Goal: Task Accomplishment & Management: Manage account settings

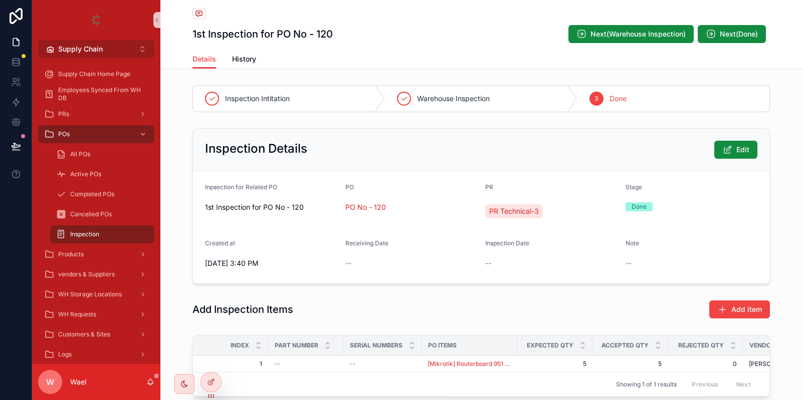
click at [103, 45] on button "Supply Chain Alt 2" at bounding box center [96, 49] width 116 height 18
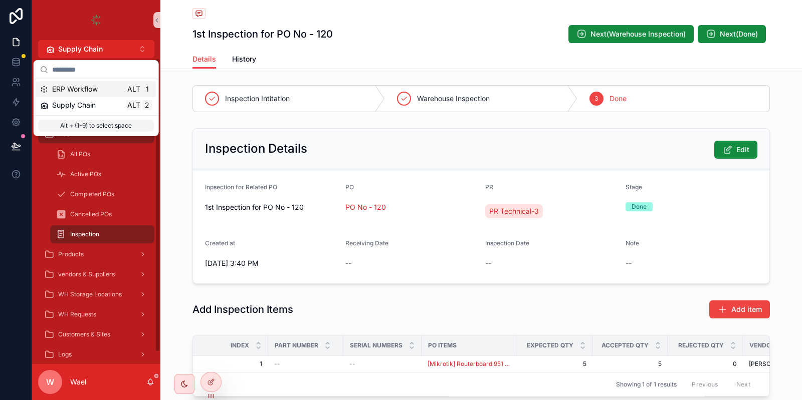
click at [100, 86] on div "ERP Workflow Alt 1" at bounding box center [96, 89] width 112 height 10
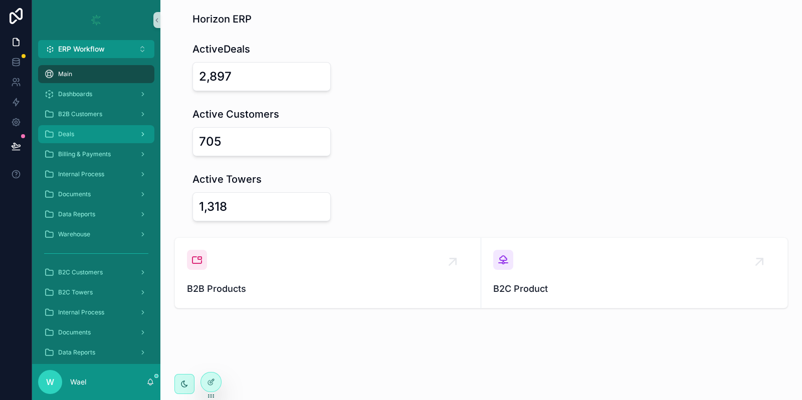
click at [99, 135] on div "Deals" at bounding box center [96, 134] width 104 height 16
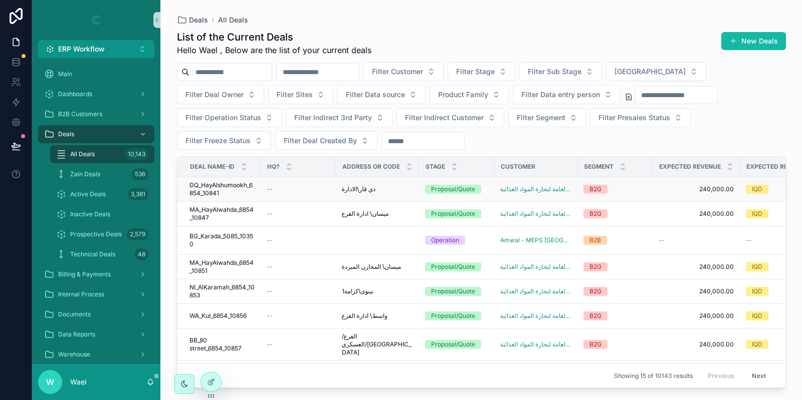
click at [233, 190] on span "DQ_HayAlshumookh_6854_10841" at bounding box center [221, 189] width 65 height 16
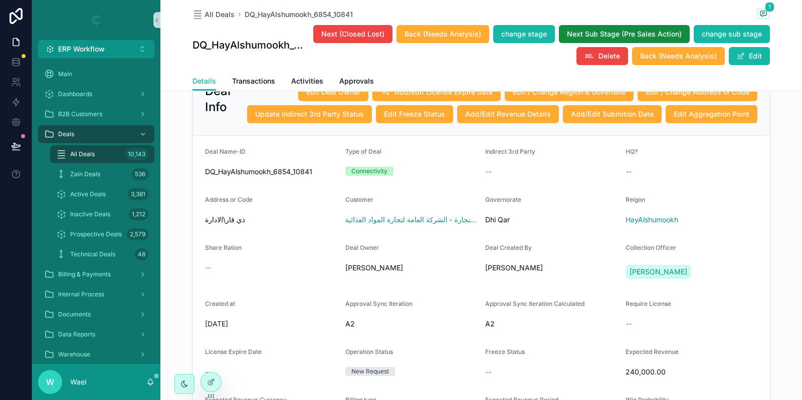
scroll to position [50, 0]
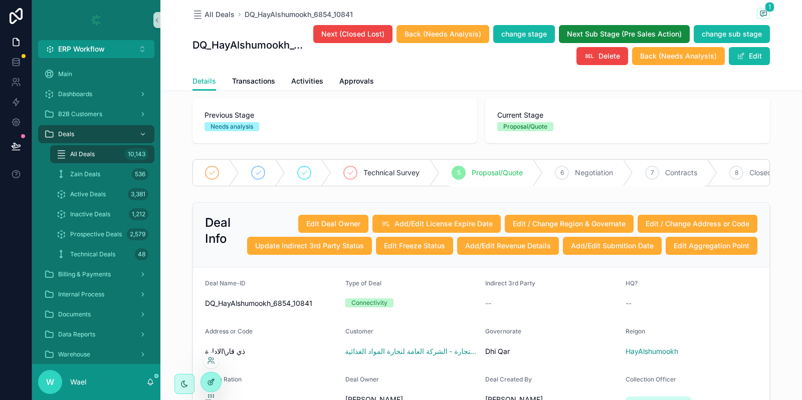
click at [216, 389] on div at bounding box center [211, 382] width 20 height 19
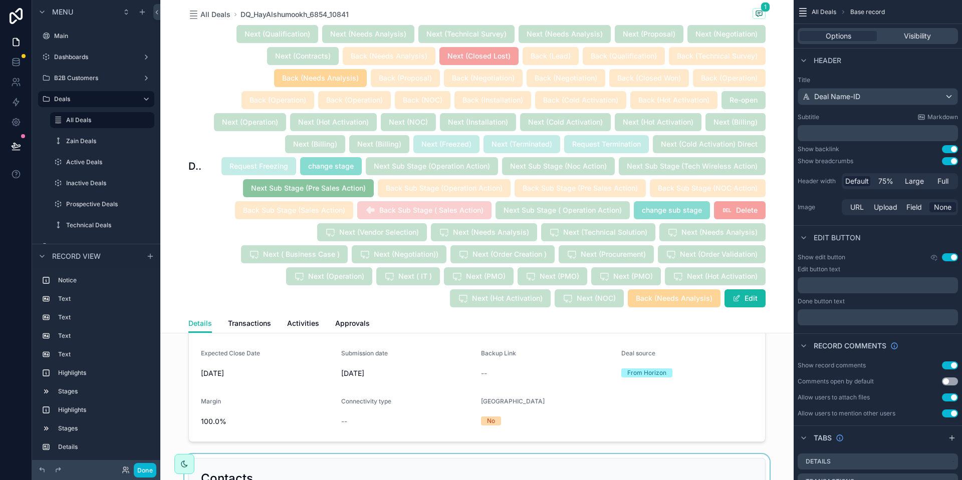
scroll to position [811, 0]
click at [533, 388] on div "scrollable content" at bounding box center [476, 199] width 633 height 497
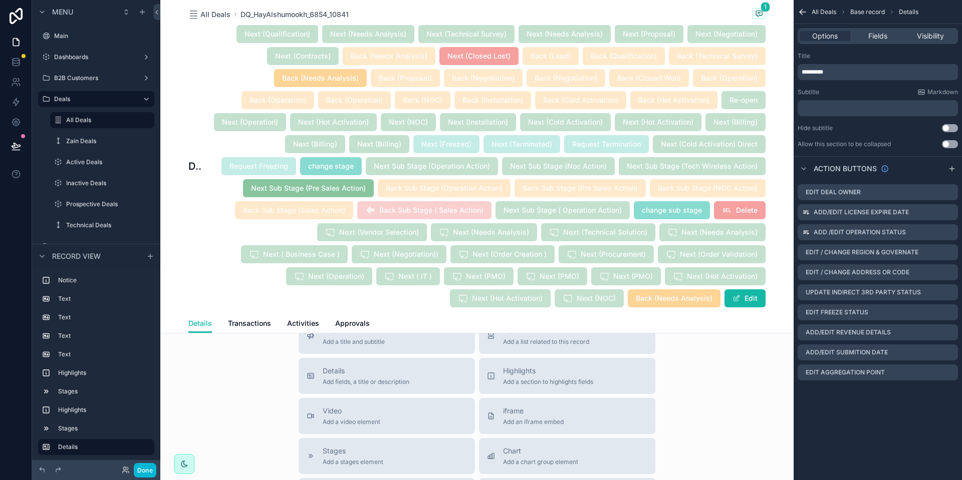
scroll to position [4420, 0]
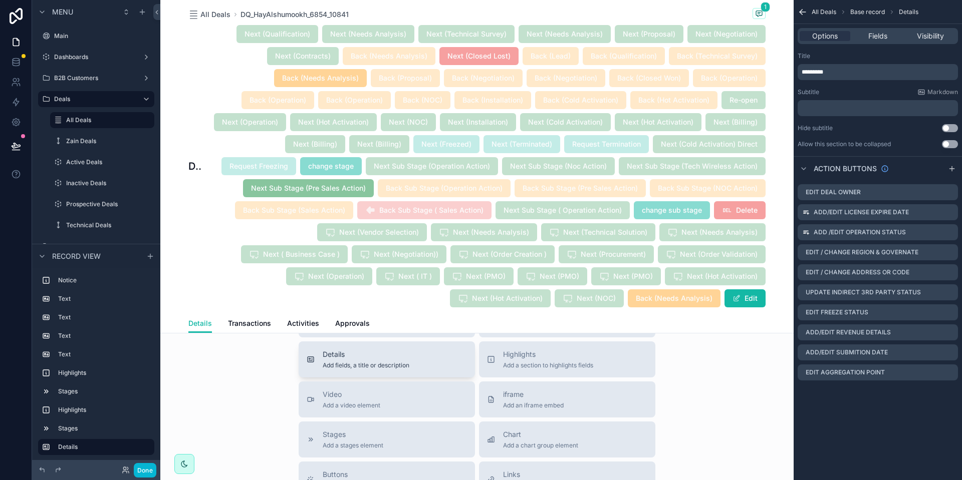
click at [384, 360] on span "Details" at bounding box center [366, 355] width 87 height 10
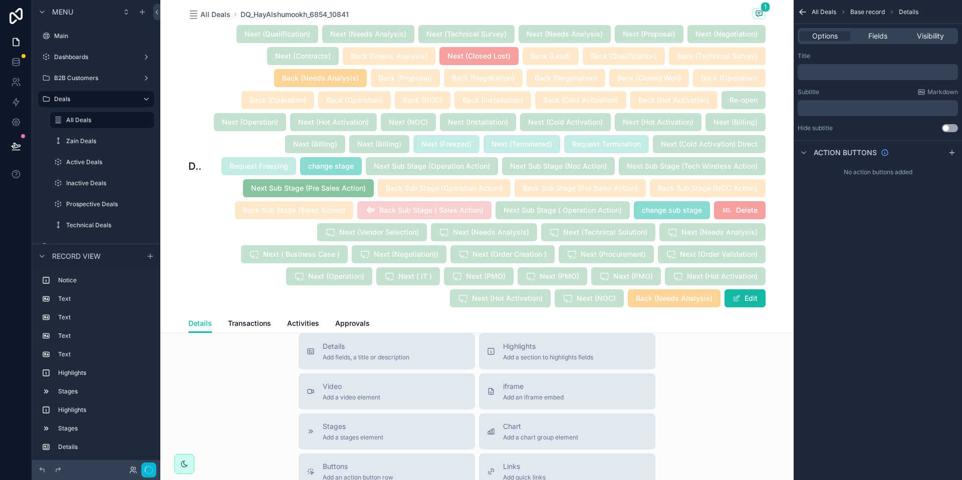
scroll to position [4585, 0]
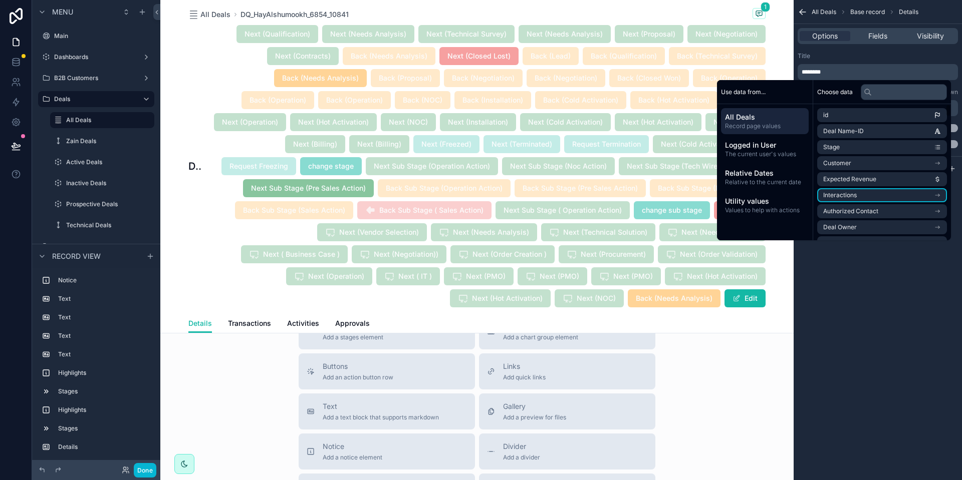
click at [801, 278] on div "All Deals Base record Details Options Fields Visibility Title ******** Subtitle…" at bounding box center [878, 240] width 168 height 480
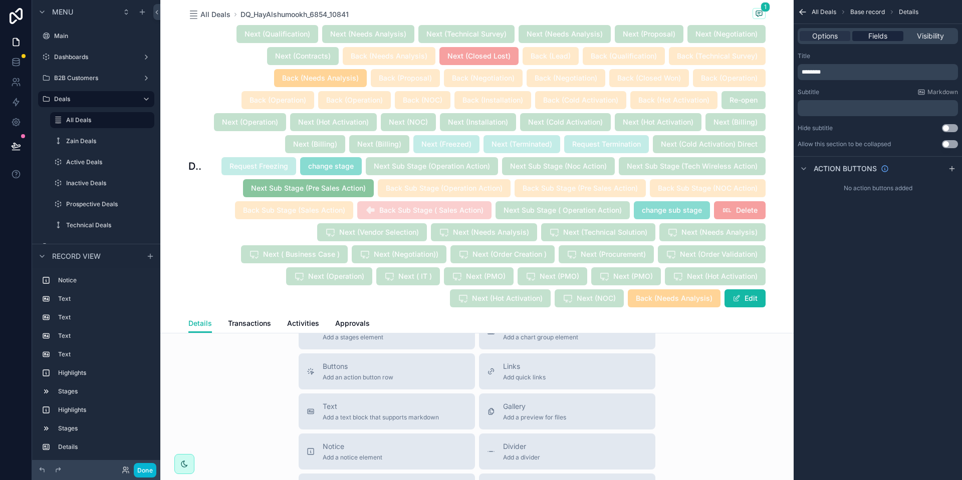
click at [801, 40] on span "Fields" at bounding box center [877, 36] width 19 height 10
click at [801, 37] on span "Fields" at bounding box center [877, 36] width 19 height 10
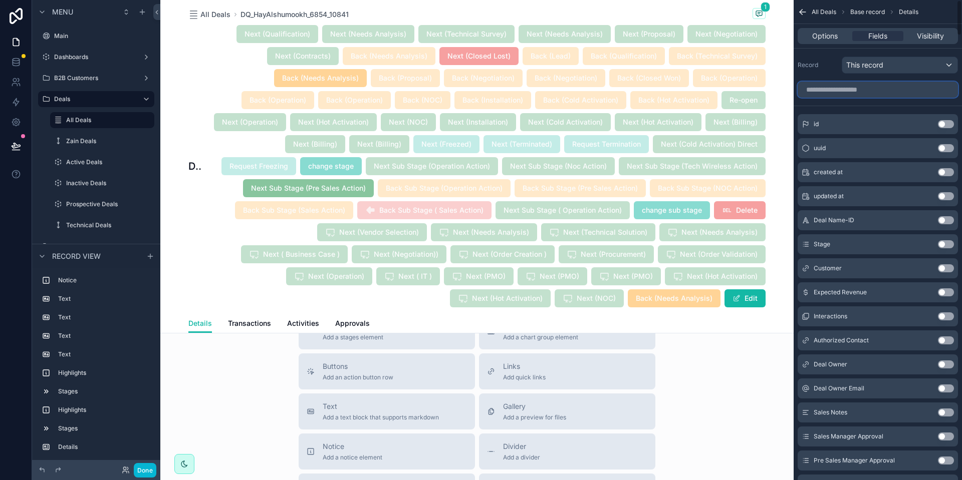
click at [801, 90] on input "scrollable content" at bounding box center [878, 90] width 160 height 16
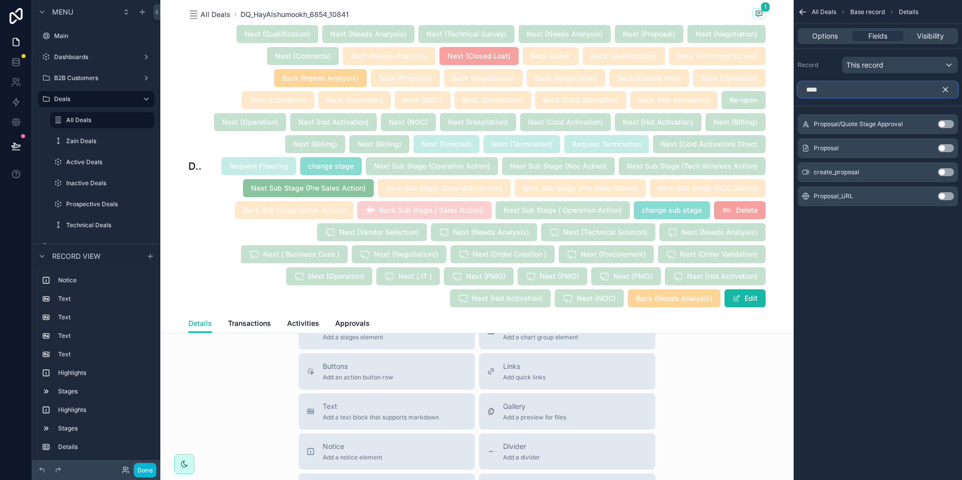
type input "****"
click at [801, 148] on button "Use setting" at bounding box center [946, 148] width 16 height 8
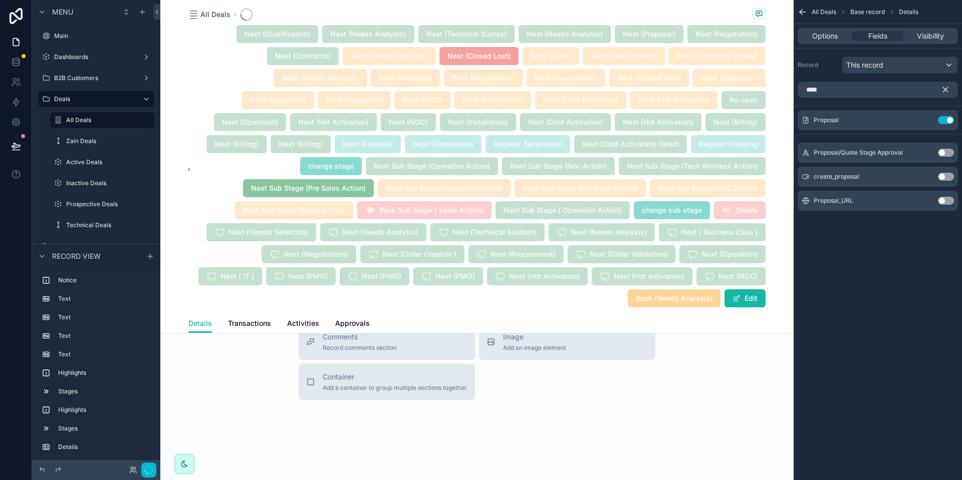
scroll to position [454, 0]
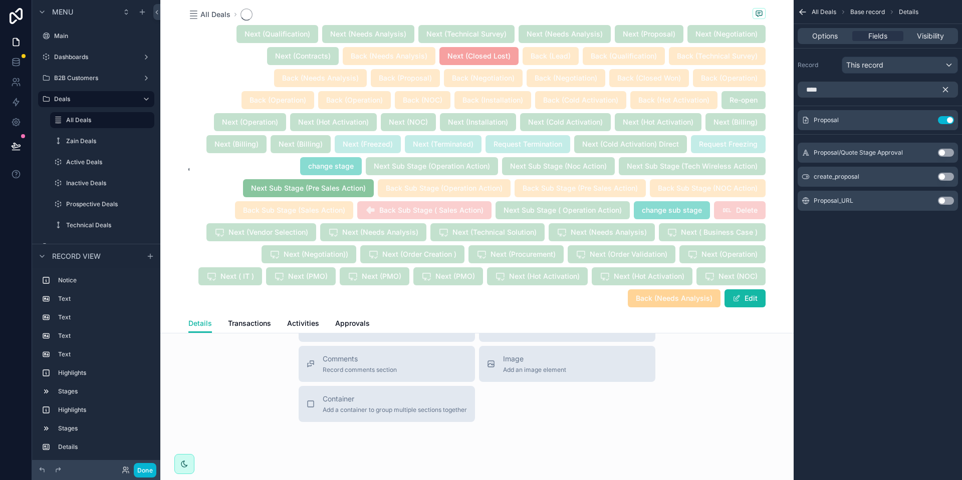
click at [801, 200] on button "Use setting" at bounding box center [946, 201] width 16 height 8
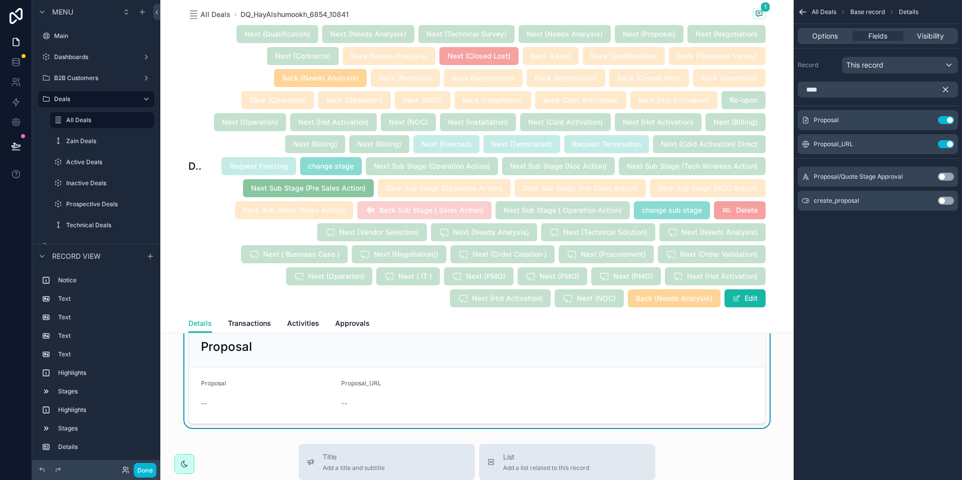
scroll to position [4390, 0]
click at [197, 327] on icon "scrollable content" at bounding box center [197, 323] width 7 height 7
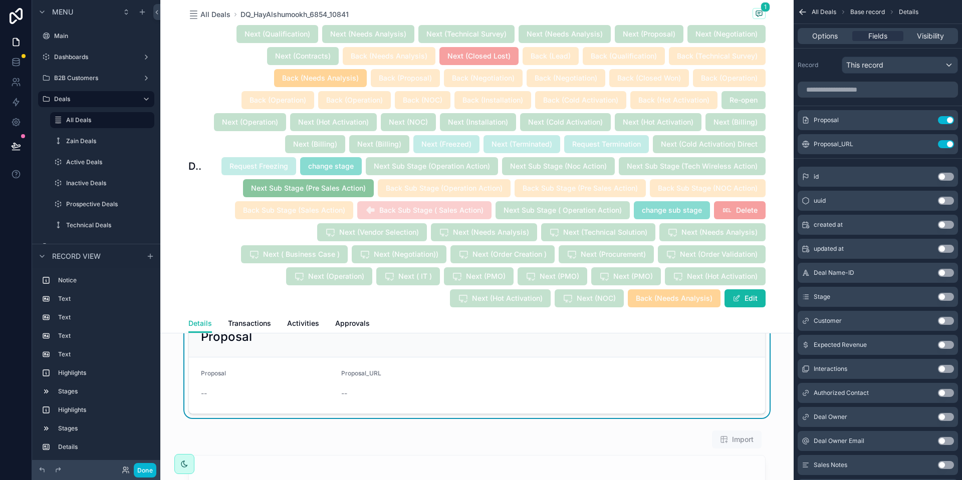
scroll to position [4282, 0]
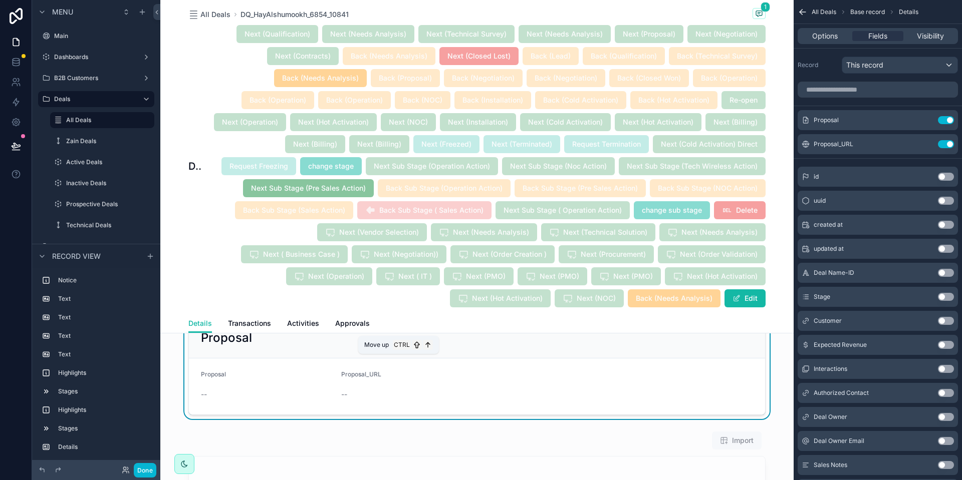
click at [198, 319] on button "scrollable content" at bounding box center [197, 313] width 11 height 11
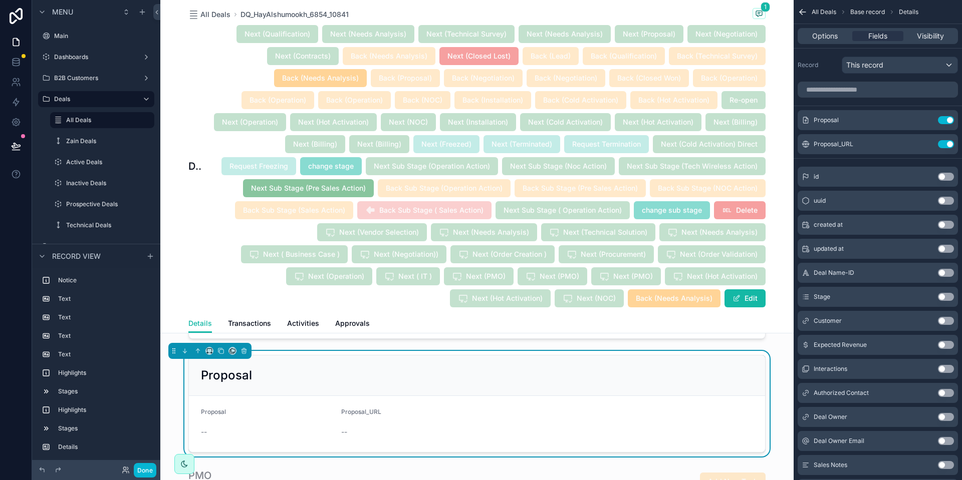
scroll to position [4201, 0]
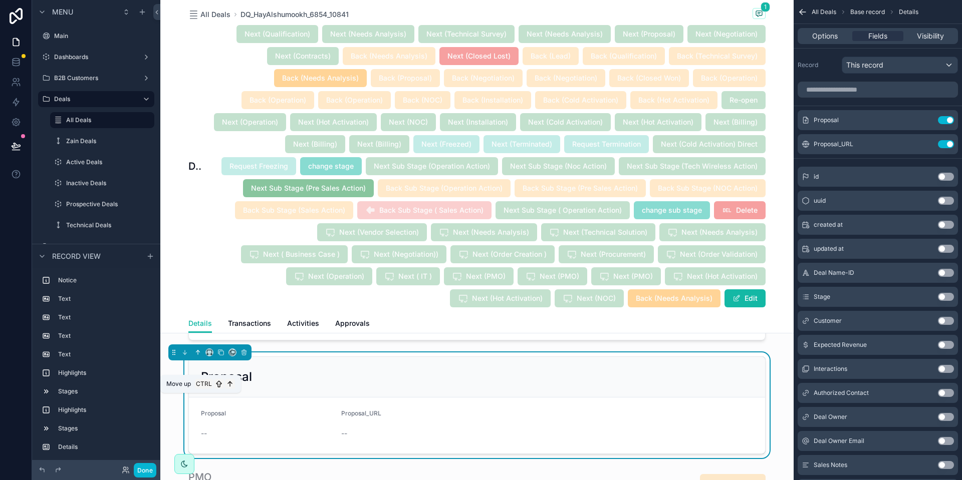
click at [198, 356] on icon "scrollable content" at bounding box center [197, 352] width 7 height 7
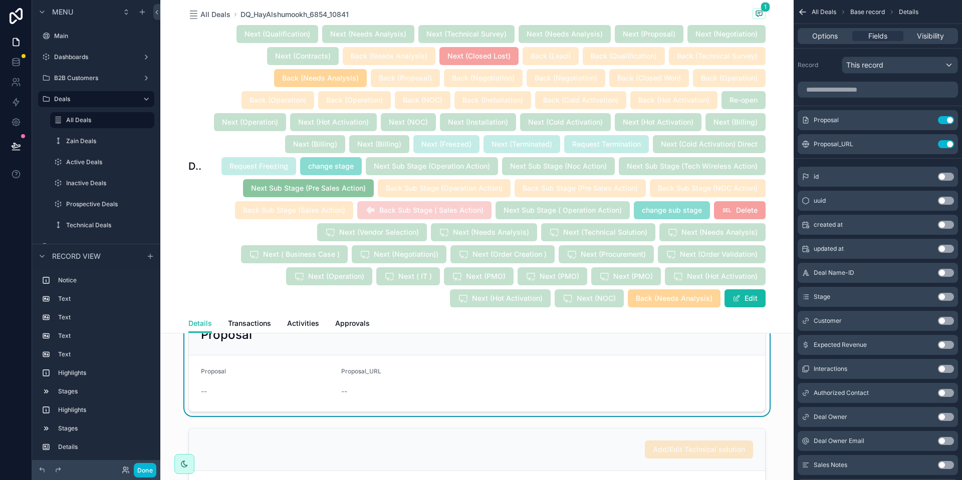
scroll to position [4123, 0]
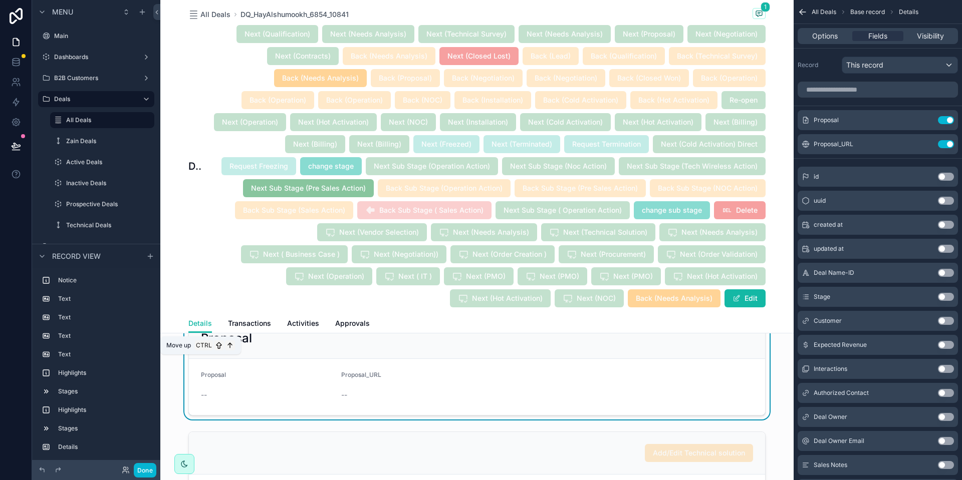
click at [197, 318] on icon "scrollable content" at bounding box center [197, 314] width 7 height 7
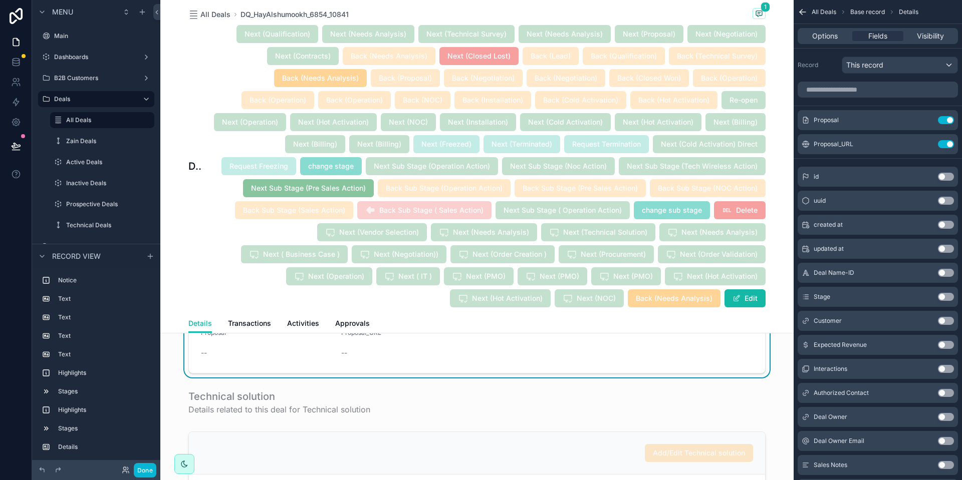
scroll to position [4051, 0]
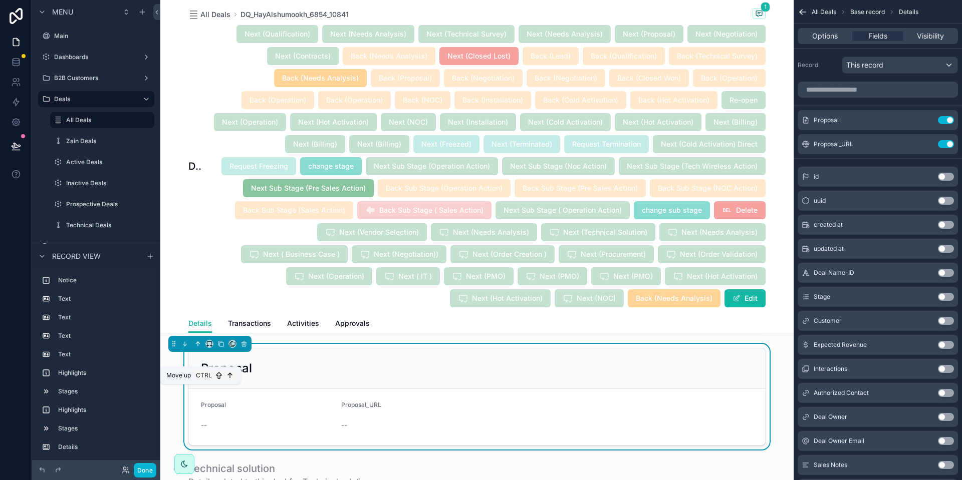
click at [196, 348] on icon "scrollable content" at bounding box center [197, 344] width 7 height 7
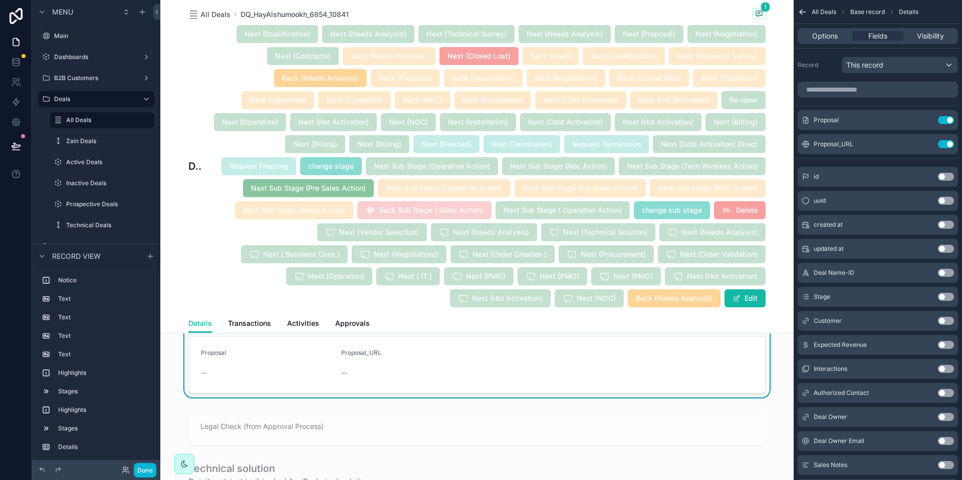
scroll to position [3969, 0]
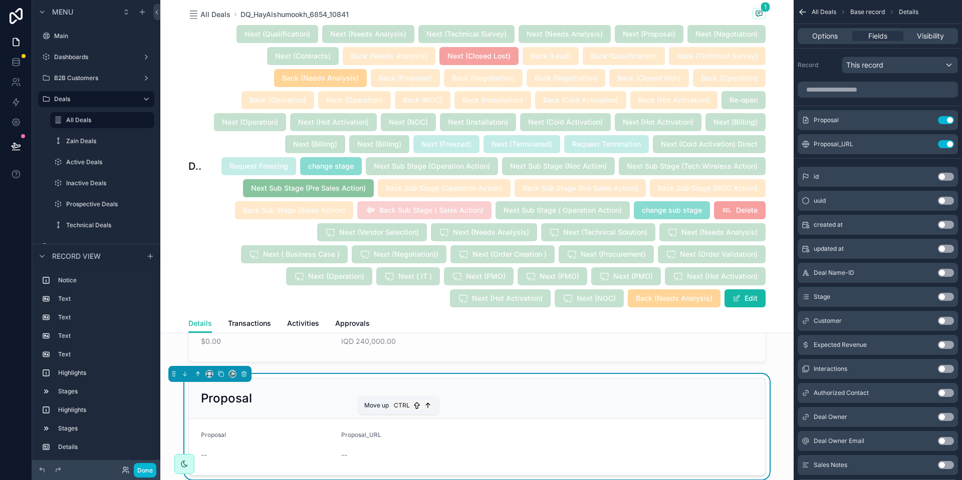
click at [199, 378] on icon "scrollable content" at bounding box center [197, 374] width 7 height 7
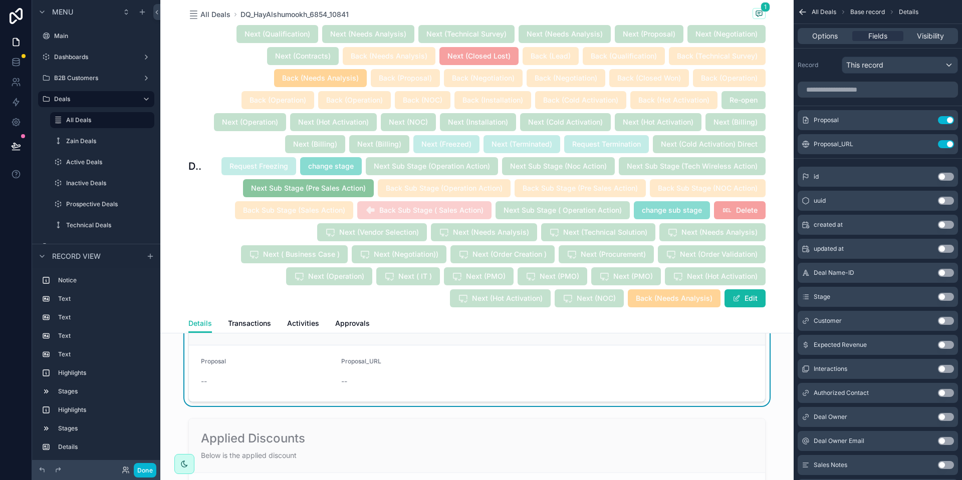
scroll to position [3841, 0]
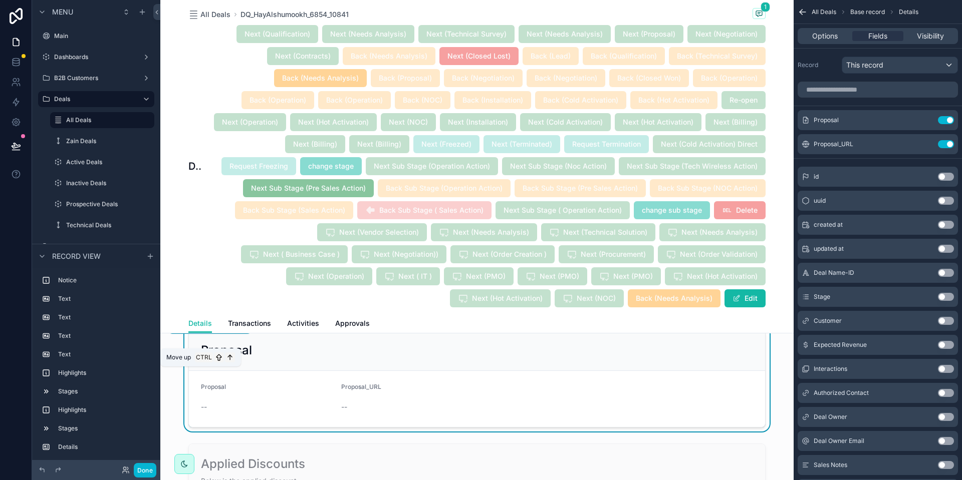
click at [197, 330] on icon "scrollable content" at bounding box center [197, 326] width 7 height 7
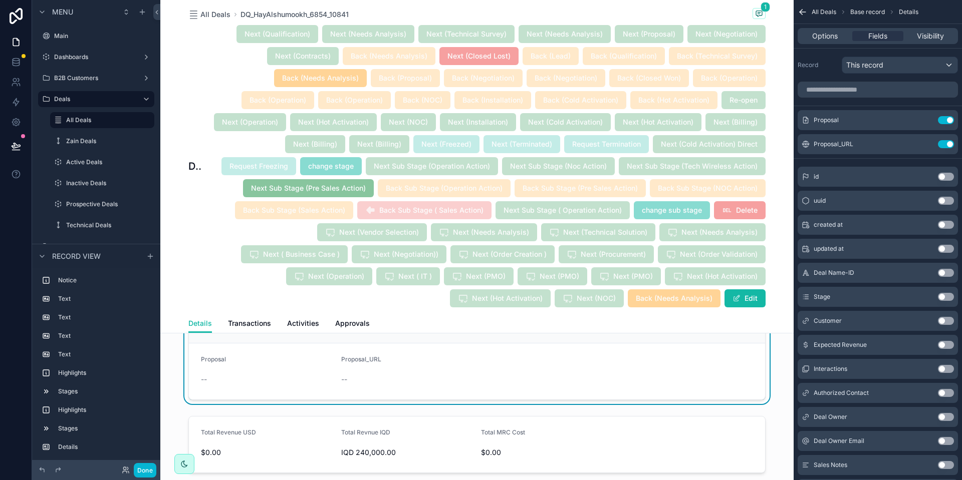
scroll to position [3795, 0]
click at [198, 300] on icon "scrollable content" at bounding box center [199, 299] width 2 height 2
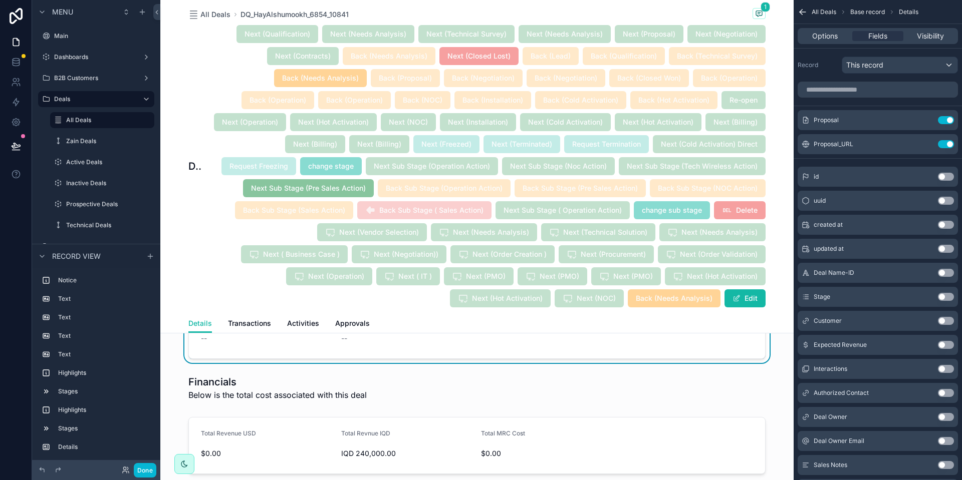
scroll to position [3724, 0]
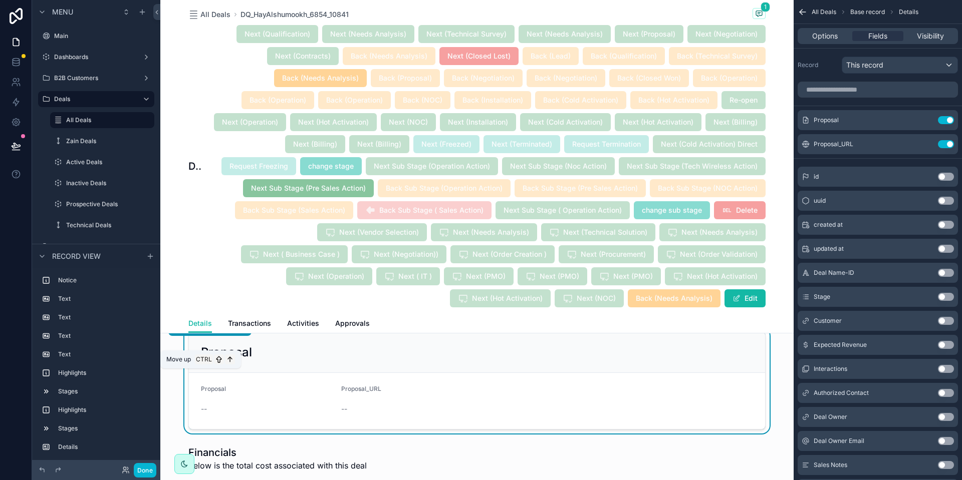
click at [199, 332] on icon "scrollable content" at bounding box center [197, 328] width 7 height 7
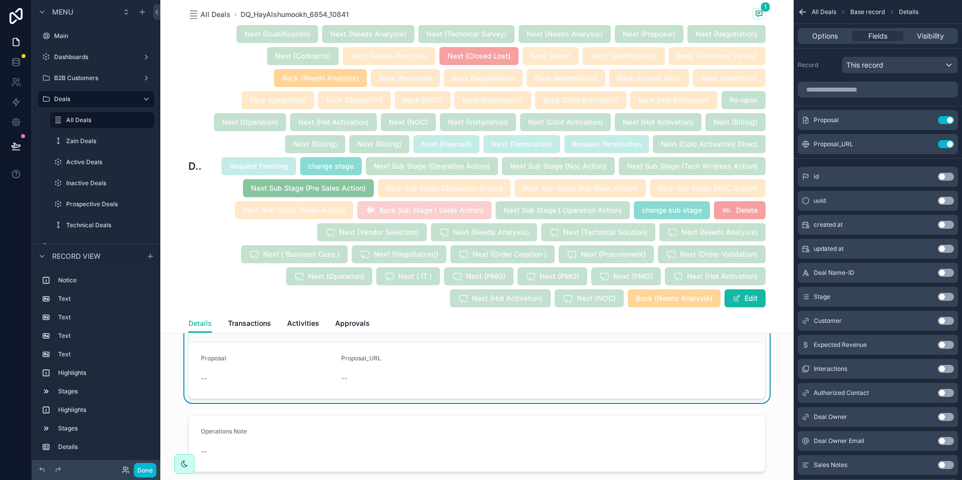
scroll to position [3647, 0]
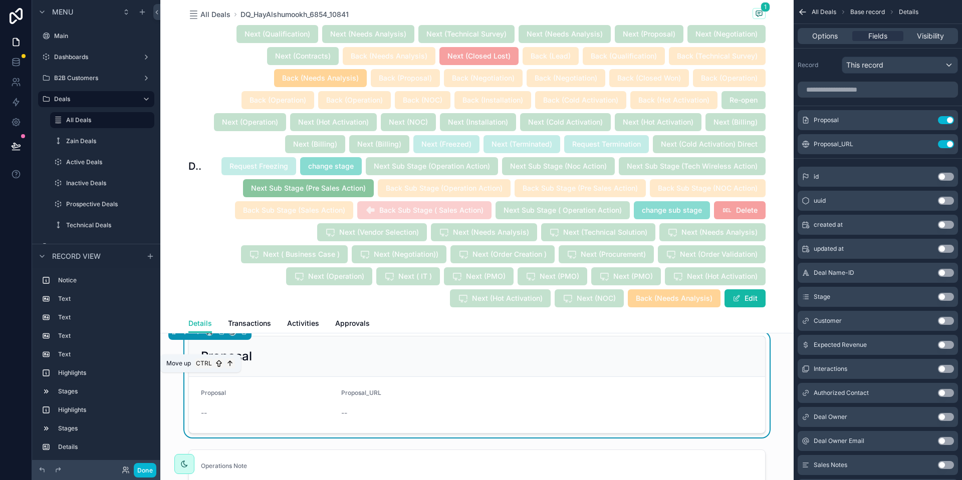
click at [198, 336] on icon "scrollable content" at bounding box center [197, 332] width 7 height 7
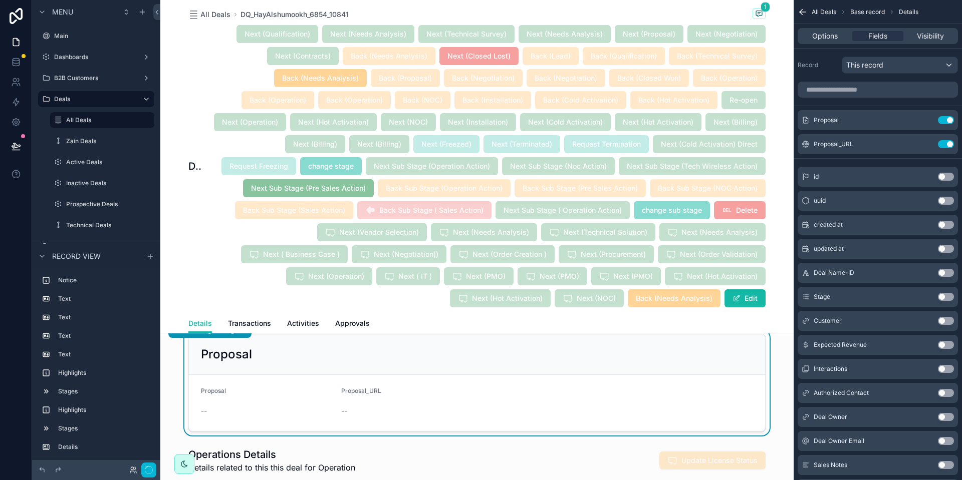
scroll to position [3599, 0]
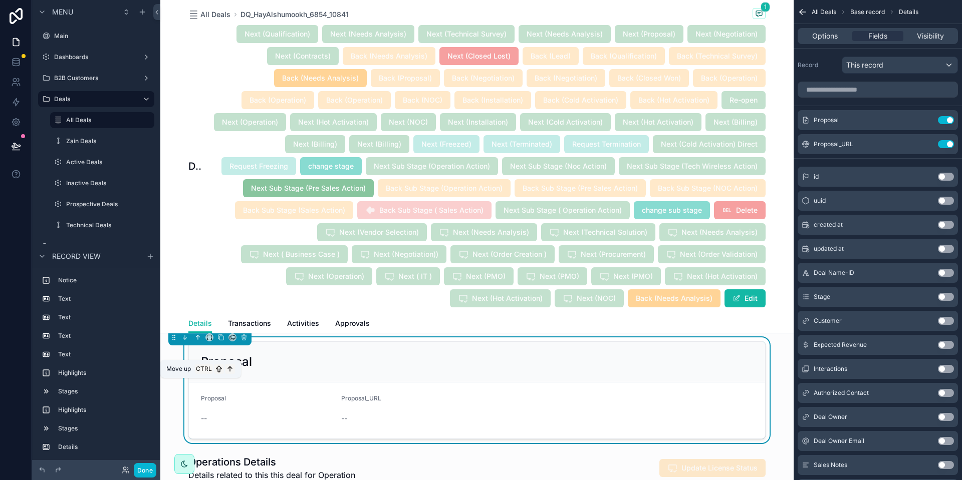
click at [196, 341] on icon "scrollable content" at bounding box center [197, 337] width 7 height 7
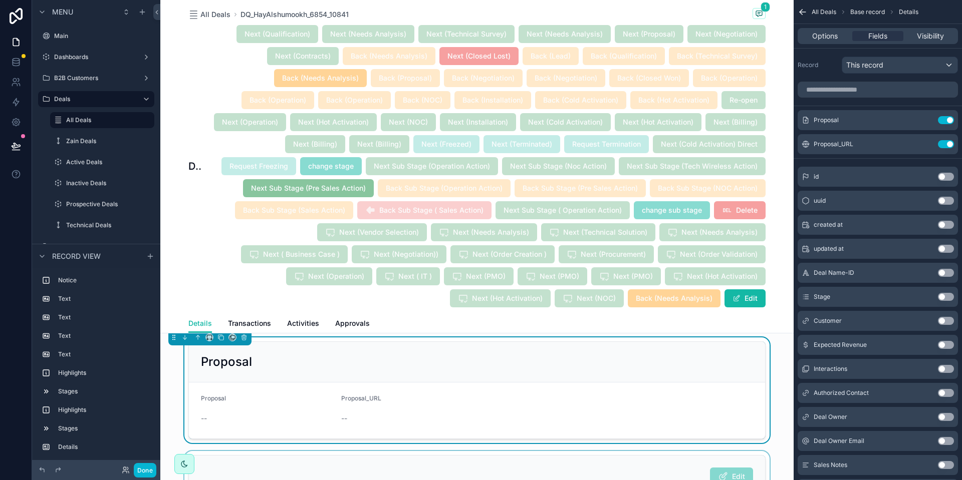
scroll to position [3434, 0]
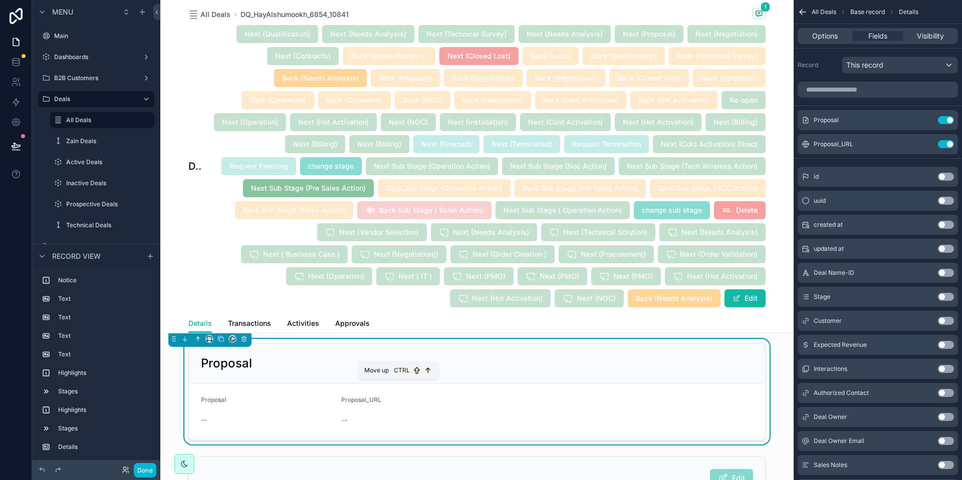
click at [198, 343] on icon "scrollable content" at bounding box center [197, 339] width 7 height 7
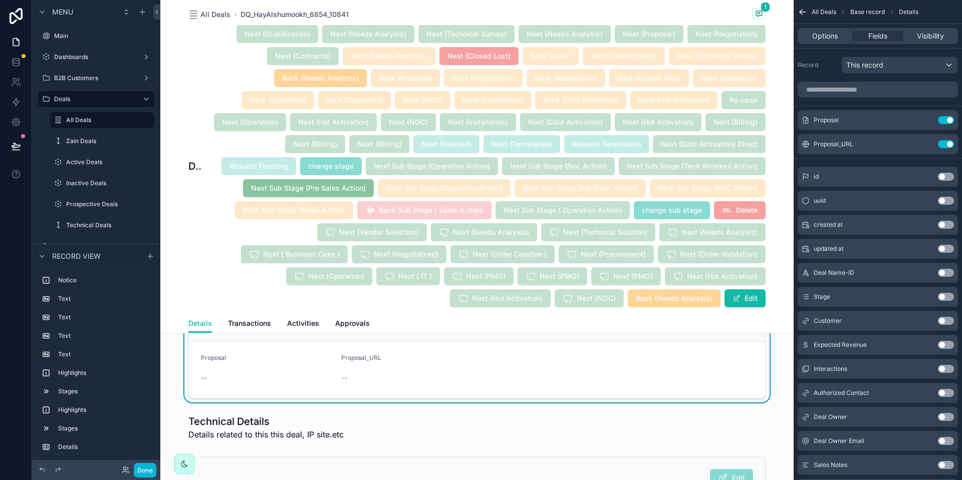
scroll to position [3372, 0]
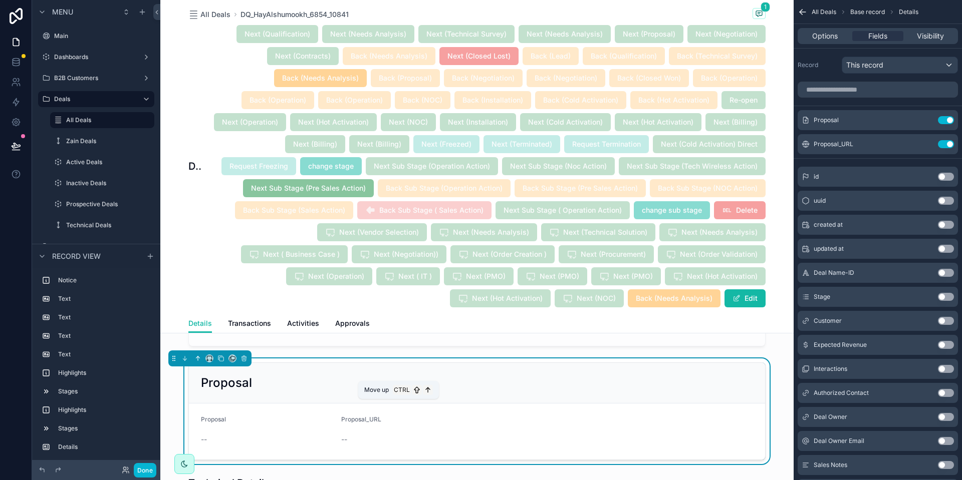
click at [199, 362] on icon "scrollable content" at bounding box center [197, 358] width 7 height 7
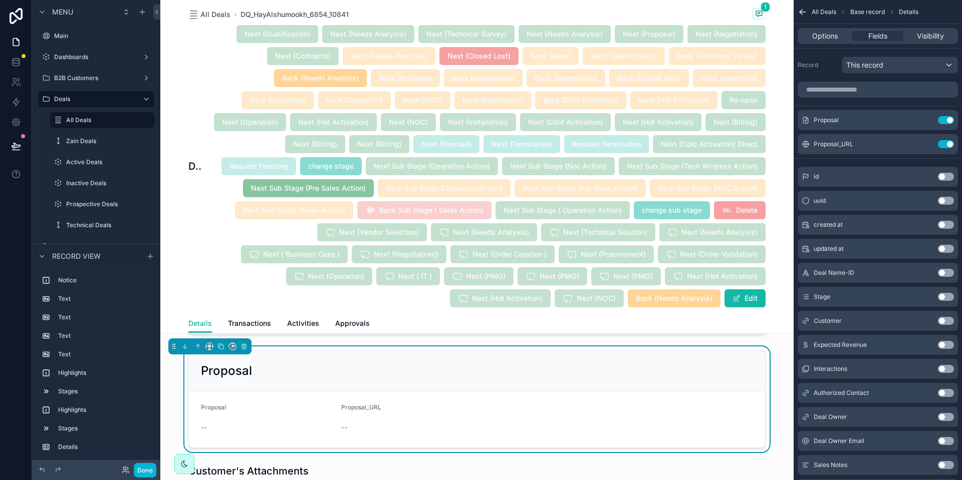
scroll to position [1042, 0]
click at [657, 379] on div "Proposal" at bounding box center [477, 371] width 552 height 16
click at [838, 37] on div "Options" at bounding box center [825, 36] width 51 height 10
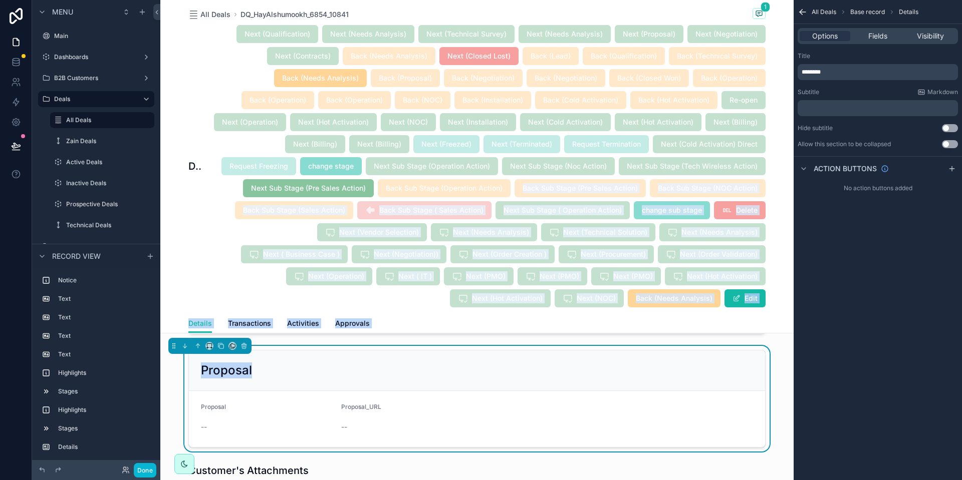
drag, startPoint x: 442, startPoint y: 254, endPoint x: 653, endPoint y: 370, distance: 240.4
click at [948, 169] on icon "scrollable content" at bounding box center [952, 169] width 8 height 8
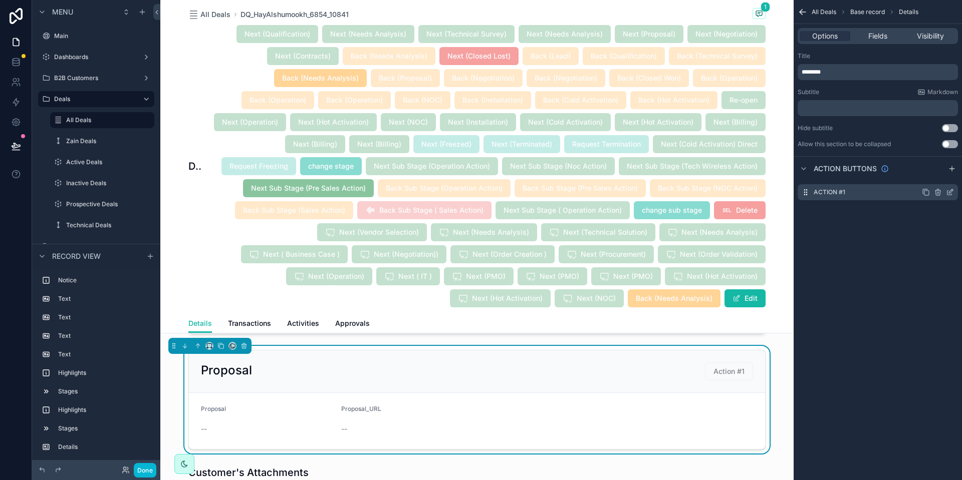
click at [949, 194] on icon "scrollable content" at bounding box center [950, 192] width 8 height 8
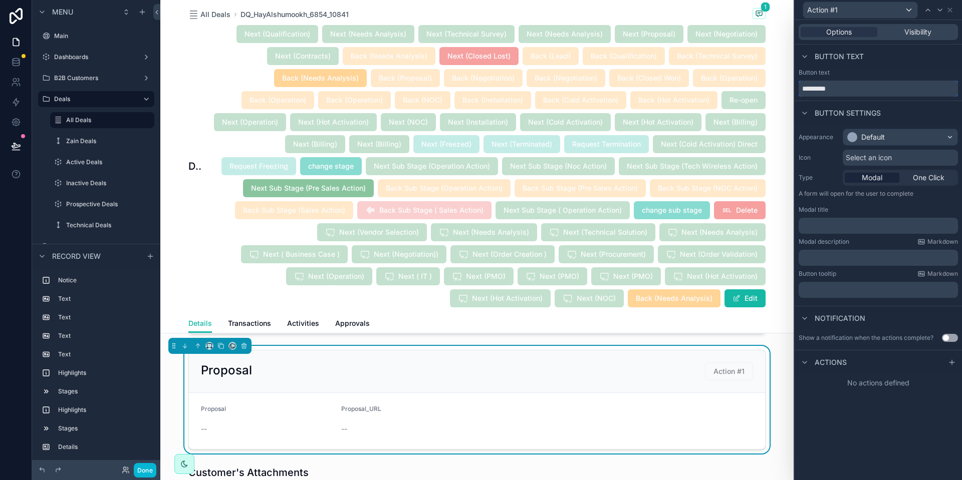
click at [840, 88] on input "*********" at bounding box center [878, 89] width 159 height 16
type input "*"
type input "**********"
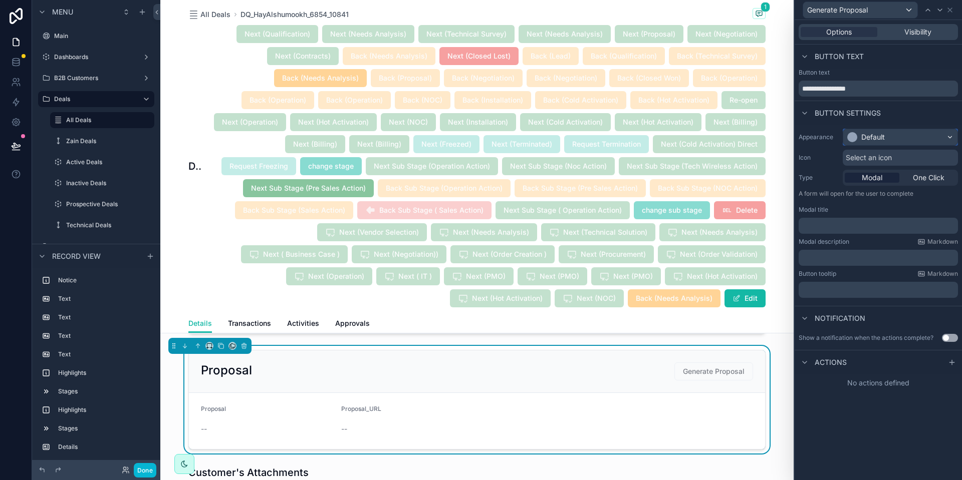
click at [877, 138] on div "Default" at bounding box center [873, 137] width 24 height 10
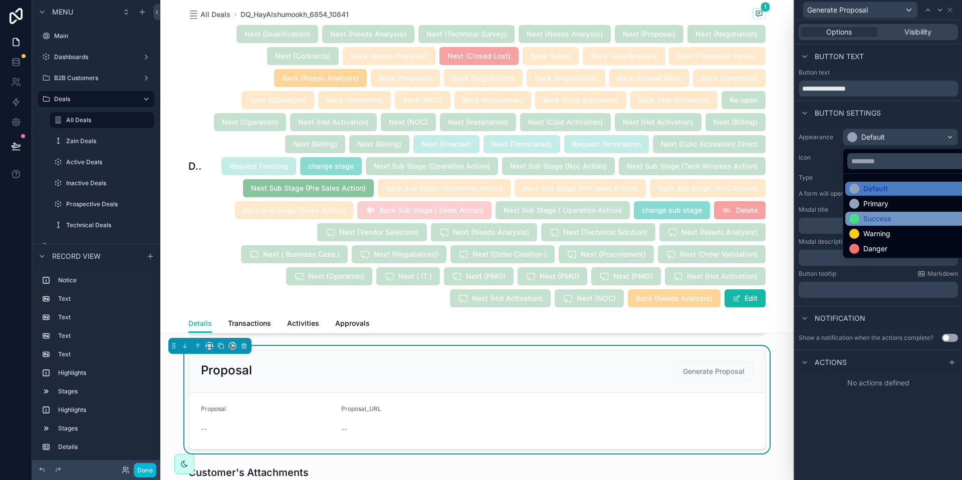
click at [888, 219] on div "Success" at bounding box center [877, 219] width 28 height 10
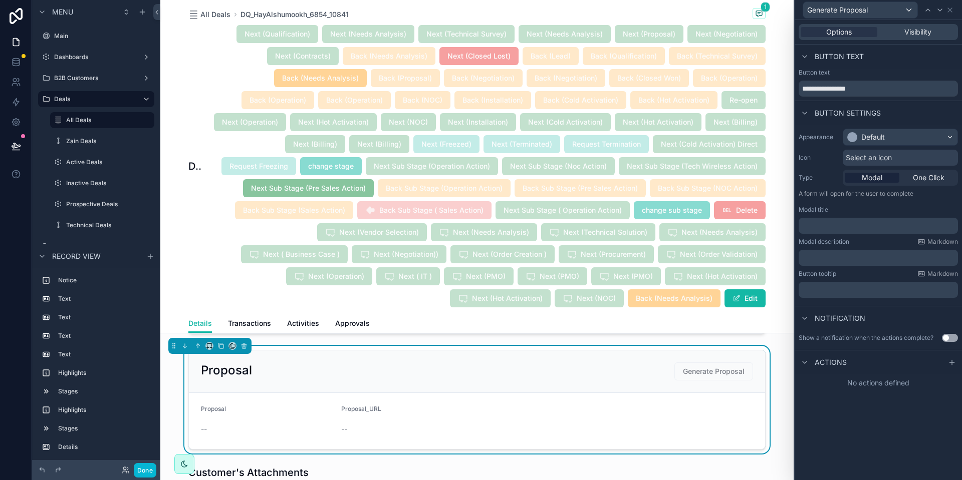
click at [860, 426] on div "**********" at bounding box center [878, 250] width 167 height 460
click at [868, 156] on span "Select an icon" at bounding box center [869, 158] width 46 height 10
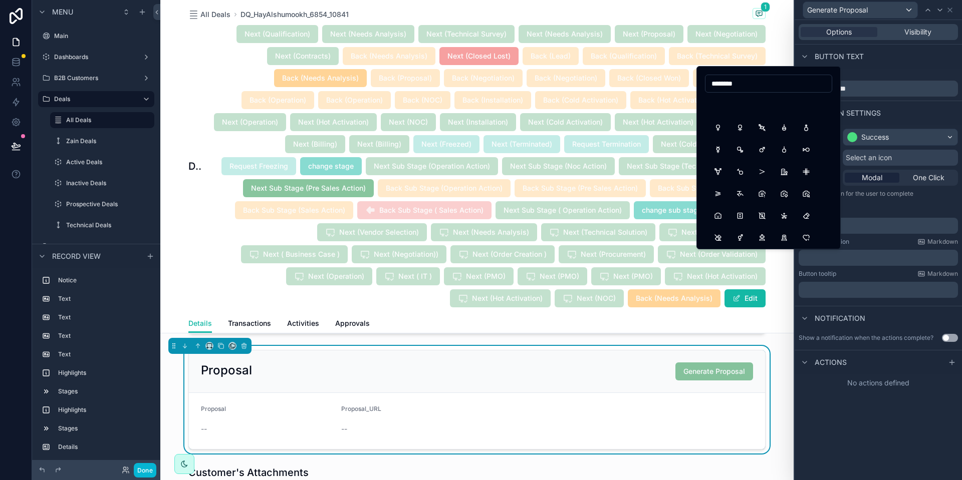
scroll to position [138, 0]
click at [726, 77] on input "********" at bounding box center [768, 84] width 126 height 14
type input "******"
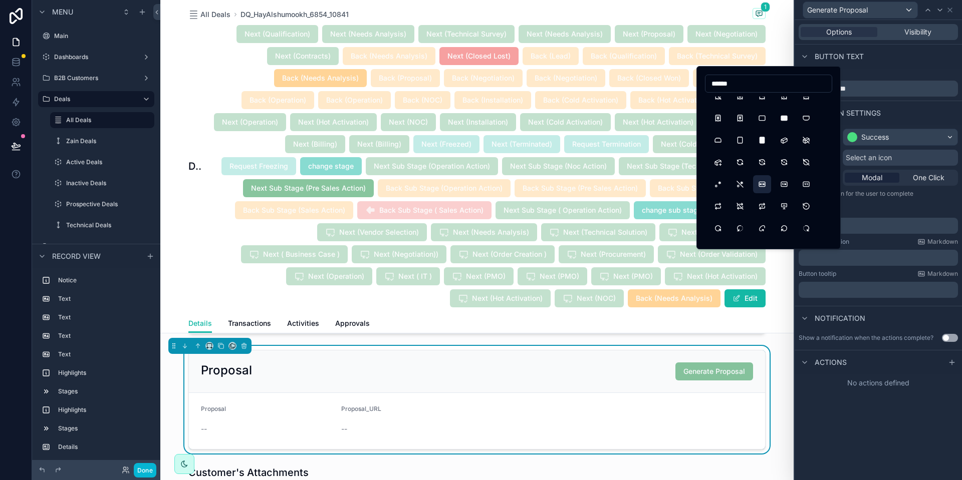
click at [765, 187] on button "RelationManyToMany" at bounding box center [762, 184] width 18 height 18
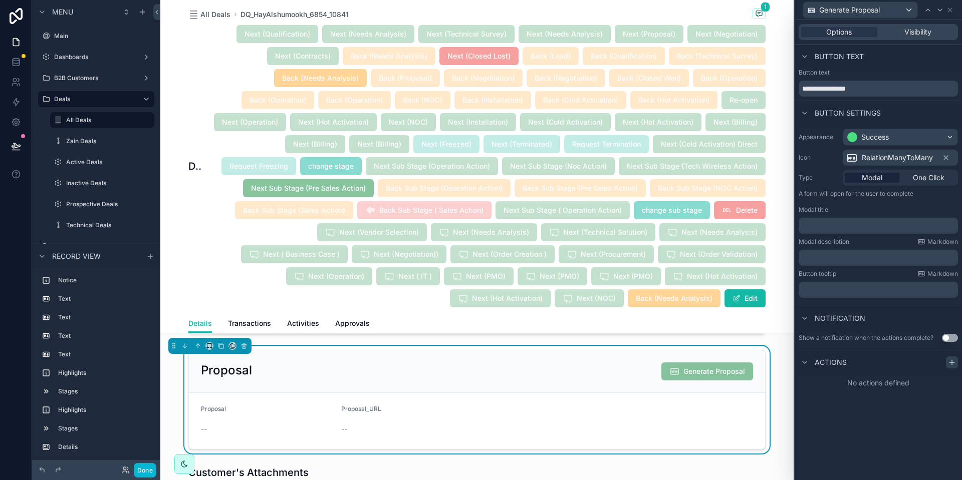
click at [948, 362] on icon at bounding box center [952, 363] width 8 height 8
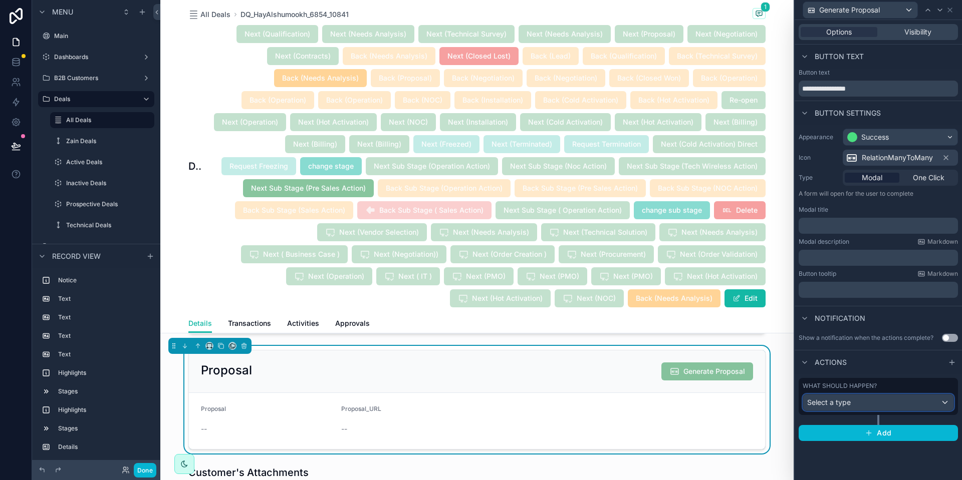
click at [837, 404] on span "Select a type" at bounding box center [829, 402] width 44 height 9
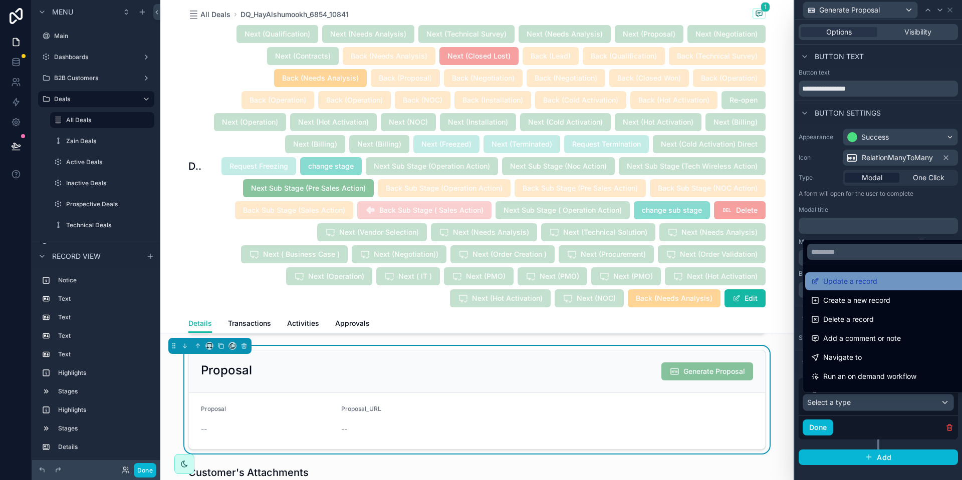
click at [837, 284] on span "Update a record" at bounding box center [850, 282] width 54 height 12
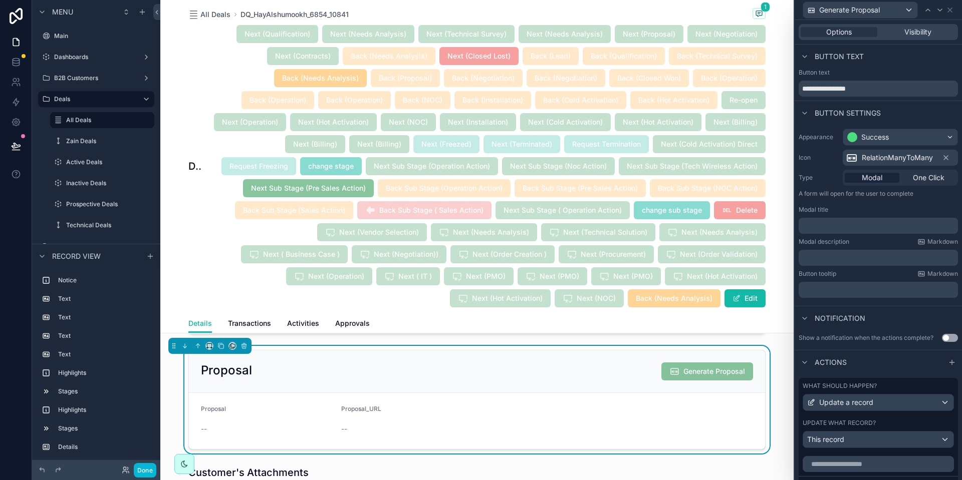
scroll to position [88, 0]
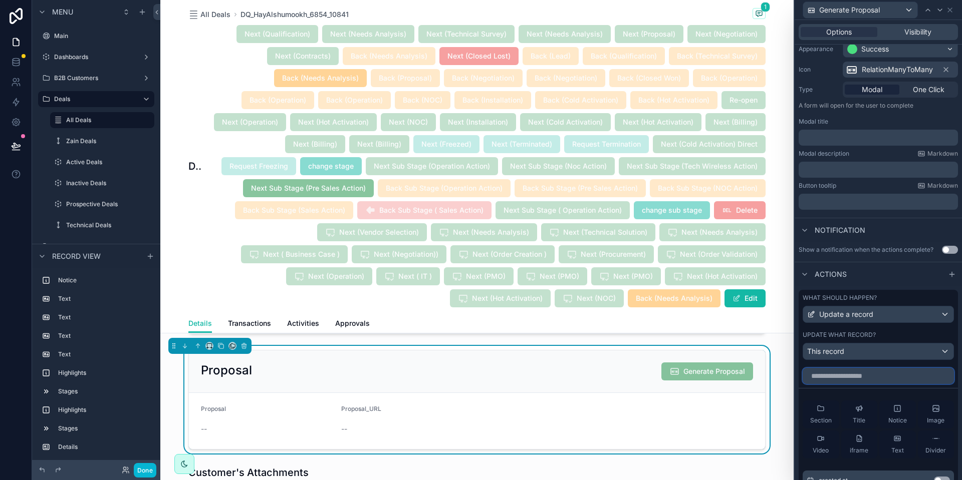
click at [843, 380] on input "text" at bounding box center [878, 376] width 151 height 16
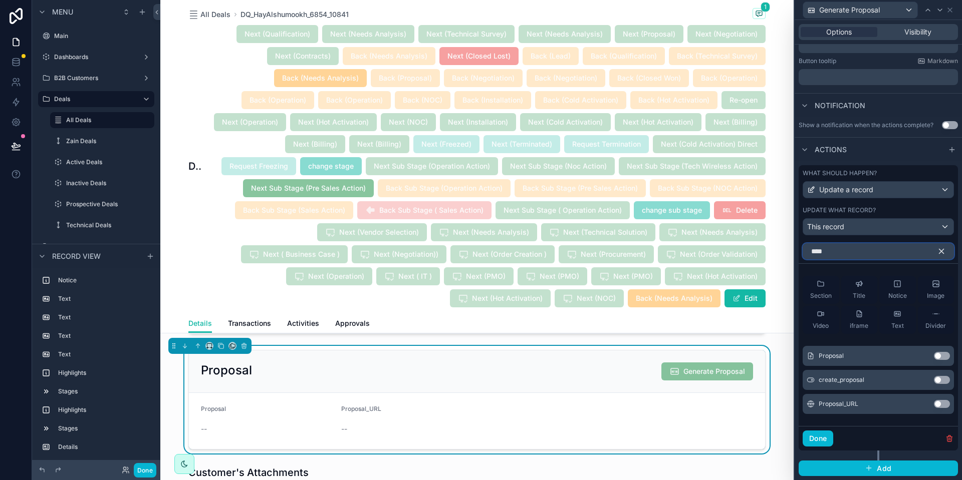
type input "****"
click at [934, 380] on button "Use setting" at bounding box center [942, 380] width 16 height 8
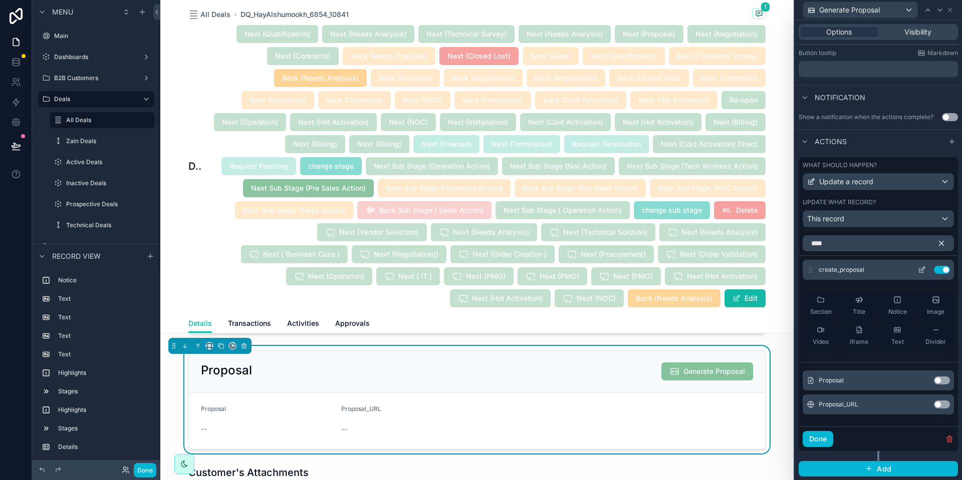
click at [914, 274] on button at bounding box center [922, 270] width 16 height 8
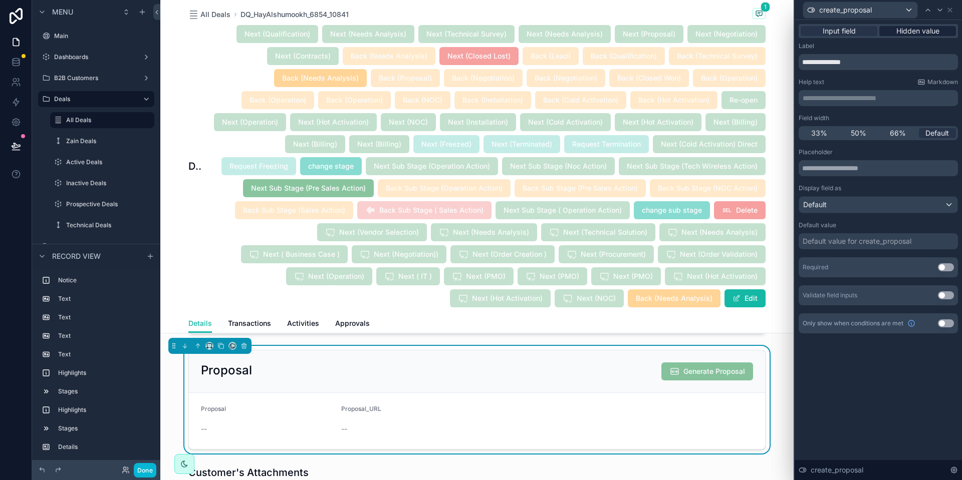
click at [914, 31] on span "Hidden value" at bounding box center [917, 31] width 43 height 10
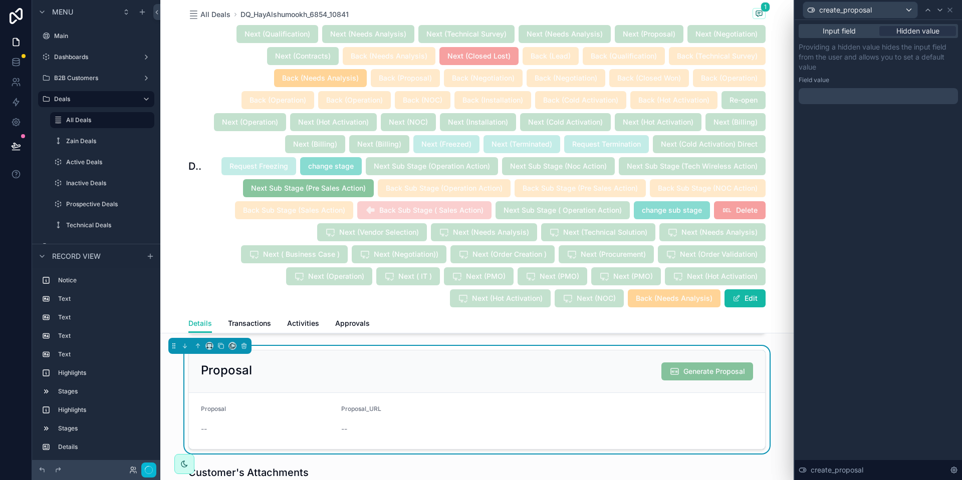
click at [835, 102] on div at bounding box center [878, 96] width 159 height 16
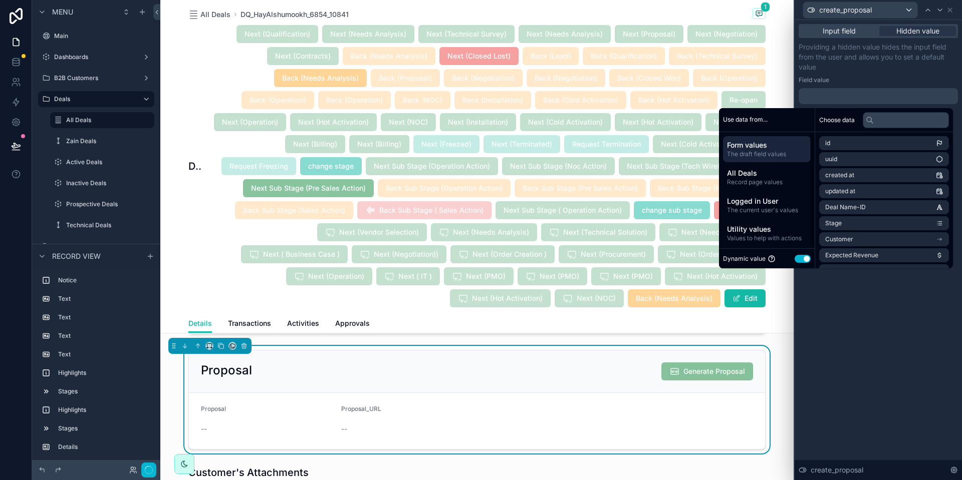
click at [798, 257] on button "Use setting" at bounding box center [803, 259] width 16 height 8
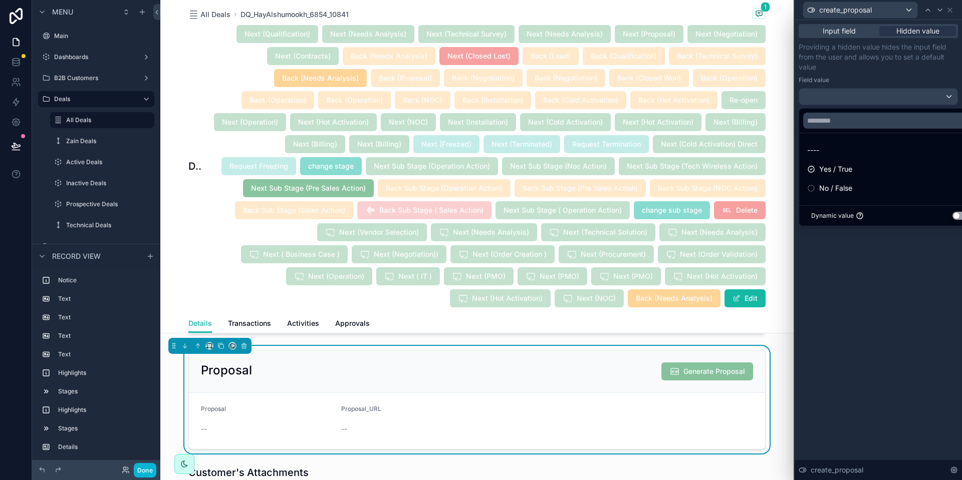
click at [831, 187] on span "No / False" at bounding box center [835, 188] width 33 height 12
click at [951, 9] on icon at bounding box center [950, 10] width 8 height 8
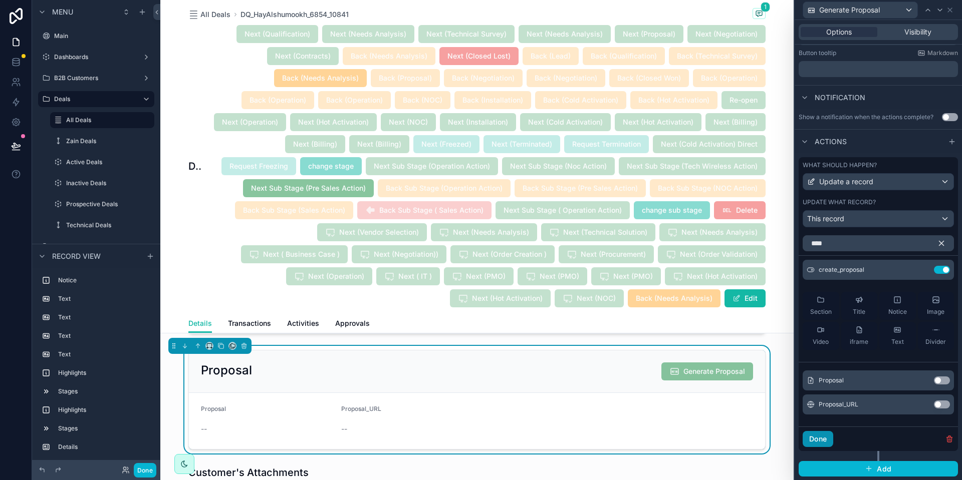
click at [826, 447] on button "Done" at bounding box center [818, 439] width 31 height 16
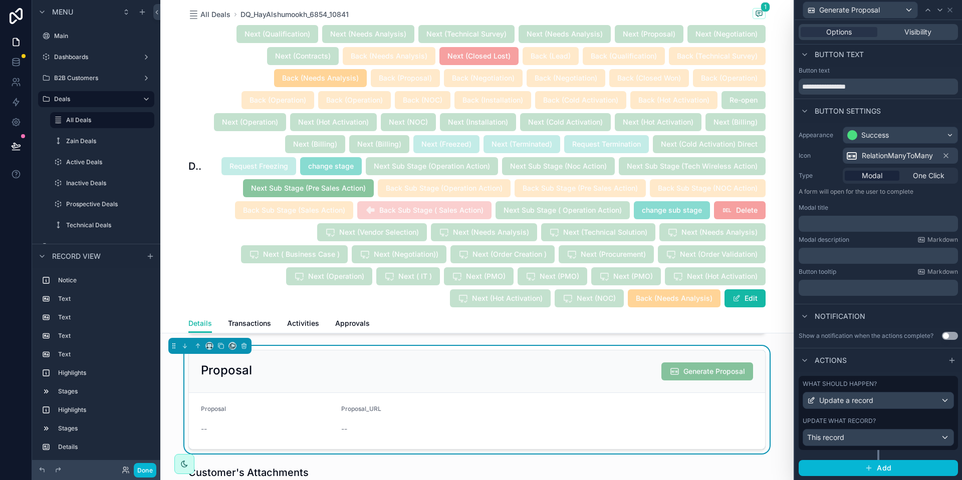
scroll to position [10, 0]
click at [856, 466] on button "Add" at bounding box center [878, 468] width 159 height 16
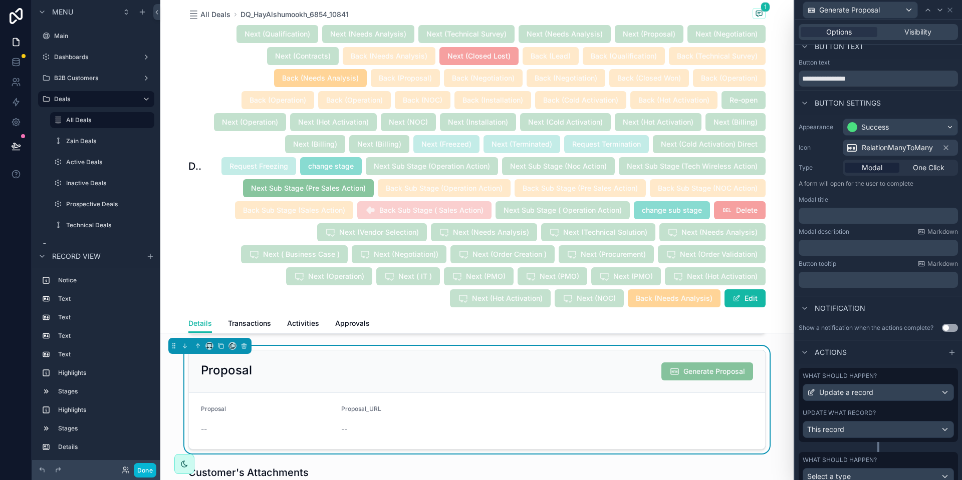
scroll to position [57, 0]
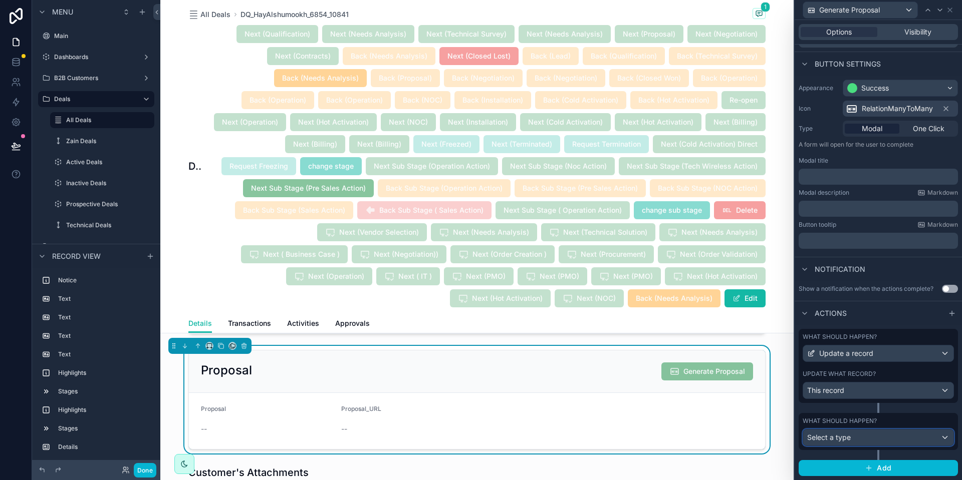
click at [846, 439] on span "Select a type" at bounding box center [829, 437] width 44 height 9
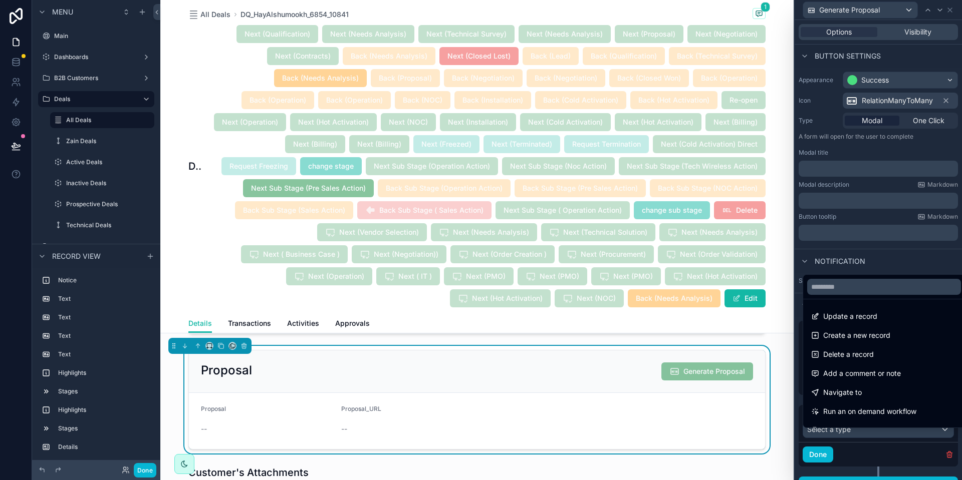
drag, startPoint x: 840, startPoint y: 310, endPoint x: 852, endPoint y: 354, distance: 45.8
click at [840, 311] on span "Update a record" at bounding box center [850, 317] width 54 height 12
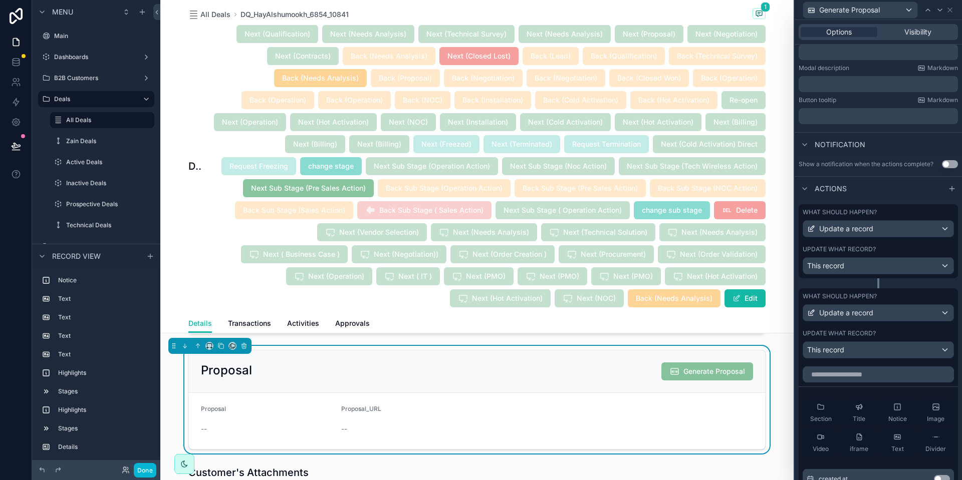
scroll to position [174, 0]
click at [847, 382] on input "text" at bounding box center [878, 374] width 151 height 16
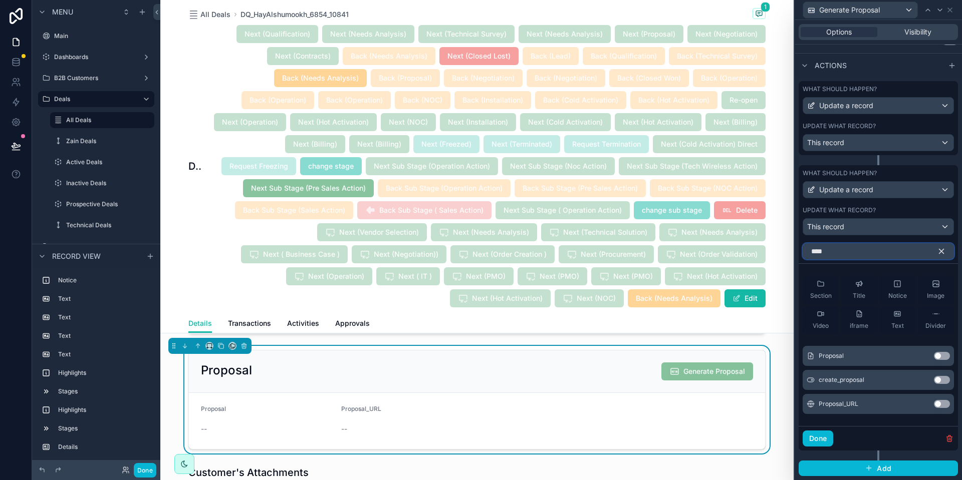
type input "****"
click at [934, 382] on button "Use setting" at bounding box center [942, 380] width 16 height 8
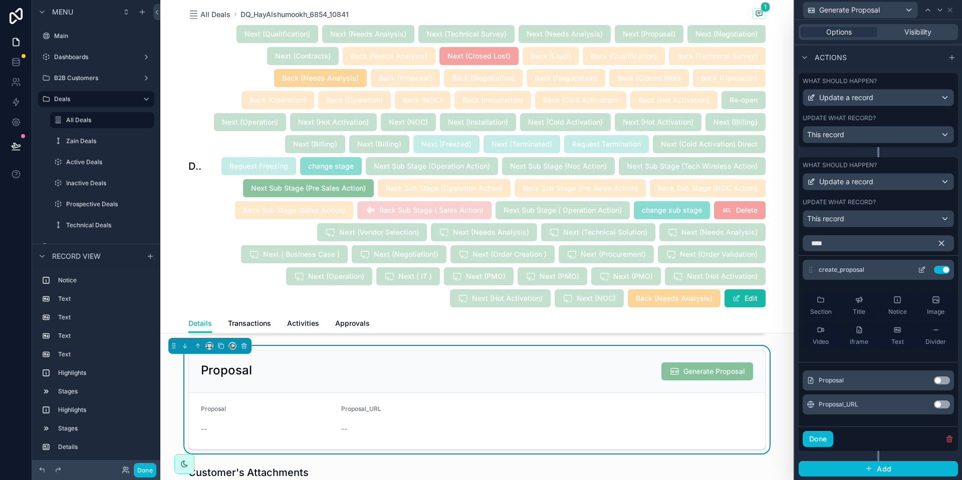
click at [921, 271] on icon at bounding box center [923, 269] width 4 height 4
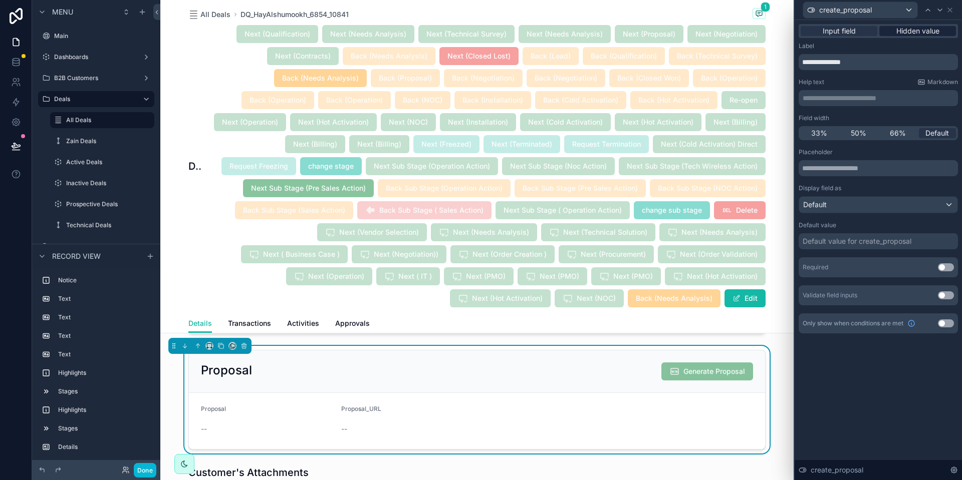
click at [904, 33] on span "Hidden value" at bounding box center [917, 31] width 43 height 10
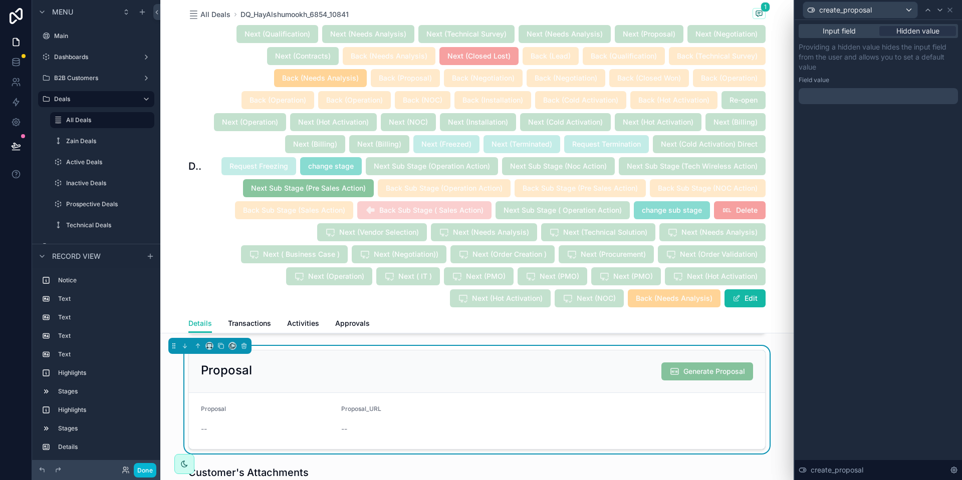
click at [820, 90] on div at bounding box center [878, 96] width 159 height 16
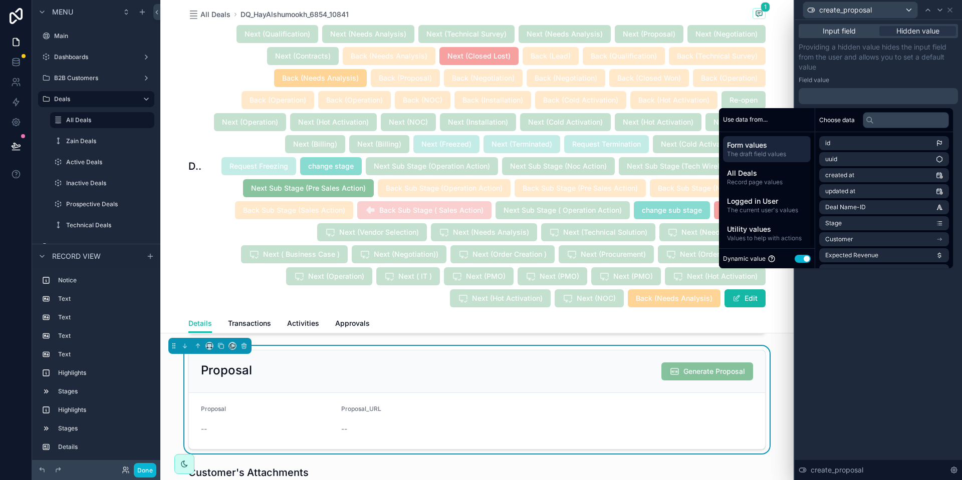
click at [799, 260] on button "Use setting" at bounding box center [803, 259] width 16 height 8
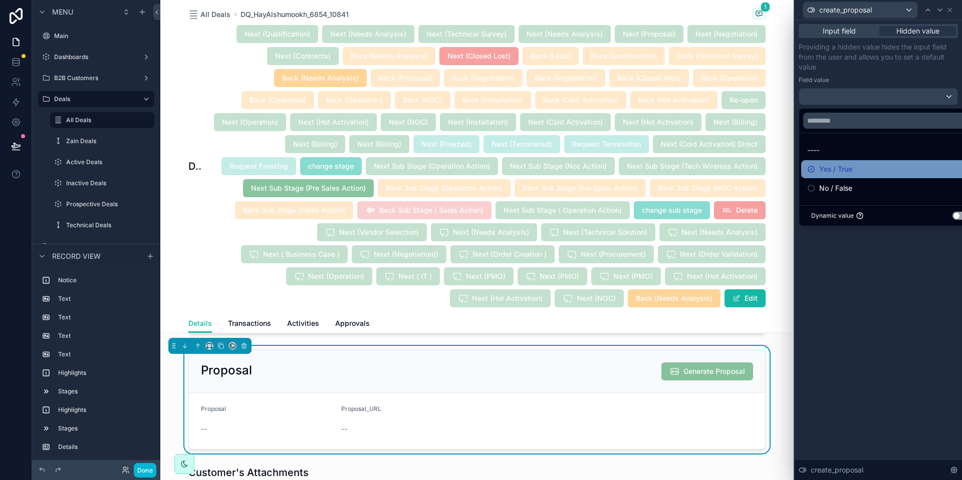
click at [842, 169] on span "Yes / True" at bounding box center [835, 169] width 33 height 12
drag, startPoint x: 944, startPoint y: 18, endPoint x: 949, endPoint y: 7, distance: 11.4
click at [949, 7] on icon at bounding box center [950, 10] width 8 height 8
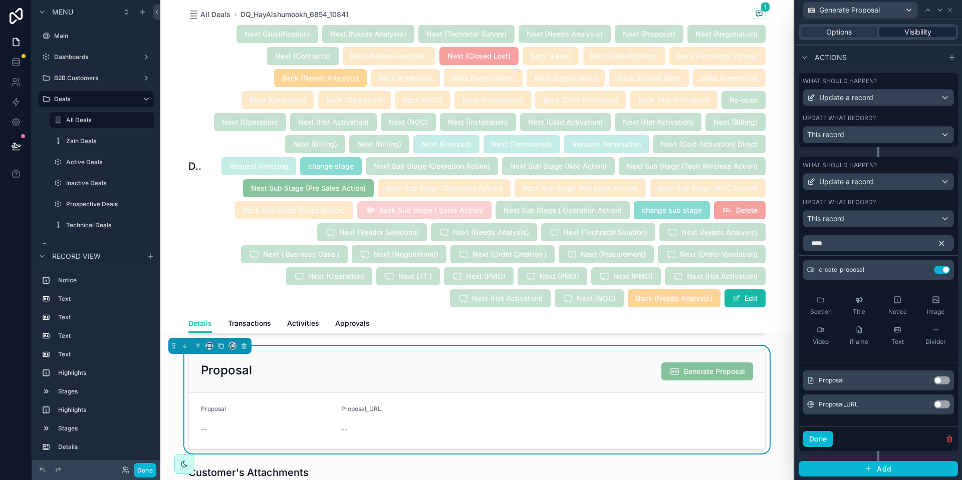
click at [929, 27] on div "Visibility" at bounding box center [917, 32] width 77 height 10
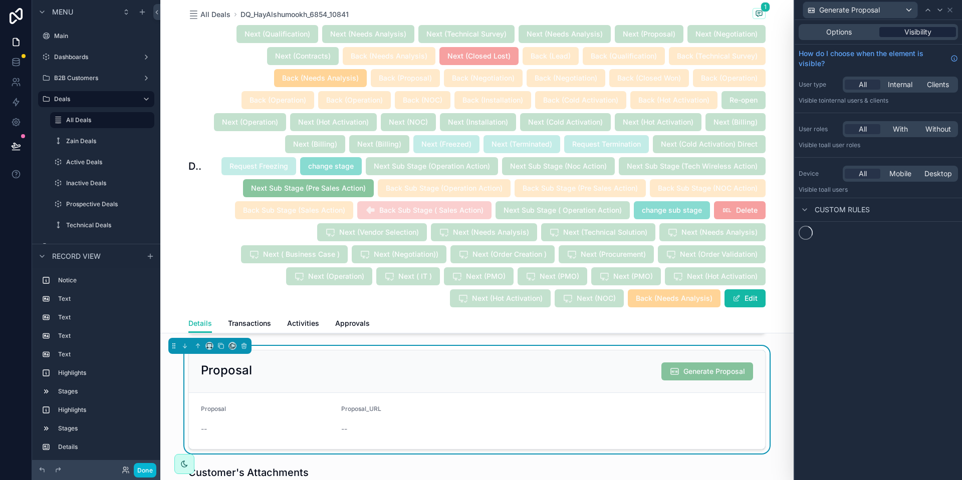
scroll to position [0, 0]
click at [835, 243] on button "New rule" at bounding box center [825, 238] width 53 height 16
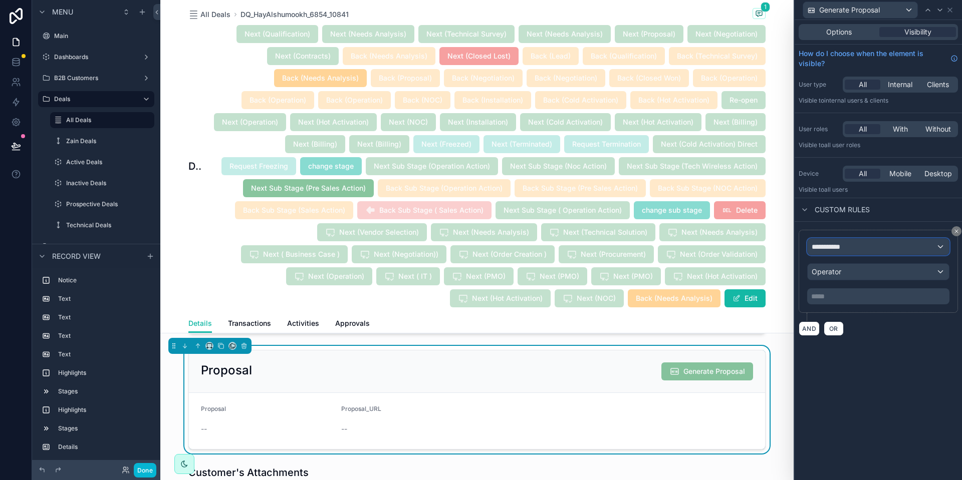
click at [823, 240] on div "**********" at bounding box center [878, 247] width 141 height 16
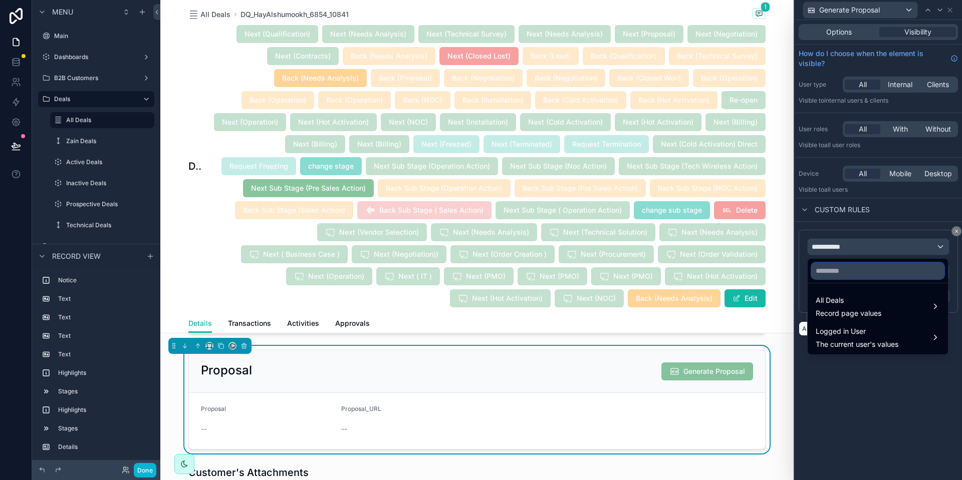
click at [835, 267] on input "text" at bounding box center [878, 271] width 132 height 16
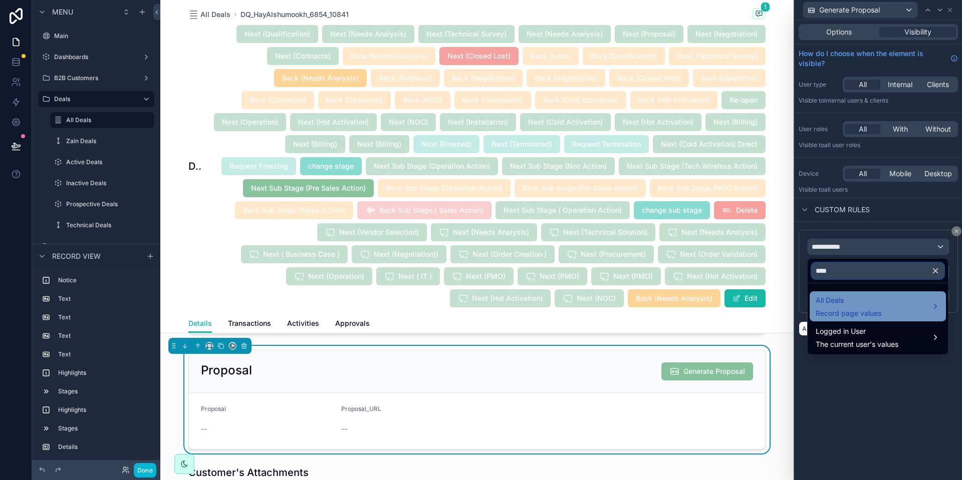
type input "****"
click at [841, 297] on span "All Deals" at bounding box center [849, 301] width 66 height 12
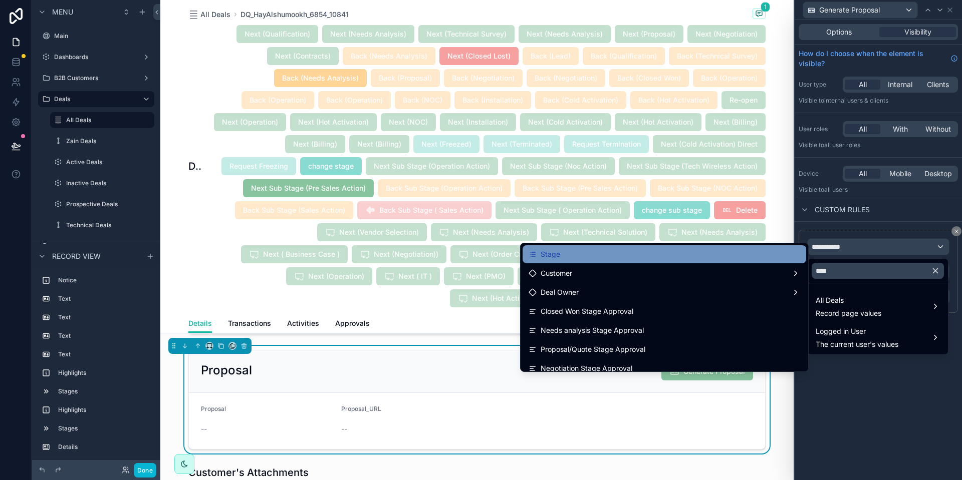
click at [696, 253] on div "Stage" at bounding box center [665, 255] width 272 height 12
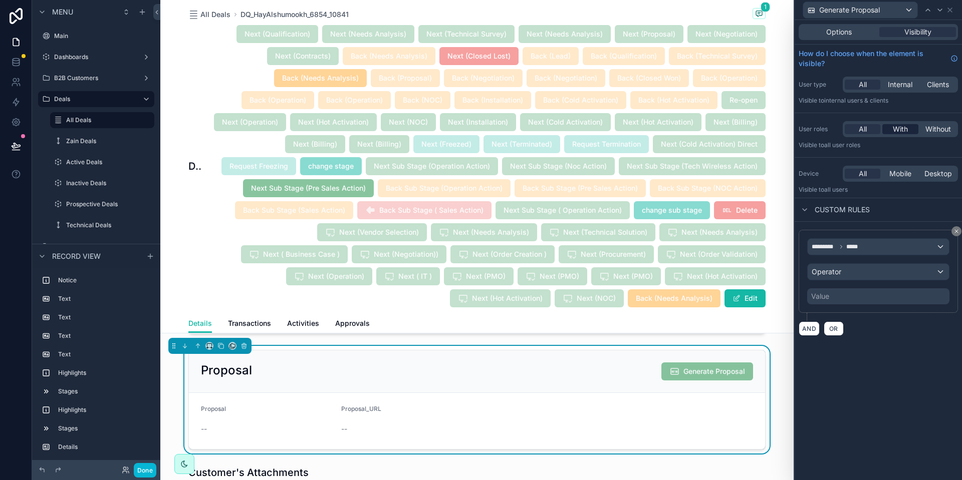
click at [900, 131] on span "With" at bounding box center [900, 129] width 15 height 10
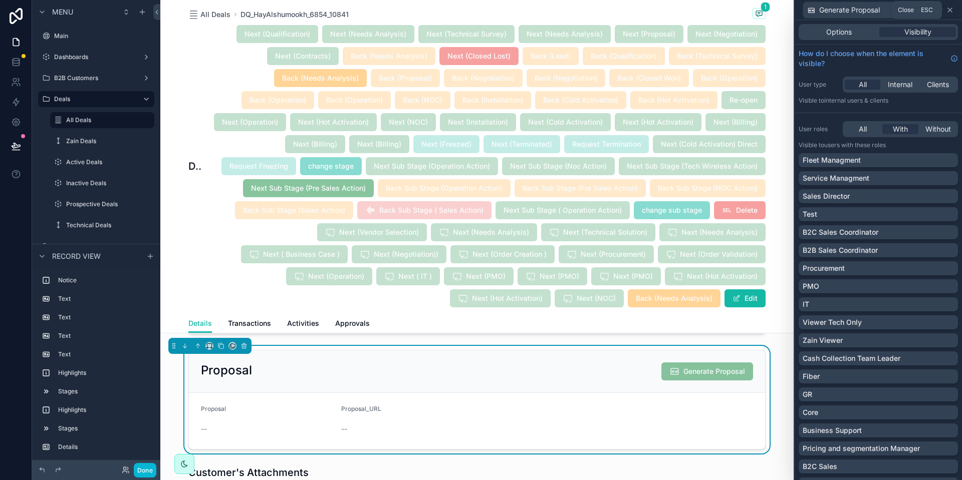
click at [952, 13] on icon at bounding box center [950, 10] width 8 height 8
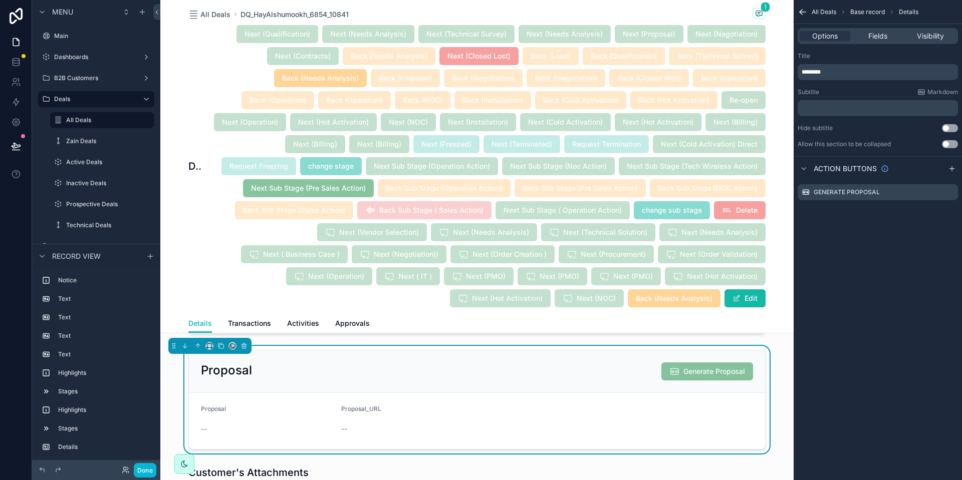
click at [190, 289] on div "DQ_HayAlshumookh_6854_10841 Next (Qualification) Next (Needs Analysis) Next (Te…" at bounding box center [476, 167] width 577 height 284
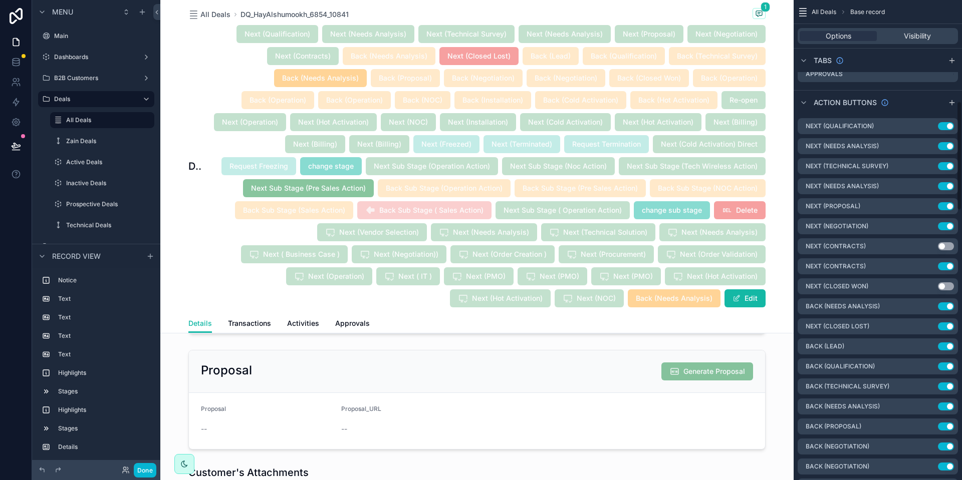
scroll to position [449, 0]
click at [930, 226] on icon "scrollable content" at bounding box center [931, 224] width 4 height 4
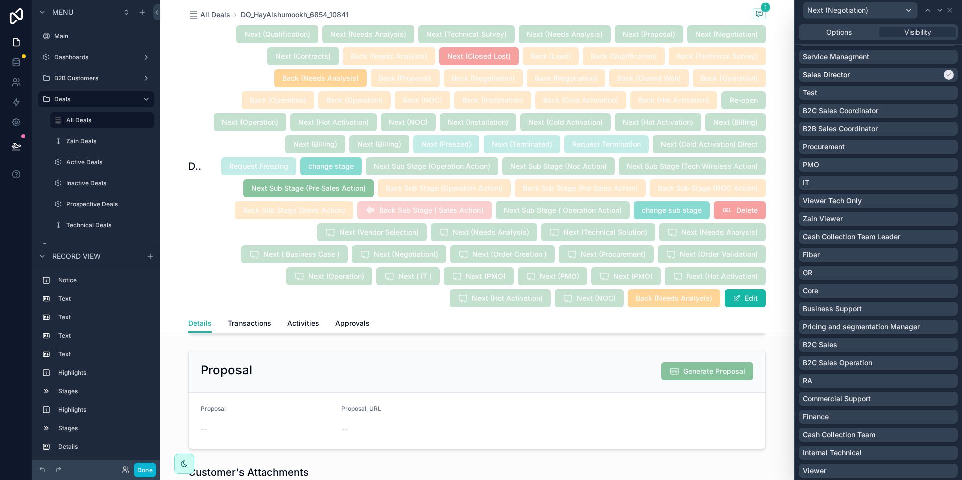
scroll to position [0, 0]
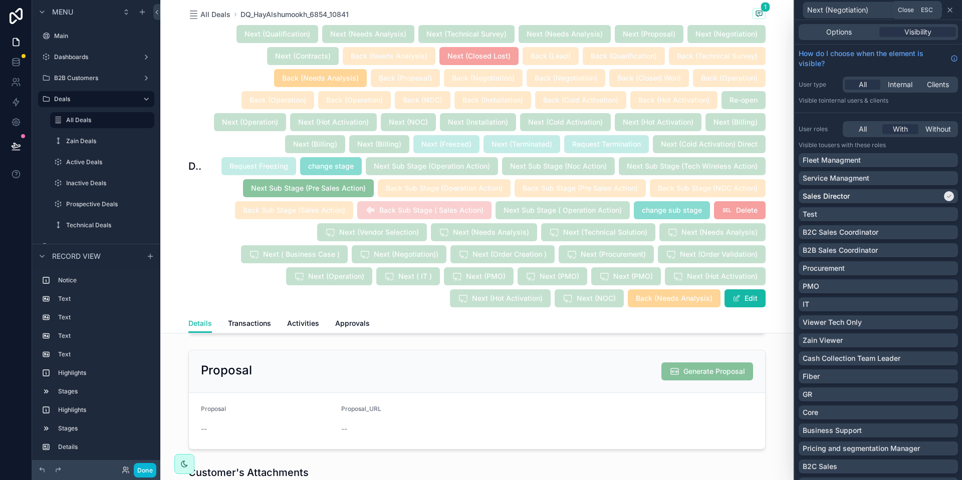
click at [950, 6] on icon at bounding box center [950, 10] width 8 height 8
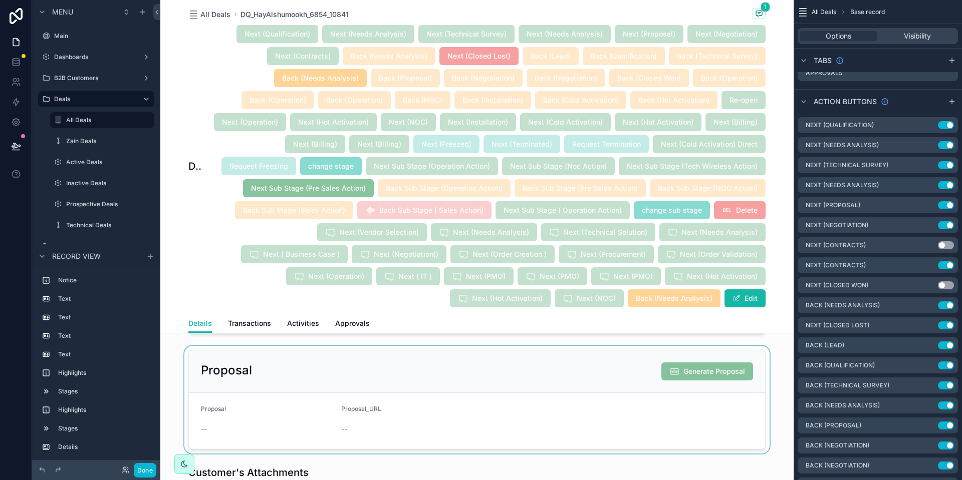
click at [553, 398] on div "scrollable content" at bounding box center [476, 400] width 633 height 108
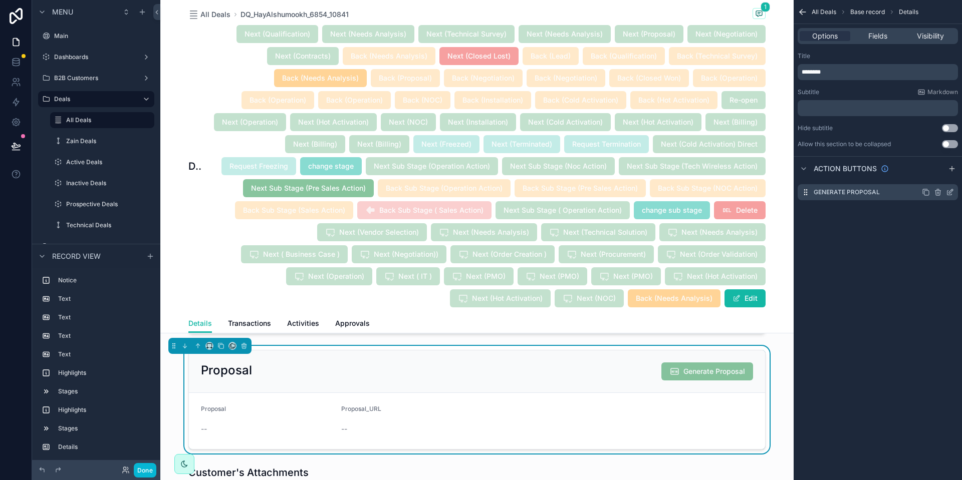
click at [950, 193] on icon "scrollable content" at bounding box center [951, 191] width 4 height 4
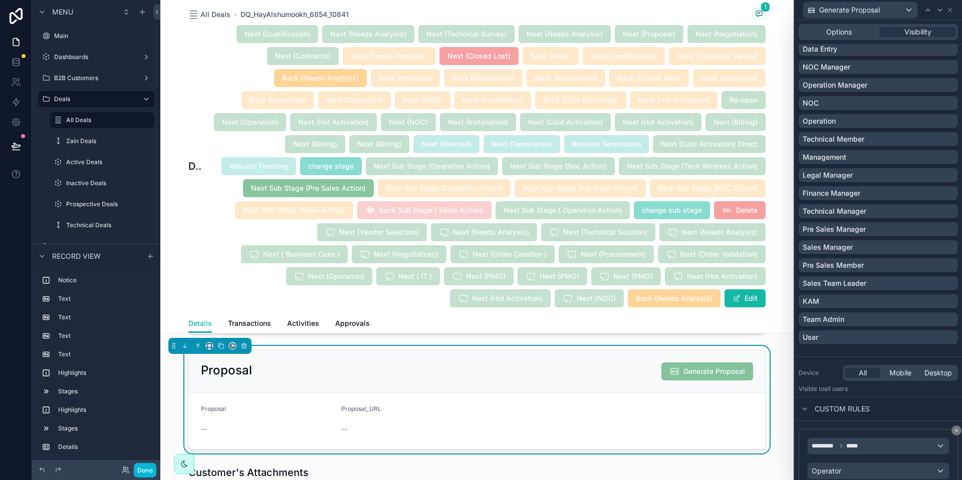
scroll to position [679, 0]
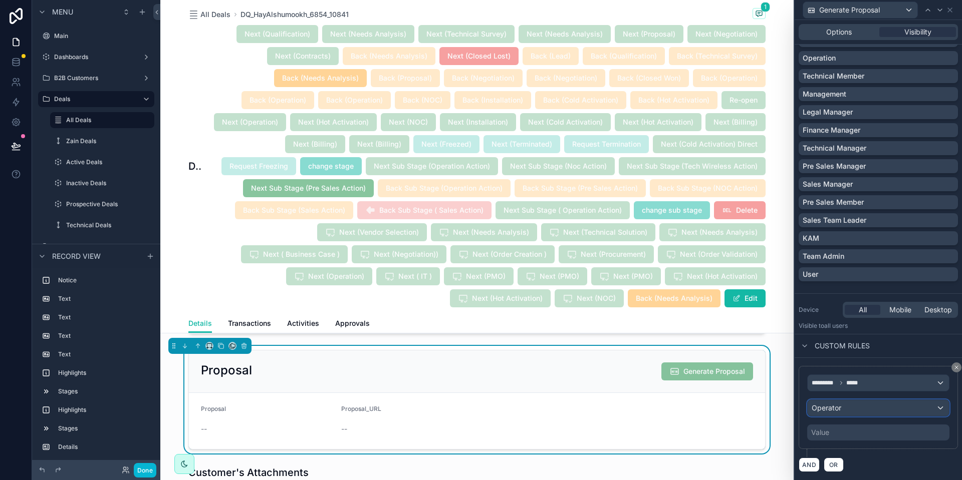
click at [852, 411] on div "Operator" at bounding box center [878, 408] width 141 height 16
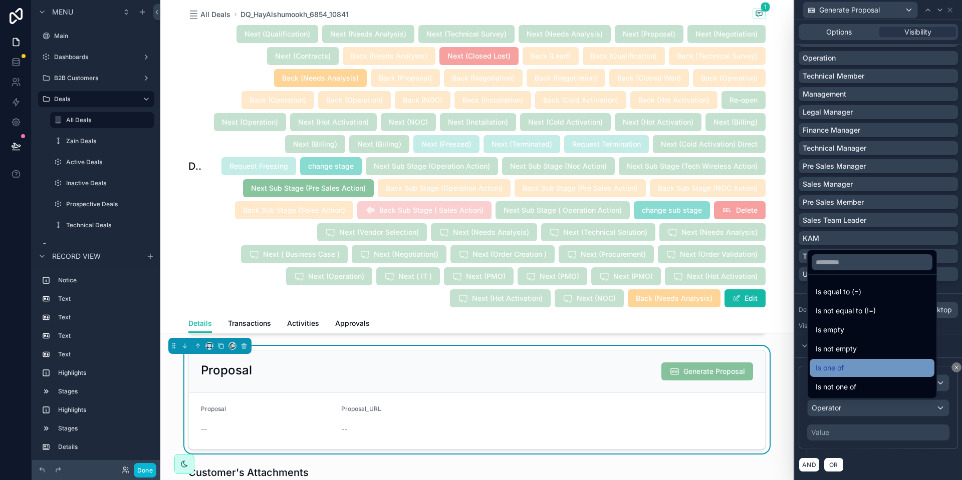
click at [831, 373] on span "Is one of" at bounding box center [830, 368] width 28 height 12
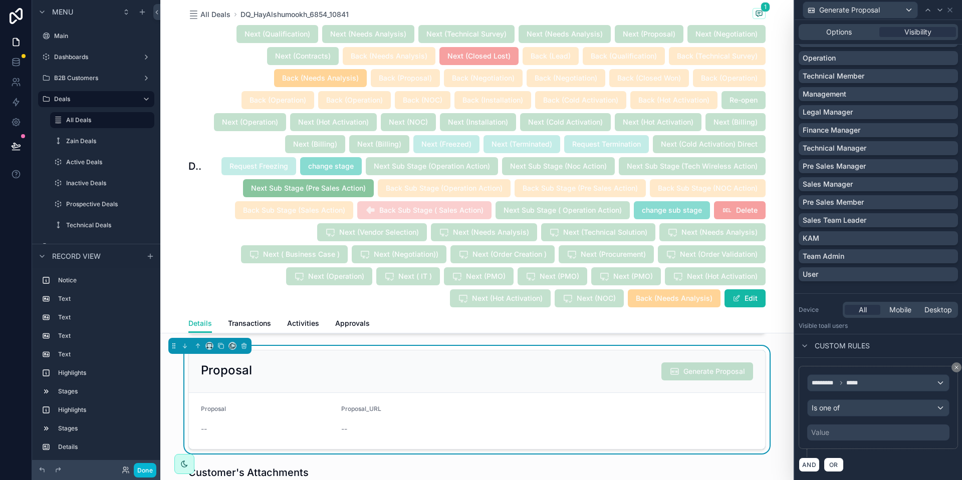
click at [849, 438] on div "Value" at bounding box center [878, 433] width 142 height 16
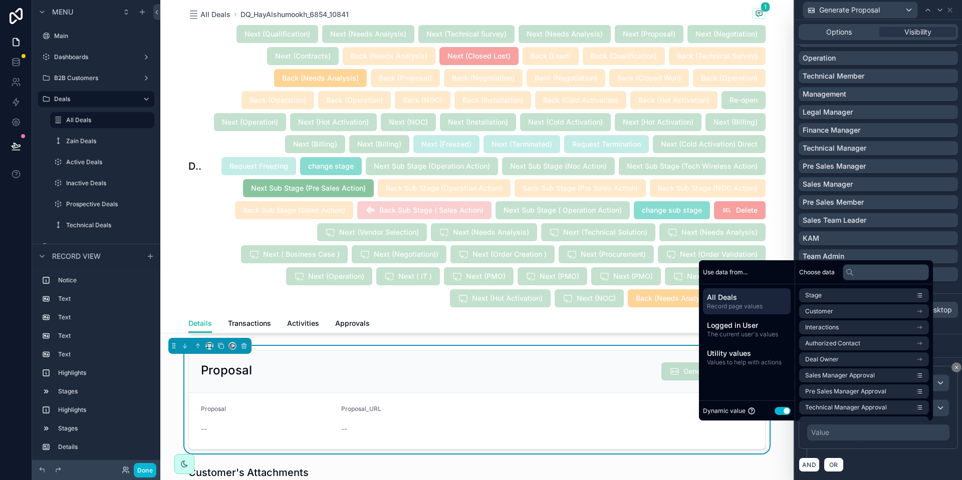
click at [775, 413] on button "Use setting" at bounding box center [783, 411] width 16 height 8
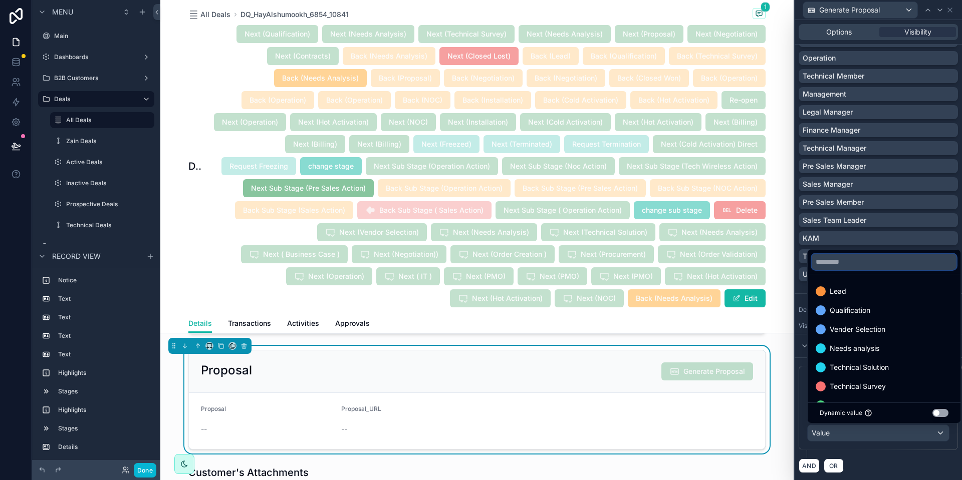
click at [867, 263] on input "text" at bounding box center [884, 262] width 145 height 16
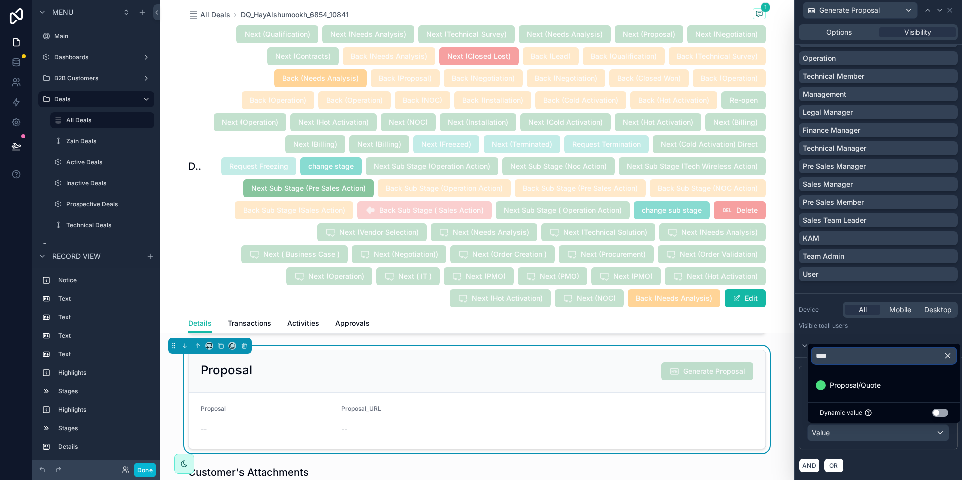
type input "****"
click at [871, 396] on ul "Proposal/Quote" at bounding box center [884, 386] width 153 height 34
click at [865, 385] on span "Proposal/Quote" at bounding box center [855, 386] width 51 height 12
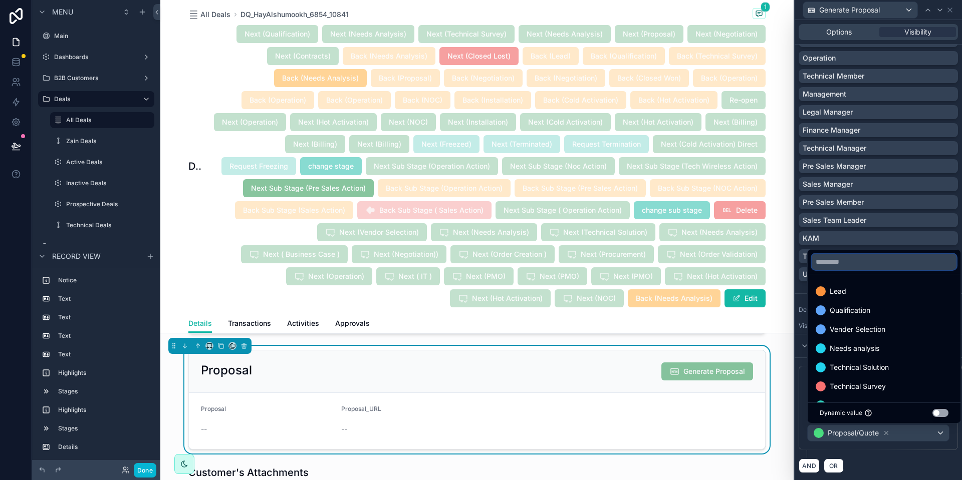
click at [837, 262] on input "text" at bounding box center [884, 262] width 145 height 16
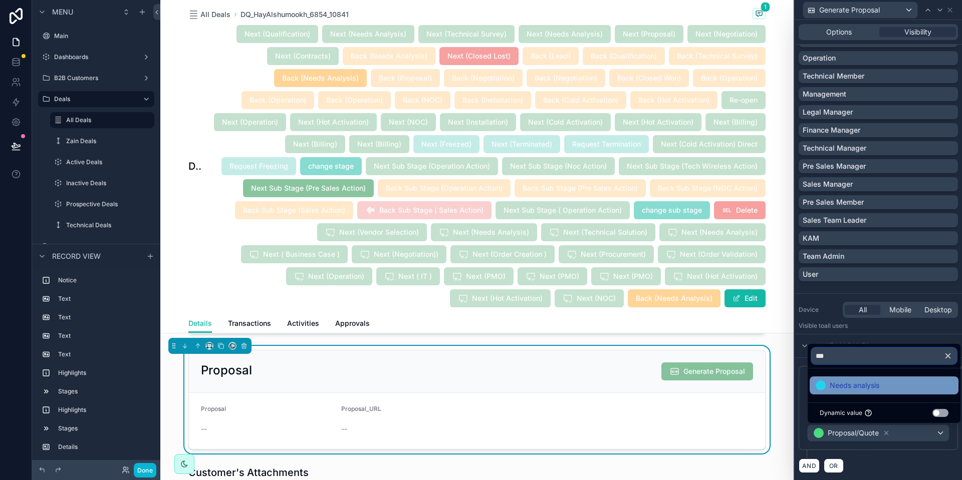
type input "***"
click at [854, 380] on span "Needs analysis" at bounding box center [855, 386] width 50 height 12
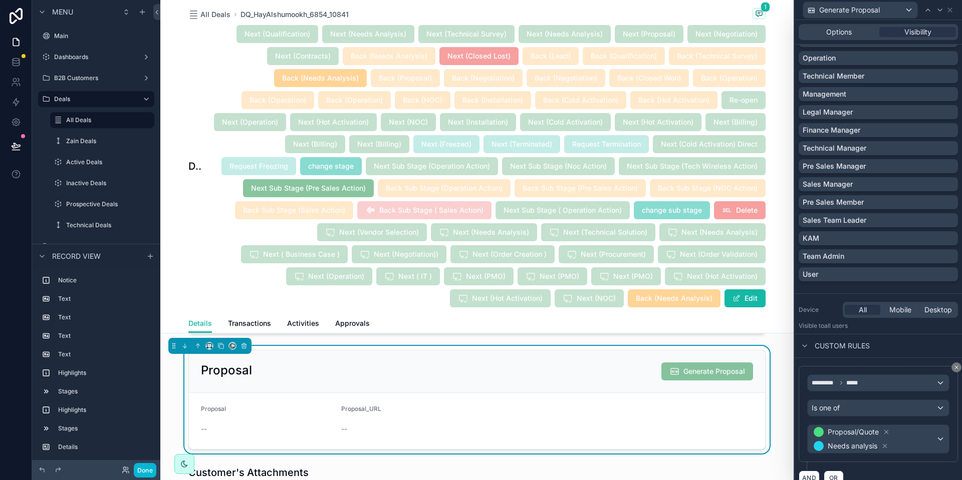
click at [881, 459] on div "********* ***** Is one of Proposal/Quote Needs analysis" at bounding box center [878, 414] width 159 height 96
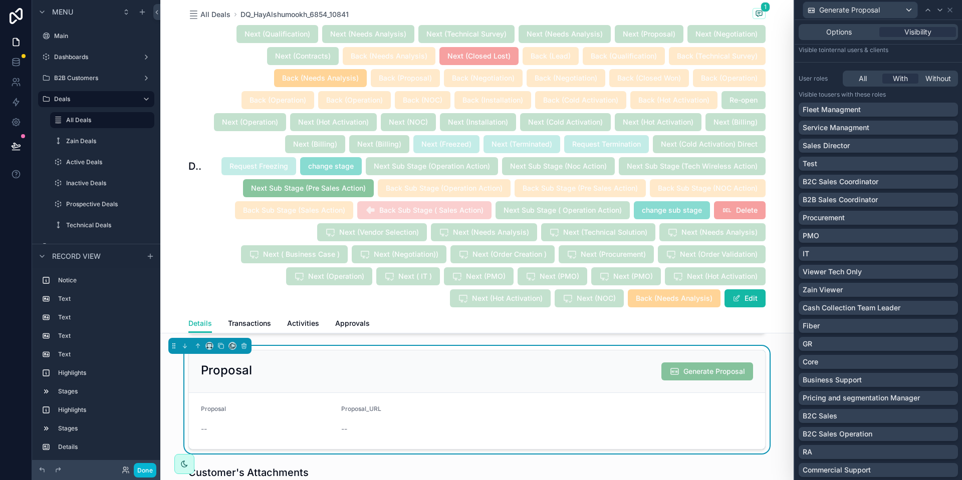
scroll to position [50, 0]
click at [870, 144] on div "Sales Director" at bounding box center [878, 147] width 151 height 10
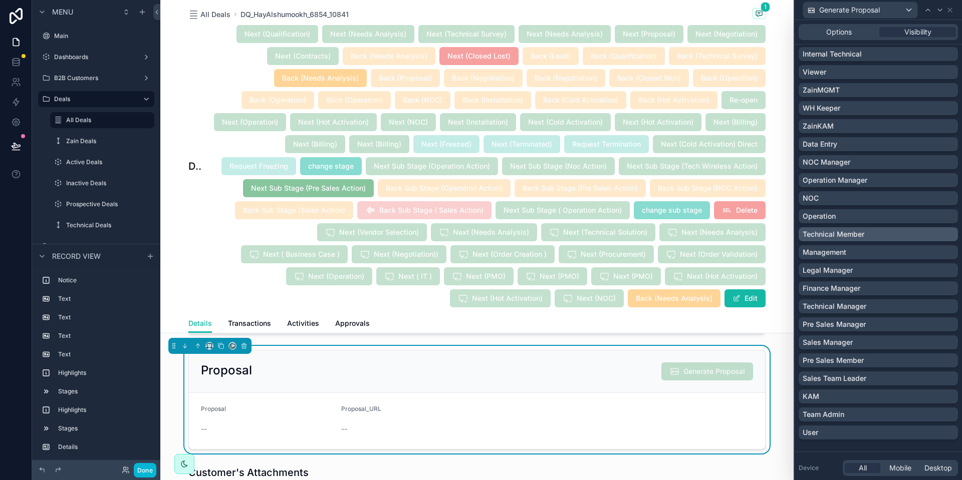
scroll to position [523, 0]
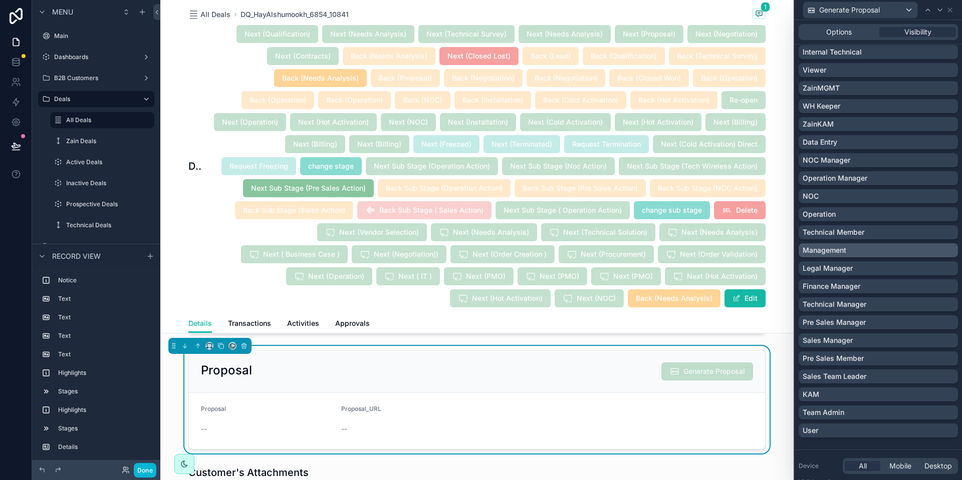
click at [846, 251] on p "Management" at bounding box center [825, 251] width 44 height 10
click at [862, 357] on p "Pre Sales Member" at bounding box center [833, 359] width 61 height 10
click at [868, 414] on div "Team Admin" at bounding box center [878, 413] width 151 height 10
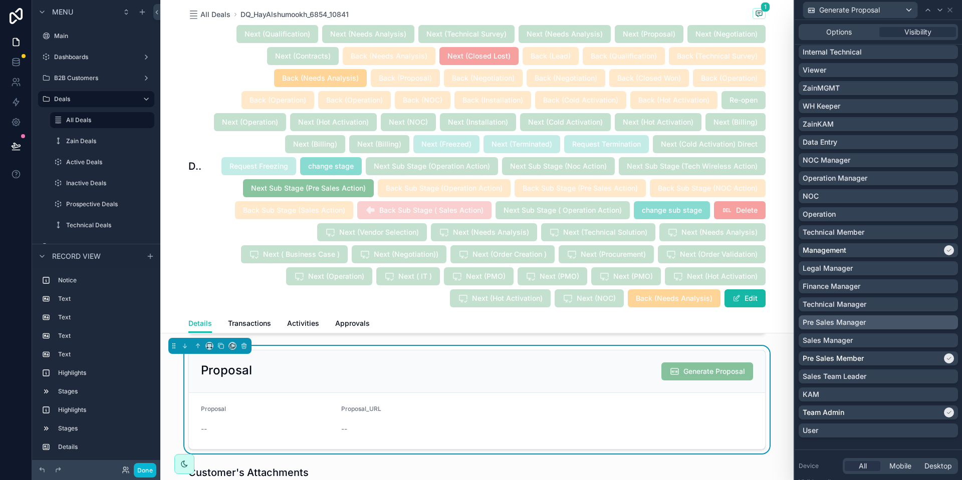
click at [874, 323] on div "Pre Sales Manager" at bounding box center [878, 323] width 151 height 10
click at [146, 473] on button "Done" at bounding box center [145, 470] width 23 height 15
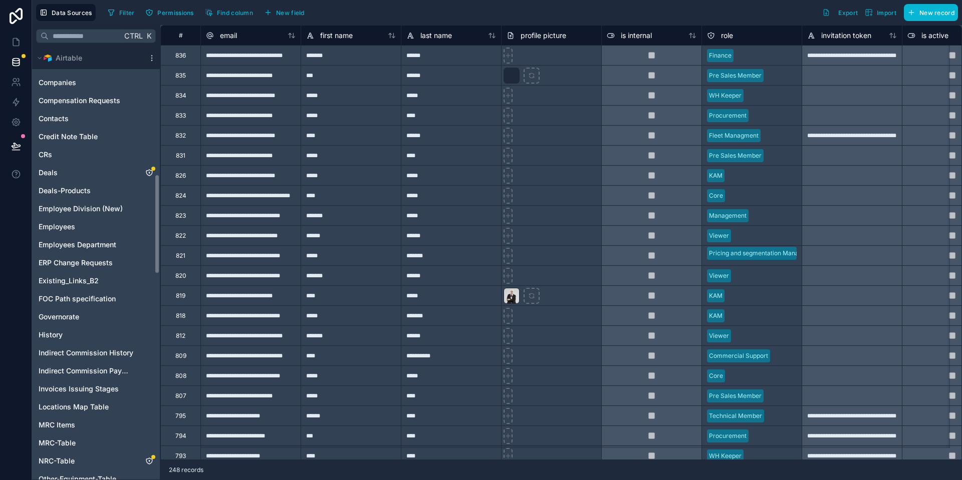
scroll to position [551, 0]
click at [87, 172] on link "Deals" at bounding box center [86, 172] width 95 height 10
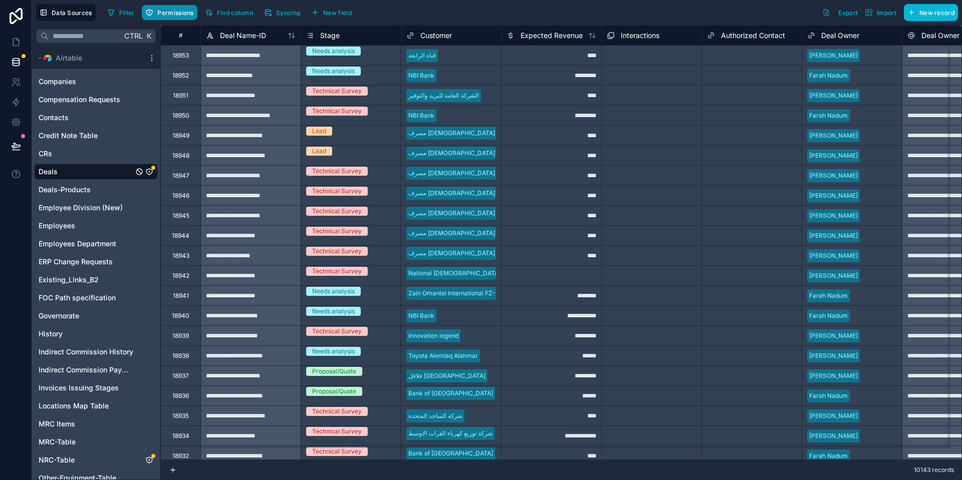
click at [173, 13] on span "Permissions" at bounding box center [175, 13] width 36 height 8
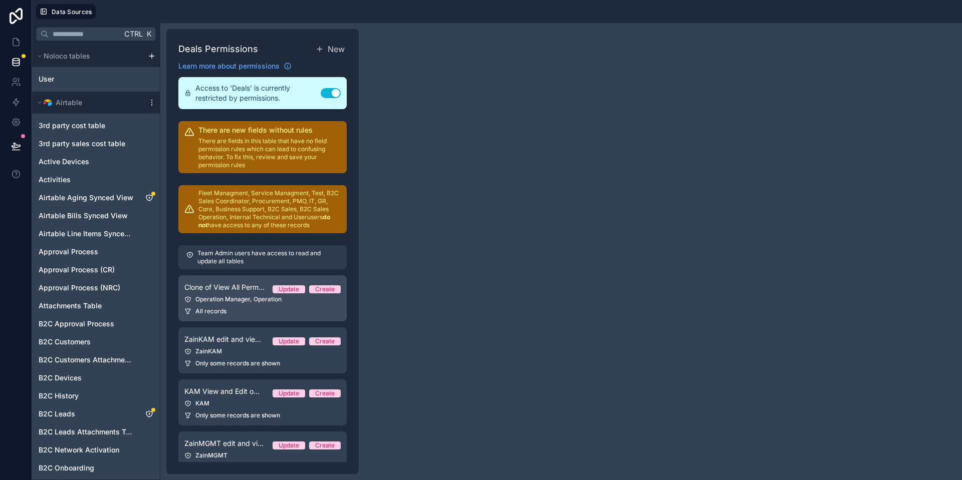
click at [244, 303] on div "Operation Manager, Operation" at bounding box center [262, 300] width 156 height 8
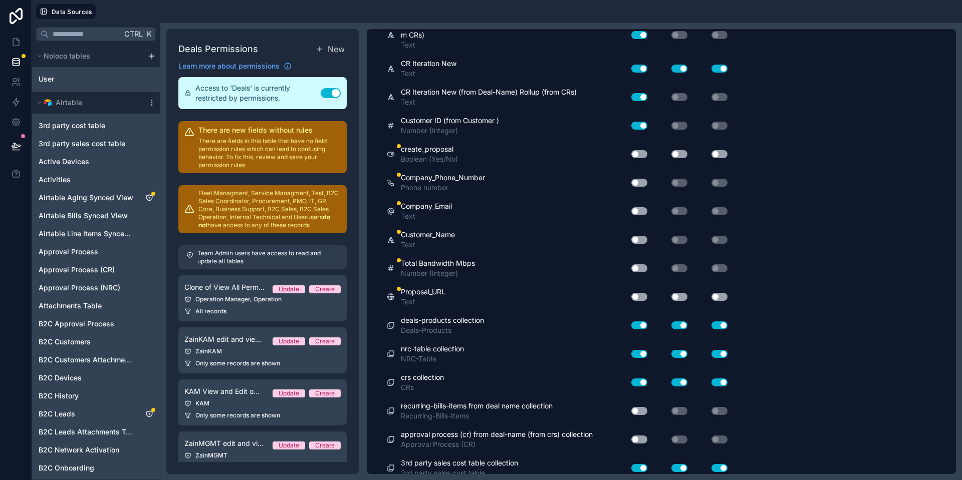
scroll to position [6933, 0]
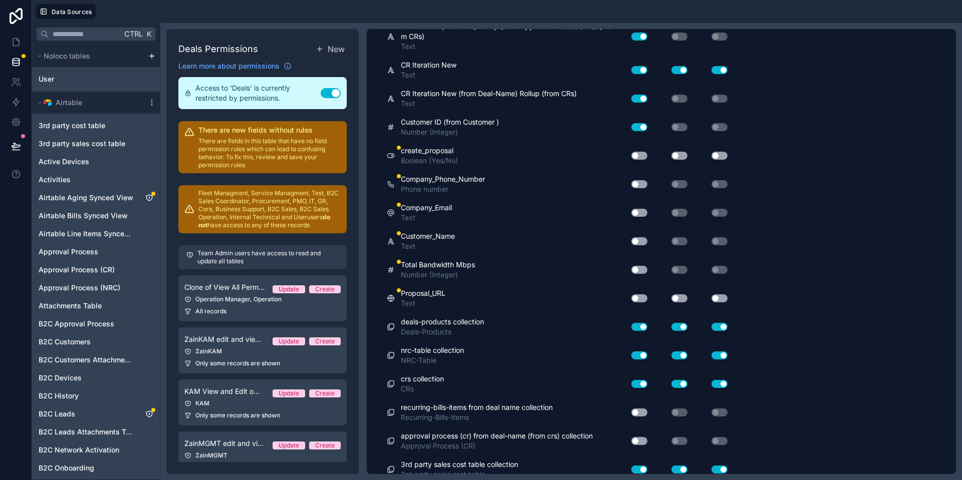
click at [639, 297] on button "Use setting" at bounding box center [639, 299] width 16 height 8
click at [639, 154] on button "Use setting" at bounding box center [639, 156] width 16 height 8
click at [681, 153] on button "Use setting" at bounding box center [679, 156] width 16 height 8
click at [724, 155] on button "Use setting" at bounding box center [719, 156] width 16 height 8
click at [644, 183] on button "Use setting" at bounding box center [639, 184] width 16 height 8
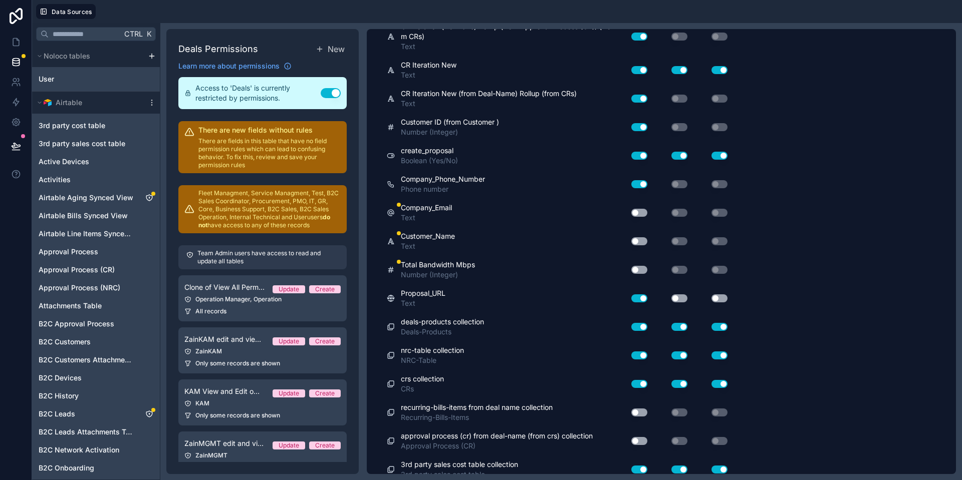
click at [639, 211] on button "Use setting" at bounding box center [639, 213] width 16 height 8
click at [636, 243] on button "Use setting" at bounding box center [639, 241] width 16 height 8
click at [636, 268] on button "Use setting" at bounding box center [639, 270] width 16 height 8
click at [677, 297] on button "Use setting" at bounding box center [679, 299] width 16 height 8
click at [717, 298] on button "Use setting" at bounding box center [719, 299] width 16 height 8
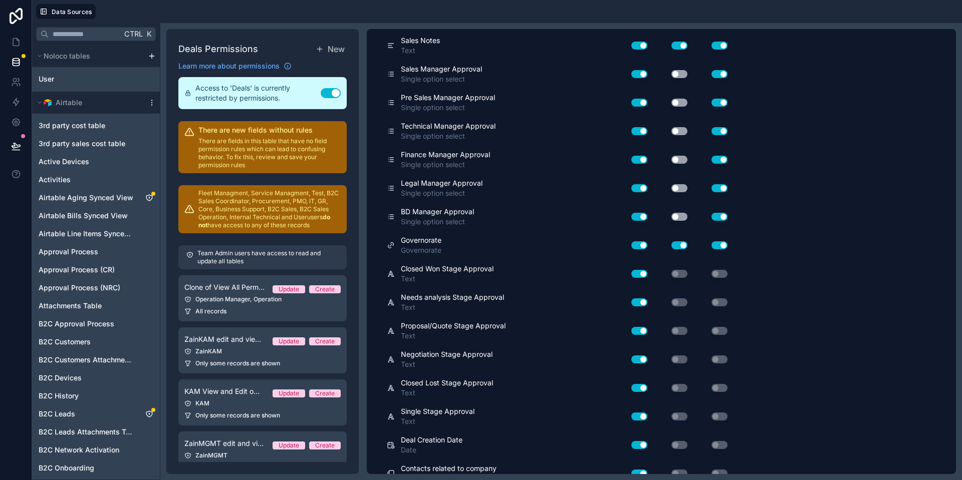
scroll to position [0, 0]
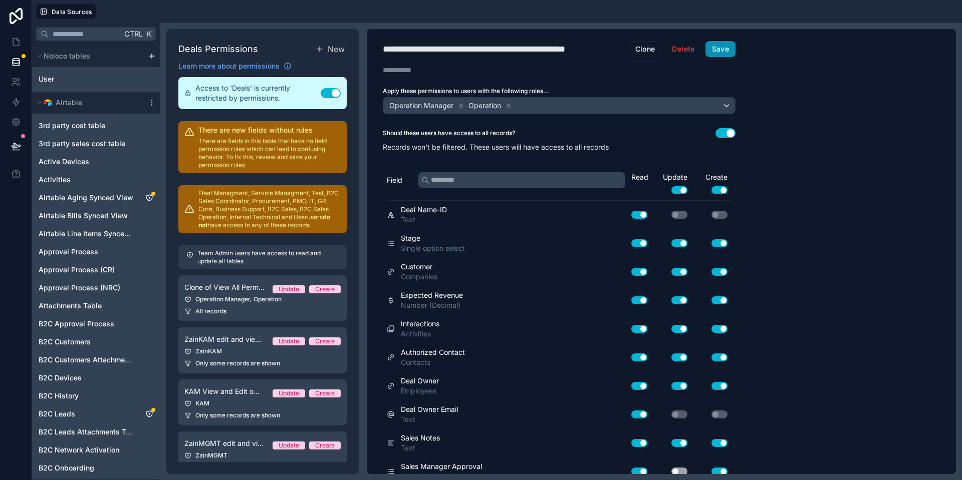
click at [726, 48] on button "Save" at bounding box center [720, 49] width 30 height 16
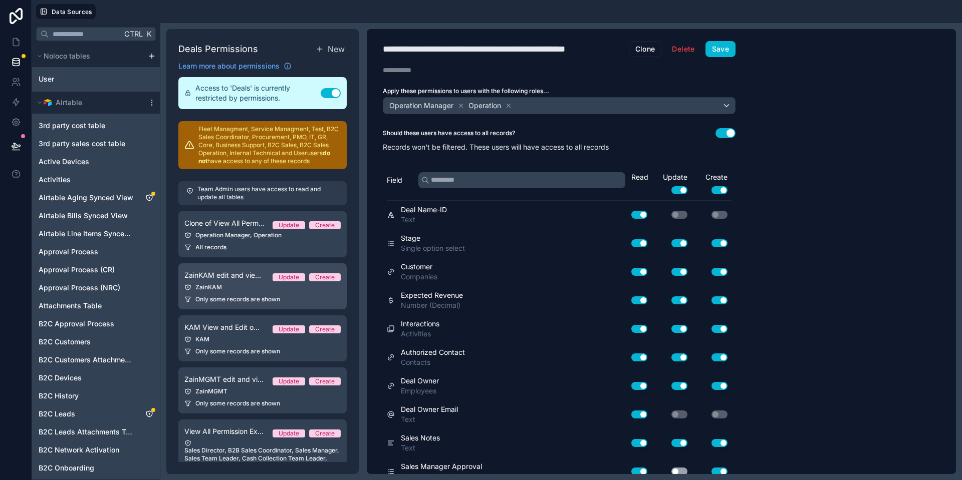
click at [269, 290] on div "ZainKAM" at bounding box center [262, 288] width 156 height 8
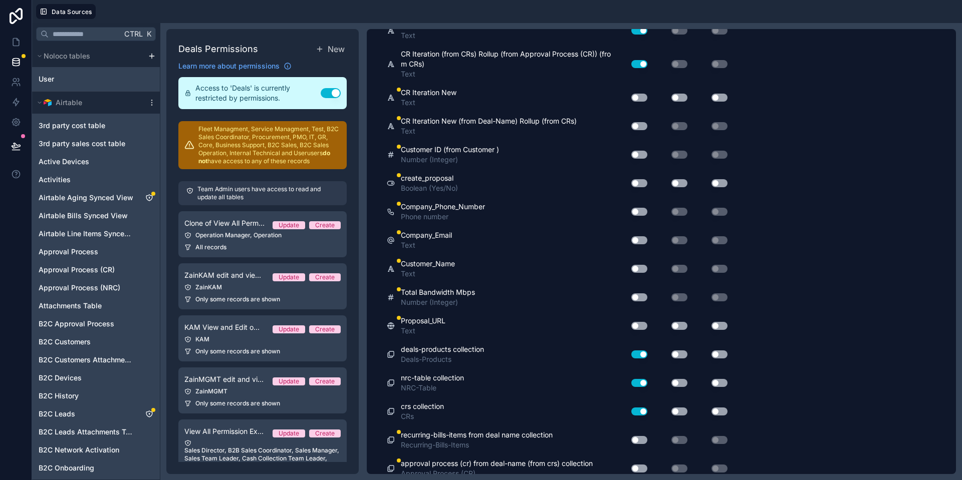
scroll to position [6989, 0]
click at [639, 326] on button "Use setting" at bounding box center [639, 328] width 16 height 8
click at [635, 298] on button "Use setting" at bounding box center [639, 299] width 16 height 8
click at [638, 270] on button "Use setting" at bounding box center [639, 271] width 16 height 8
drag, startPoint x: 637, startPoint y: 184, endPoint x: 638, endPoint y: 203, distance: 19.5
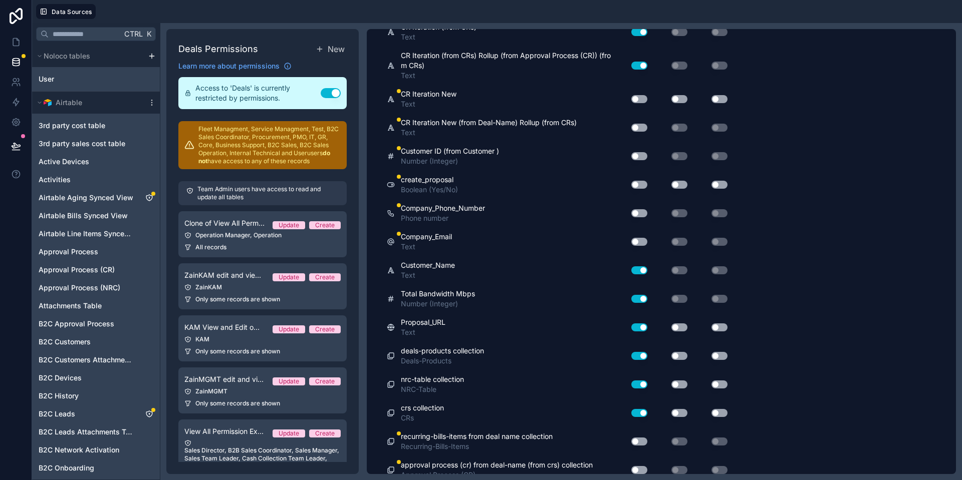
click at [637, 184] on button "Use setting" at bounding box center [639, 185] width 16 height 8
click at [637, 214] on button "Use setting" at bounding box center [639, 213] width 16 height 8
click at [638, 239] on button "Use setting" at bounding box center [639, 242] width 16 height 8
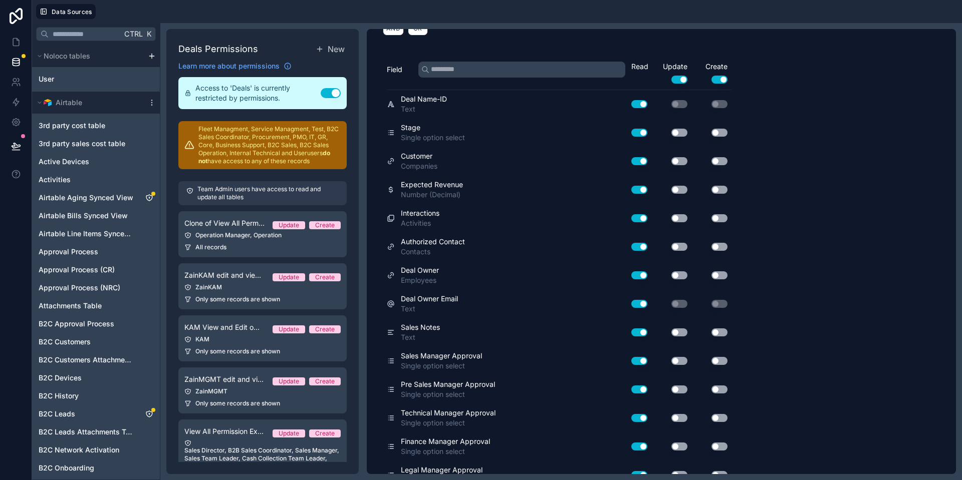
scroll to position [0, 0]
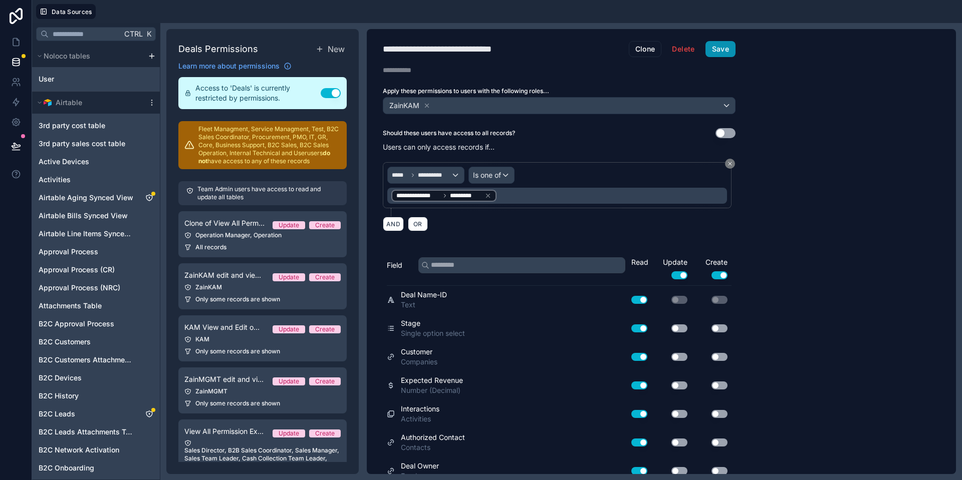
click at [722, 49] on button "Save" at bounding box center [720, 49] width 30 height 16
click at [259, 243] on div "All records" at bounding box center [262, 247] width 156 height 8
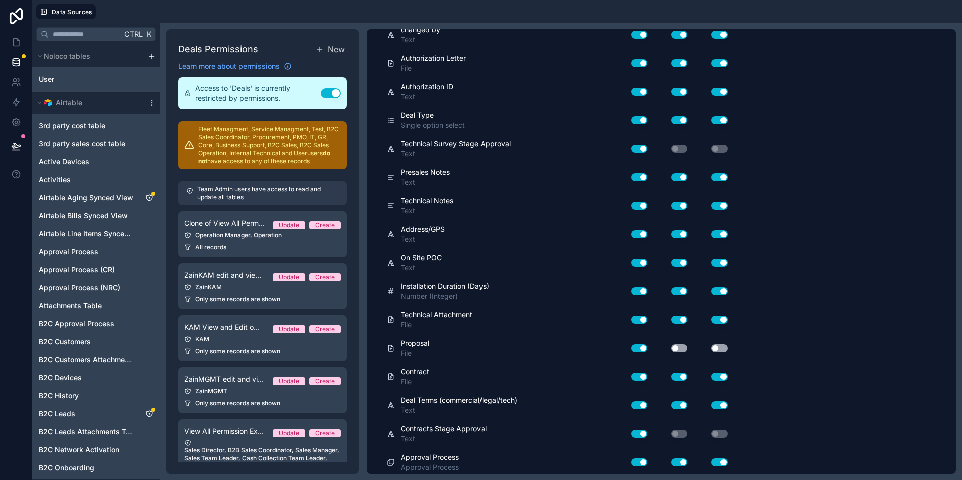
scroll to position [1067, 0]
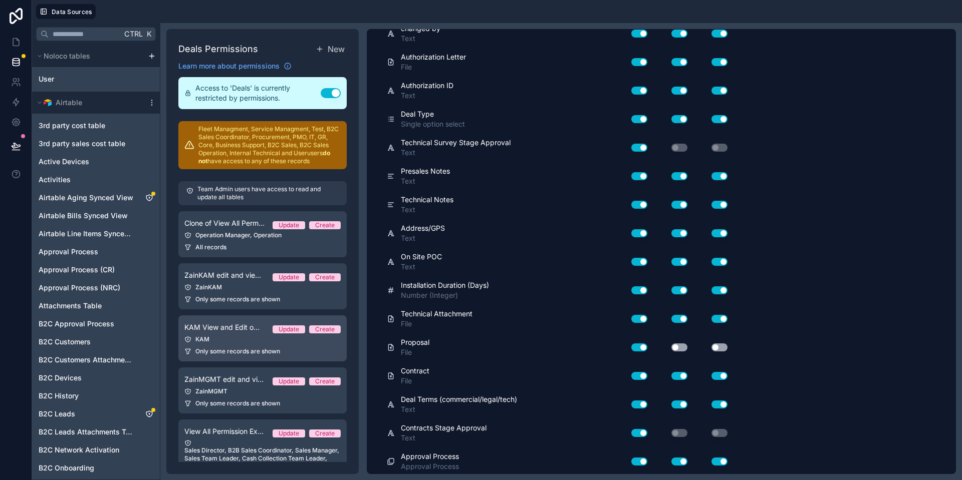
click at [234, 331] on span "KAM View and Edit own deals" at bounding box center [224, 328] width 80 height 10
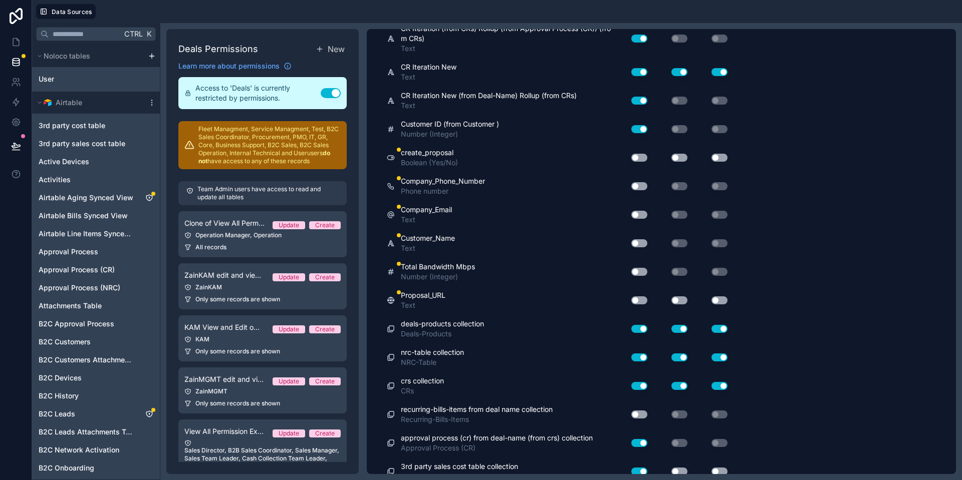
scroll to position [7017, 0]
click at [633, 299] on button "Use setting" at bounding box center [639, 300] width 16 height 8
click at [639, 268] on button "Use setting" at bounding box center [639, 271] width 16 height 8
click at [639, 237] on div "Use setting" at bounding box center [635, 242] width 32 height 16
click at [640, 213] on button "Use setting" at bounding box center [639, 214] width 16 height 8
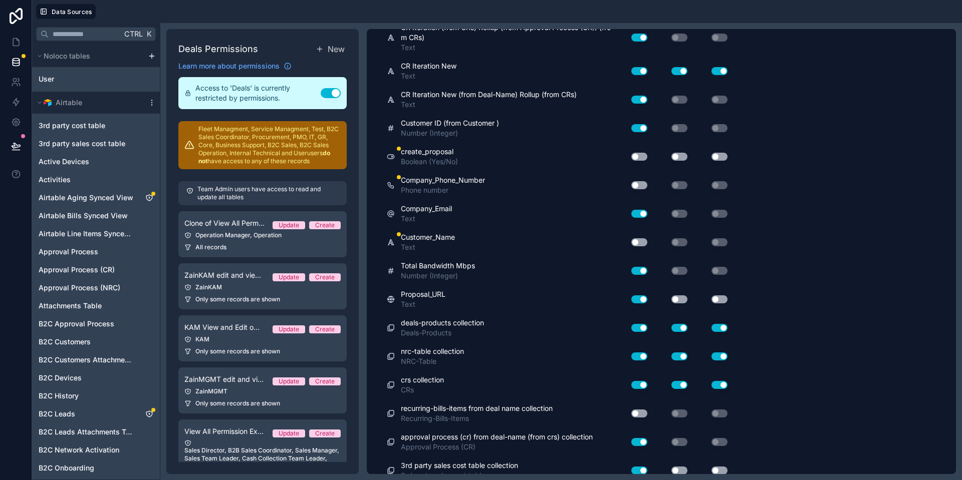
click at [644, 242] on button "Use setting" at bounding box center [639, 242] width 16 height 8
click at [640, 157] on button "Use setting" at bounding box center [639, 157] width 16 height 8
click at [643, 182] on button "Use setting" at bounding box center [639, 185] width 16 height 8
click at [679, 154] on button "Use setting" at bounding box center [679, 157] width 16 height 8
click at [721, 156] on button "Use setting" at bounding box center [719, 157] width 16 height 8
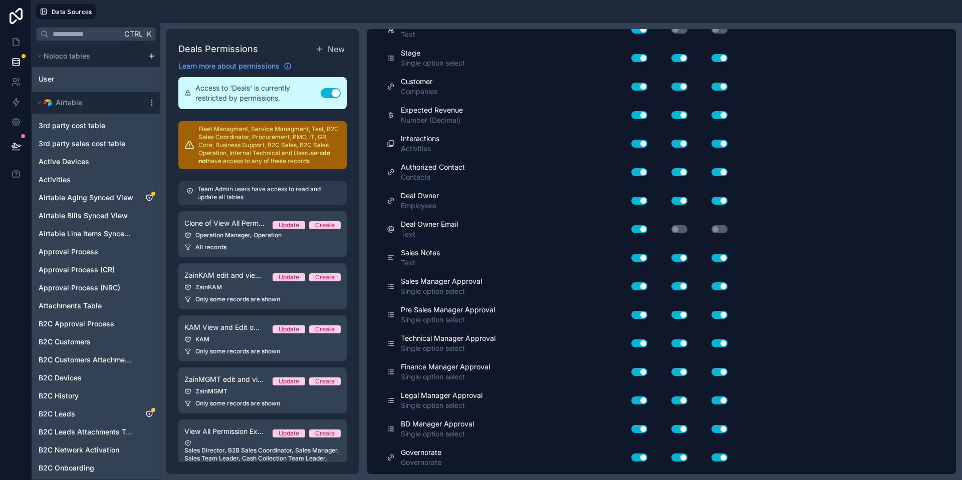
scroll to position [0, 0]
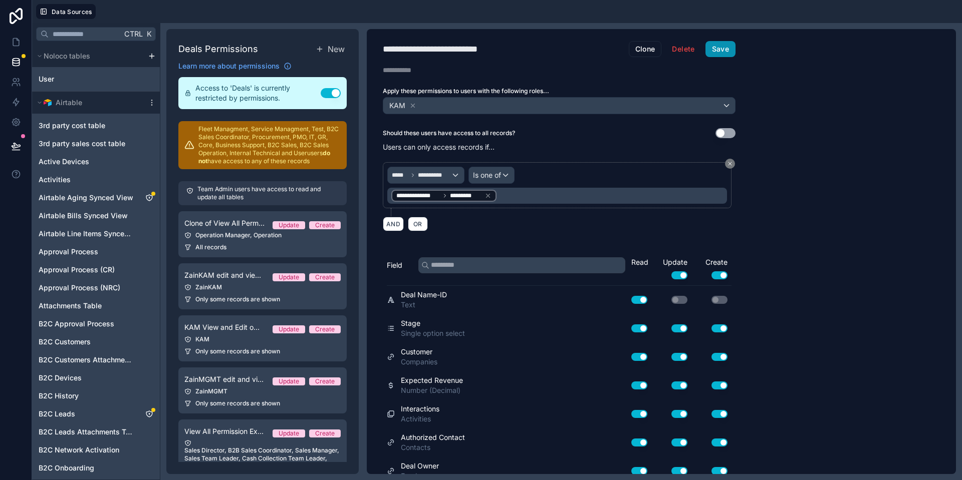
click at [722, 54] on button "Save" at bounding box center [720, 49] width 30 height 16
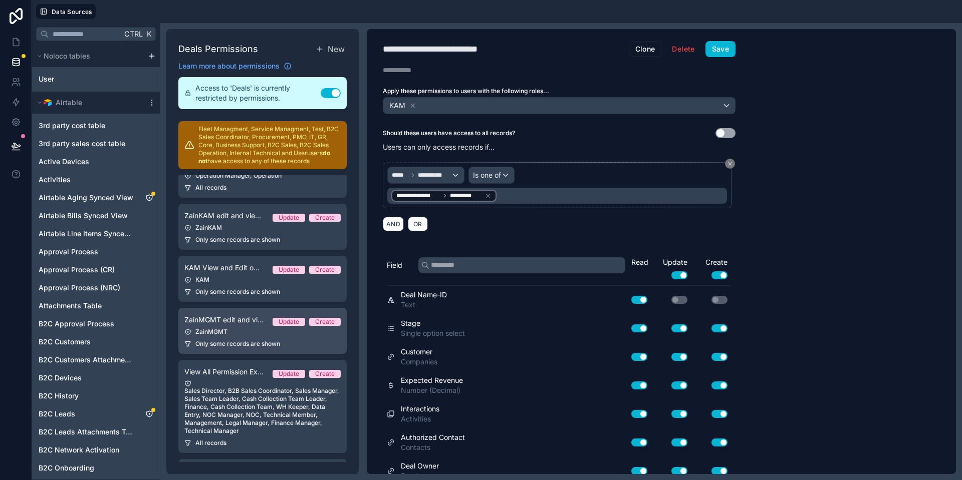
click at [251, 333] on div "ZainMGMT" at bounding box center [262, 332] width 156 height 8
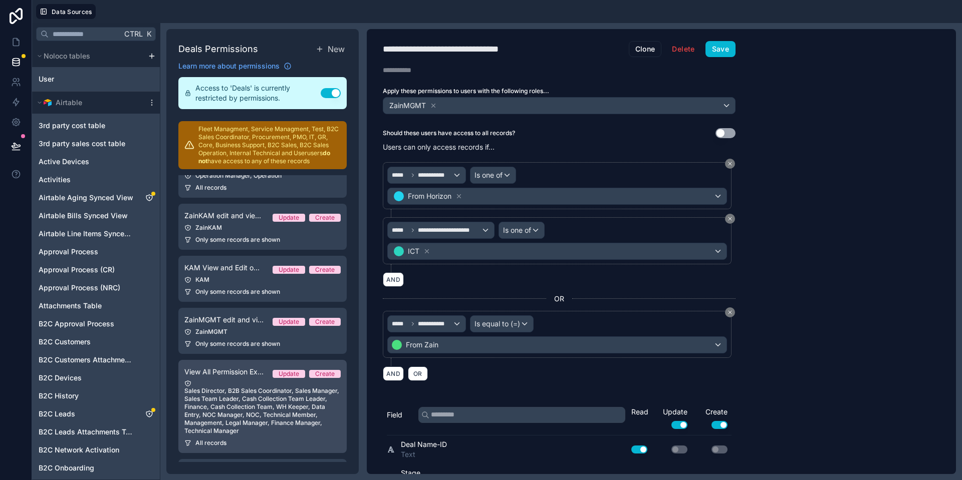
click at [239, 399] on div "Sales Director, B2B Sales Coordinator, Sales Manager, Sales Team Leader, Cash C…" at bounding box center [262, 407] width 156 height 55
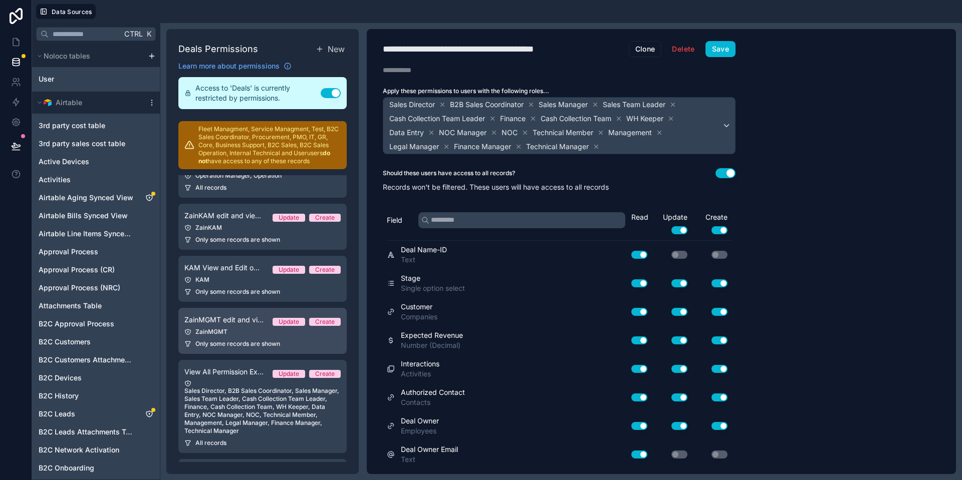
click at [229, 336] on link "ZainMGMT edit and view zain deals Update Create ZainMGMT Only some records are …" at bounding box center [262, 331] width 168 height 46
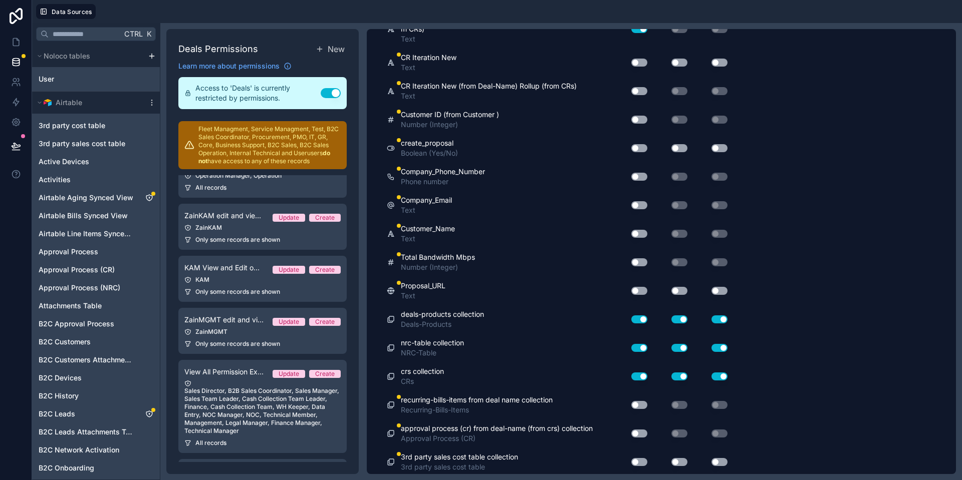
scroll to position [7180, 0]
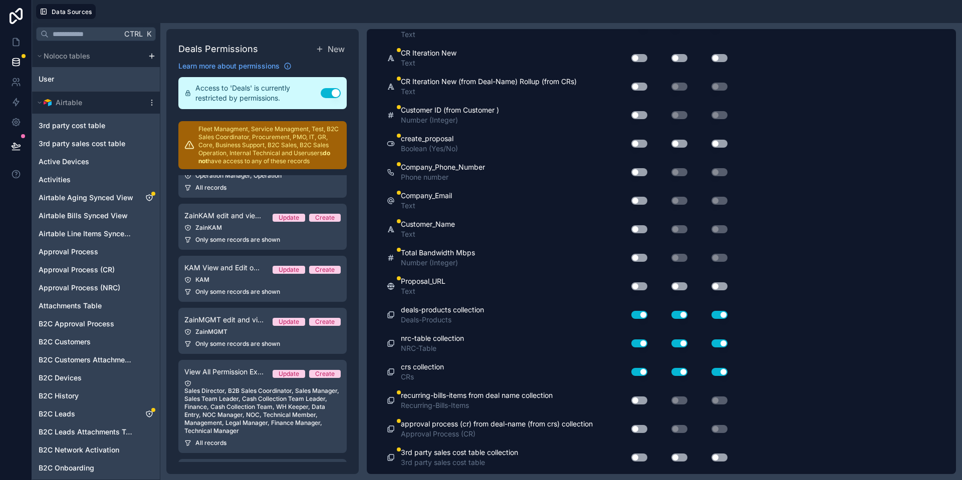
click at [644, 285] on button "Use setting" at bounding box center [639, 287] width 16 height 8
drag, startPoint x: 641, startPoint y: 259, endPoint x: 641, endPoint y: 253, distance: 6.5
click at [641, 260] on button "Use setting" at bounding box center [639, 258] width 16 height 8
click at [643, 229] on button "Use setting" at bounding box center [639, 229] width 16 height 8
click at [639, 204] on div "Use setting" at bounding box center [635, 201] width 32 height 16
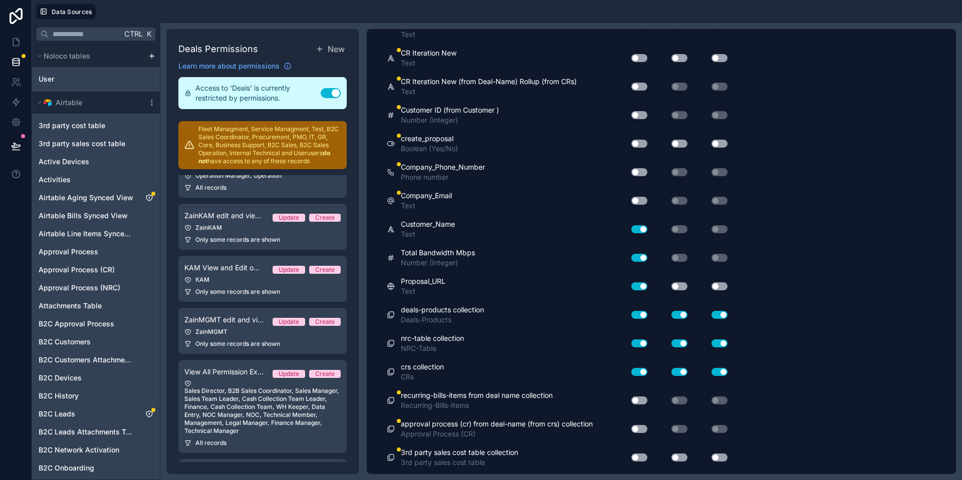
click at [639, 201] on button "Use setting" at bounding box center [639, 201] width 16 height 8
click at [641, 173] on button "Use setting" at bounding box center [639, 172] width 16 height 8
click at [638, 142] on button "Use setting" at bounding box center [639, 144] width 16 height 8
click at [678, 147] on button "Use setting" at bounding box center [679, 144] width 16 height 8
click at [718, 143] on button "Use setting" at bounding box center [719, 144] width 16 height 8
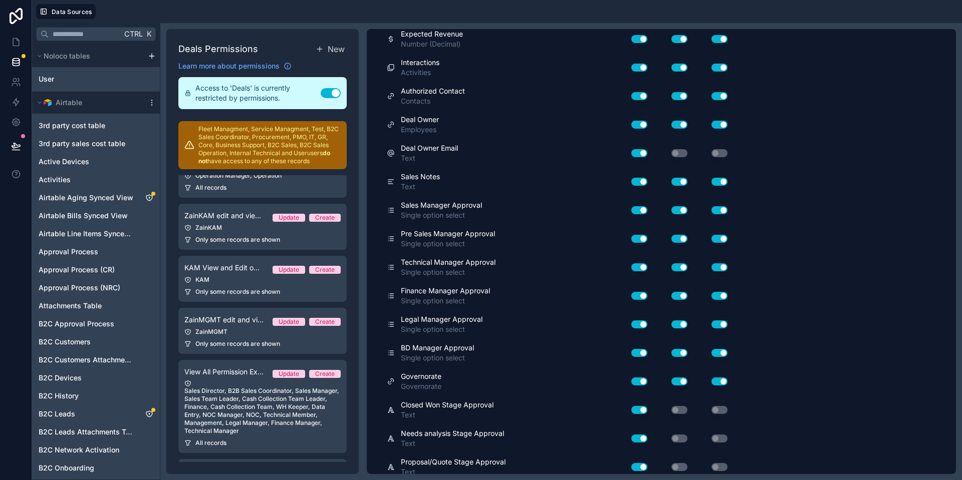
scroll to position [0, 0]
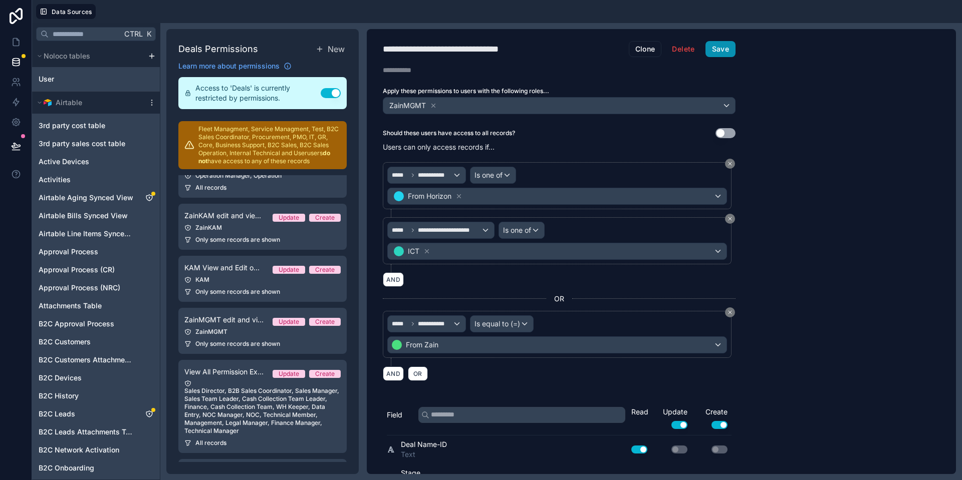
click at [727, 48] on button "Save" at bounding box center [720, 49] width 30 height 16
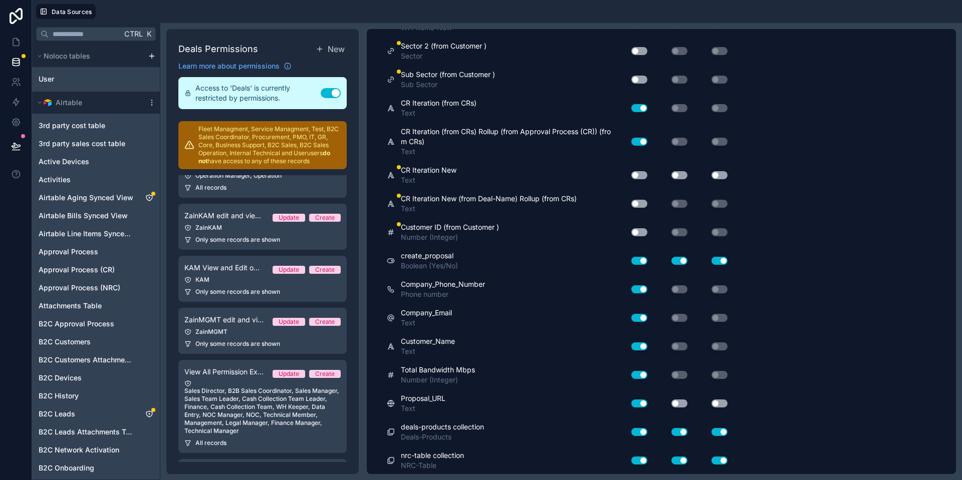
scroll to position [7064, 0]
click at [672, 260] on button "Use setting" at bounding box center [679, 260] width 16 height 8
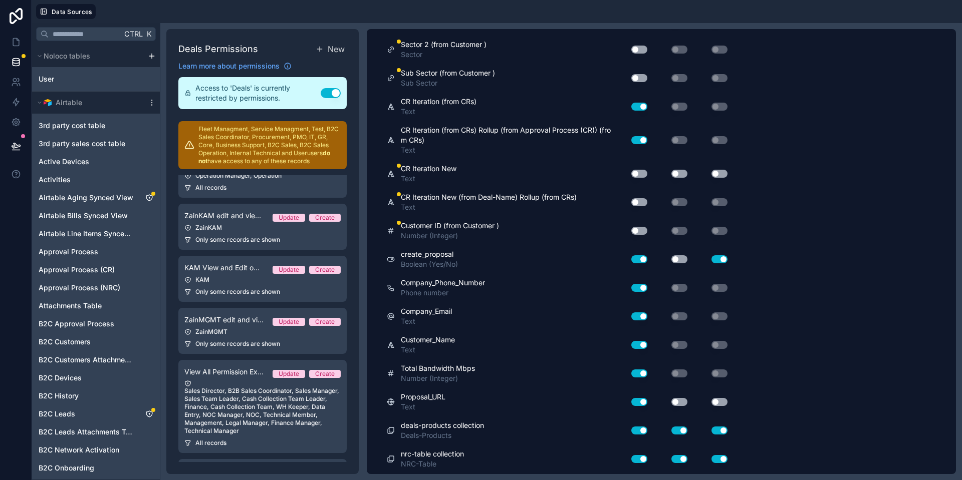
click at [714, 261] on button "Use setting" at bounding box center [719, 260] width 16 height 8
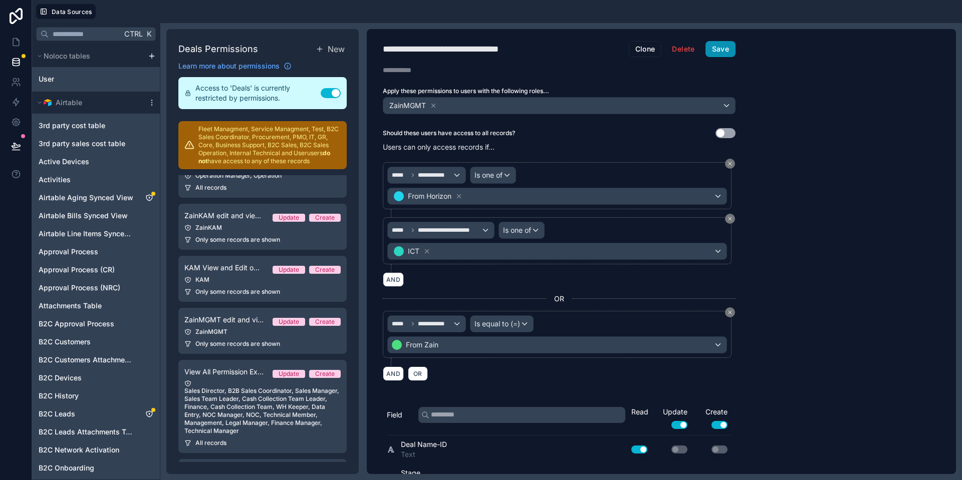
click at [724, 42] on button "Save" at bounding box center [720, 49] width 30 height 16
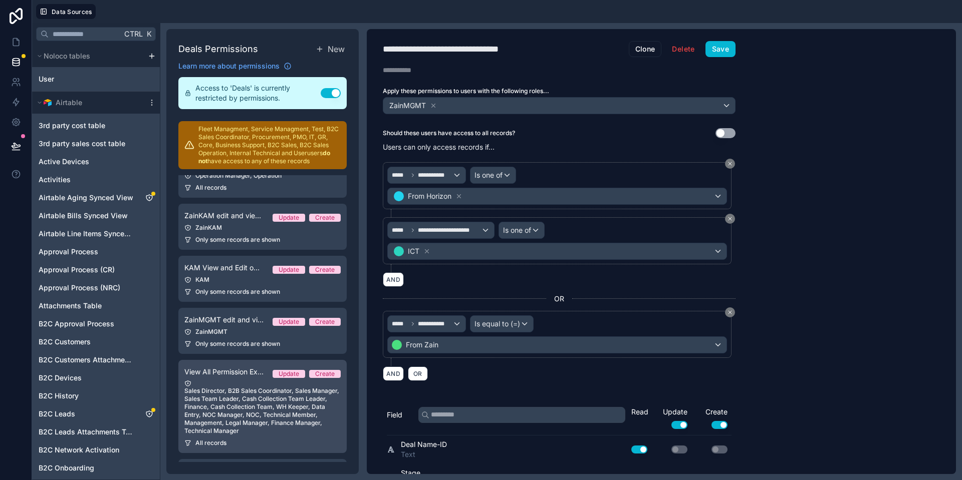
click at [257, 390] on div "Sales Director, B2B Sales Coordinator, Sales Manager, Sales Team Leader, Cash C…" at bounding box center [262, 407] width 156 height 55
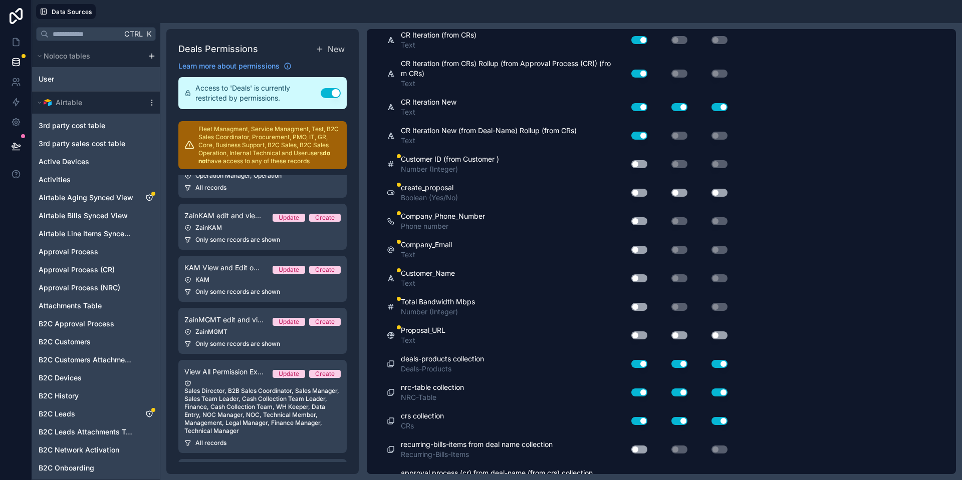
scroll to position [6937, 0]
click at [635, 333] on button "Use setting" at bounding box center [639, 335] width 16 height 8
click at [680, 335] on button "Use setting" at bounding box center [679, 335] width 16 height 8
click at [714, 335] on button "Use setting" at bounding box center [719, 335] width 16 height 8
click at [637, 306] on button "Use setting" at bounding box center [639, 307] width 16 height 8
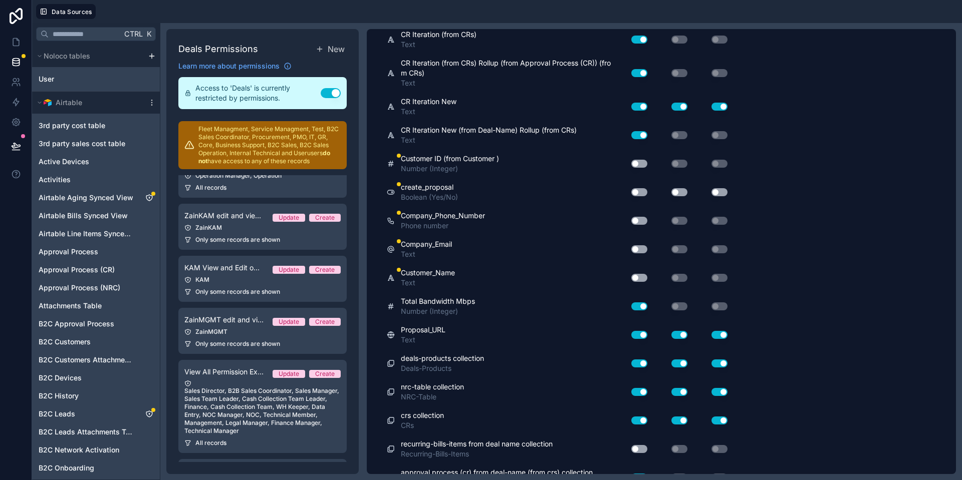
click at [642, 276] on button "Use setting" at bounding box center [639, 278] width 16 height 8
click at [638, 248] on button "Use setting" at bounding box center [639, 250] width 16 height 8
click at [636, 216] on div "Use setting" at bounding box center [635, 221] width 32 height 16
click at [636, 218] on button "Use setting" at bounding box center [639, 221] width 16 height 8
click at [639, 188] on button "Use setting" at bounding box center [639, 192] width 16 height 8
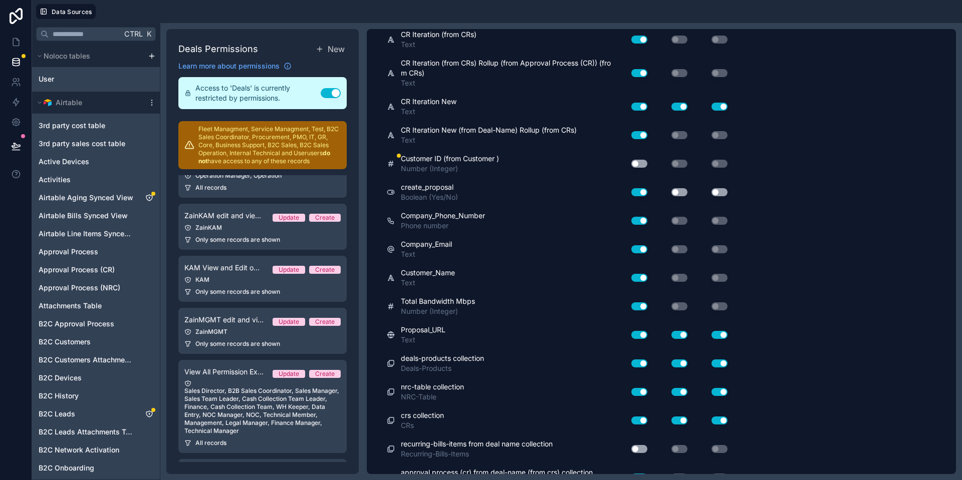
click at [678, 190] on button "Use setting" at bounding box center [679, 192] width 16 height 8
click at [727, 190] on button "Use setting" at bounding box center [719, 192] width 16 height 8
click at [715, 333] on button "Use setting" at bounding box center [719, 335] width 16 height 8
click at [684, 335] on button "Use setting" at bounding box center [679, 335] width 16 height 8
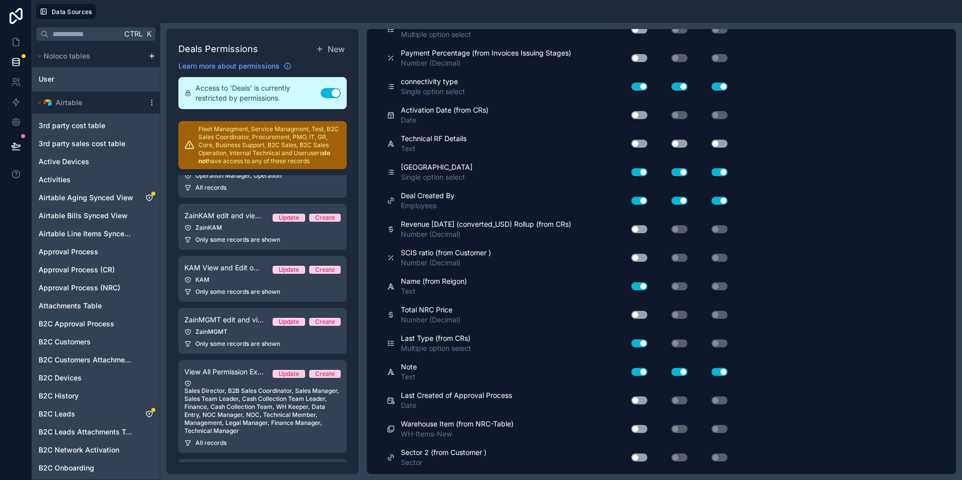
click at [810, 297] on div "**********" at bounding box center [661, 251] width 589 height 445
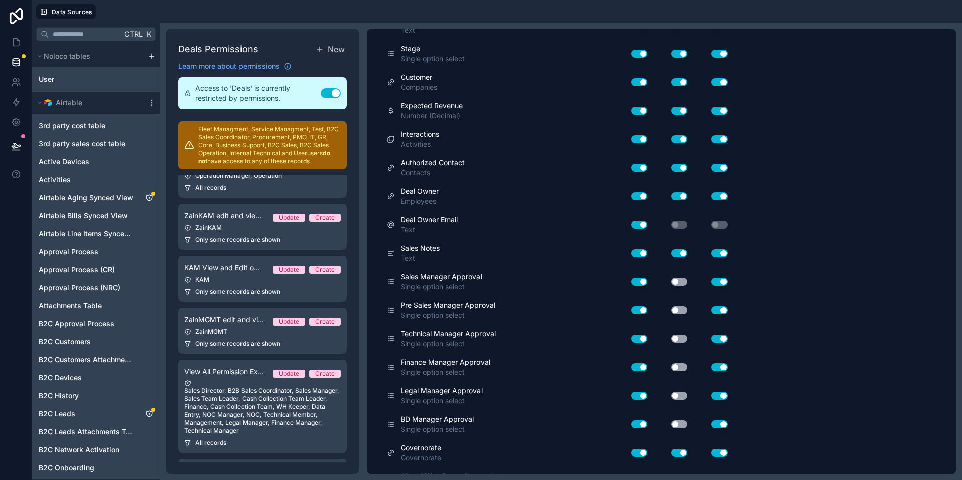
scroll to position [0, 0]
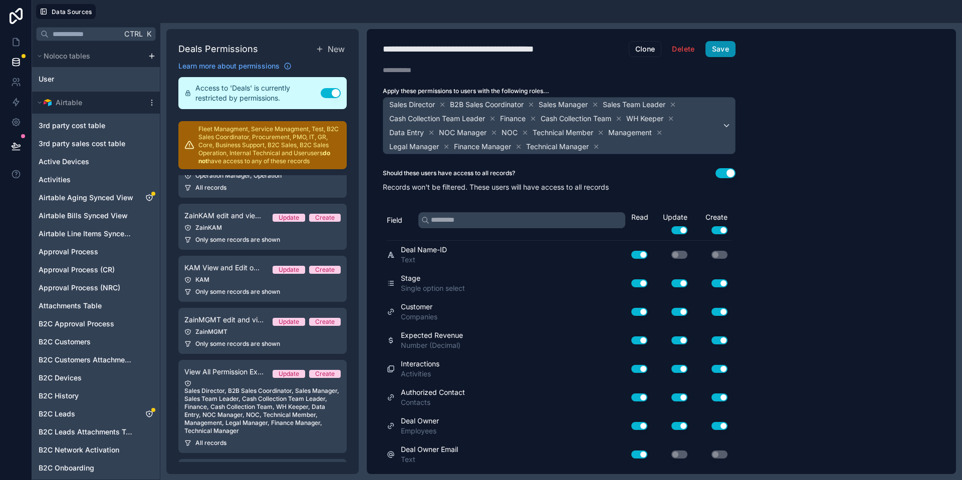
click at [731, 48] on button "Save" at bounding box center [720, 49] width 30 height 16
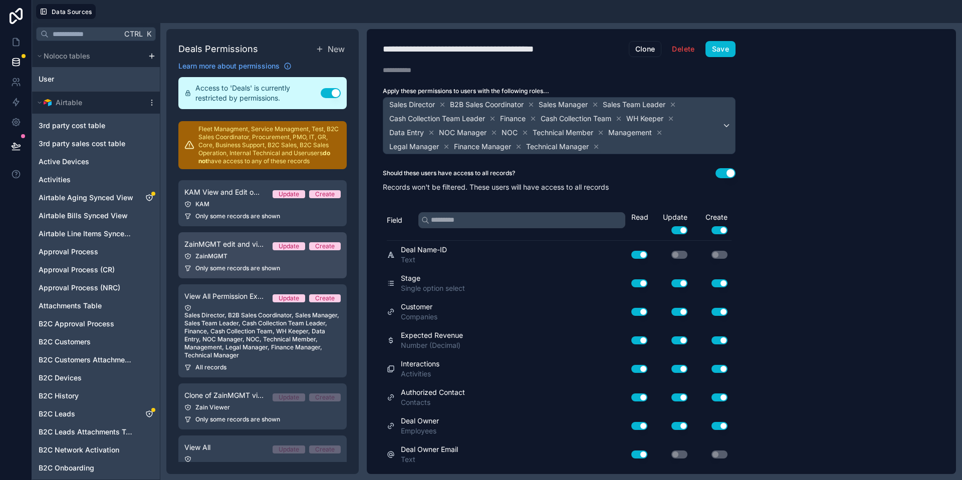
scroll to position [153, 0]
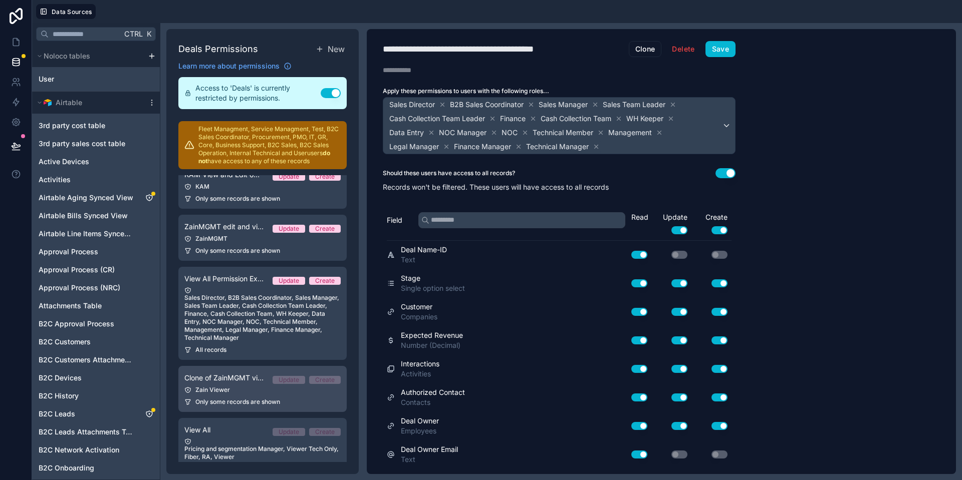
click at [261, 386] on div "Zain Viewer" at bounding box center [262, 390] width 156 height 8
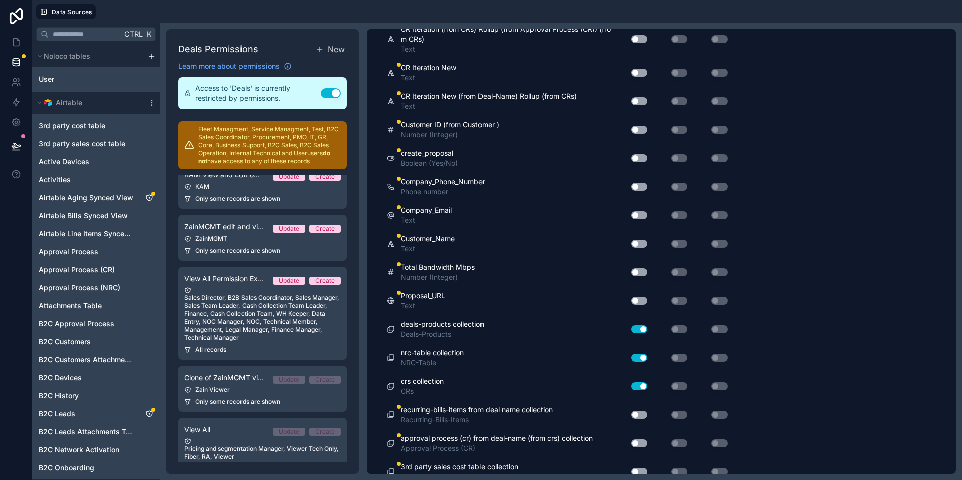
scroll to position [7018, 0]
click at [637, 296] on button "Use setting" at bounding box center [639, 300] width 16 height 8
click at [641, 275] on div "Use setting" at bounding box center [635, 271] width 32 height 16
click at [641, 242] on button "Use setting" at bounding box center [639, 242] width 16 height 8
click at [642, 271] on button "Use setting" at bounding box center [639, 271] width 16 height 8
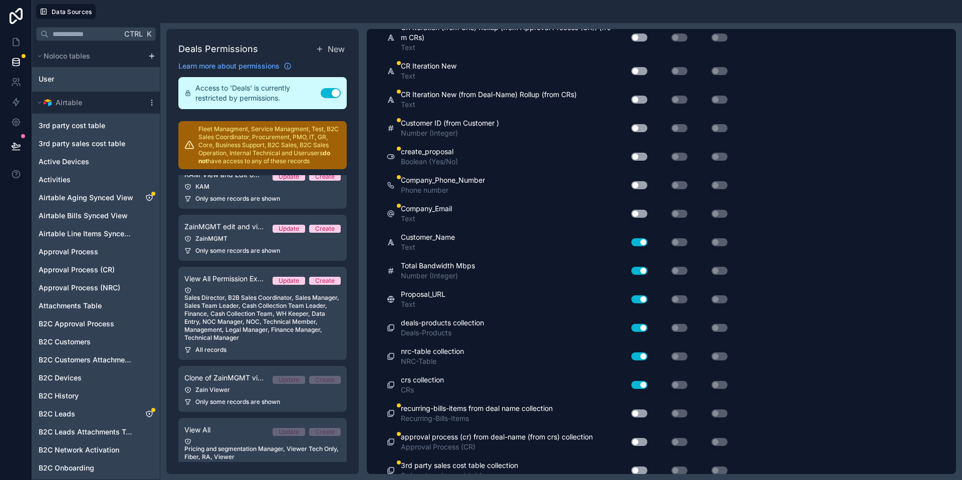
click at [637, 213] on button "Use setting" at bounding box center [639, 214] width 16 height 8
click at [643, 182] on button "Use setting" at bounding box center [639, 185] width 16 height 8
click at [640, 155] on button "Use setting" at bounding box center [639, 157] width 16 height 8
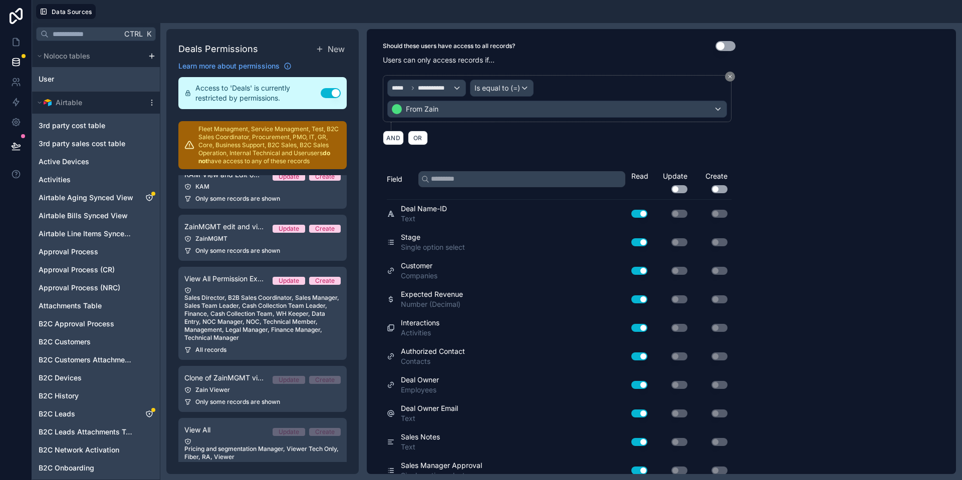
scroll to position [0, 0]
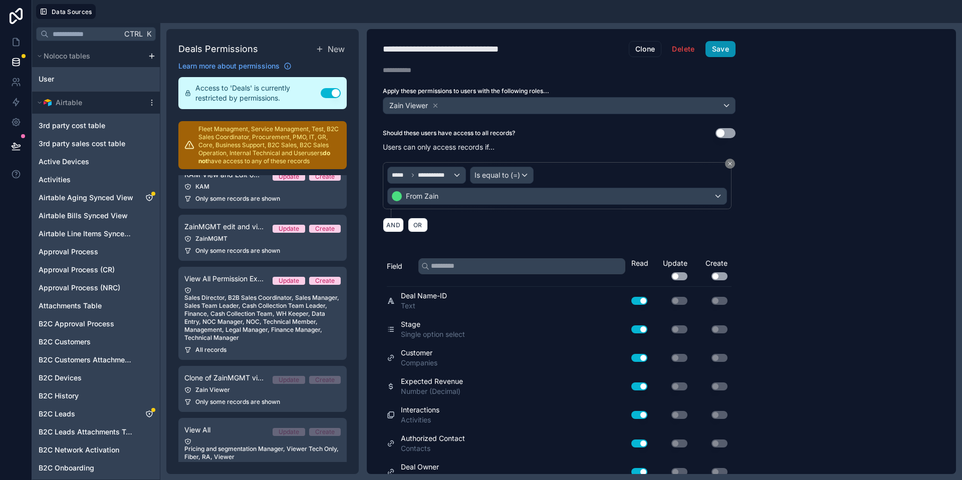
click at [722, 49] on button "Save" at bounding box center [720, 49] width 30 height 16
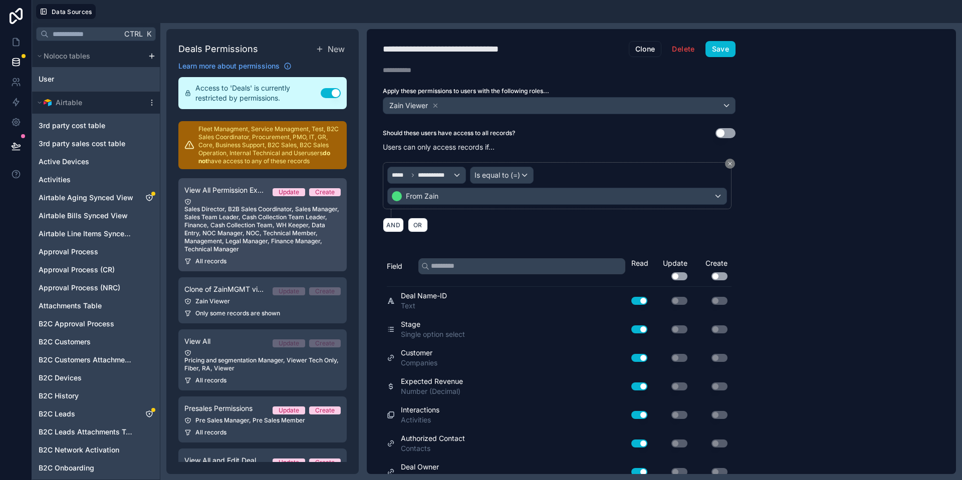
scroll to position [280, 0]
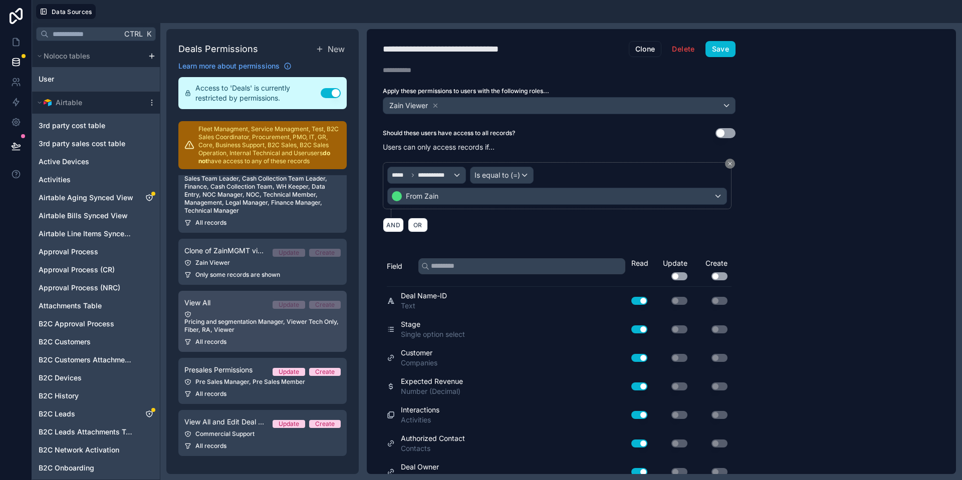
click at [254, 333] on div "Pricing and segmentation Manager, Viewer Tech Only, Fiber, RA, Viewer" at bounding box center [262, 322] width 156 height 23
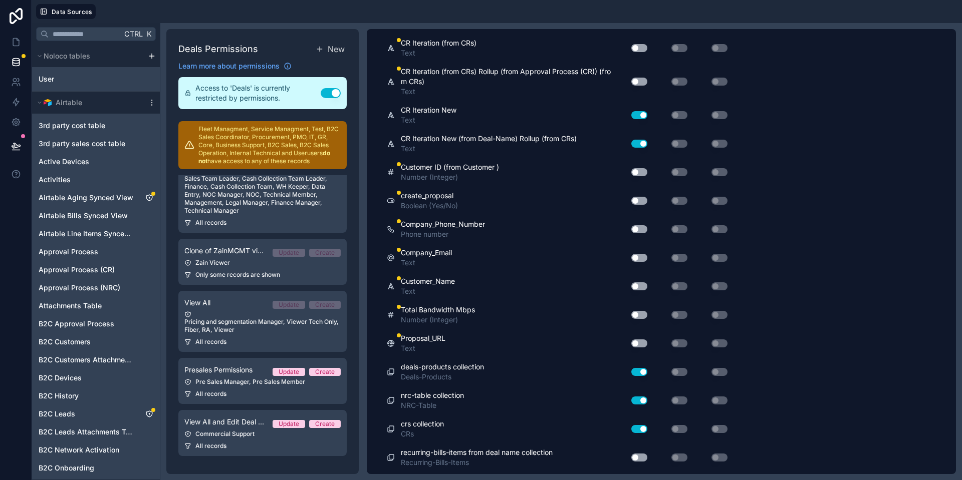
scroll to position [6890, 0]
click at [638, 346] on div "Use setting" at bounding box center [635, 342] width 32 height 16
click at [639, 347] on div "Use setting" at bounding box center [635, 342] width 32 height 16
click at [637, 343] on button "Use setting" at bounding box center [639, 342] width 16 height 8
click at [640, 313] on button "Use setting" at bounding box center [639, 314] width 16 height 8
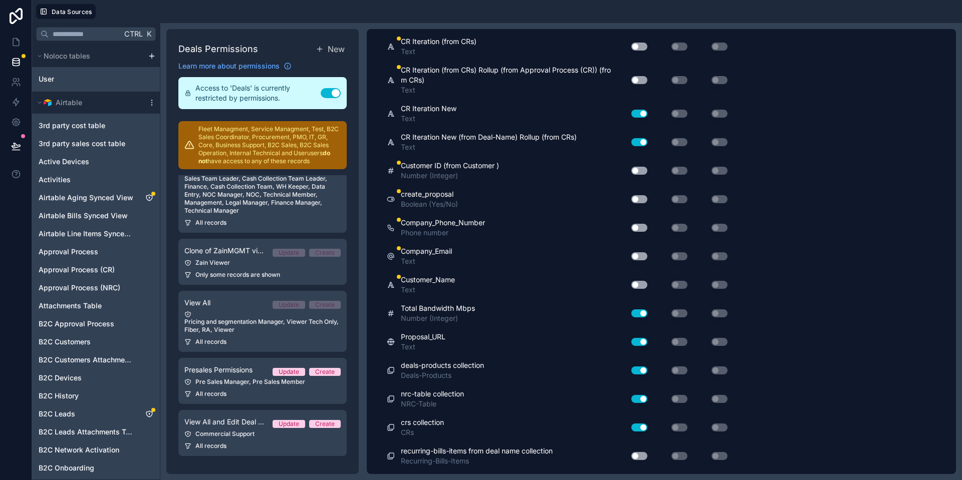
click at [639, 287] on button "Use setting" at bounding box center [639, 285] width 16 height 8
click at [644, 255] on button "Use setting" at bounding box center [639, 257] width 16 height 8
click at [638, 226] on button "Use setting" at bounding box center [639, 228] width 16 height 8
click at [638, 199] on button "Use setting" at bounding box center [639, 199] width 16 height 8
click at [641, 172] on button "Use setting" at bounding box center [639, 171] width 16 height 8
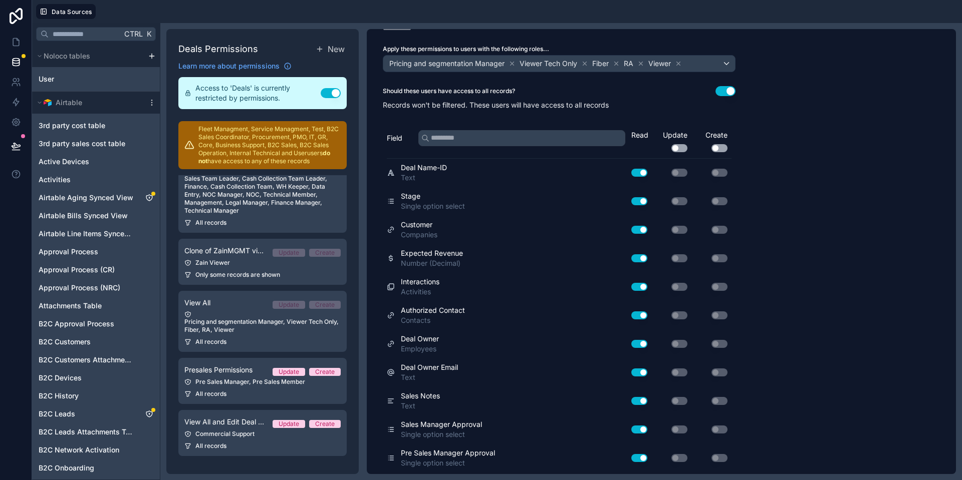
scroll to position [0, 0]
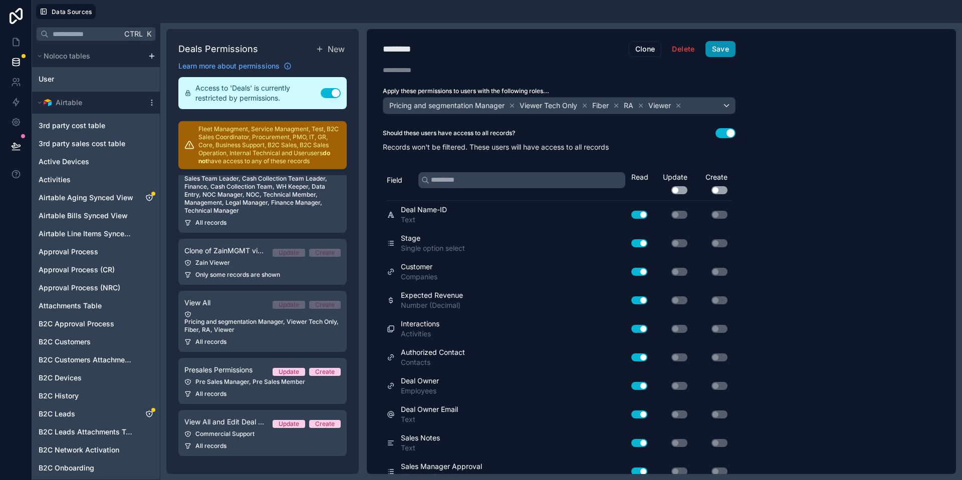
click at [726, 49] on button "Save" at bounding box center [720, 49] width 30 height 16
click at [233, 381] on div "Pre Sales Manager, Pre Sales Member" at bounding box center [262, 382] width 156 height 8
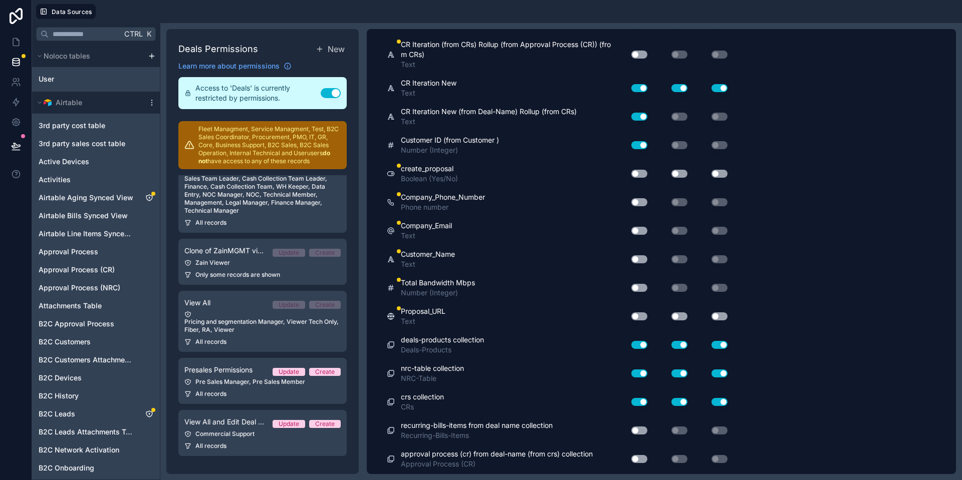
scroll to position [6912, 0]
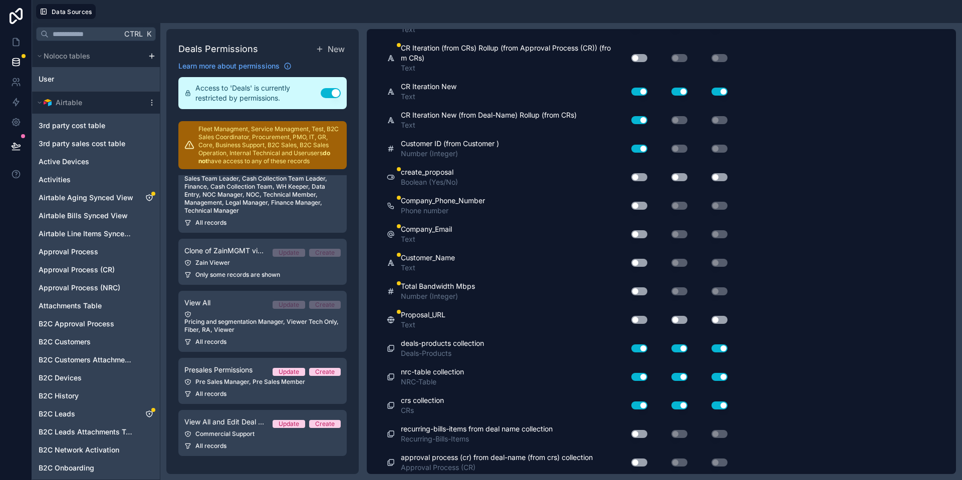
click at [640, 319] on button "Use setting" at bounding box center [639, 320] width 16 height 8
click at [640, 293] on button "Use setting" at bounding box center [639, 292] width 16 height 8
click at [640, 265] on button "Use setting" at bounding box center [639, 263] width 16 height 8
click at [639, 234] on button "Use setting" at bounding box center [639, 234] width 16 height 8
click at [639, 204] on button "Use setting" at bounding box center [639, 206] width 16 height 8
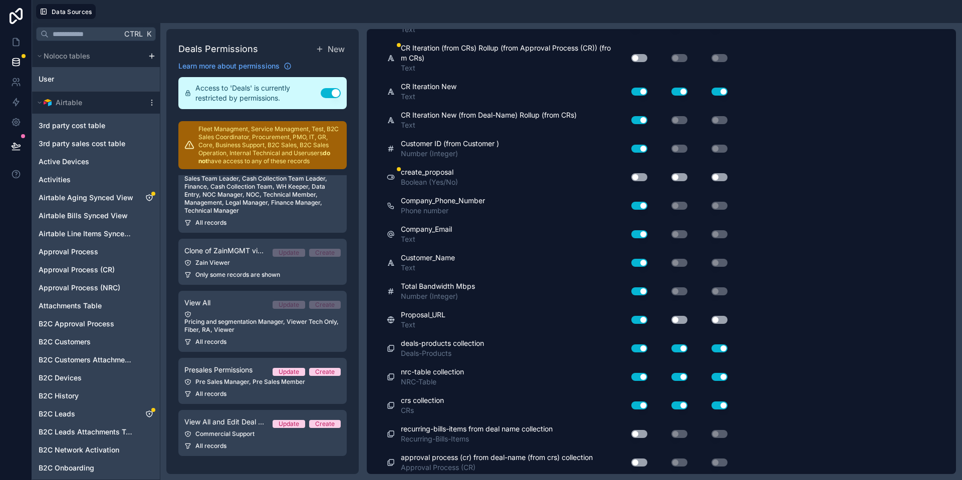
click at [639, 174] on button "Use setting" at bounding box center [639, 177] width 16 height 8
click at [679, 174] on button "Use setting" at bounding box center [679, 177] width 16 height 8
click at [721, 175] on button "Use setting" at bounding box center [719, 177] width 16 height 8
click at [682, 318] on button "Use setting" at bounding box center [679, 320] width 16 height 8
click at [717, 319] on button "Use setting" at bounding box center [719, 320] width 16 height 8
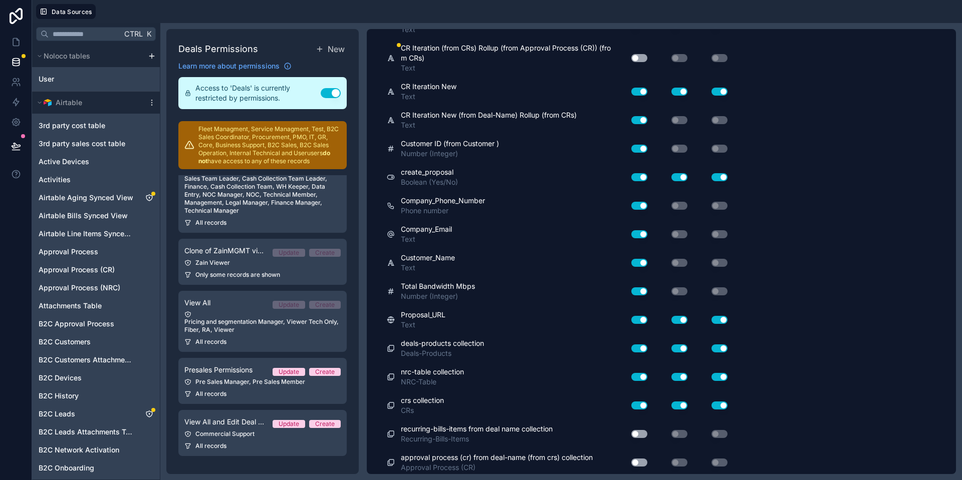
scroll to position [0, 0]
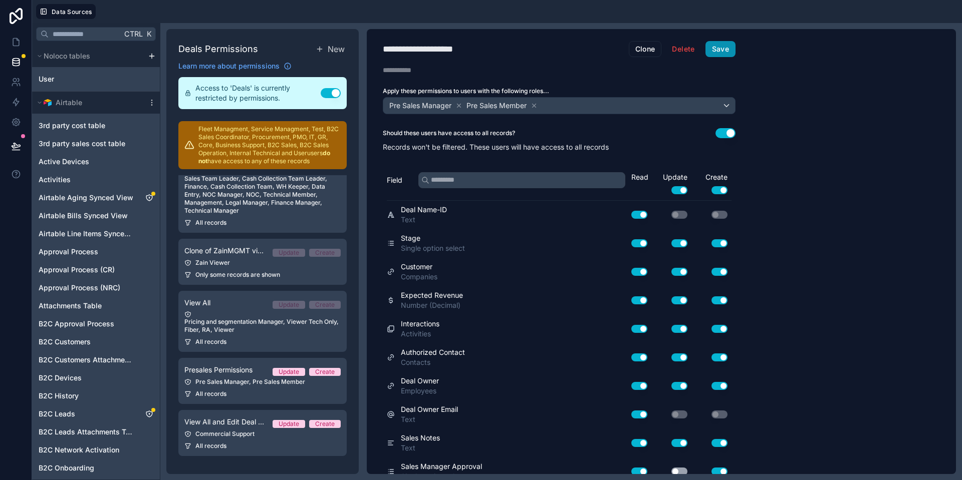
click at [725, 49] on button "Save" at bounding box center [720, 49] width 30 height 16
click at [246, 441] on link "View All and Edit Deal Owner Update Create Commercial Support All records" at bounding box center [262, 433] width 168 height 46
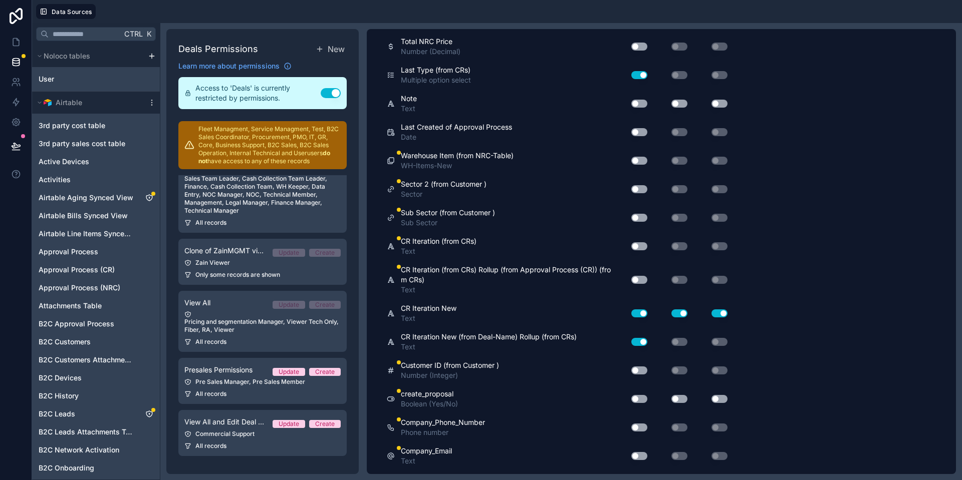
scroll to position [6830, 0]
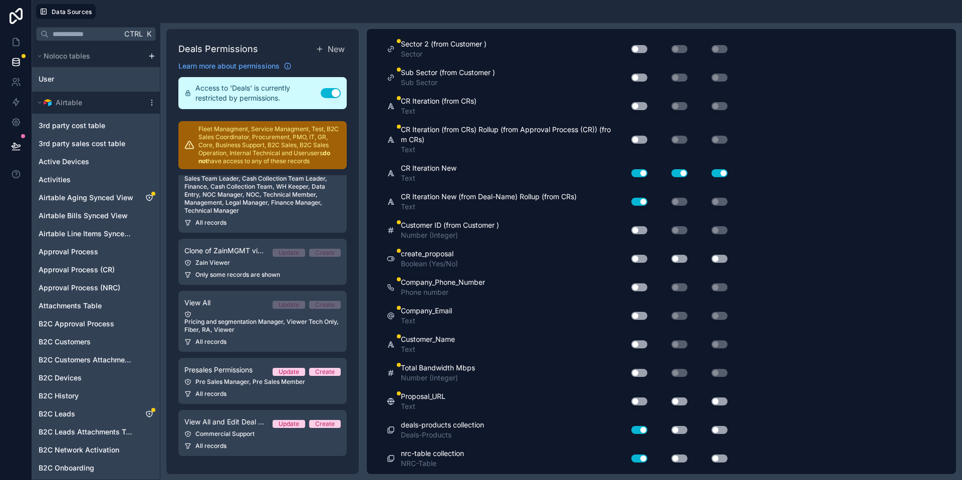
click at [637, 400] on button "Use setting" at bounding box center [639, 402] width 16 height 8
click at [677, 402] on button "Use setting" at bounding box center [679, 402] width 16 height 8
click at [722, 402] on button "Use setting" at bounding box center [719, 402] width 16 height 8
drag, startPoint x: 635, startPoint y: 371, endPoint x: 638, endPoint y: 363, distance: 8.7
click at [635, 371] on button "Use setting" at bounding box center [639, 373] width 16 height 8
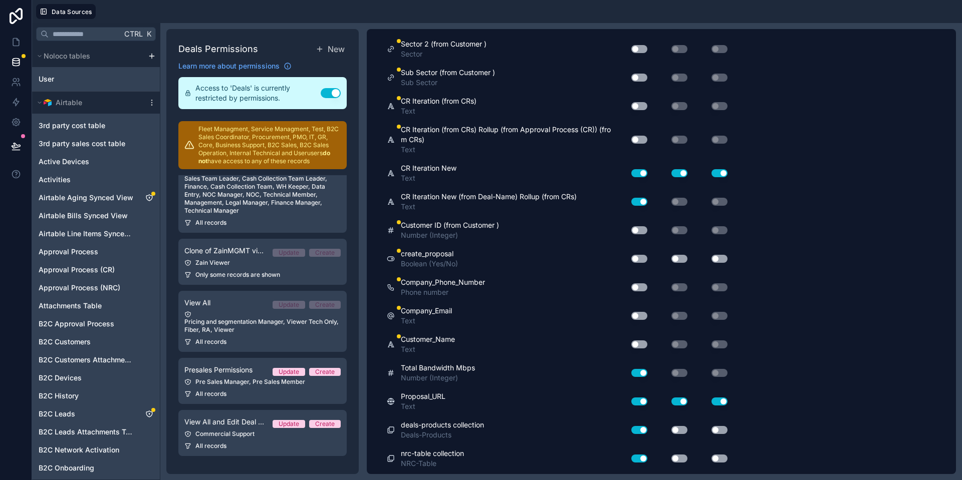
click at [641, 341] on button "Use setting" at bounding box center [639, 345] width 16 height 8
click at [640, 314] on button "Use setting" at bounding box center [639, 316] width 16 height 8
click at [640, 287] on button "Use setting" at bounding box center [639, 288] width 16 height 8
click at [639, 259] on button "Use setting" at bounding box center [639, 259] width 16 height 8
click at [676, 261] on button "Use setting" at bounding box center [679, 259] width 16 height 8
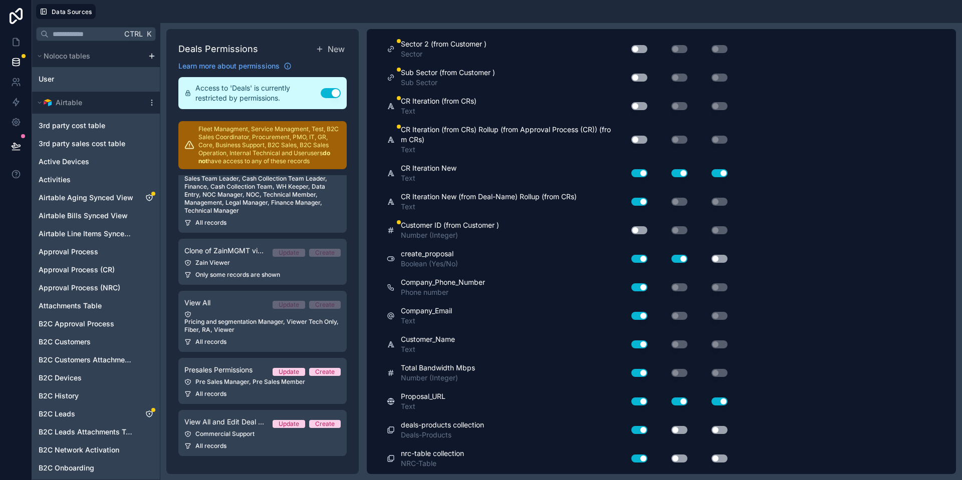
click at [722, 261] on button "Use setting" at bounding box center [719, 259] width 16 height 8
click at [640, 227] on button "Use setting" at bounding box center [639, 230] width 16 height 8
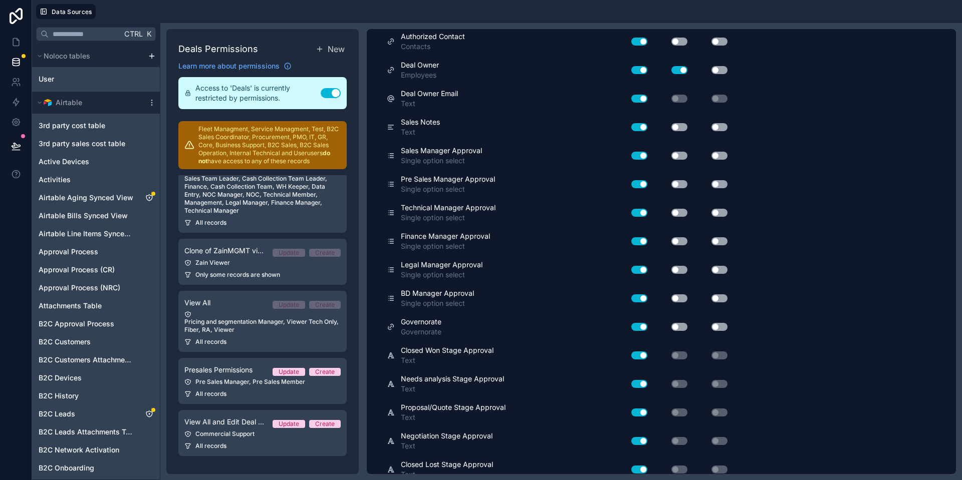
scroll to position [0, 0]
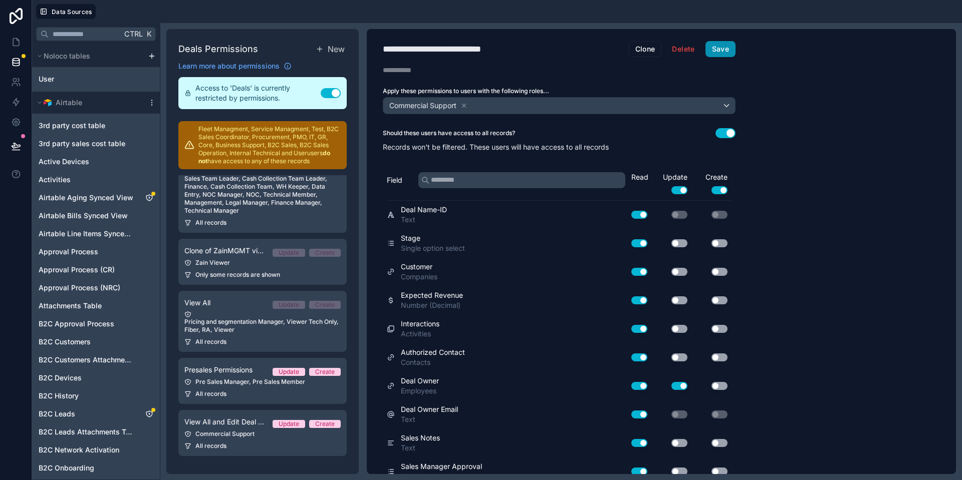
click at [725, 45] on button "Save" at bounding box center [720, 49] width 30 height 16
click at [13, 43] on icon at bounding box center [16, 43] width 6 height 8
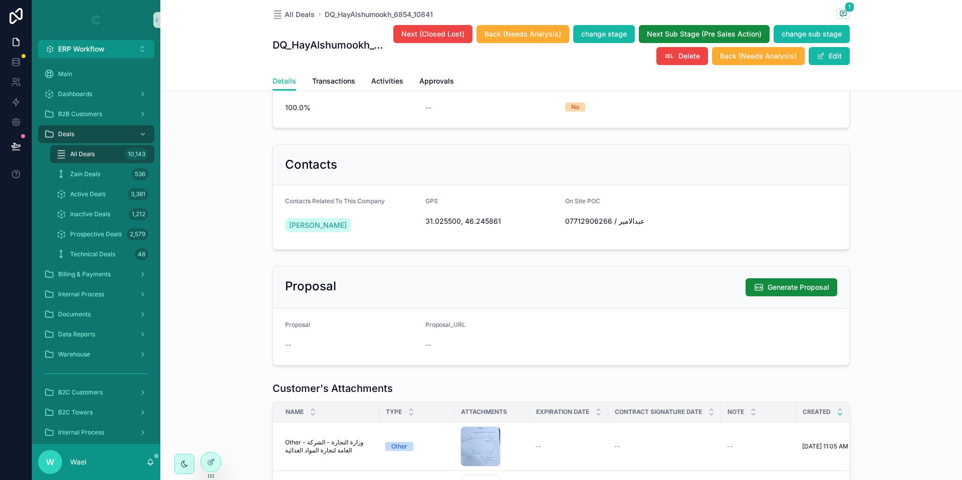
scroll to position [591, 0]
click at [800, 292] on span "Generate Proposal" at bounding box center [799, 287] width 62 height 10
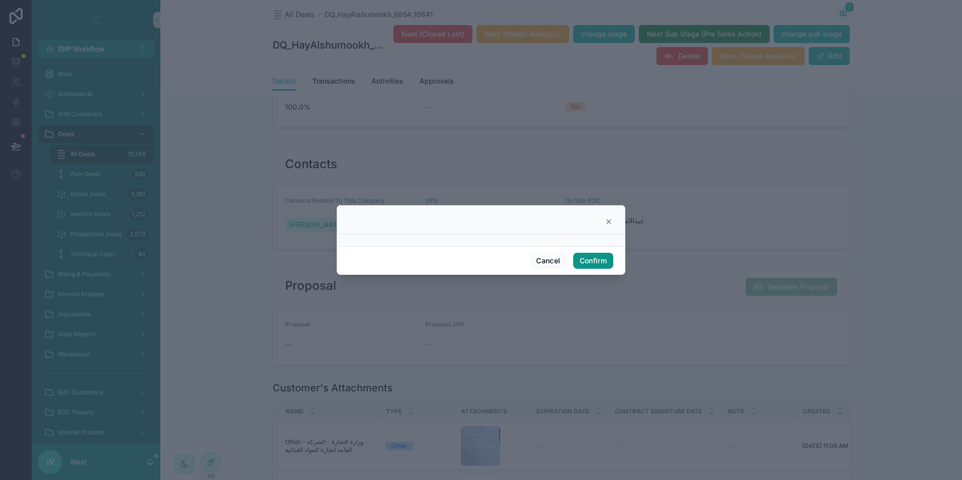
click at [594, 260] on button "Confirm" at bounding box center [593, 261] width 40 height 16
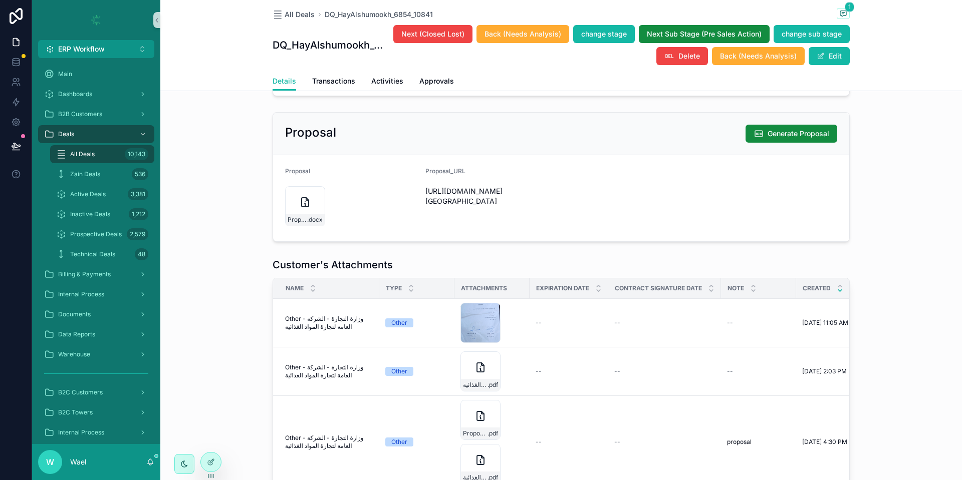
scroll to position [746, 0]
click at [289, 217] on div "Proposal_وزارة_التجارة_-_الشركة_العامة_لتجارة_المواد_الغذائية__HRZ-20250909-010…" at bounding box center [305, 205] width 40 height 40
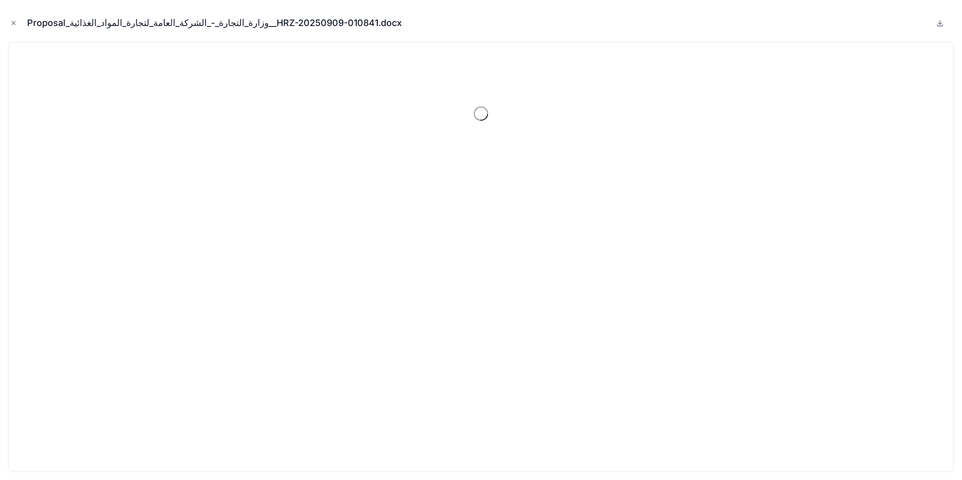
drag, startPoint x: 13, startPoint y: 25, endPoint x: 352, endPoint y: 308, distance: 441.4
click at [13, 25] on icon "Close modal" at bounding box center [13, 23] width 7 height 7
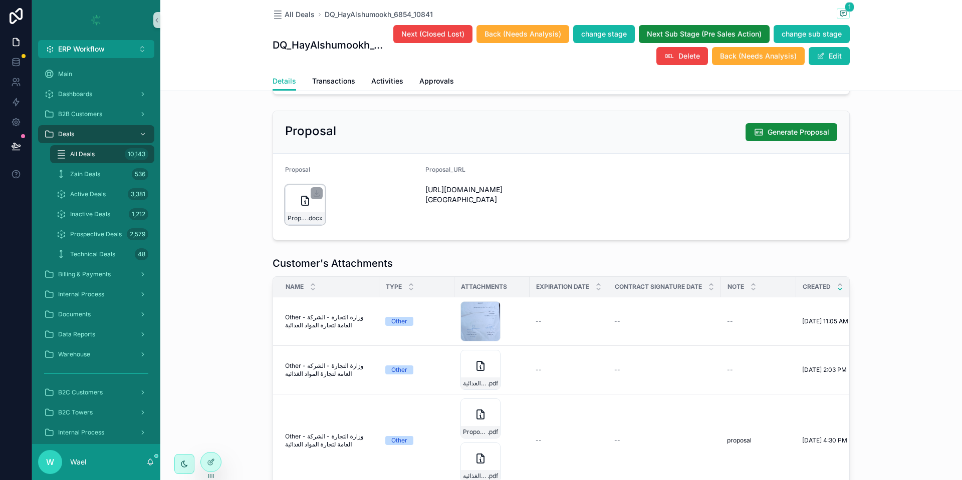
click at [293, 219] on div "Proposal_وزارة_التجارة_-_الشركة_العامة_لتجارة_المواد_الغذائية__HRZ-20250909-010…" at bounding box center [305, 205] width 40 height 40
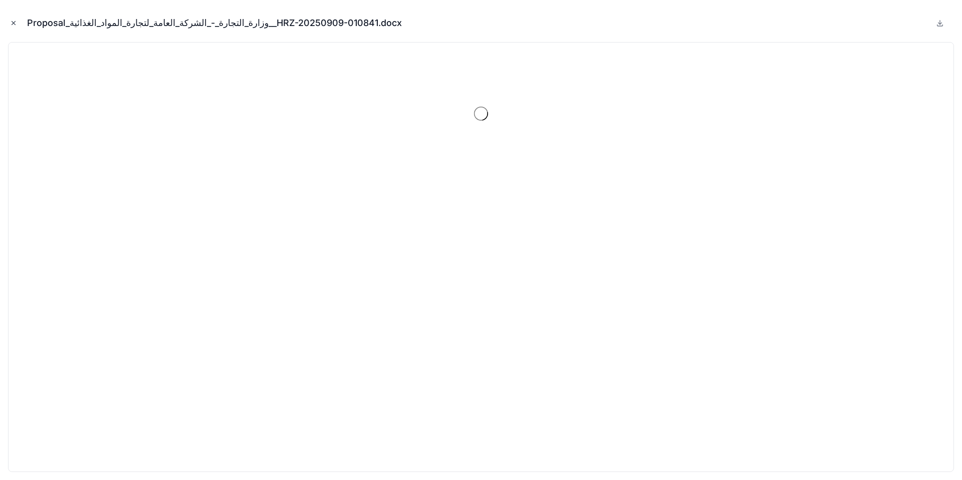
click at [13, 20] on icon "Close modal" at bounding box center [13, 23] width 7 height 7
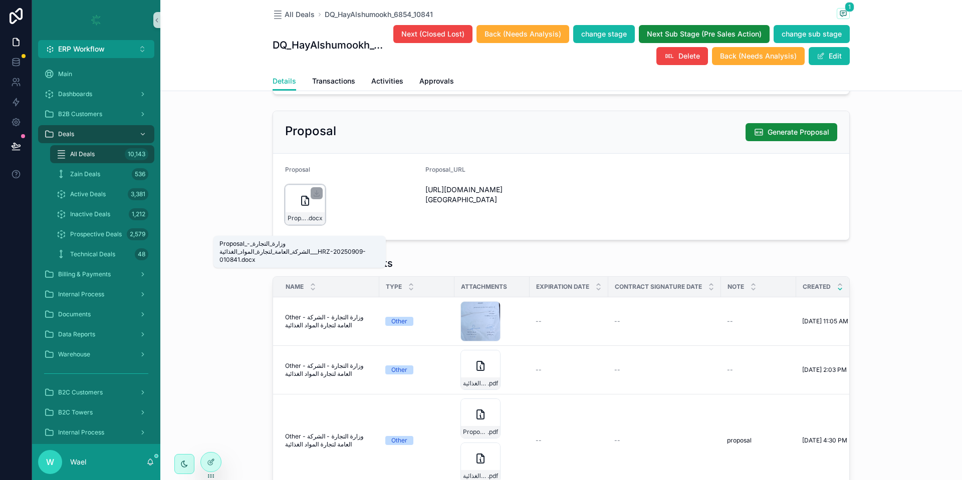
click at [290, 222] on span "Proposal_وزارة_التجارة_-_الشركة_العامة_لتجارة_المواد_الغذائية__HRZ-20250909-010…" at bounding box center [298, 218] width 20 height 8
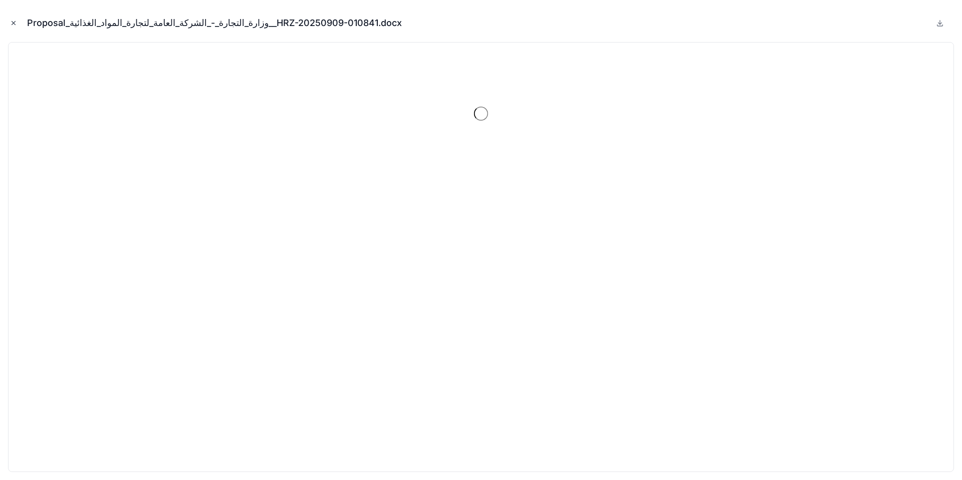
click at [12, 26] on icon "Close modal" at bounding box center [13, 23] width 7 height 7
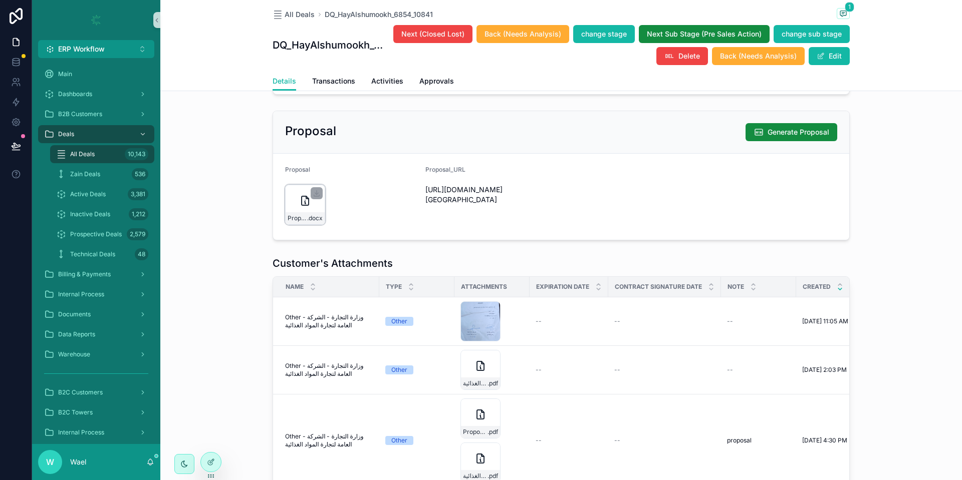
click at [295, 219] on div "Proposal_وزارة_التجارة_-_الشركة_العامة_لتجارة_المواد_الغذائية__HRZ-20250909-010…" at bounding box center [305, 205] width 40 height 40
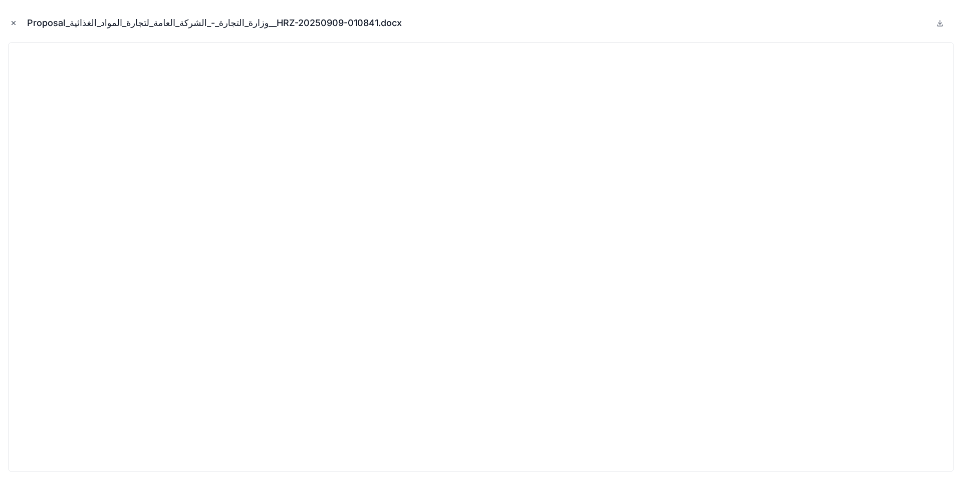
click at [16, 20] on icon "Close modal" at bounding box center [13, 23] width 7 height 7
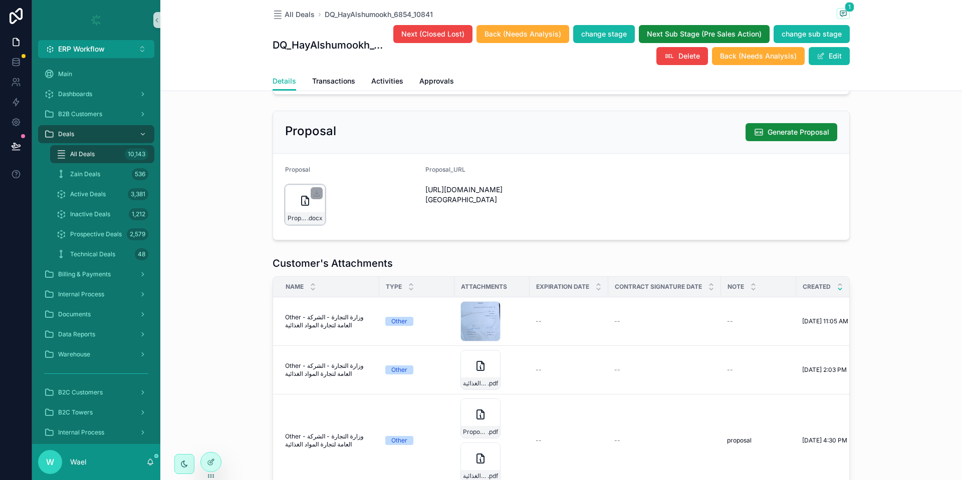
click at [288, 204] on div "Proposal_وزارة_التجارة_-_الشركة_العامة_لتجارة_المواد_الغذائية__HRZ-20250909-010…" at bounding box center [305, 205] width 40 height 40
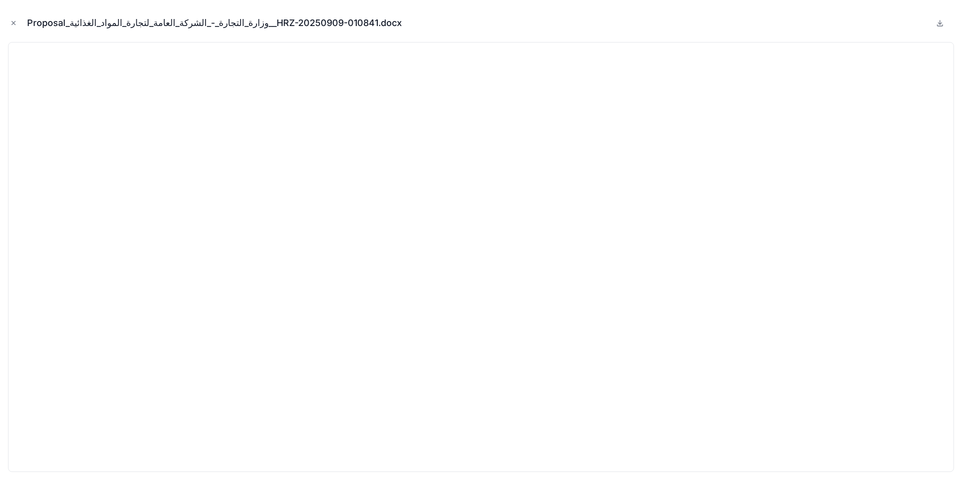
drag, startPoint x: 11, startPoint y: 26, endPoint x: 41, endPoint y: 40, distance: 32.7
click at [10, 26] on icon "Close modal" at bounding box center [13, 23] width 7 height 7
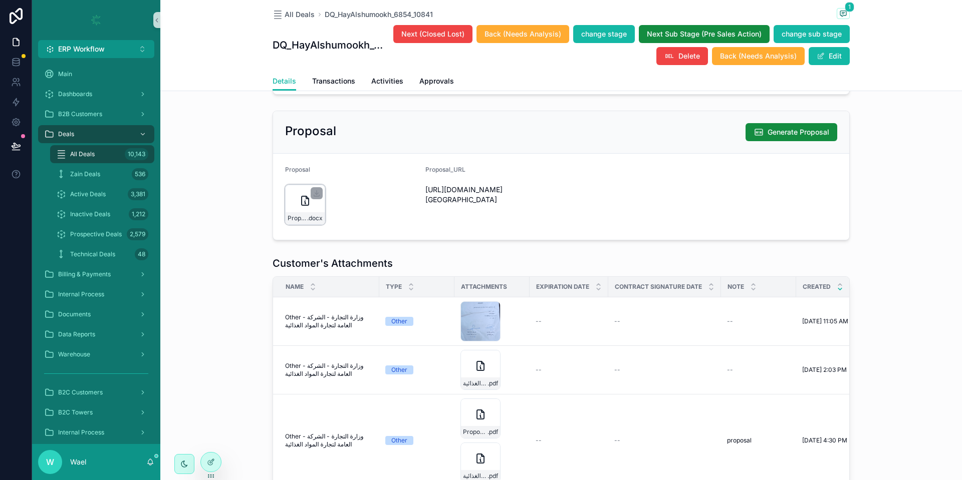
click at [295, 221] on div "Proposal_وزارة_التجارة_-_الشركة_العامة_لتجارة_المواد_الغذائية__HRZ-20250909-010…" at bounding box center [305, 205] width 40 height 40
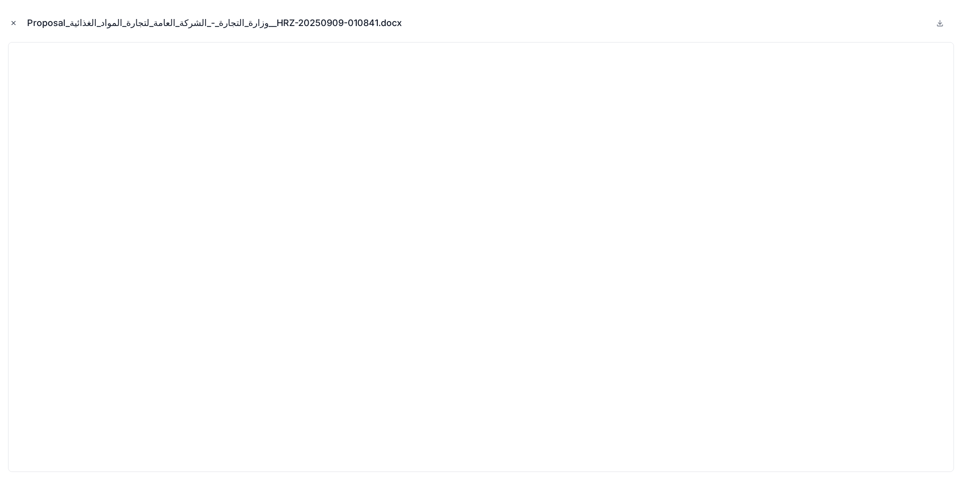
click at [12, 23] on icon "Close modal" at bounding box center [13, 23] width 7 height 7
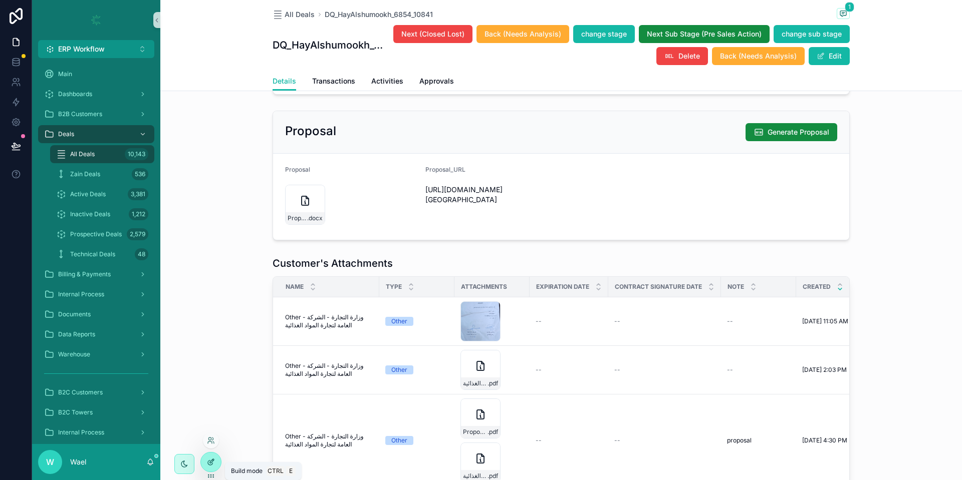
click at [209, 461] on icon at bounding box center [210, 463] width 5 height 5
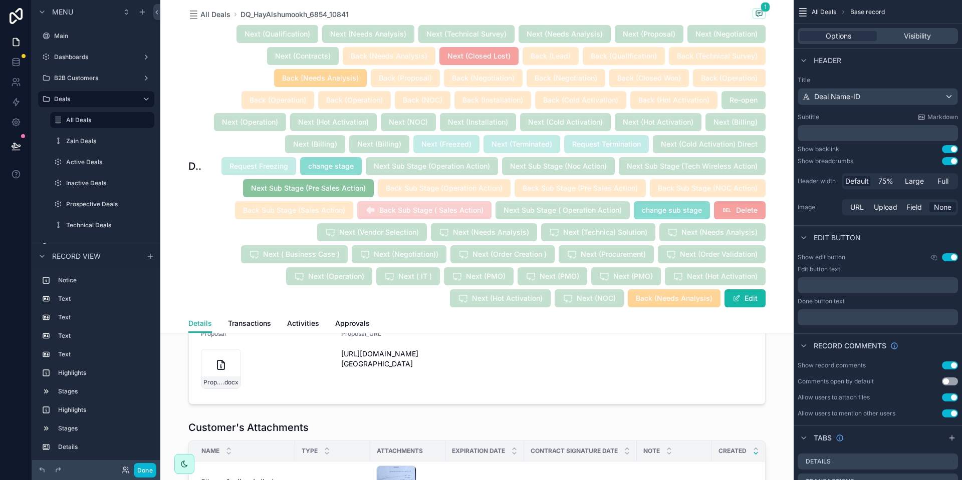
scroll to position [1136, 0]
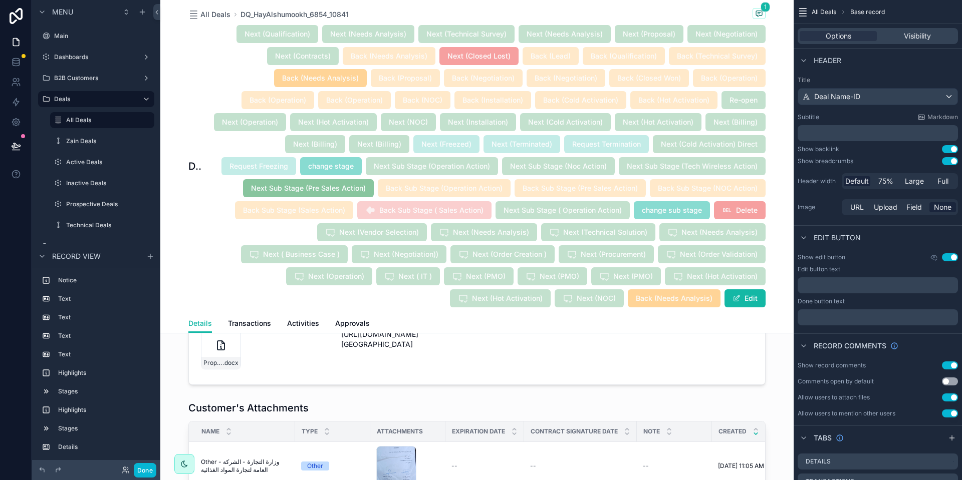
click at [397, 367] on div "scrollable content" at bounding box center [476, 321] width 633 height 138
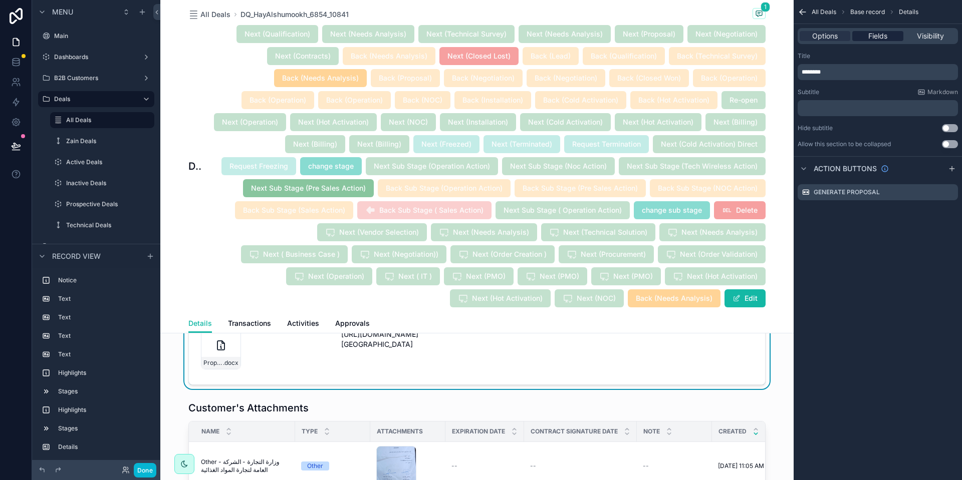
click at [884, 37] on span "Fields" at bounding box center [877, 36] width 19 height 10
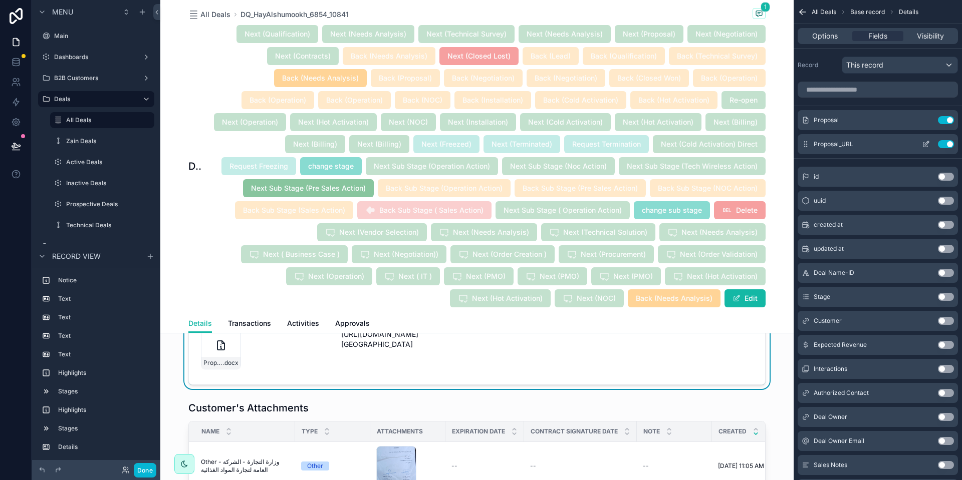
click at [920, 145] on button "scrollable content" at bounding box center [926, 144] width 16 height 8
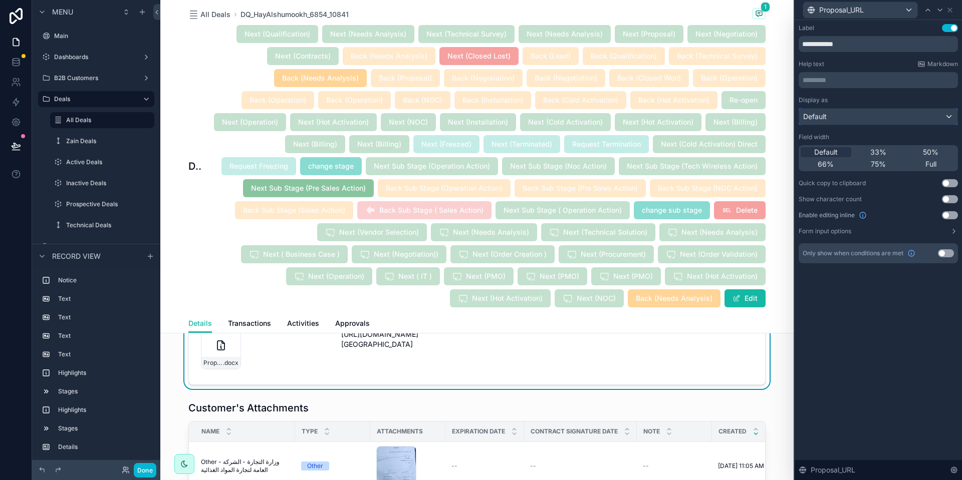
click at [828, 118] on div "Default" at bounding box center [878, 117] width 158 height 16
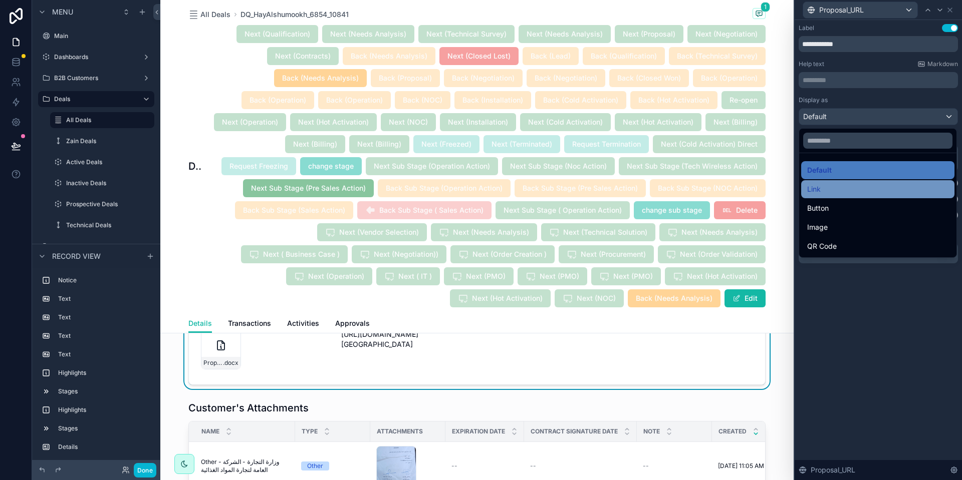
click at [841, 184] on div "Link" at bounding box center [877, 189] width 141 height 12
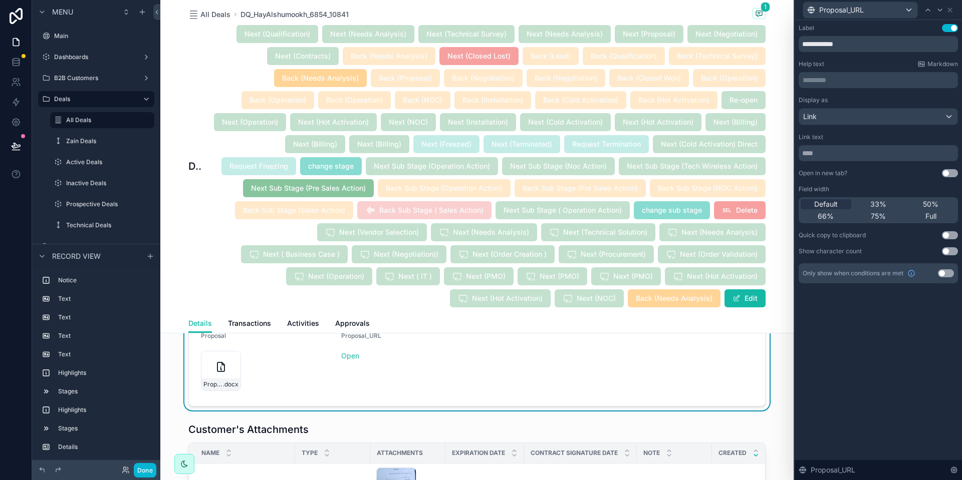
scroll to position [1103, 0]
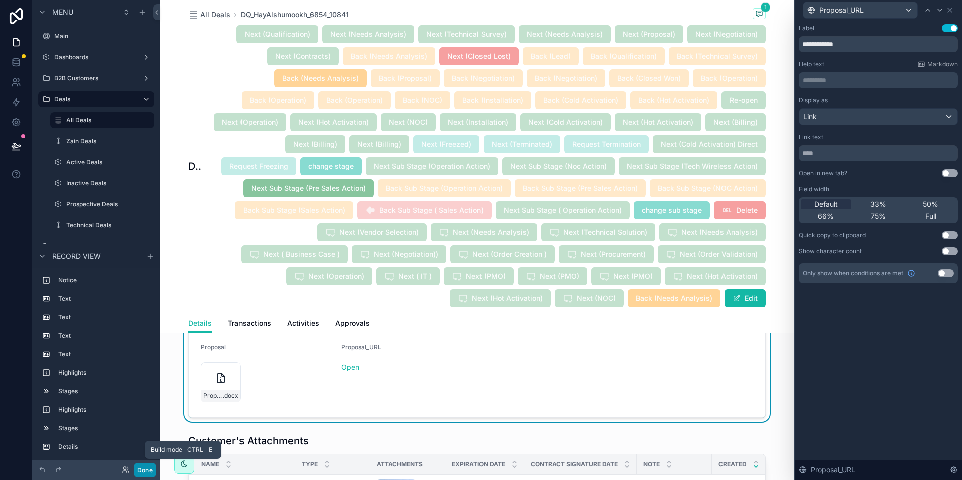
click at [149, 471] on button "Done" at bounding box center [145, 470] width 23 height 15
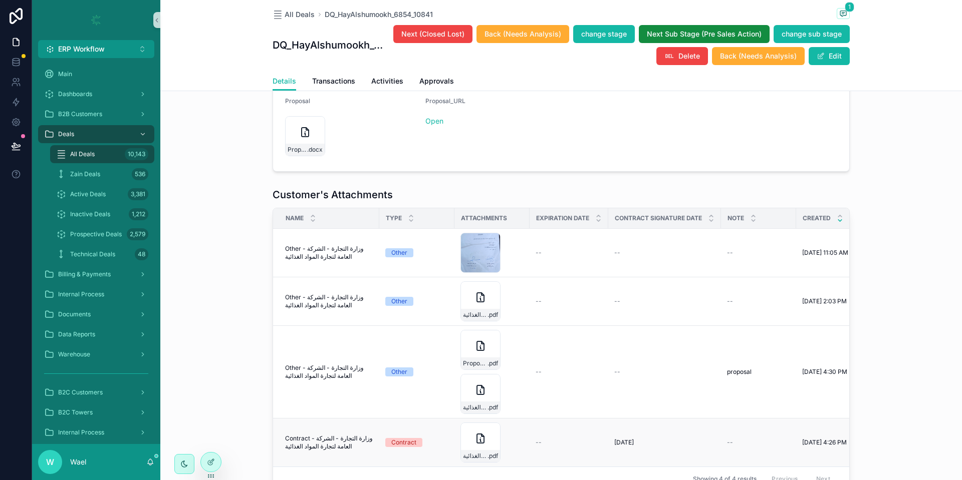
scroll to position [654, 0]
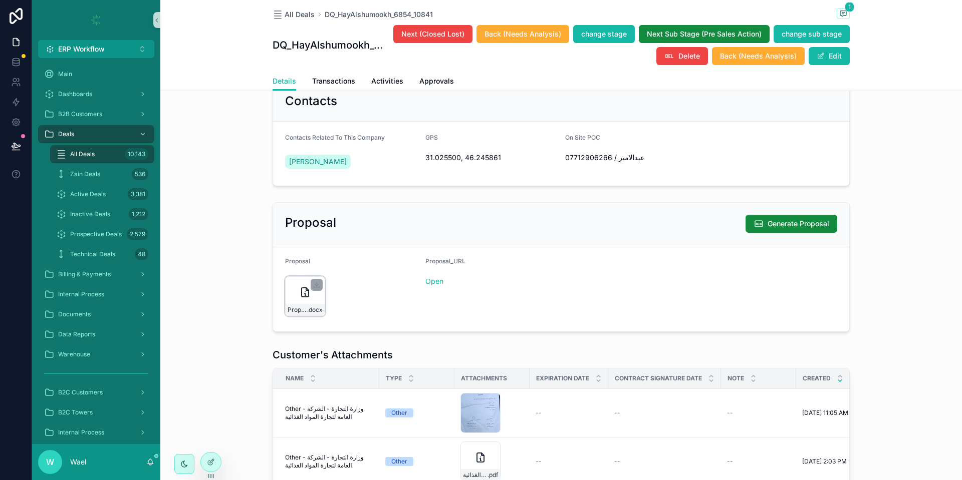
click at [299, 299] on icon "scrollable content" at bounding box center [305, 293] width 12 height 12
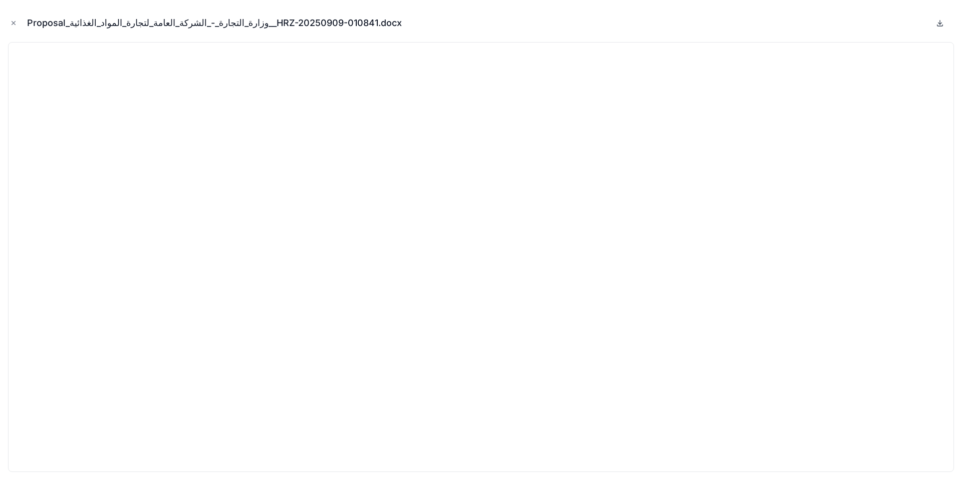
click at [937, 19] on icon at bounding box center [940, 23] width 8 height 8
drag, startPoint x: 10, startPoint y: 24, endPoint x: 158, endPoint y: 37, distance: 148.4
click at [10, 24] on icon "Close modal" at bounding box center [13, 23] width 7 height 7
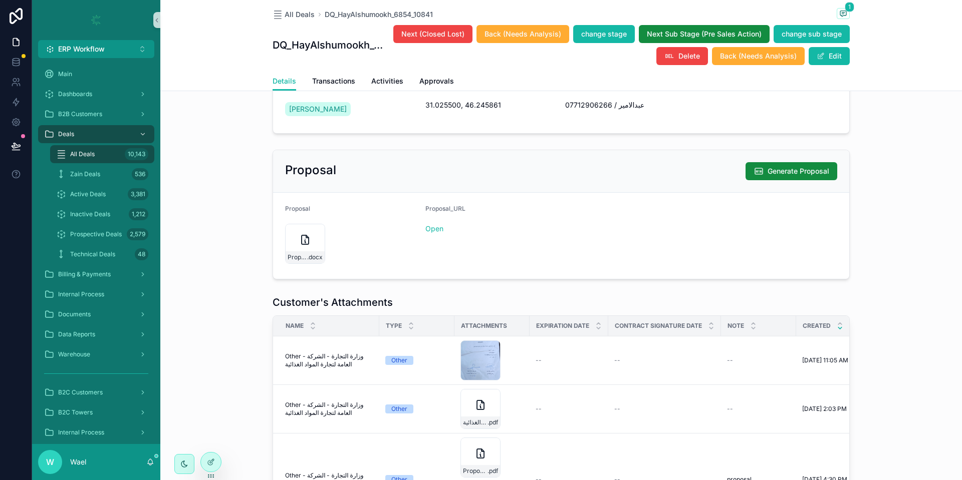
scroll to position [705, 0]
click at [430, 234] on link "Open" at bounding box center [434, 230] width 18 height 9
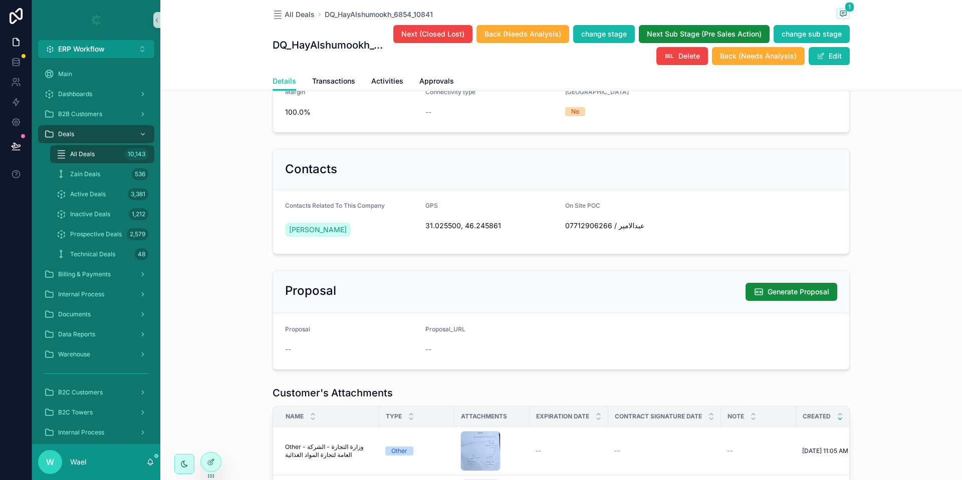
scroll to position [584, 0]
click at [430, 232] on span "31.025500, 46.245861" at bounding box center [491, 227] width 132 height 10
copy span "31.025500, 46.245861"
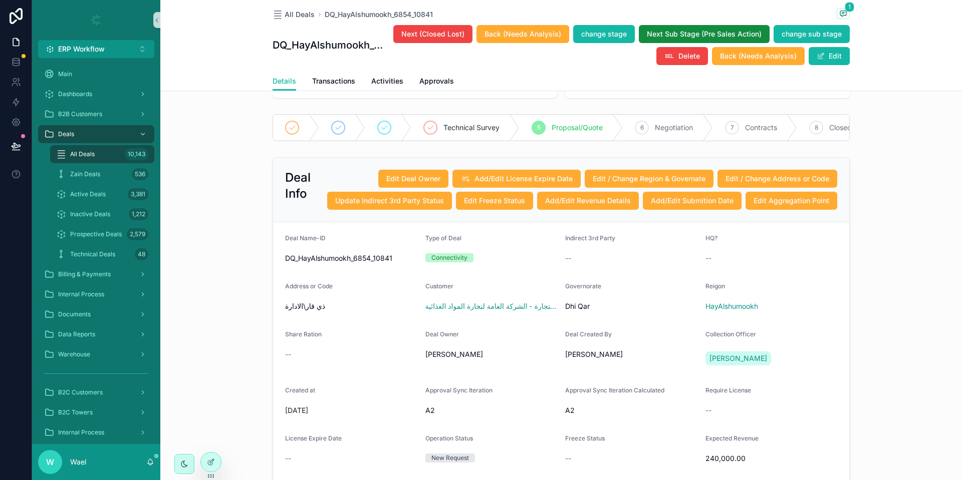
scroll to position [0, 0]
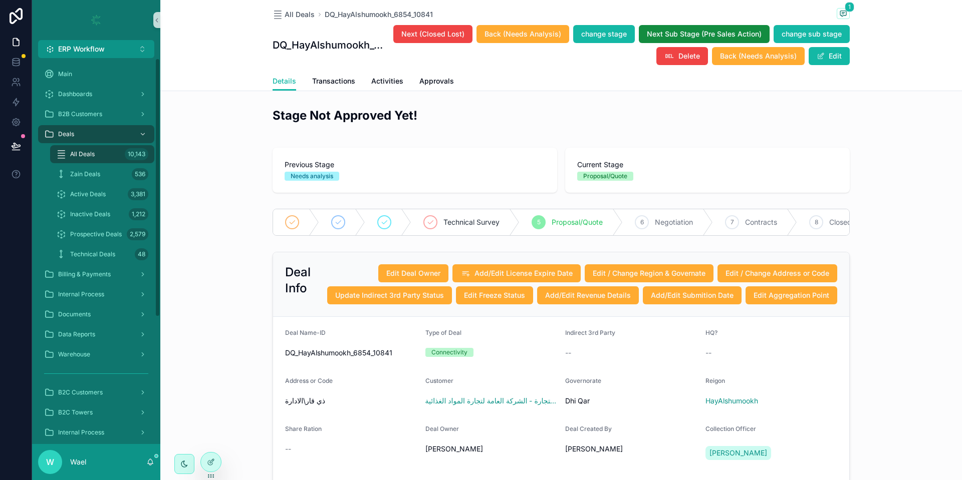
click at [95, 151] on span "All Deals" at bounding box center [82, 154] width 25 height 8
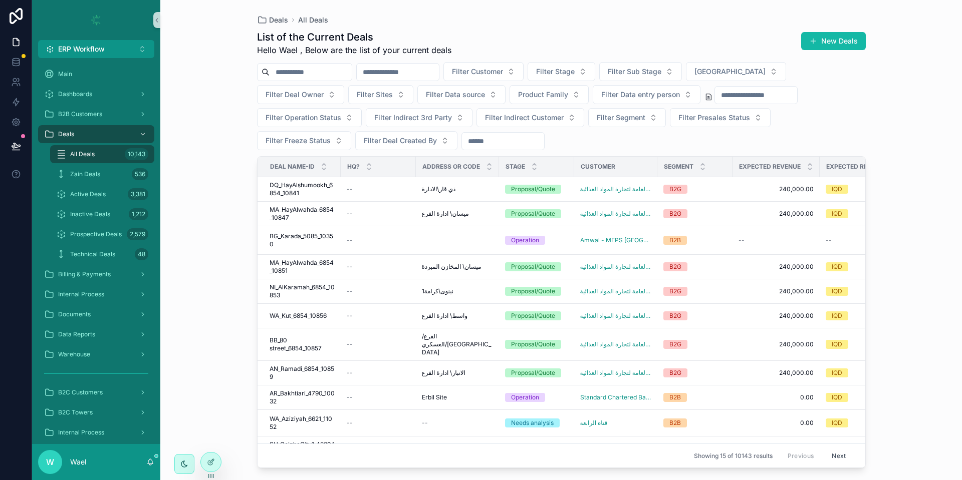
click at [308, 75] on input "scrollable content" at bounding box center [311, 72] width 82 height 14
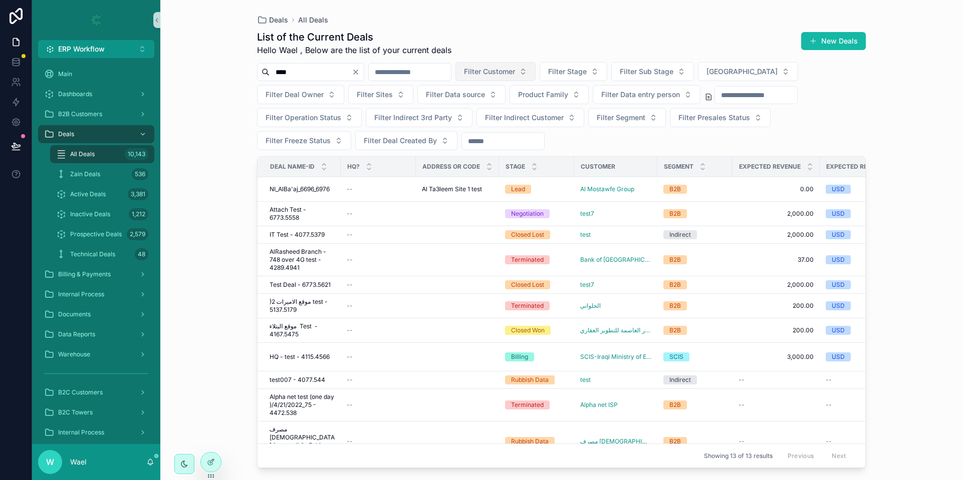
type input "****"
click at [515, 74] on span "Filter Customer" at bounding box center [489, 72] width 51 height 10
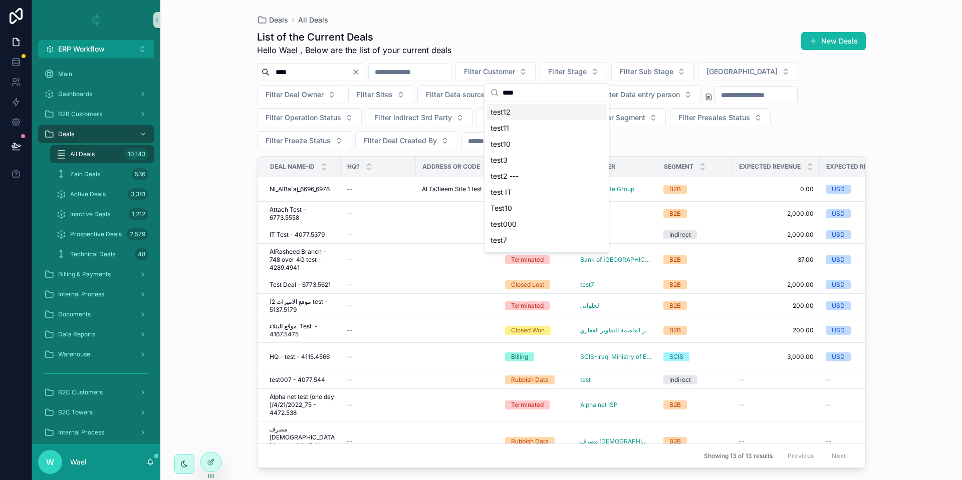
type input "****"
click at [515, 116] on div "test12" at bounding box center [546, 112] width 120 height 16
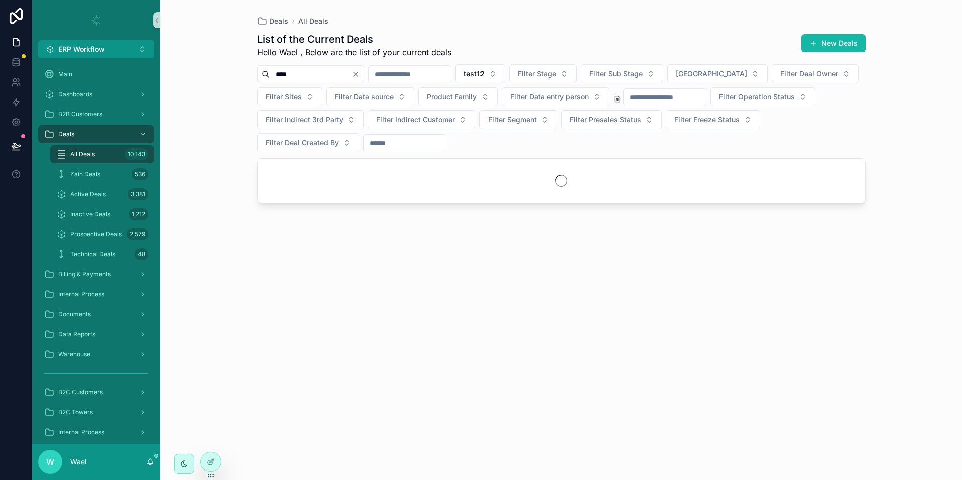
click at [360, 76] on icon "Clear" at bounding box center [356, 74] width 8 height 8
click at [472, 74] on span "test12" at bounding box center [462, 74] width 21 height 10
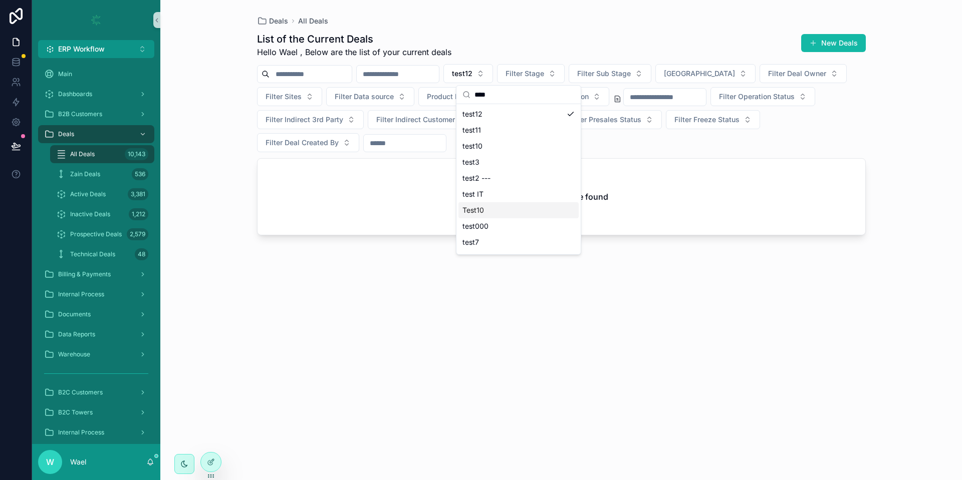
scroll to position [78, 0]
type input "****"
click at [495, 210] on span "Commercial Test" at bounding box center [489, 212] width 55 height 10
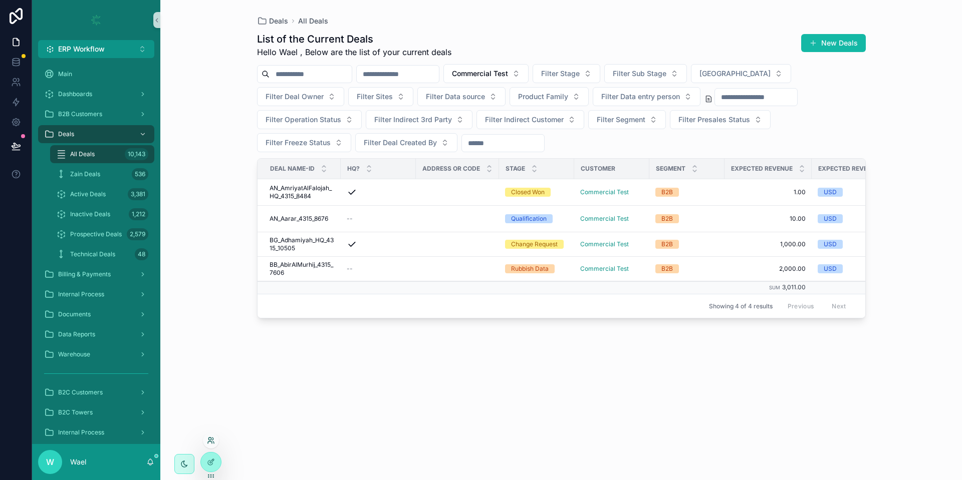
click at [211, 442] on icon at bounding box center [210, 443] width 4 height 2
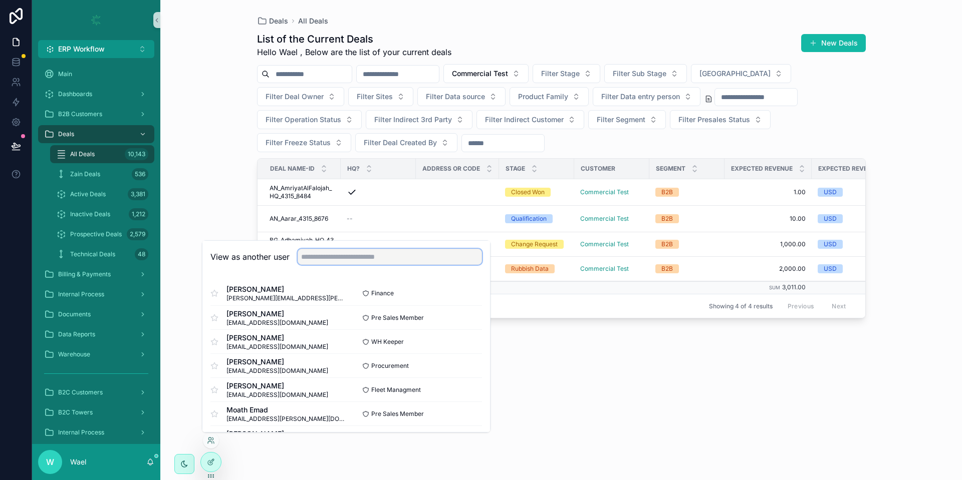
click at [334, 249] on input "text" at bounding box center [390, 257] width 184 height 16
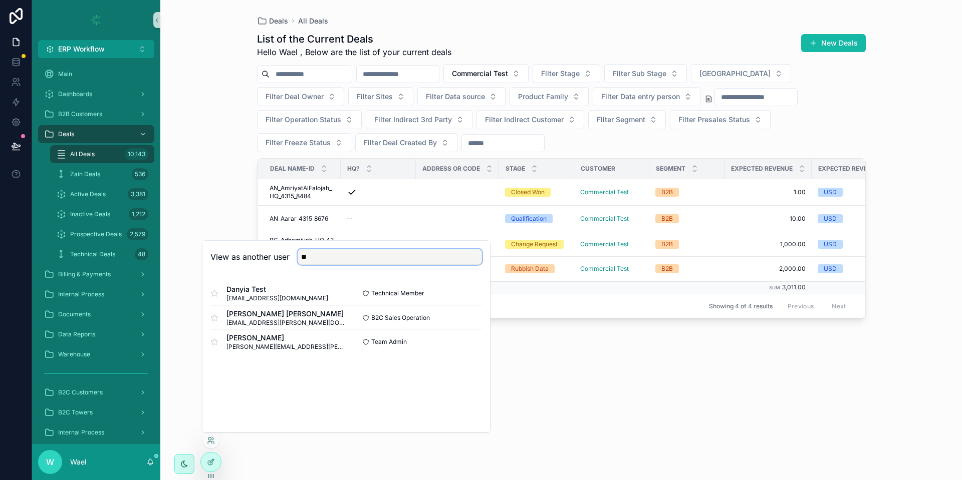
type input "*"
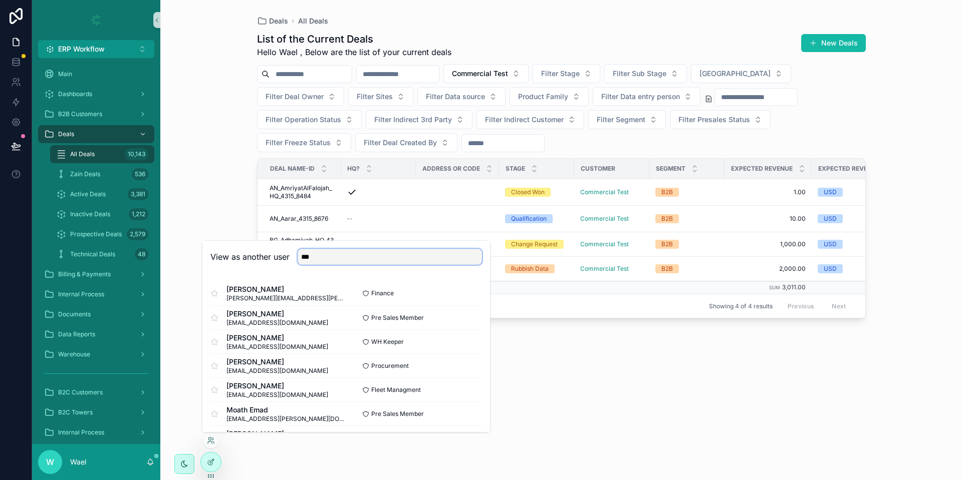
type input "****"
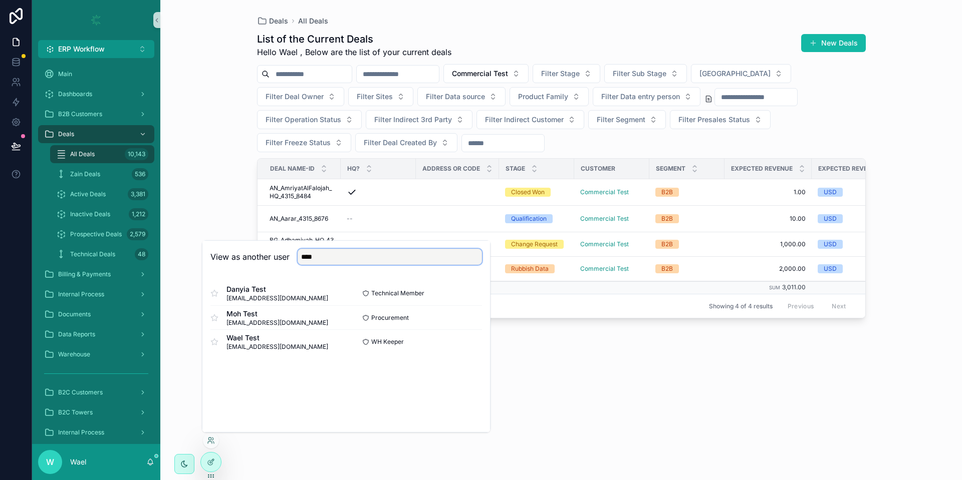
click at [352, 258] on input "****" at bounding box center [390, 257] width 184 height 16
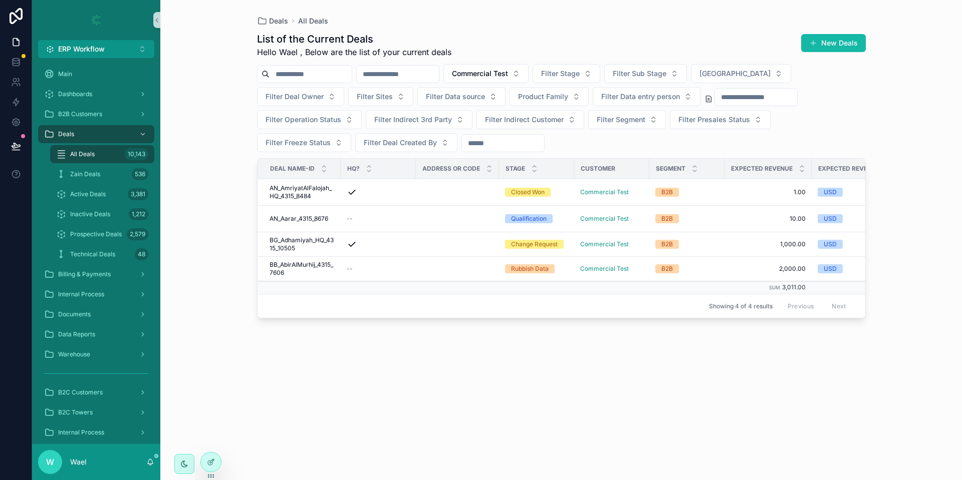
click at [202, 136] on div "Deals All Deals List of the Current Deals Hello Wael , Below are the list of yo…" at bounding box center [561, 240] width 802 height 480
click at [25, 83] on link at bounding box center [16, 82] width 32 height 20
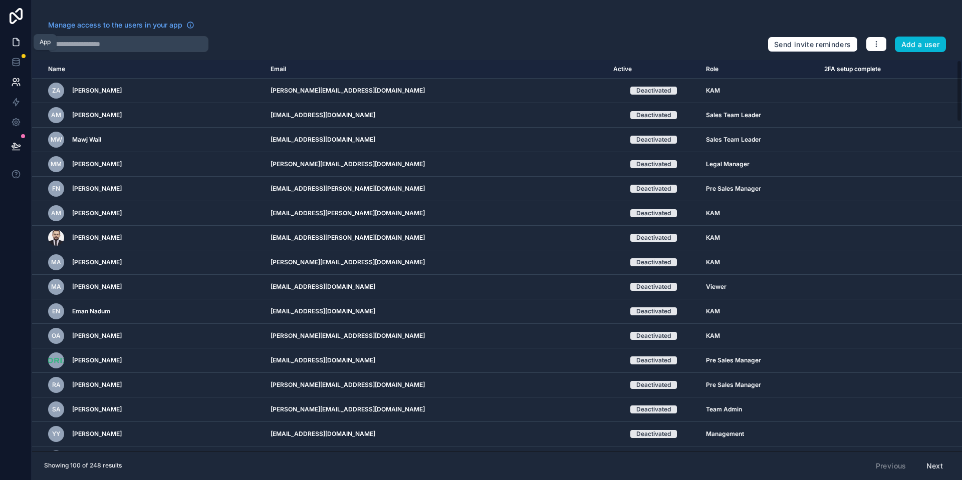
click at [19, 42] on icon at bounding box center [16, 43] width 6 height 8
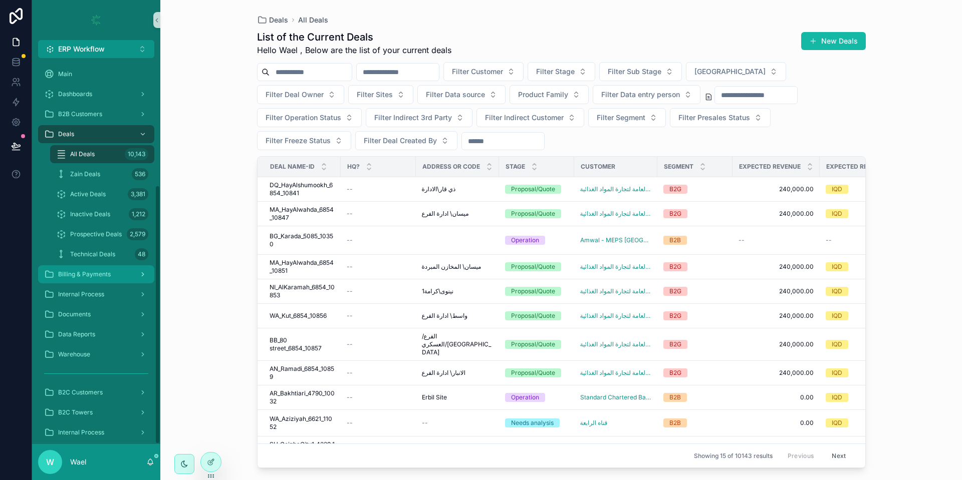
scroll to position [189, 0]
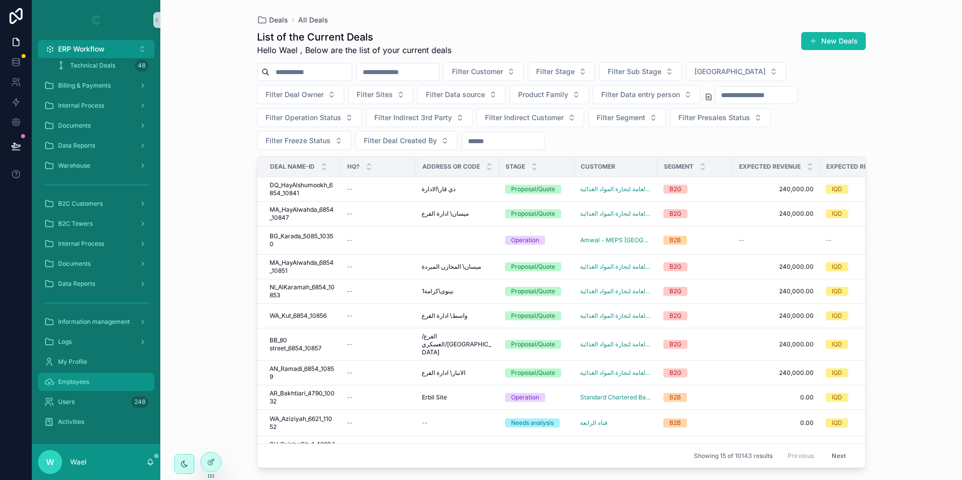
click at [96, 378] on div "Employees" at bounding box center [96, 382] width 104 height 16
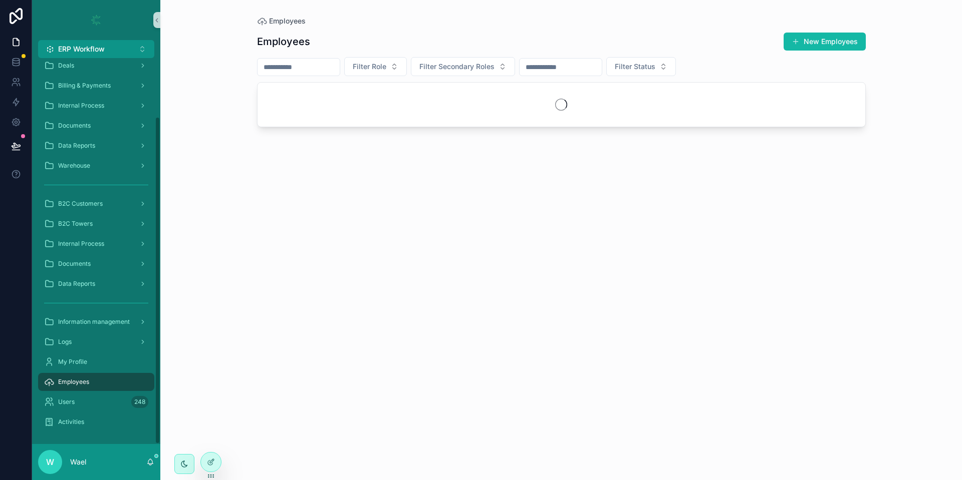
scroll to position [69, 0]
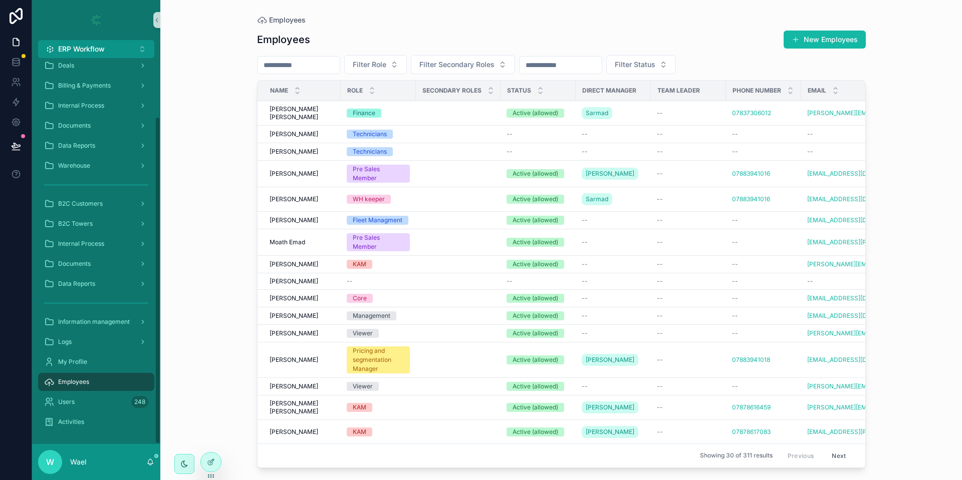
click at [314, 61] on input "scrollable content" at bounding box center [299, 65] width 82 height 14
type input "****"
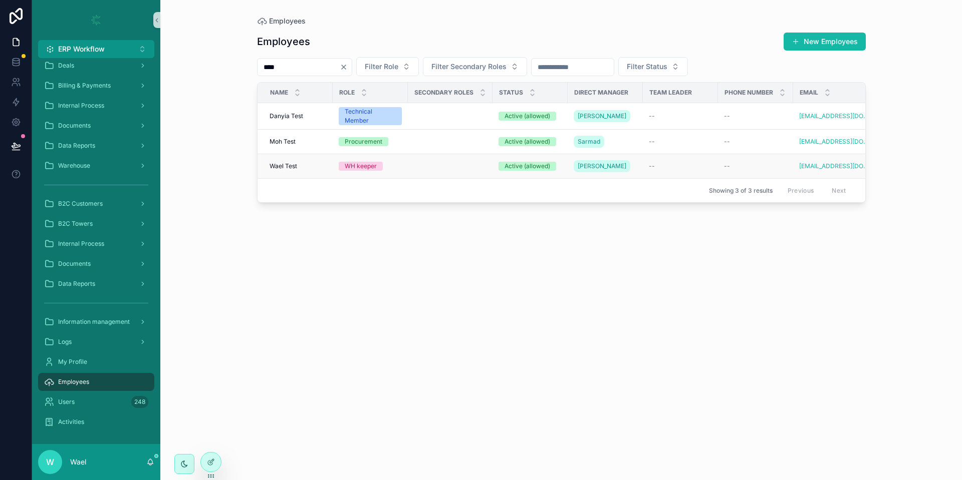
click at [304, 163] on div "Wael Test Wael Test" at bounding box center [298, 166] width 57 height 8
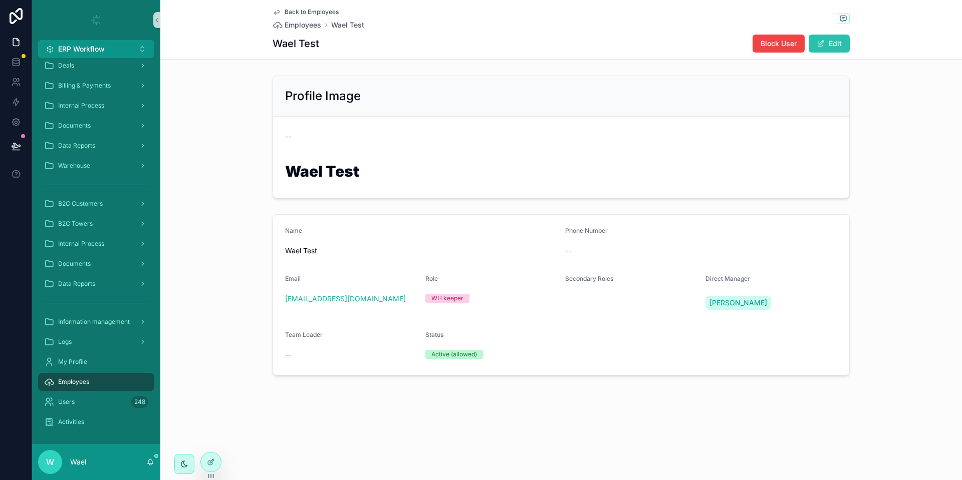
click at [833, 48] on button "Edit" at bounding box center [829, 44] width 41 height 18
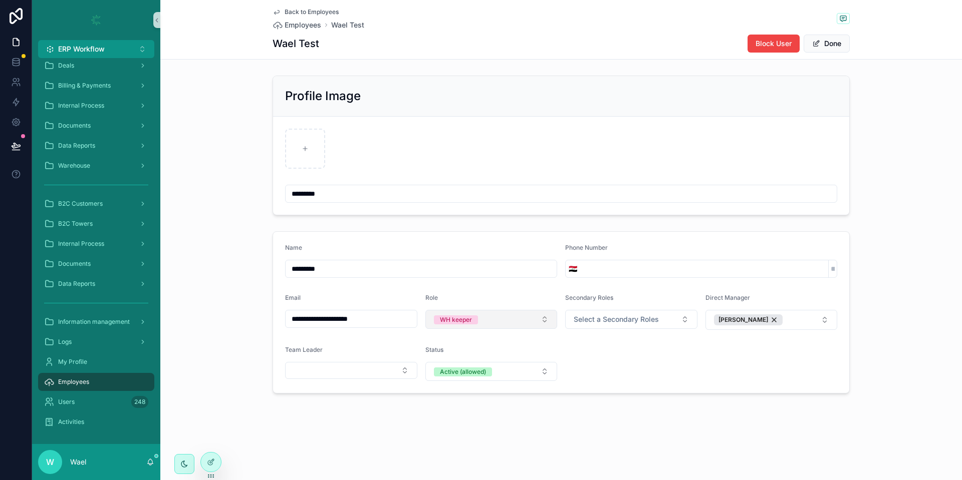
click at [515, 318] on button "WH keeper" at bounding box center [491, 319] width 132 height 19
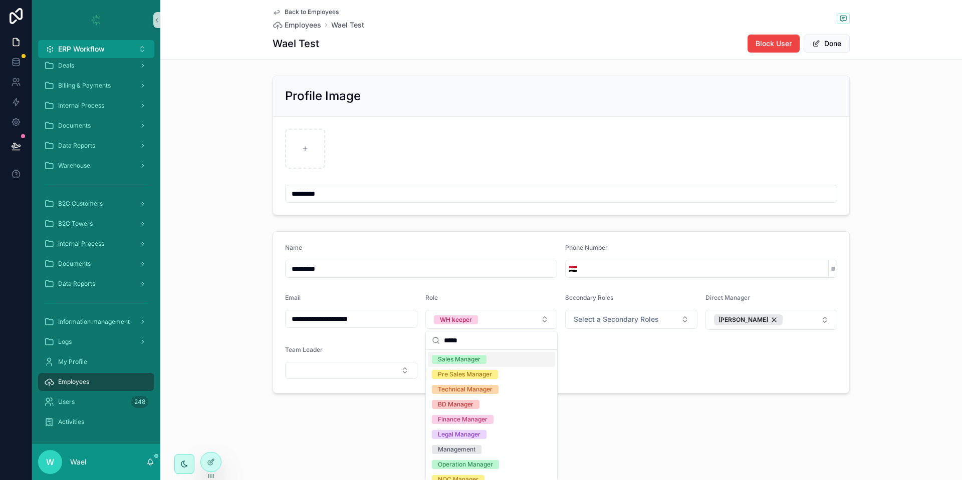
scroll to position [26, 0]
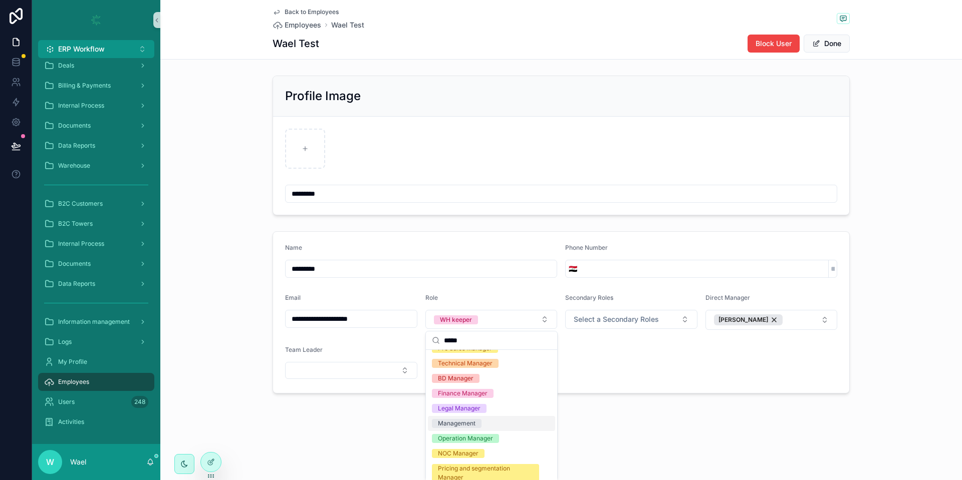
type input "*****"
click at [458, 426] on div "Management" at bounding box center [457, 423] width 38 height 9
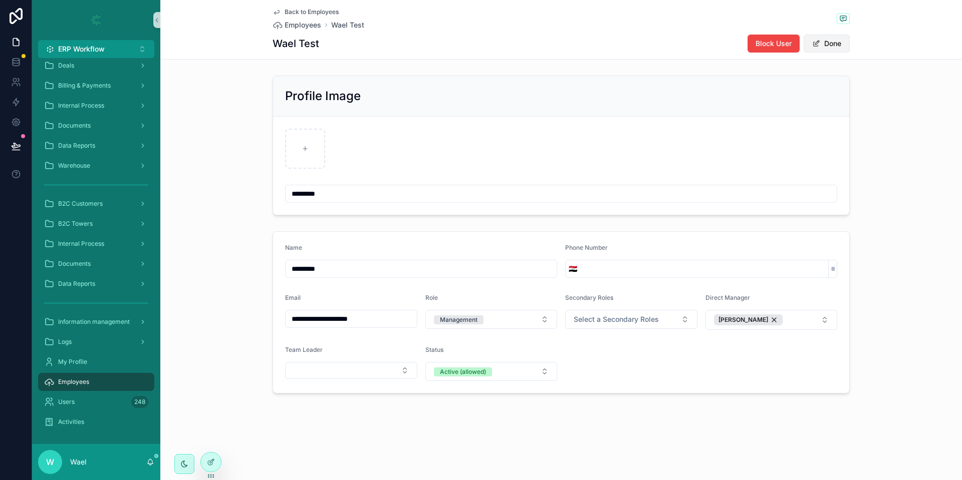
click at [827, 42] on button "Done" at bounding box center [827, 44] width 46 height 18
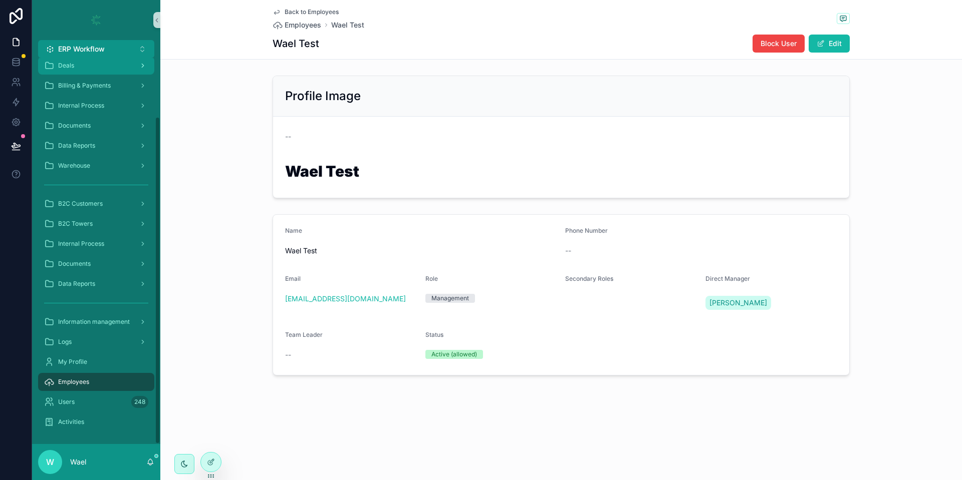
click at [93, 70] on div "Deals" at bounding box center [96, 66] width 104 height 16
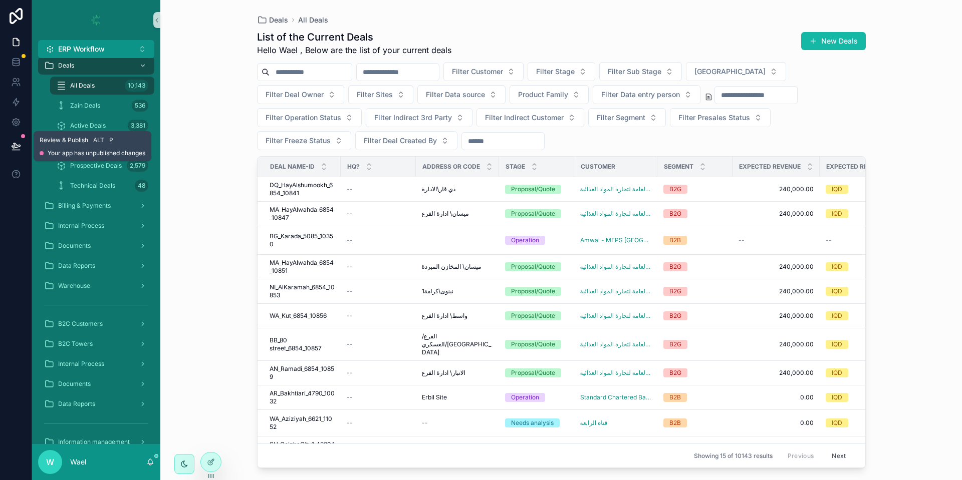
click at [16, 147] on icon at bounding box center [16, 145] width 9 height 5
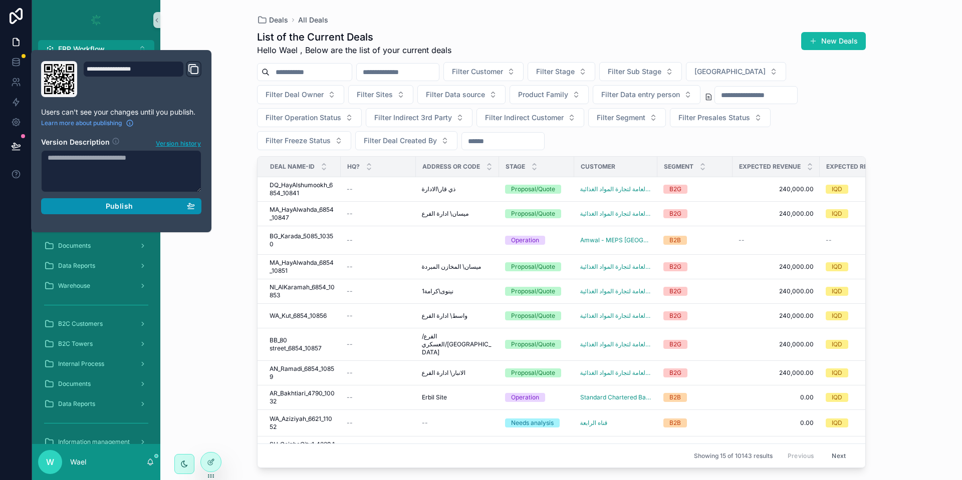
click at [158, 207] on div "Publish" at bounding box center [121, 206] width 147 height 9
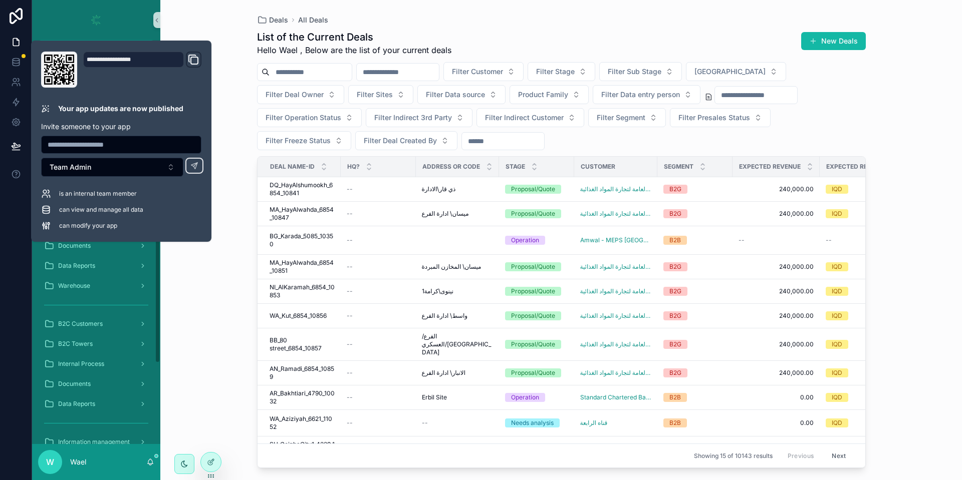
click at [202, 292] on div "Deals All Deals List of the Current Deals Hello Wael , Below are the list of yo…" at bounding box center [561, 240] width 802 height 480
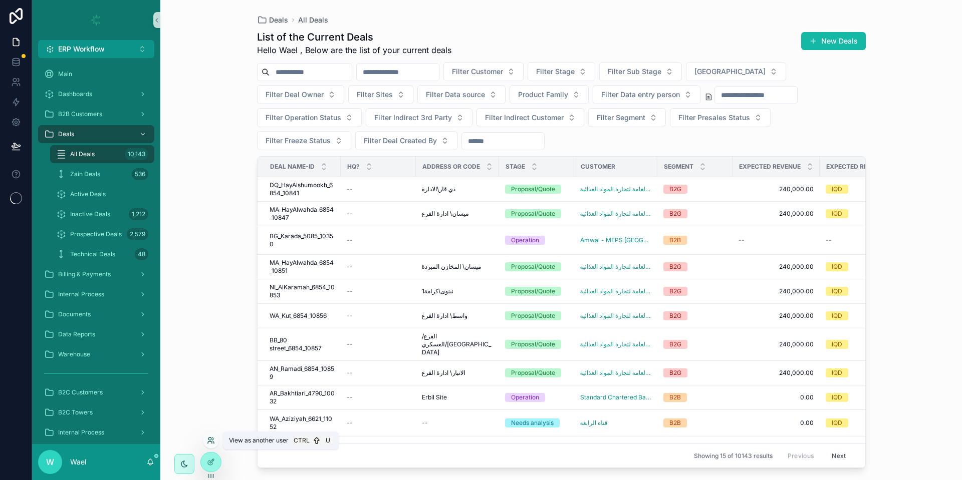
click at [210, 442] on icon at bounding box center [211, 441] width 8 height 8
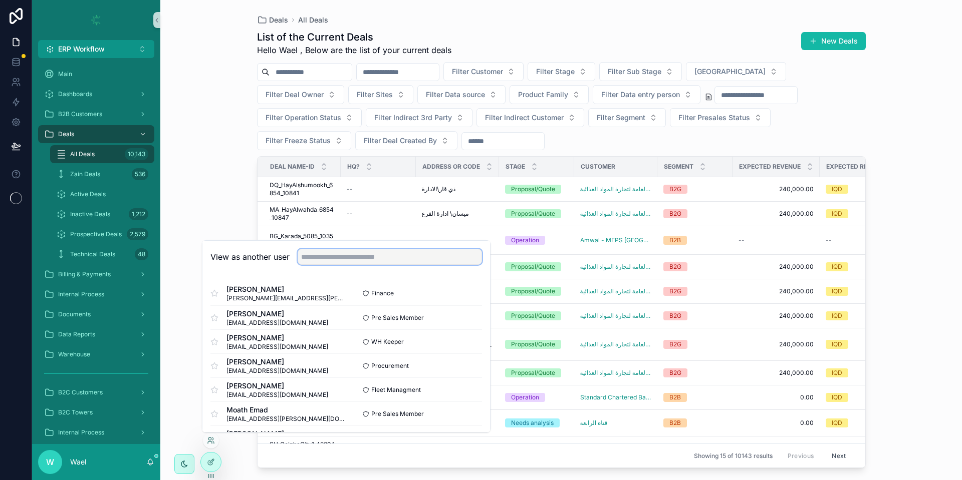
click at [344, 258] on input "text" at bounding box center [390, 257] width 184 height 16
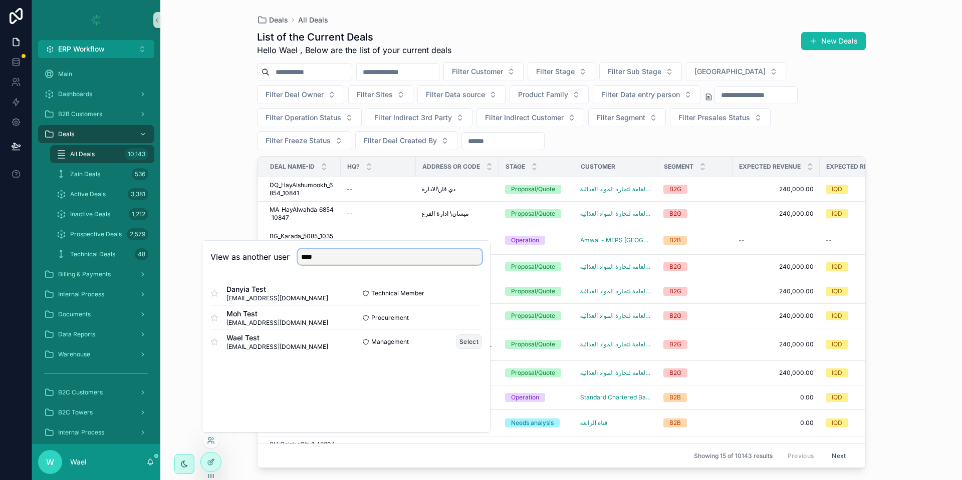
type input "****"
click at [470, 340] on button "Select" at bounding box center [469, 342] width 26 height 15
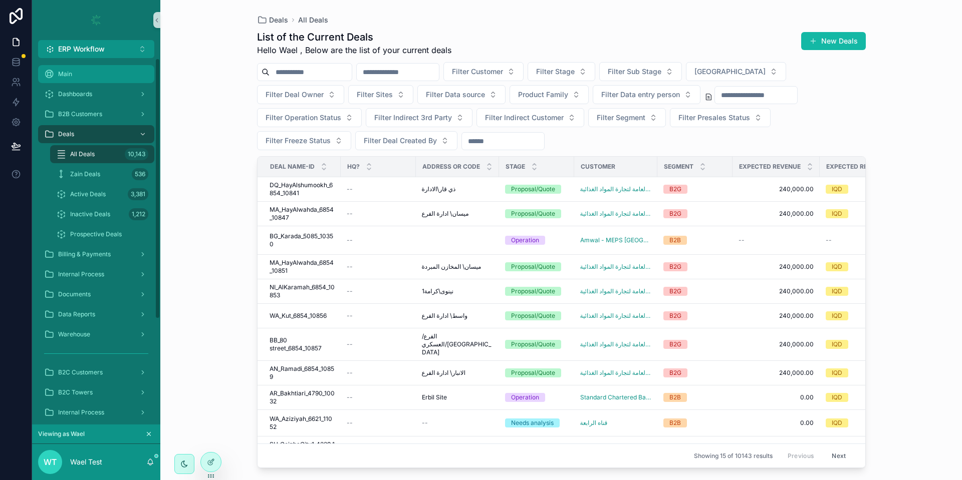
click at [85, 73] on div "Main" at bounding box center [96, 74] width 104 height 16
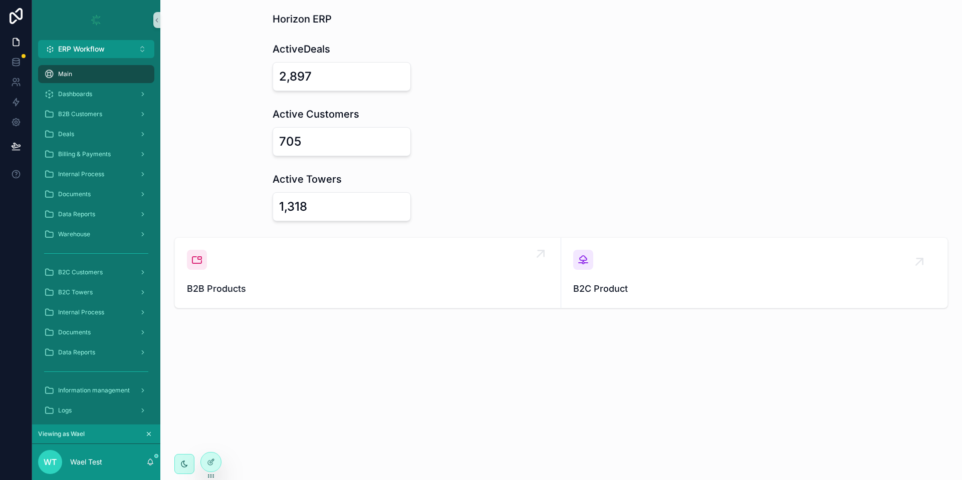
click at [388, 282] on span "B2B Products" at bounding box center [368, 289] width 362 height 14
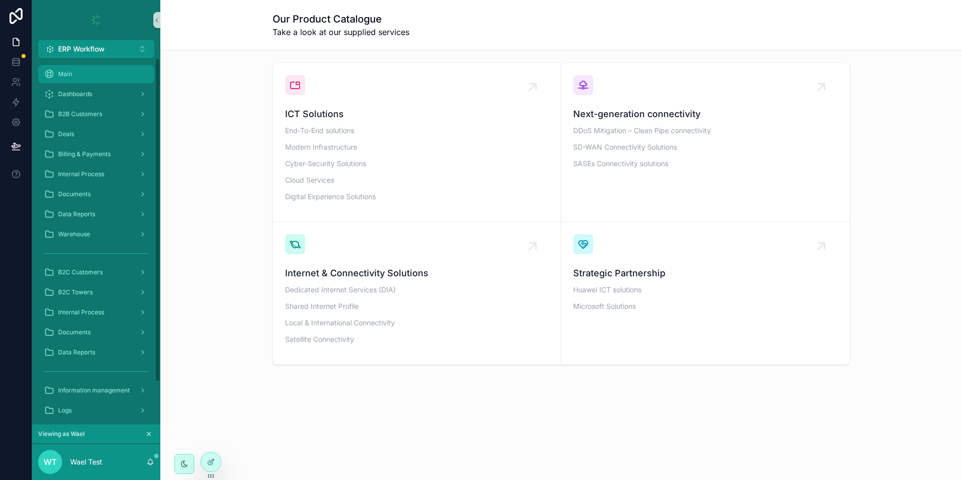
click at [119, 74] on div "Main" at bounding box center [96, 74] width 104 height 16
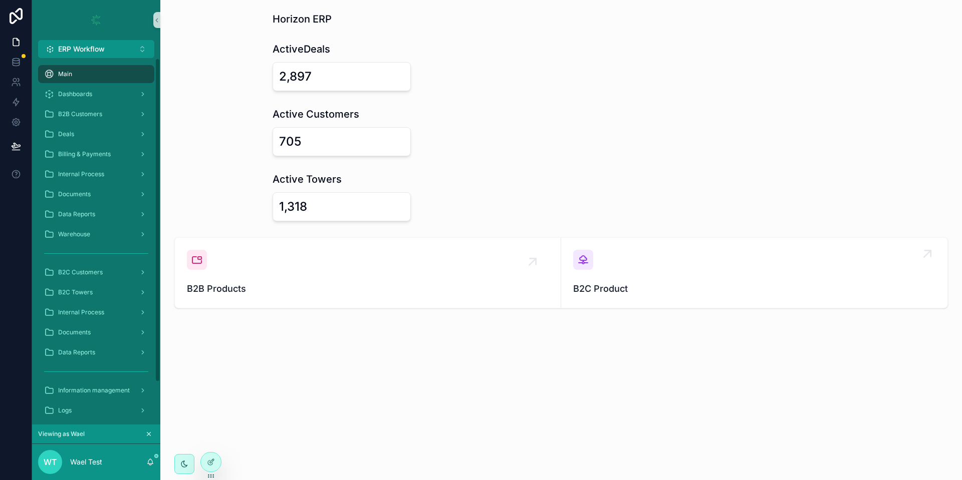
click at [634, 292] on span "B2C Product" at bounding box center [754, 289] width 362 height 14
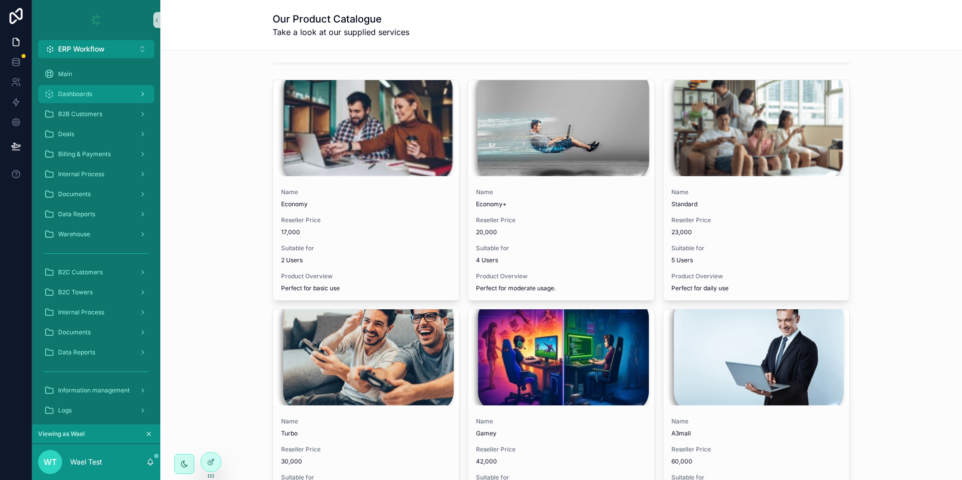
click at [68, 92] on span "Dashboards" at bounding box center [75, 94] width 34 height 8
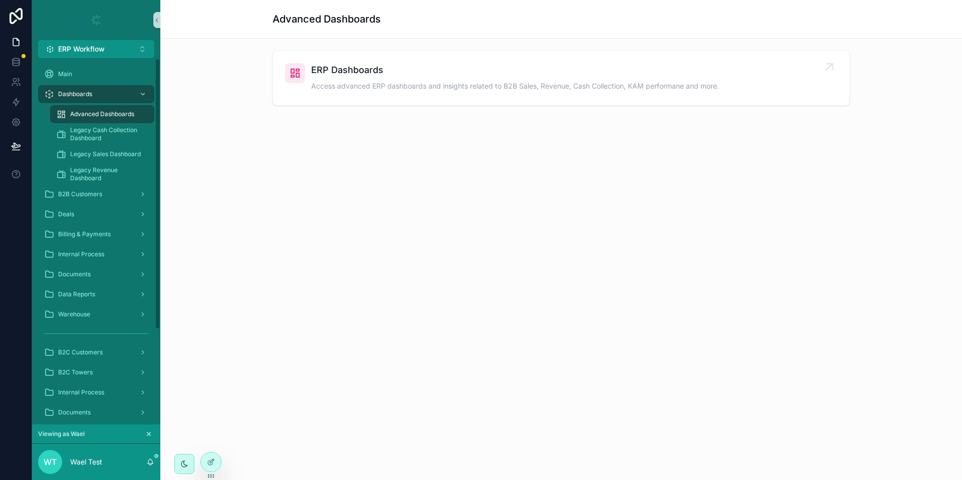
click at [387, 81] on span "Access advanced ERP dashboards and insights related to B2B Sales, Revenue, Cash…" at bounding box center [515, 86] width 408 height 10
click at [84, 195] on span "B2B Customers" at bounding box center [80, 194] width 44 height 8
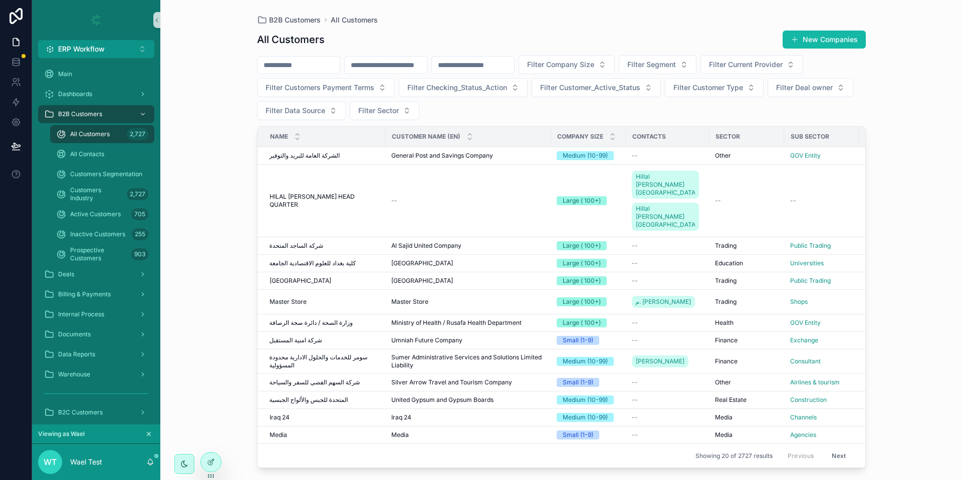
click at [321, 69] on input "scrollable content" at bounding box center [299, 65] width 82 height 14
type input "*****"
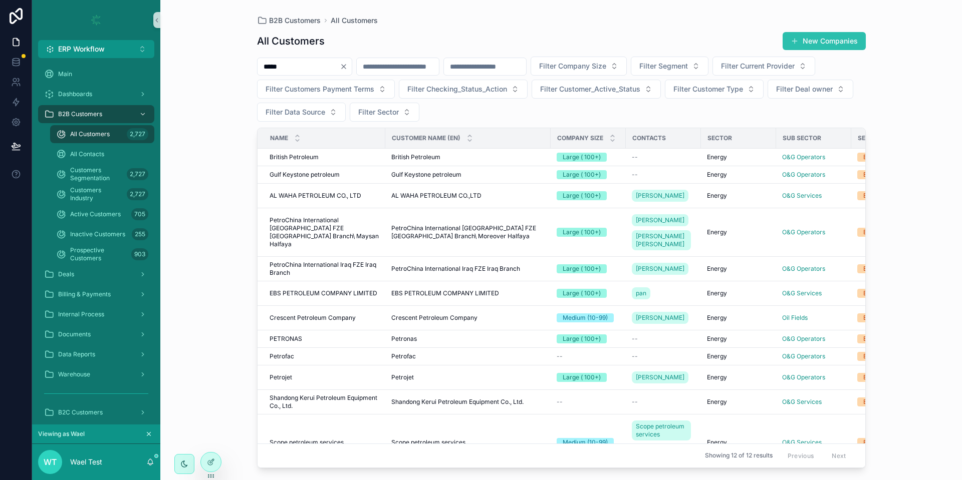
click at [837, 43] on button "New Companies" at bounding box center [824, 41] width 83 height 18
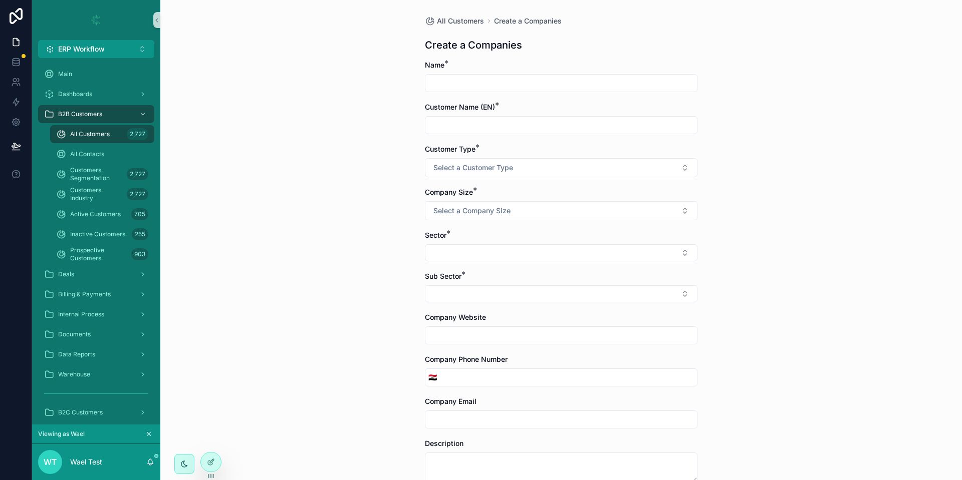
click at [493, 178] on form "Name * Customer Name (EN) * Customer Type * Select a Customer Type Company Size…" at bounding box center [561, 480] width 273 height 840
click at [493, 174] on button "Select a Customer Type" at bounding box center [561, 167] width 273 height 19
click at [355, 176] on div "All Customers Create a Companies Create a Companies Name * Customer Name (EN) *…" at bounding box center [561, 240] width 802 height 480
click at [484, 208] on span "Select a Company Size" at bounding box center [471, 211] width 77 height 10
click at [337, 219] on div "All Customers Create a Companies Create a Companies Name * Customer Name (EN) *…" at bounding box center [561, 240] width 802 height 480
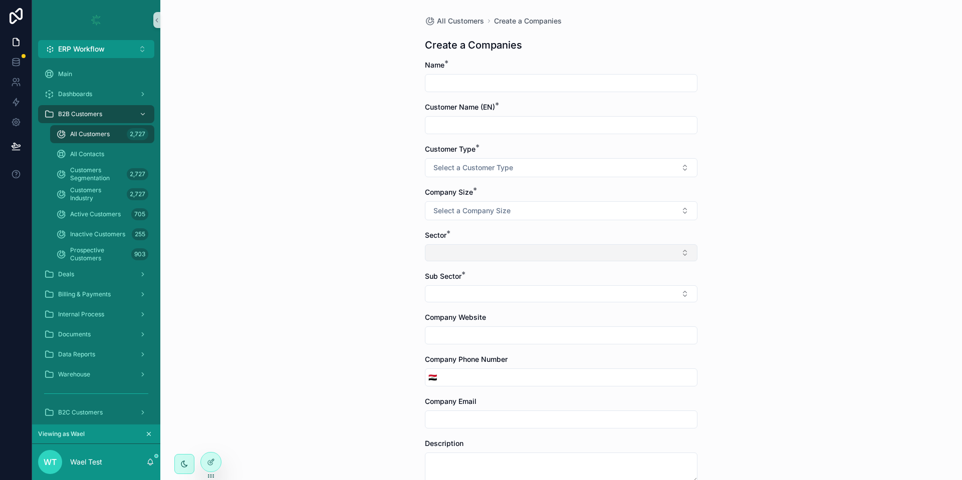
click at [461, 260] on button "Select Button" at bounding box center [561, 252] width 273 height 17
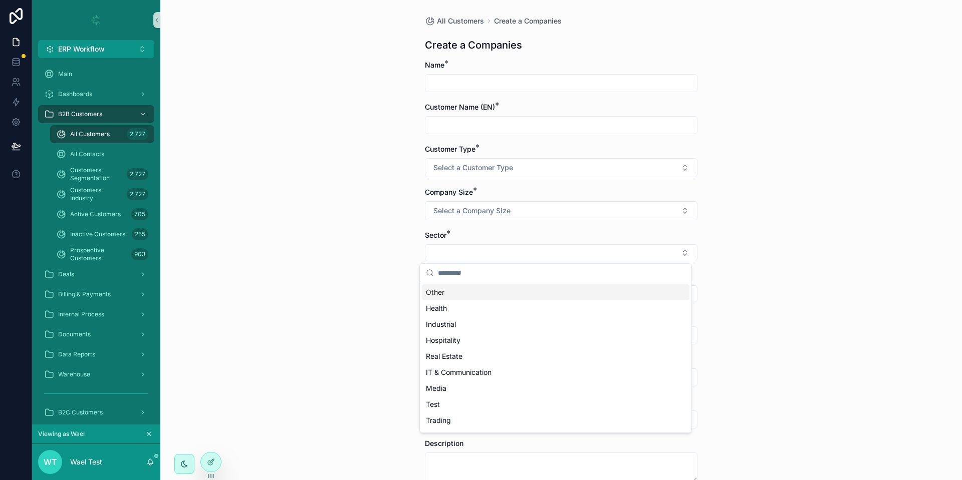
click at [342, 264] on div "All Customers Create a Companies Create a Companies Name * Customer Name (EN) *…" at bounding box center [561, 240] width 802 height 480
click at [480, 286] on button "Select Button" at bounding box center [561, 294] width 273 height 17
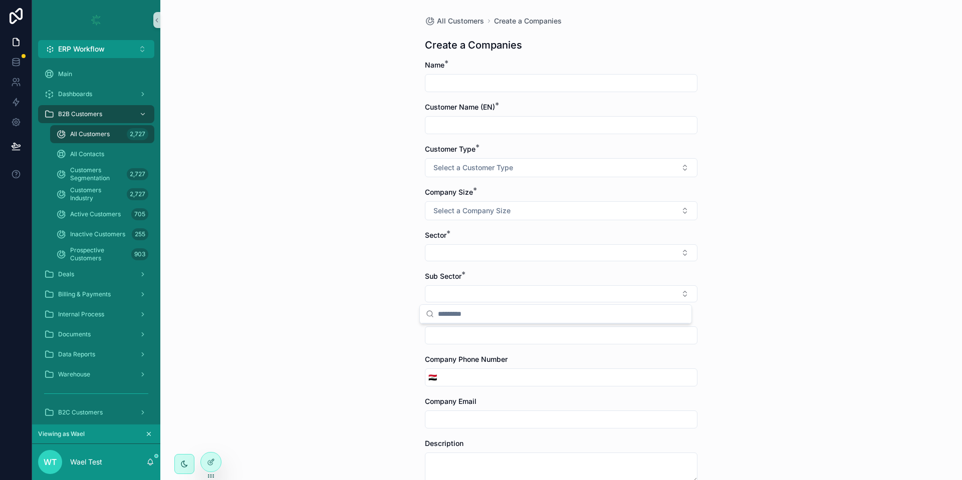
click at [350, 275] on div "All Customers Create a Companies Create a Companies Name * Customer Name (EN) *…" at bounding box center [561, 240] width 802 height 480
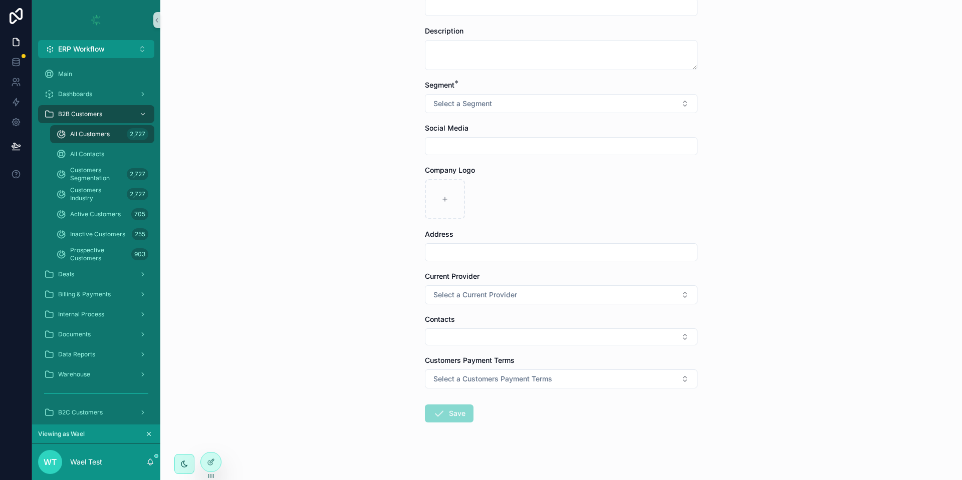
scroll to position [419, 0]
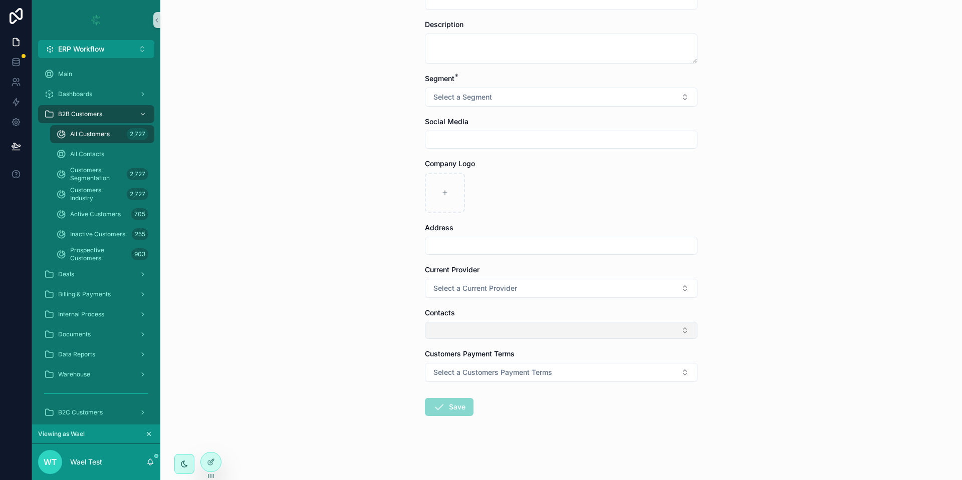
click at [452, 329] on button "Select Button" at bounding box center [561, 330] width 273 height 17
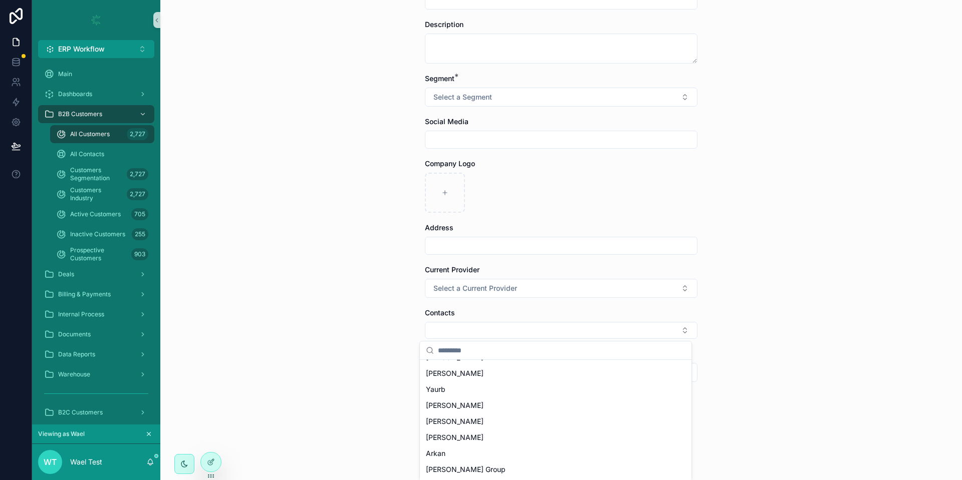
scroll to position [540, 0]
click at [353, 374] on div "All Customers Create a Companies Create a Companies Name * Customer Name (EN) *…" at bounding box center [561, 240] width 802 height 480
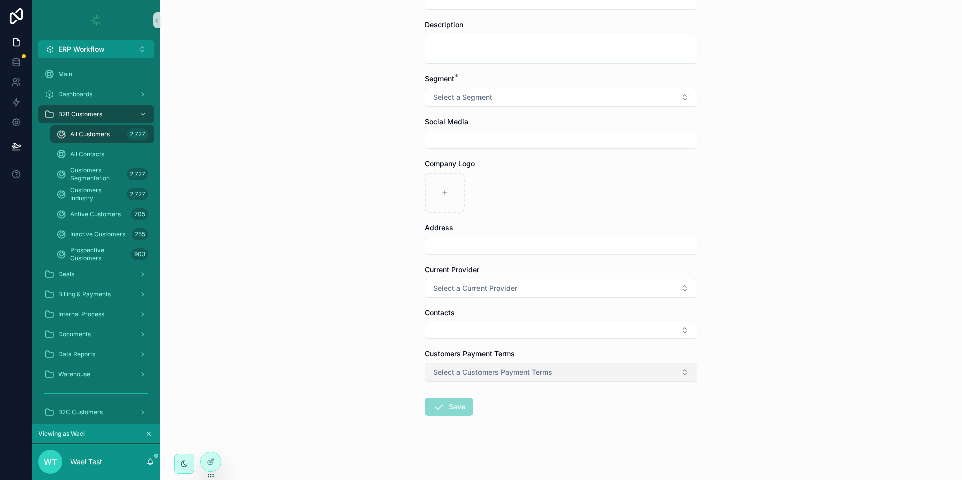
click at [456, 374] on span "Select a Customers Payment Terms" at bounding box center [492, 373] width 119 height 10
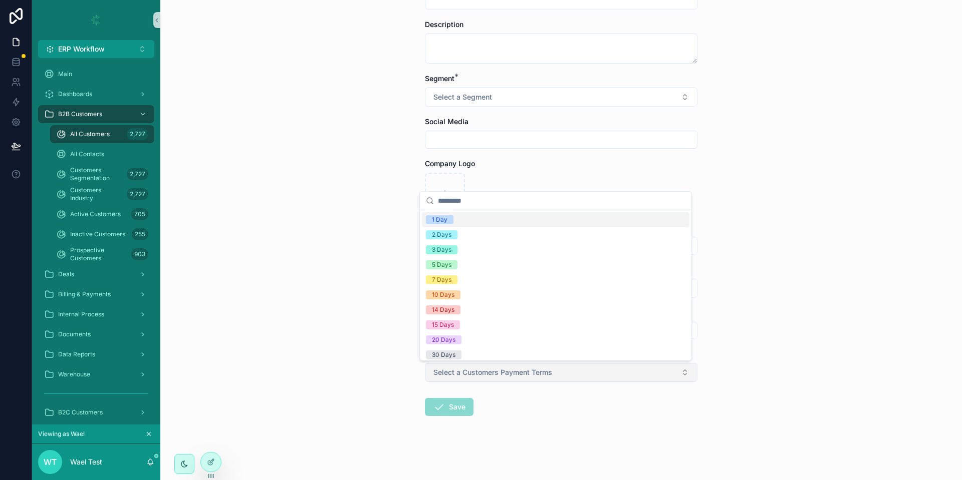
click at [456, 374] on span "Select a Customers Payment Terms" at bounding box center [492, 373] width 119 height 10
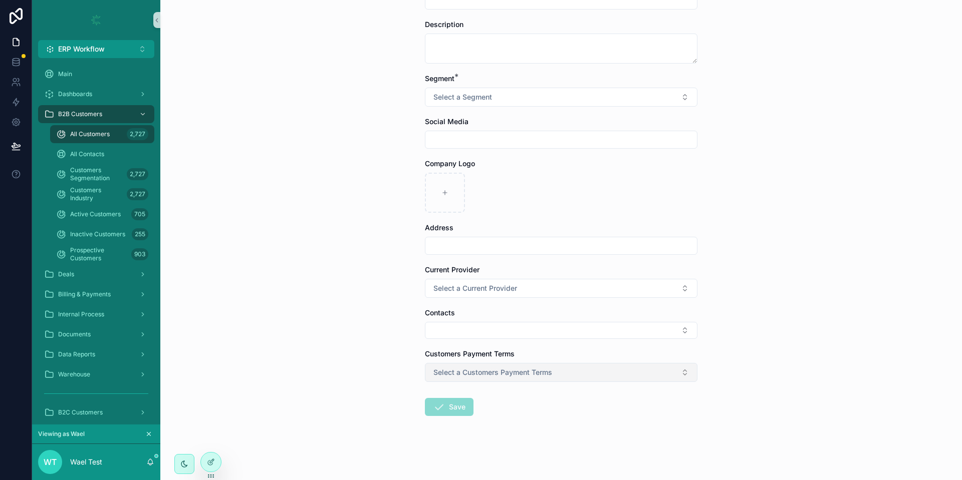
click at [454, 375] on span "Select a Customers Payment Terms" at bounding box center [492, 373] width 119 height 10
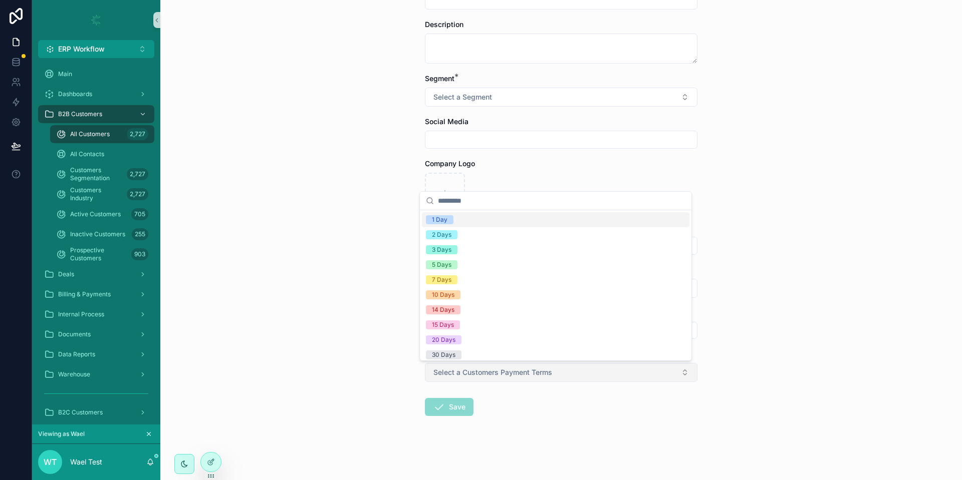
click at [454, 375] on span "Select a Customers Payment Terms" at bounding box center [492, 373] width 119 height 10
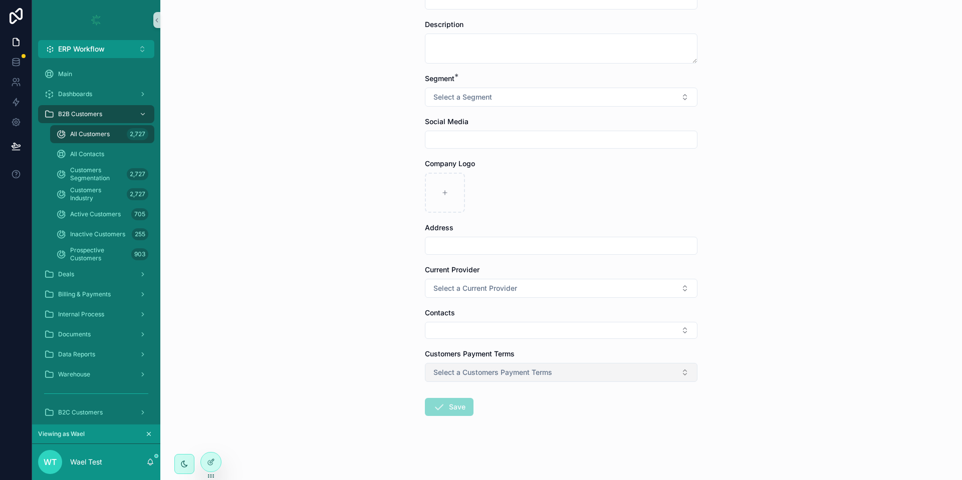
click at [454, 375] on span "Select a Customers Payment Terms" at bounding box center [492, 373] width 119 height 10
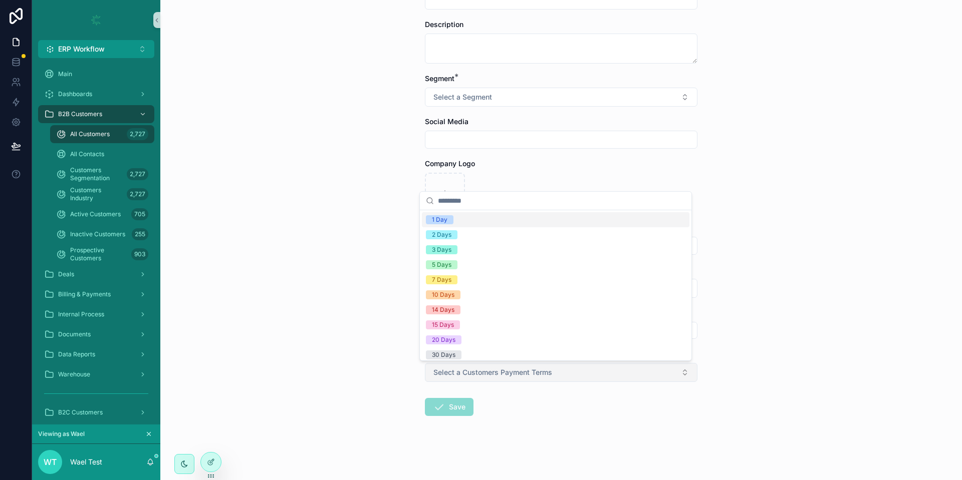
click at [454, 375] on span "Select a Customers Payment Terms" at bounding box center [492, 373] width 119 height 10
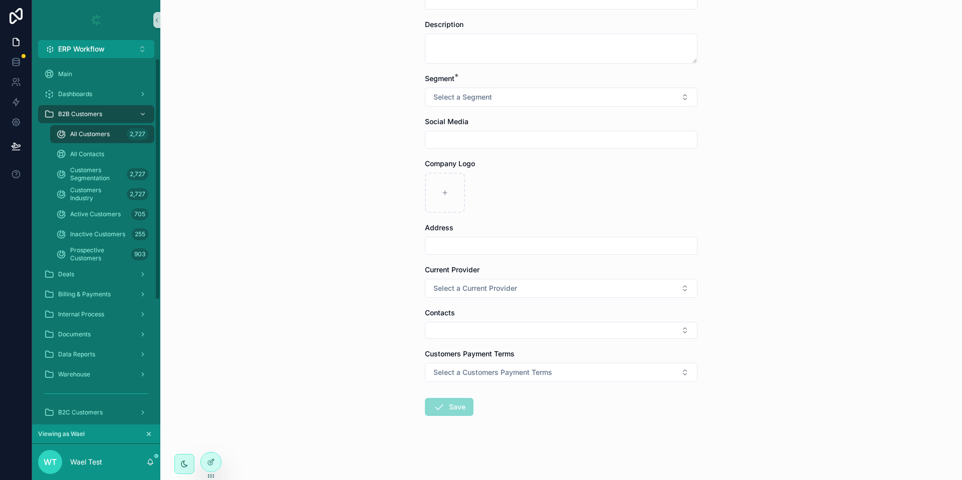
click at [115, 134] on div "All Customers 2,727" at bounding box center [102, 134] width 92 height 16
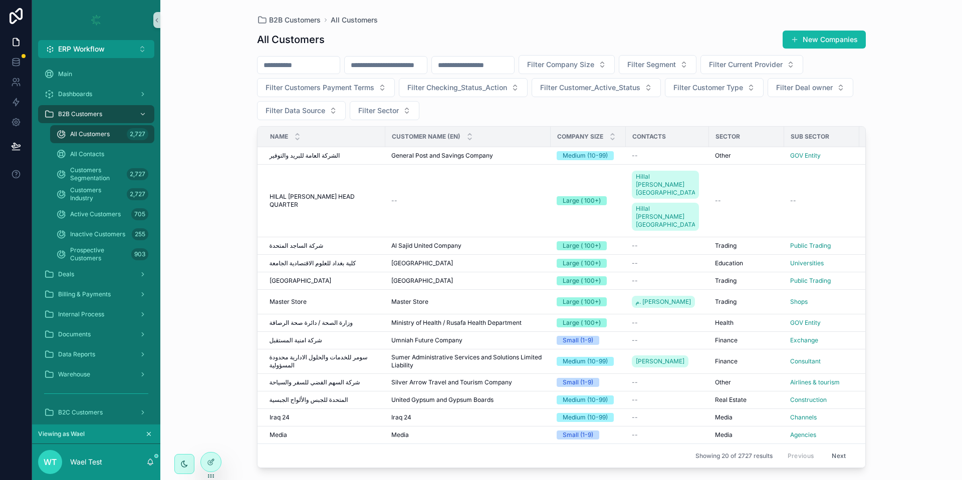
click at [313, 62] on input "scrollable content" at bounding box center [299, 65] width 82 height 14
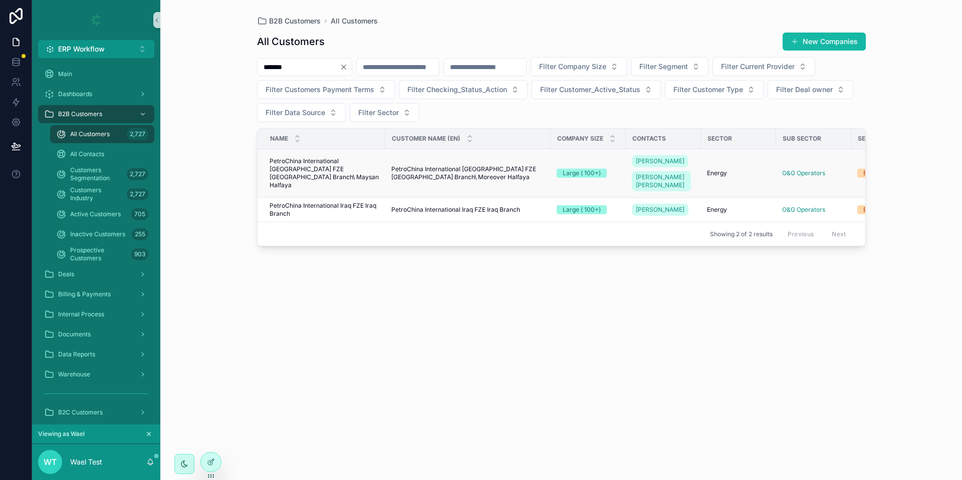
type input "*******"
click at [321, 178] on span "PetroChina International [GEOGRAPHIC_DATA] FZE [GEOGRAPHIC_DATA] Branch\ Maysan…" at bounding box center [325, 173] width 110 height 32
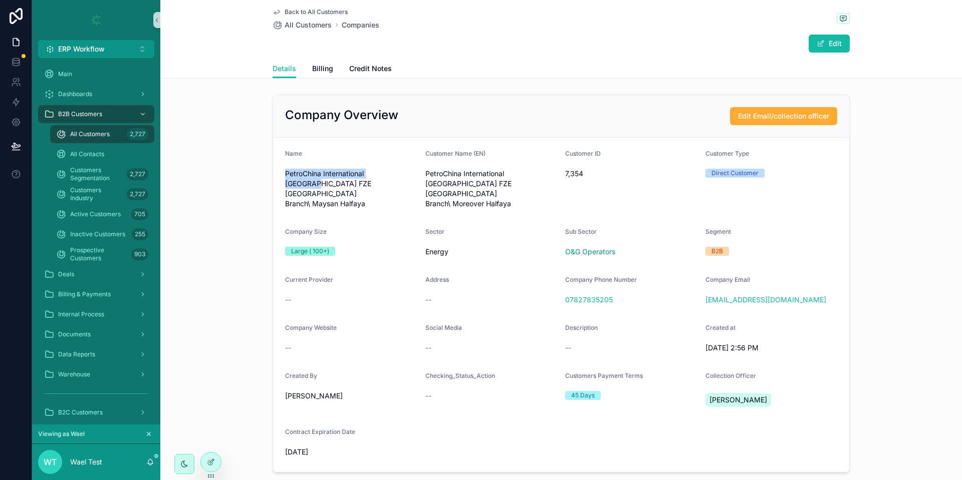
drag, startPoint x: 281, startPoint y: 169, endPoint x: 388, endPoint y: 174, distance: 107.3
click at [388, 174] on span "PetroChina International [GEOGRAPHIC_DATA] FZE [GEOGRAPHIC_DATA] Branch\ Maysan…" at bounding box center [351, 189] width 132 height 40
click at [463, 191] on div "PetroChina International [GEOGRAPHIC_DATA] FZE [GEOGRAPHIC_DATA] Branch\ Moreov…" at bounding box center [491, 189] width 132 height 46
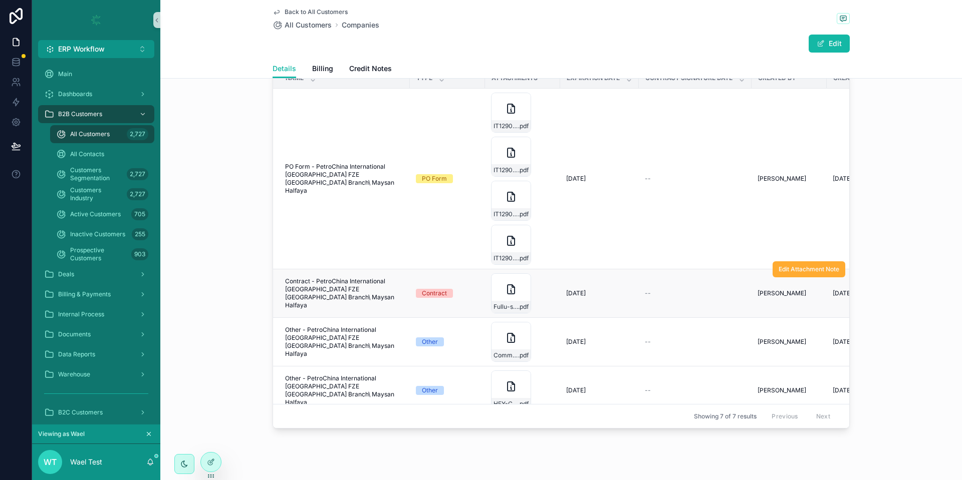
click at [338, 278] on span "Contract - PetroChina International [GEOGRAPHIC_DATA] FZE [GEOGRAPHIC_DATA] Bra…" at bounding box center [344, 294] width 119 height 32
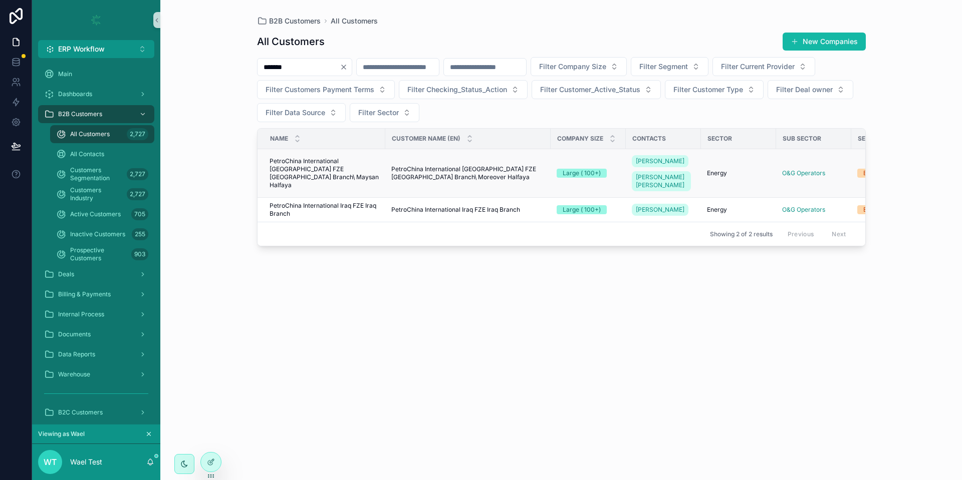
click at [451, 178] on span "PetroChina International [GEOGRAPHIC_DATA] FZE [GEOGRAPHIC_DATA] Branch\ Moreov…" at bounding box center [467, 173] width 153 height 16
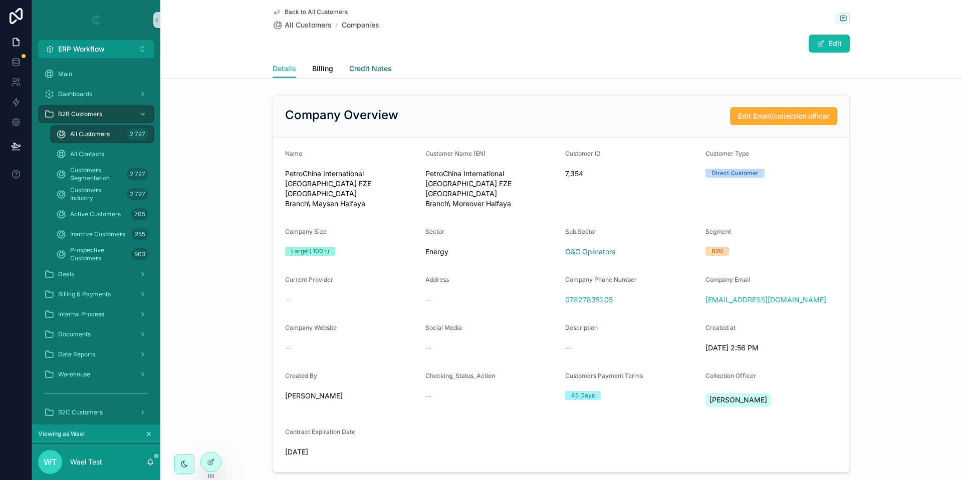
click at [353, 67] on span "Credit Notes" at bounding box center [370, 69] width 43 height 10
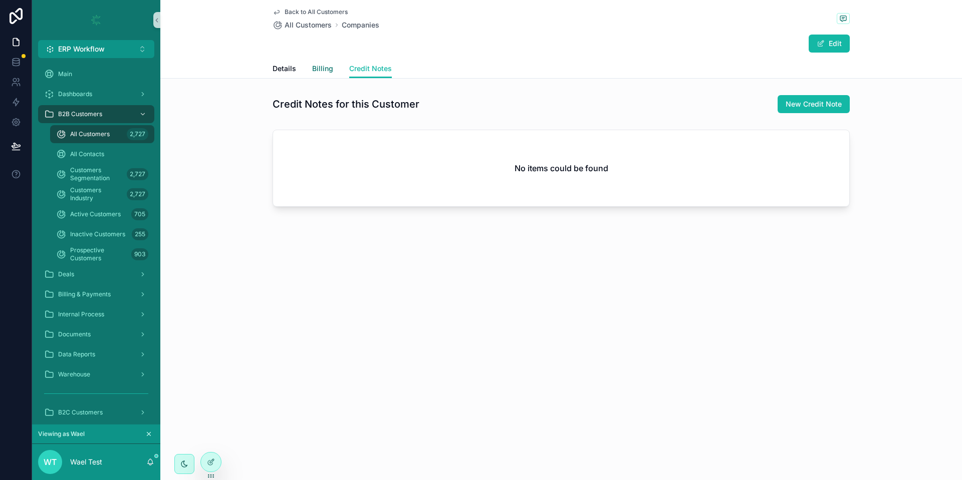
click at [327, 68] on span "Billing" at bounding box center [322, 69] width 21 height 10
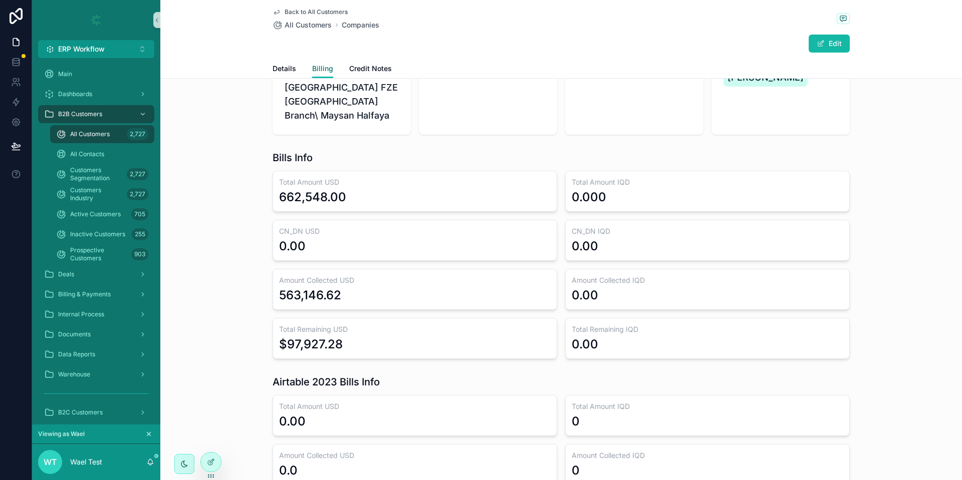
scroll to position [50, 0]
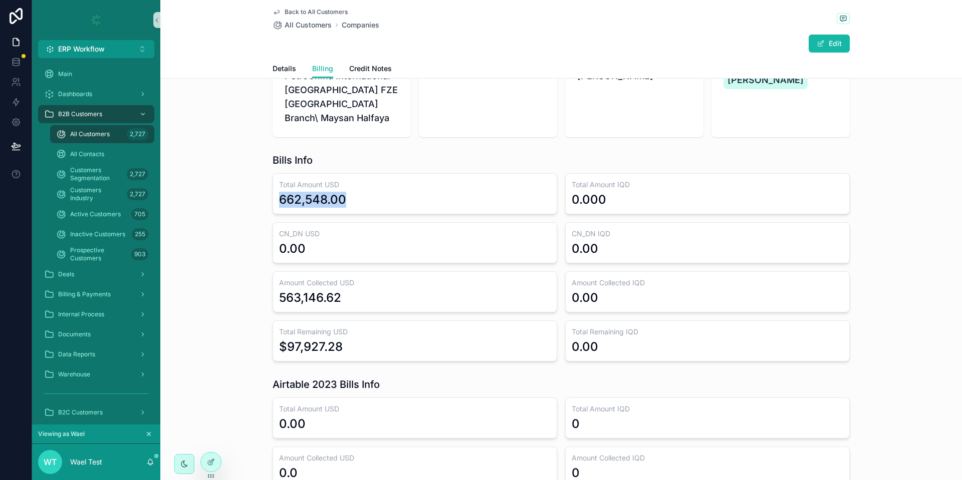
drag, startPoint x: 274, startPoint y: 185, endPoint x: 344, endPoint y: 188, distance: 70.2
click at [344, 192] on div "662,548.00" at bounding box center [415, 200] width 272 height 16
click at [346, 192] on div "662,548.00" at bounding box center [415, 200] width 272 height 16
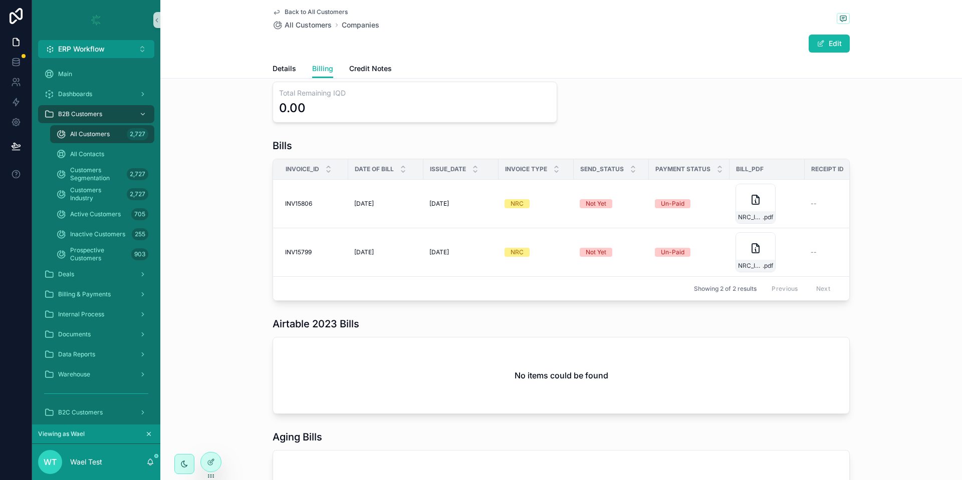
scroll to position [717, 0]
drag, startPoint x: 331, startPoint y: 233, endPoint x: 469, endPoint y: 329, distance: 167.8
click at [331, 248] on div "INV15799 INV15799" at bounding box center [313, 252] width 57 height 8
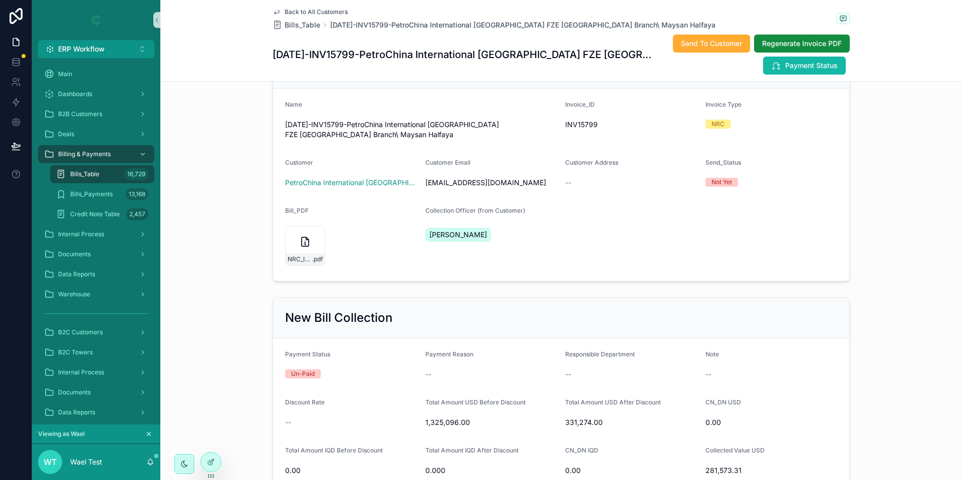
scroll to position [178, 0]
click at [287, 245] on div "NRC_Invoice-(New-ERP) .pdf" at bounding box center [305, 245] width 40 height 40
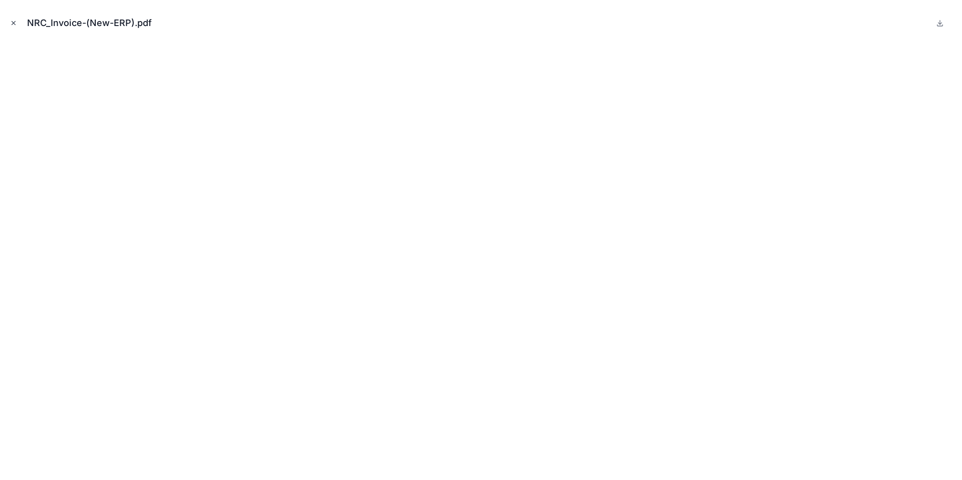
click at [14, 20] on icon "Close modal" at bounding box center [13, 23] width 7 height 7
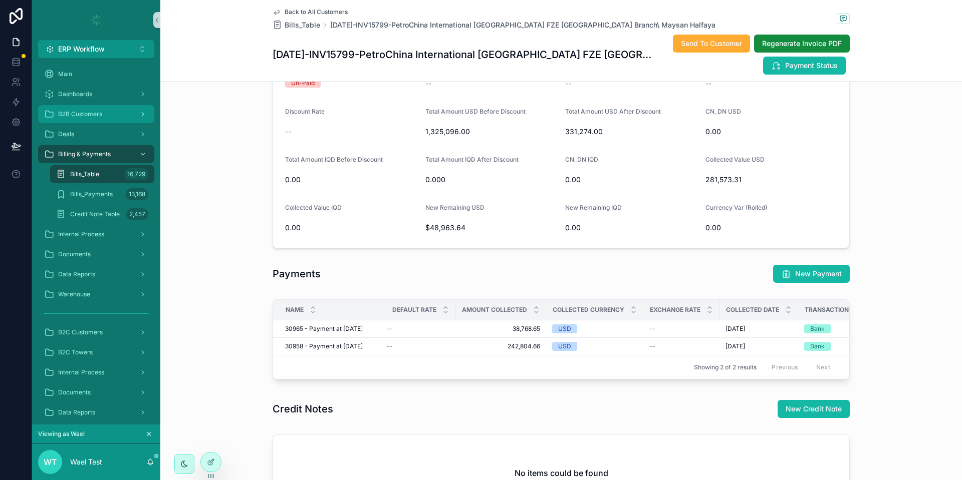
click at [88, 112] on span "B2B Customers" at bounding box center [80, 114] width 44 height 8
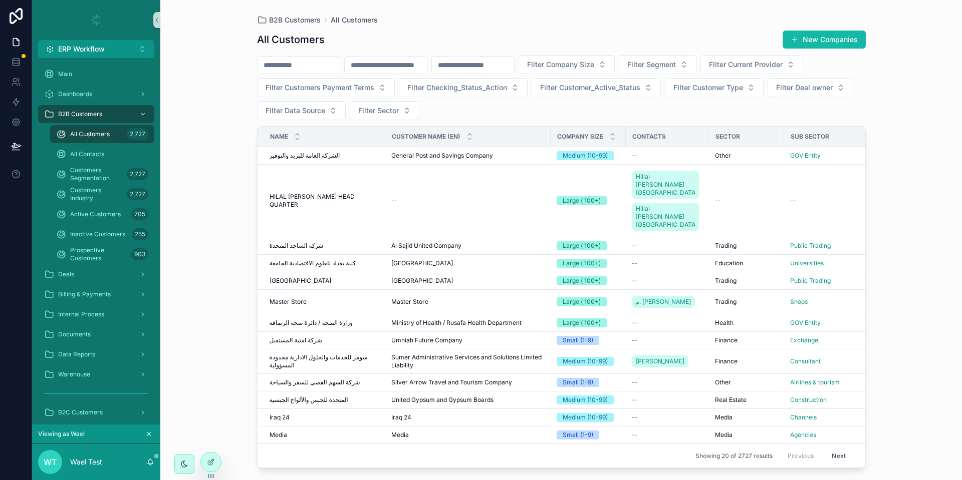
click at [318, 68] on input "scrollable content" at bounding box center [299, 65] width 82 height 14
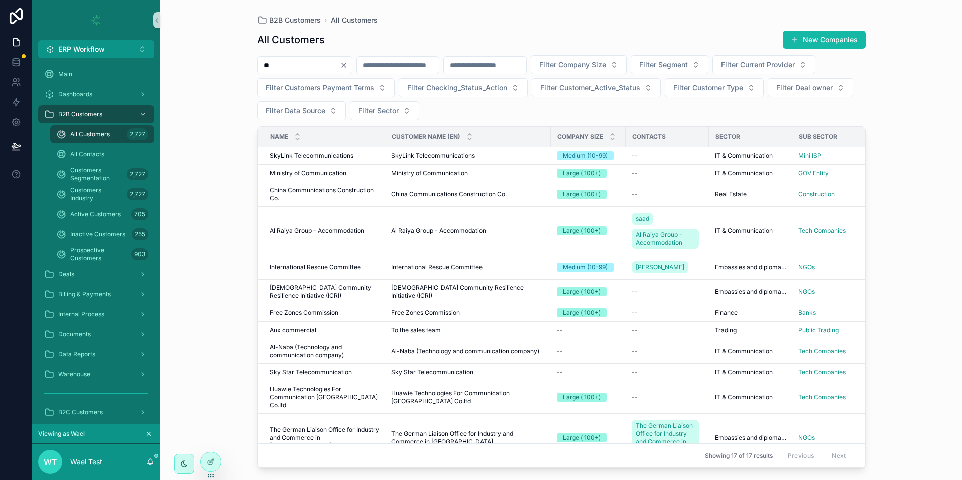
type input "*"
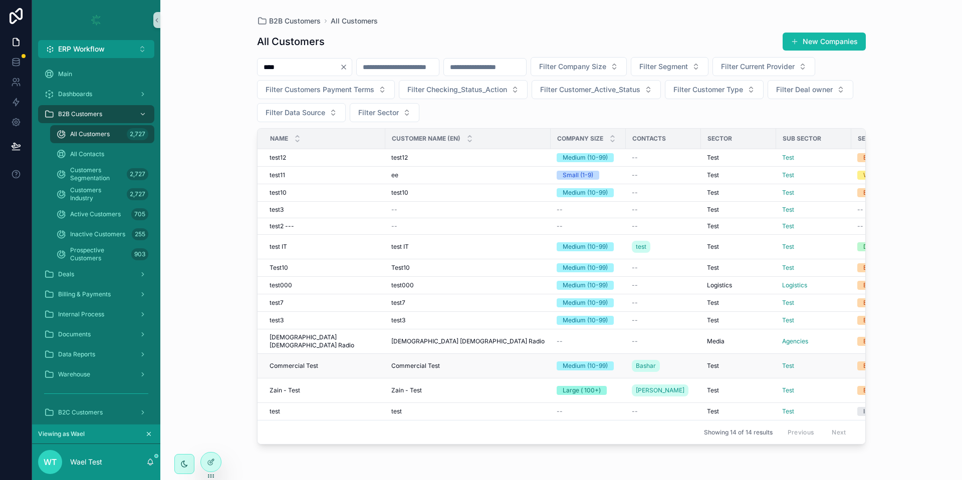
type input "****"
click at [308, 362] on span "Commercial Test" at bounding box center [294, 366] width 49 height 8
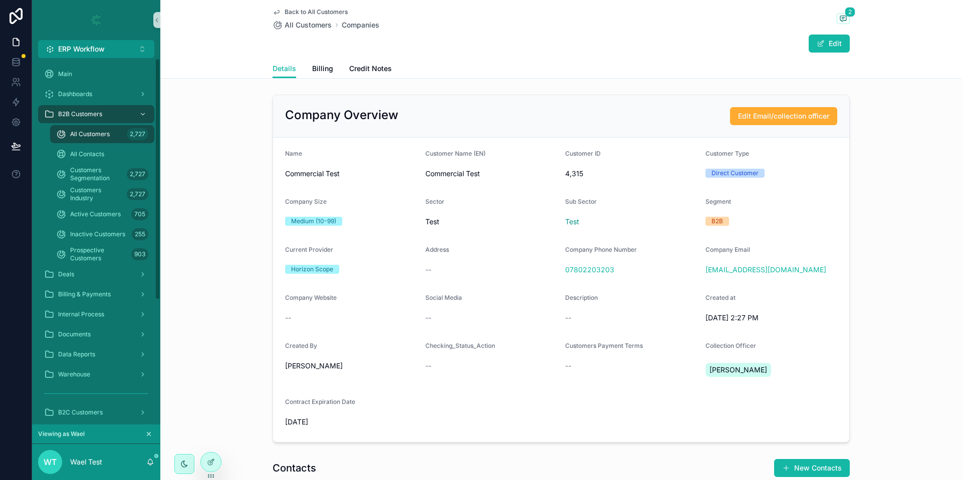
click at [74, 134] on span "All Customers" at bounding box center [90, 134] width 40 height 8
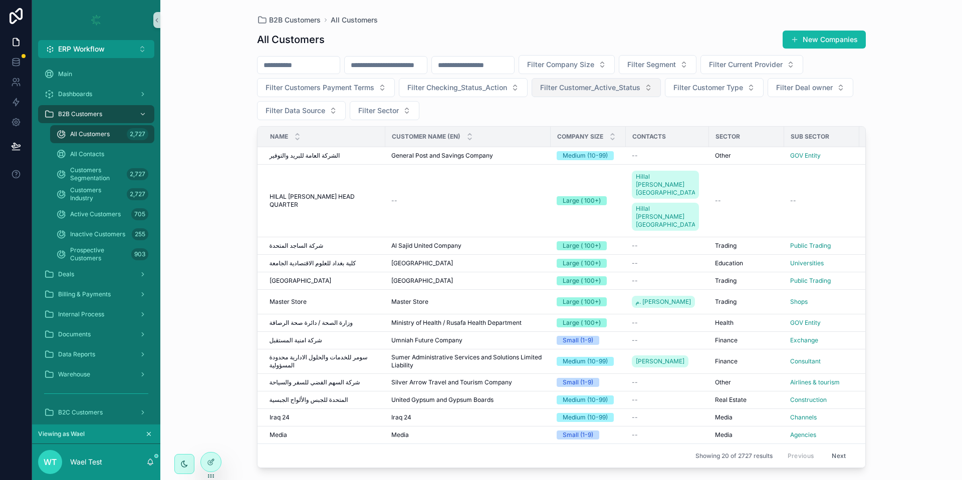
click at [661, 94] on button "Filter Customer_Active_Status" at bounding box center [596, 87] width 129 height 19
click at [667, 142] on div "Active" at bounding box center [704, 144] width 125 height 16
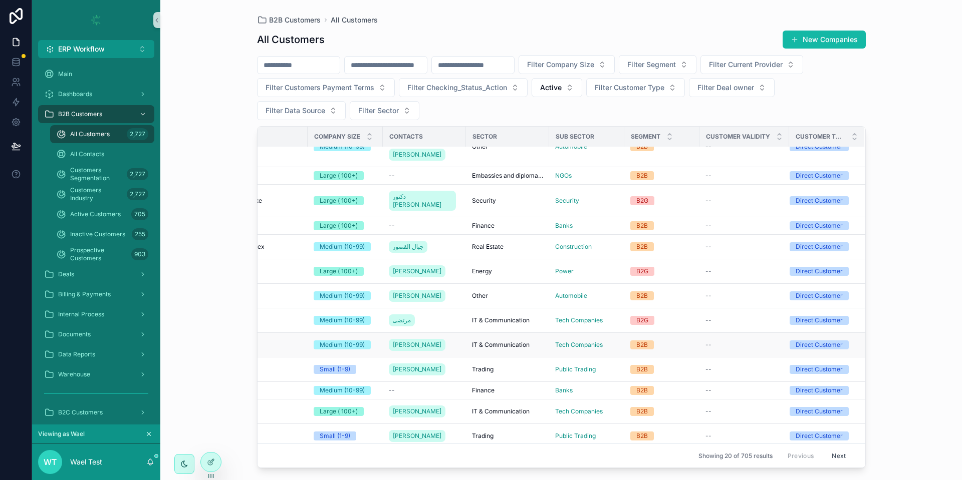
scroll to position [242, 0]
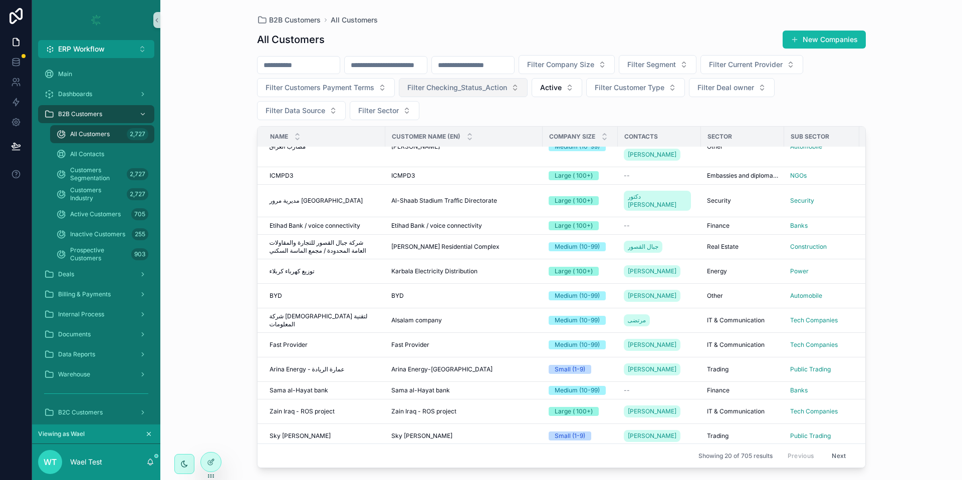
click at [528, 93] on button "Filter Checking_Status_Action" at bounding box center [463, 87] width 129 height 19
click at [676, 65] on span "Filter Segment" at bounding box center [651, 65] width 49 height 10
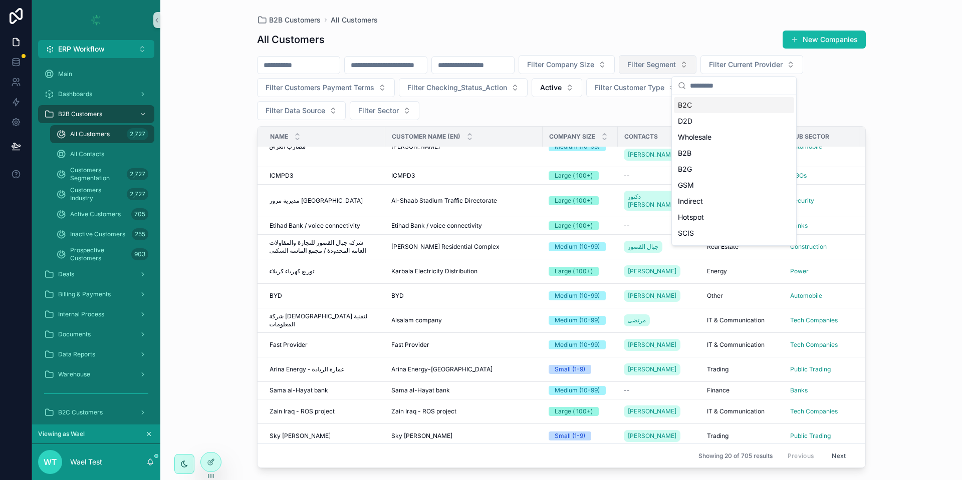
click at [676, 65] on span "Filter Segment" at bounding box center [651, 65] width 49 height 10
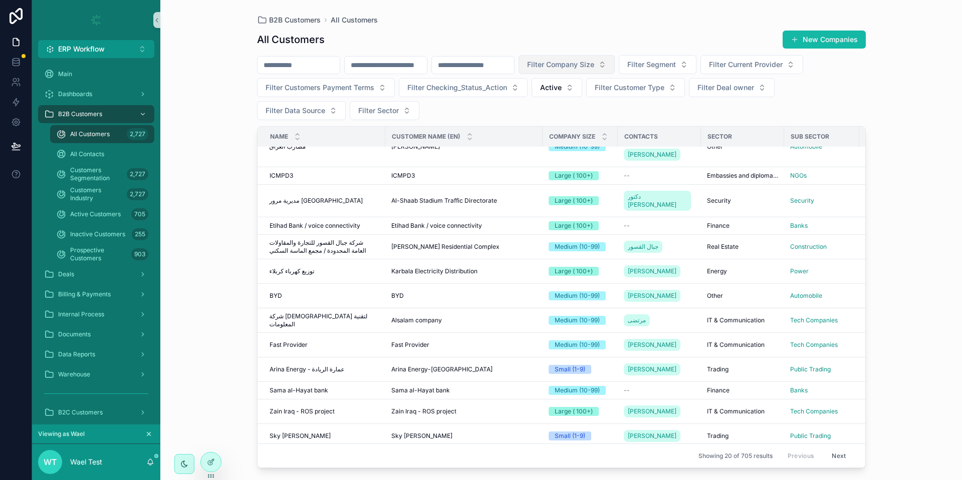
click at [615, 72] on button "Filter Company Size" at bounding box center [567, 64] width 96 height 19
click at [594, 63] on span "Filter Company Size" at bounding box center [560, 65] width 67 height 10
click at [641, 122] on div "Large ( 100+)" at bounding box center [643, 121] width 120 height 16
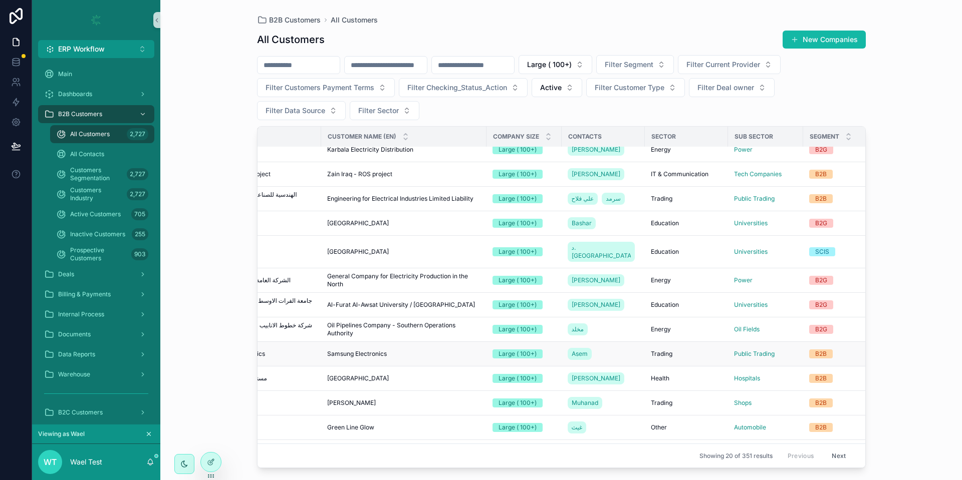
scroll to position [225, 246]
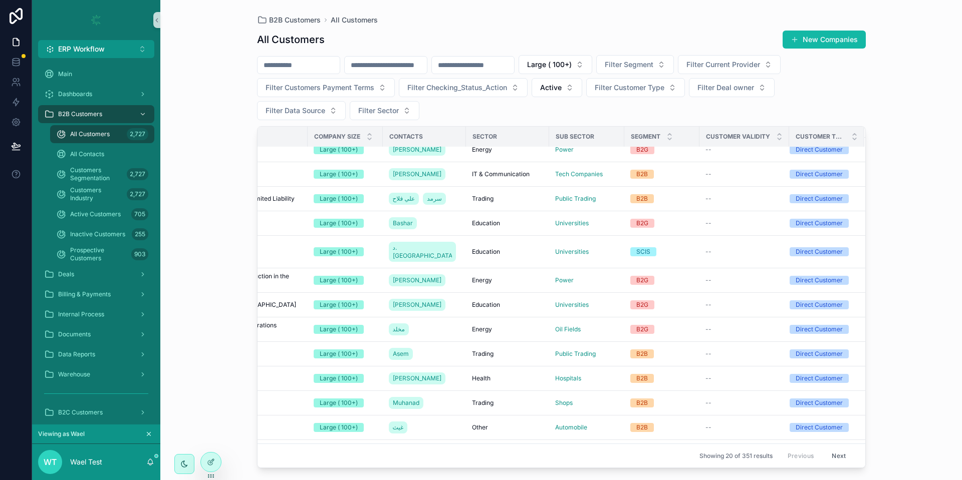
click at [825, 448] on button "Next" at bounding box center [839, 456] width 28 height 16
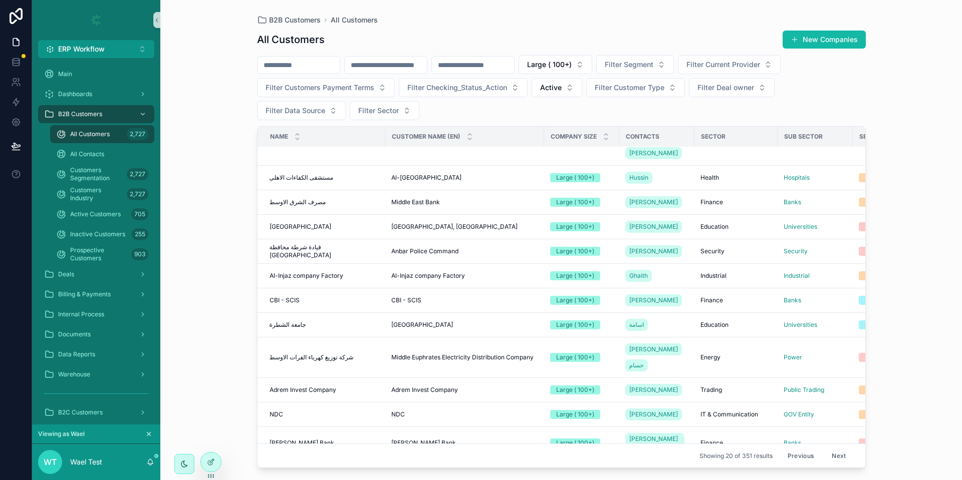
scroll to position [310, 0]
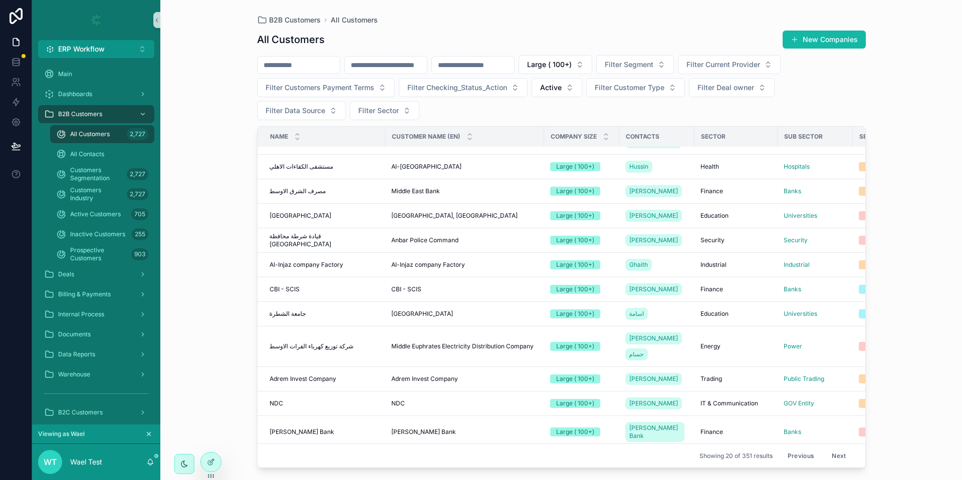
click at [834, 448] on button "Next" at bounding box center [839, 456] width 28 height 16
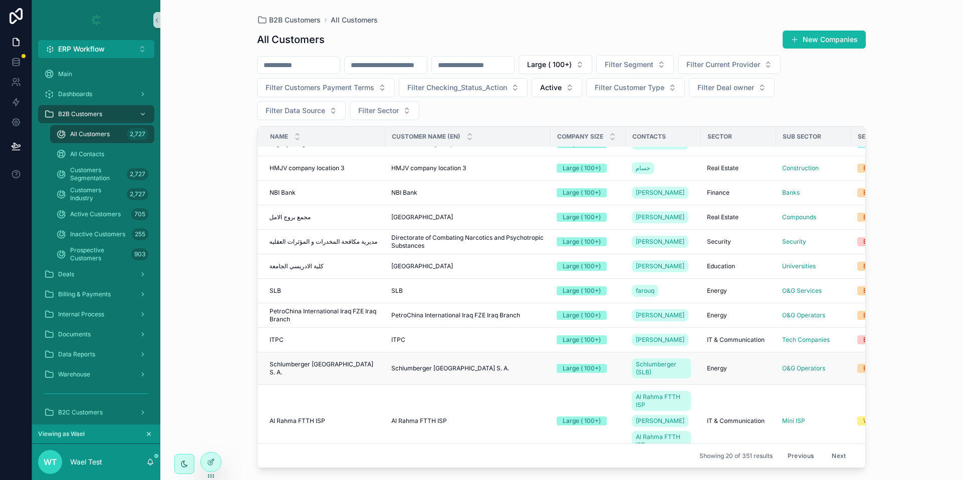
scroll to position [318, 0]
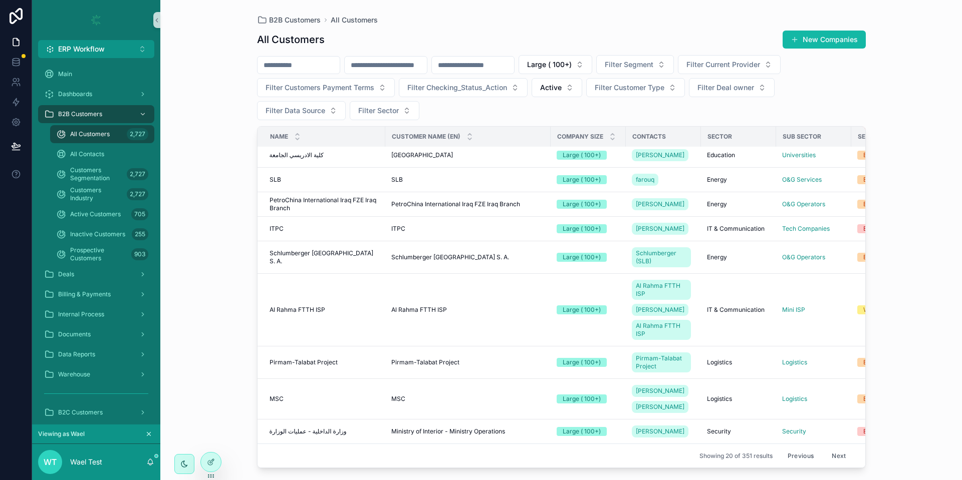
click at [825, 448] on button "Next" at bounding box center [839, 456] width 28 height 16
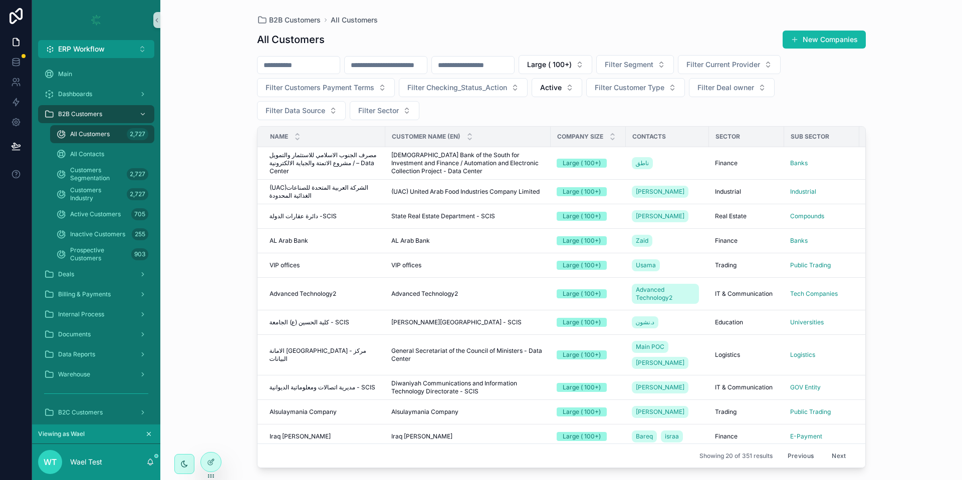
click at [297, 67] on input "scrollable content" at bounding box center [299, 65] width 82 height 14
type input "*"
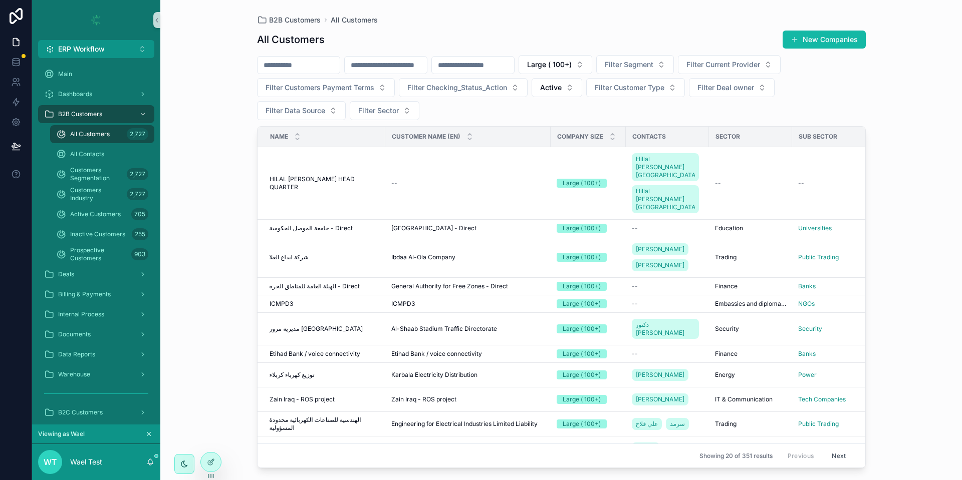
click at [227, 198] on div "B2B Customers All Customers All Customers New Companies Large ( 100+) Filter Se…" at bounding box center [561, 240] width 802 height 480
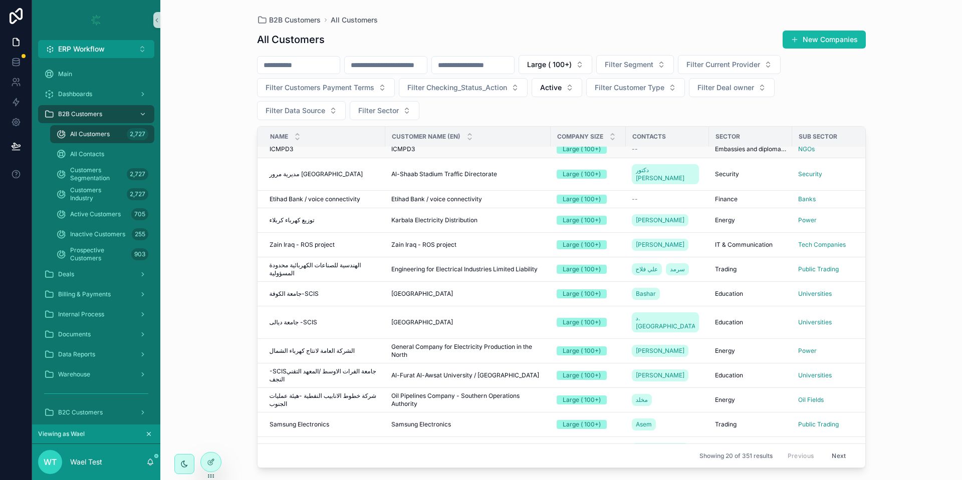
scroll to position [225, 0]
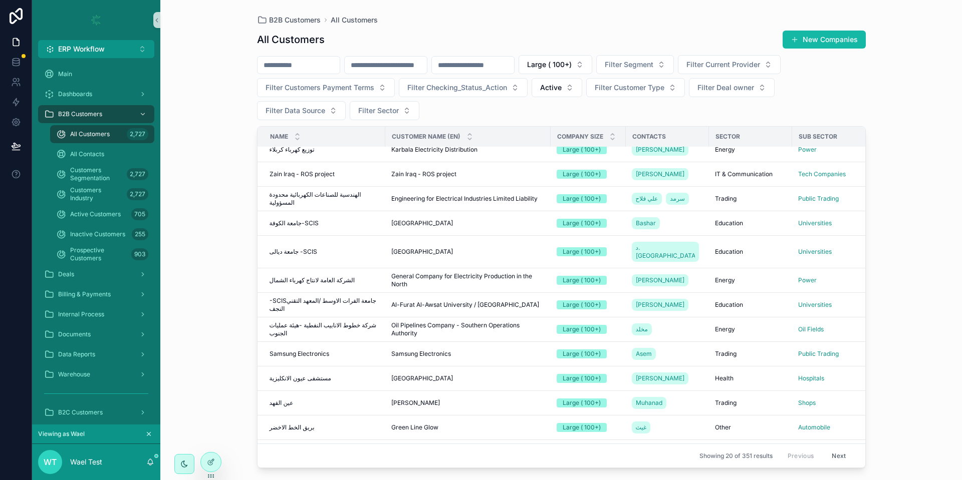
click at [417, 65] on input "scrollable content" at bounding box center [386, 65] width 82 height 14
click at [828, 448] on button "Next" at bounding box center [839, 456] width 28 height 16
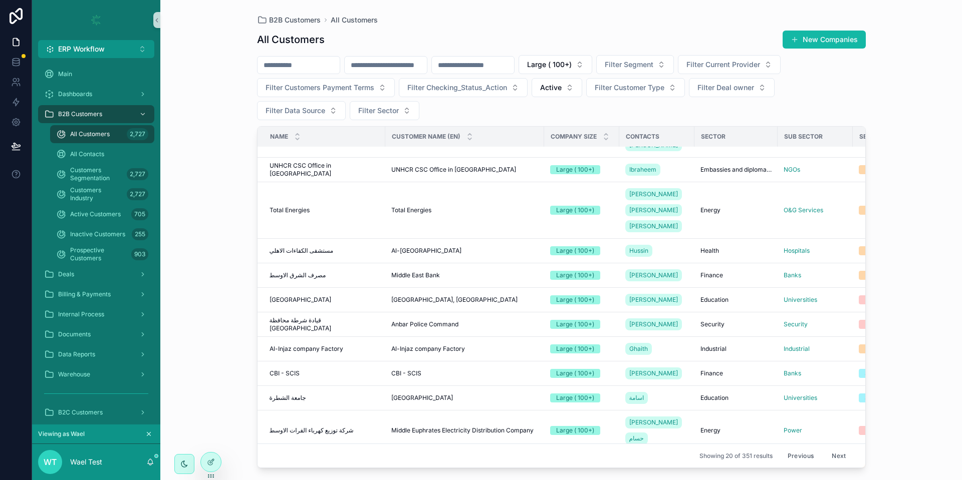
scroll to position [310, 0]
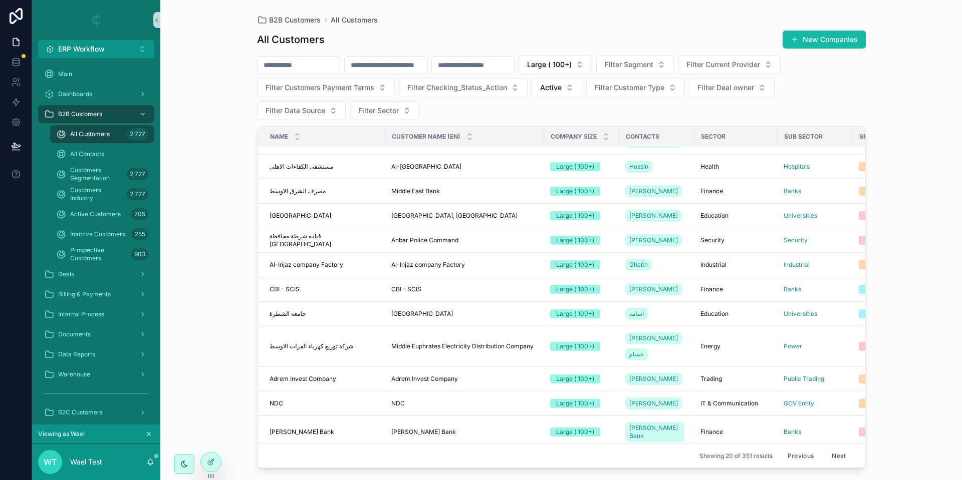
click at [828, 448] on button "Next" at bounding box center [839, 456] width 28 height 16
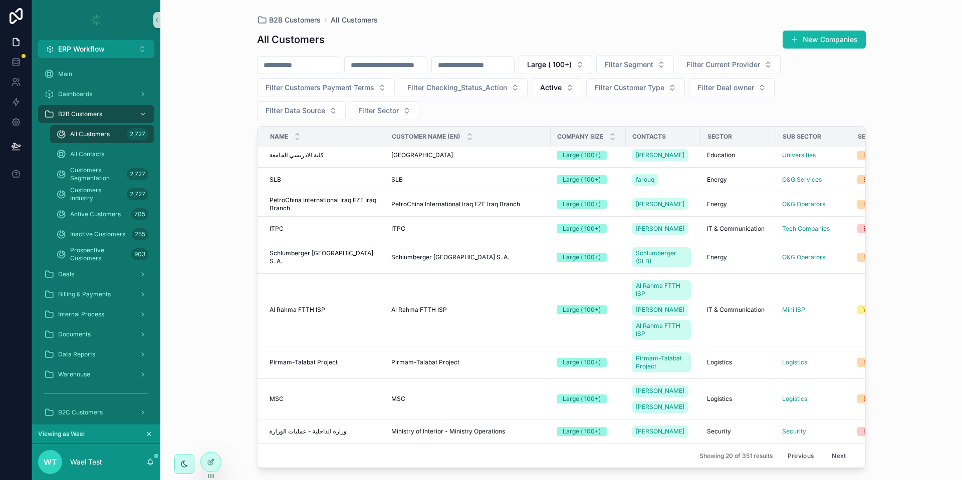
scroll to position [237, 0]
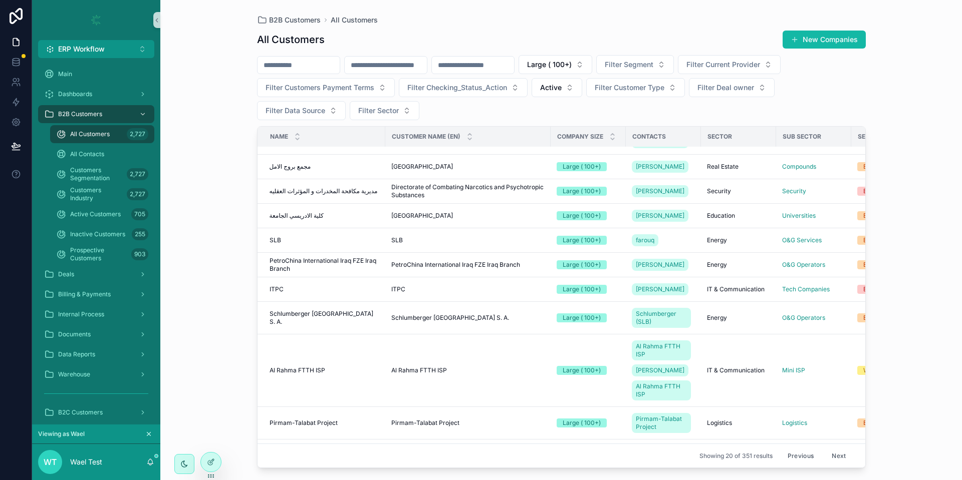
click at [828, 448] on button "Next" at bounding box center [839, 456] width 28 height 16
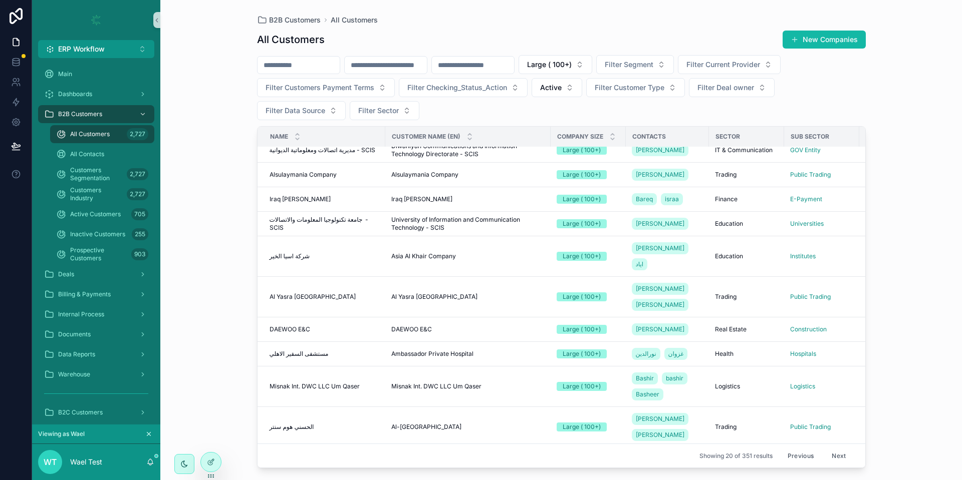
scroll to position [221, 0]
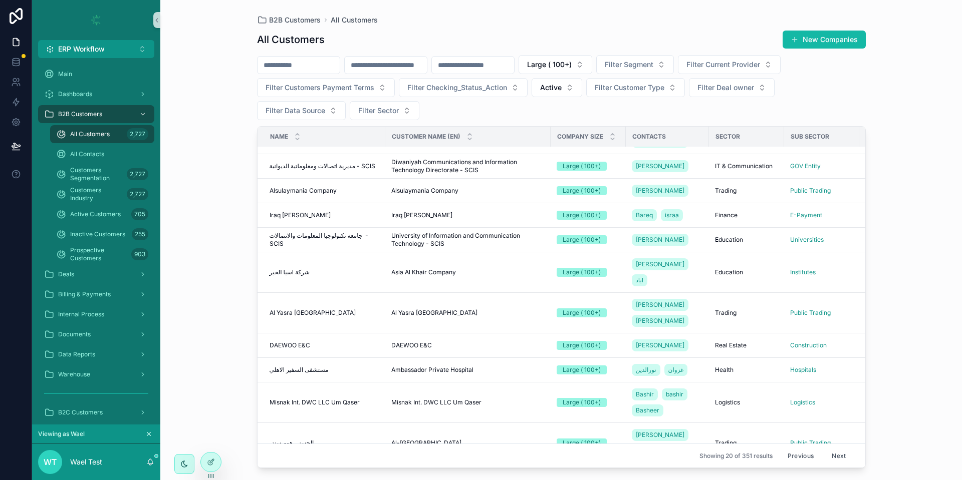
click at [828, 448] on button "Next" at bounding box center [839, 456] width 28 height 16
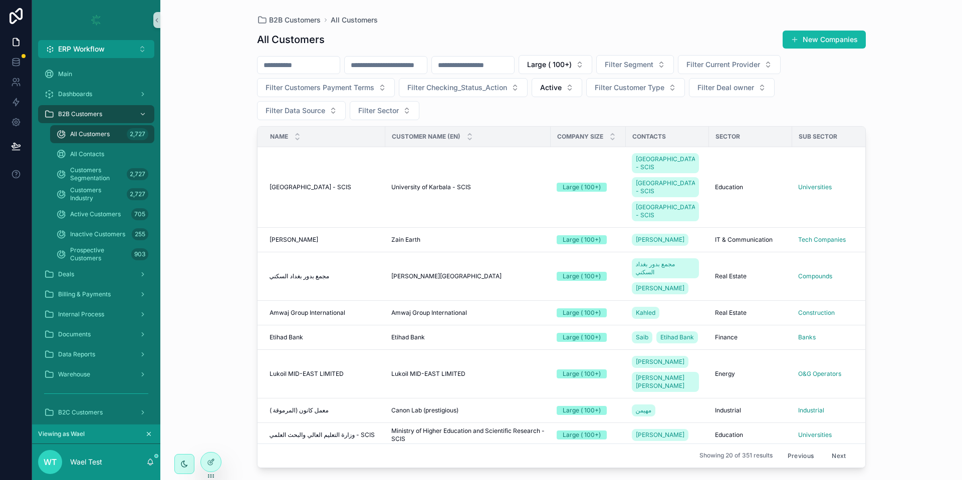
click at [275, 70] on input "scrollable content" at bounding box center [299, 65] width 82 height 14
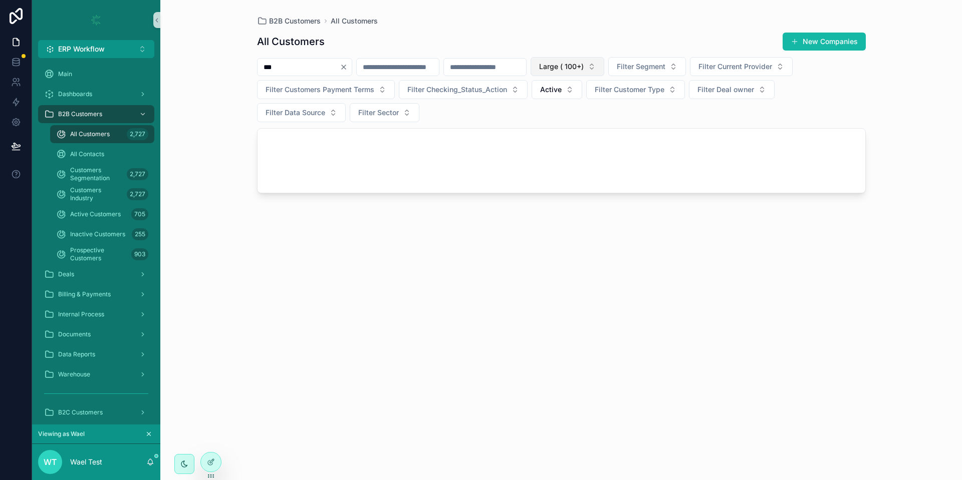
click at [604, 60] on button "Large ( 100+)" at bounding box center [568, 66] width 74 height 19
click at [608, 106] on div "None" at bounding box center [644, 107] width 120 height 16
click at [305, 73] on input "***" at bounding box center [299, 67] width 82 height 14
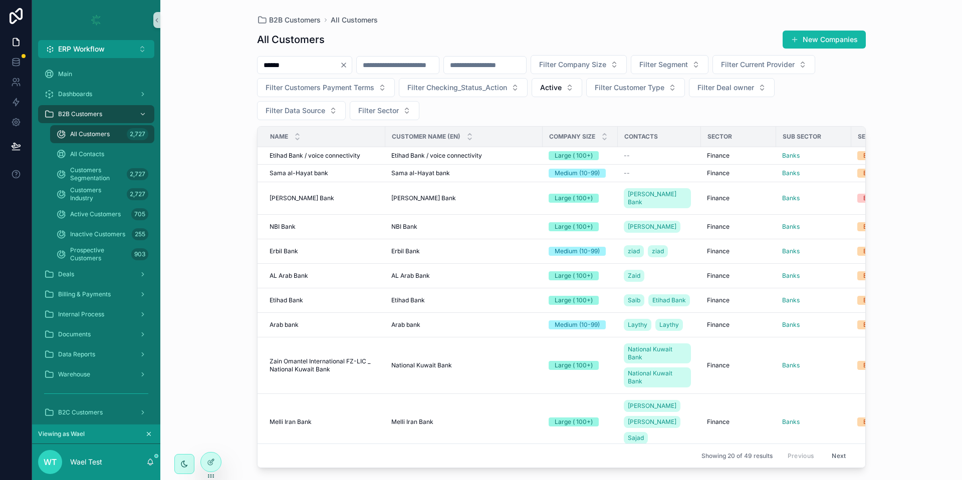
type input "*******"
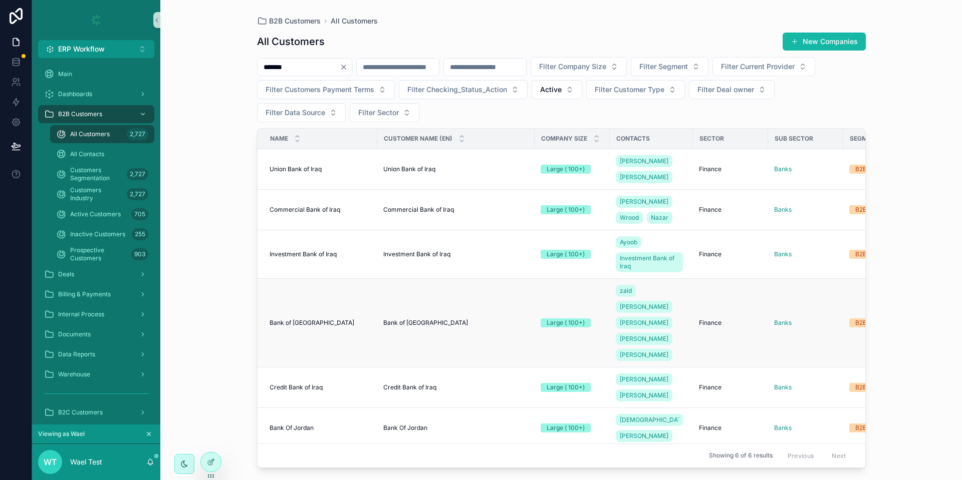
click at [308, 319] on span "Bank of [GEOGRAPHIC_DATA]" at bounding box center [312, 323] width 85 height 8
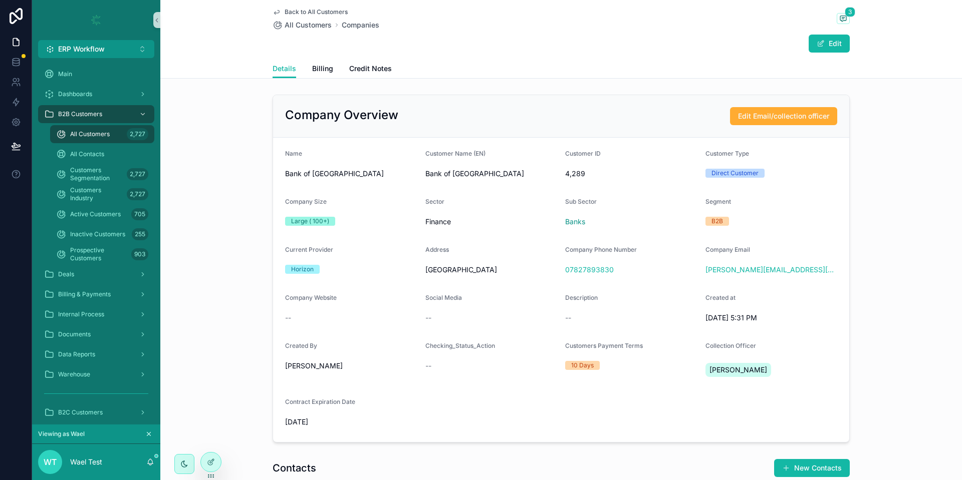
scroll to position [8, 0]
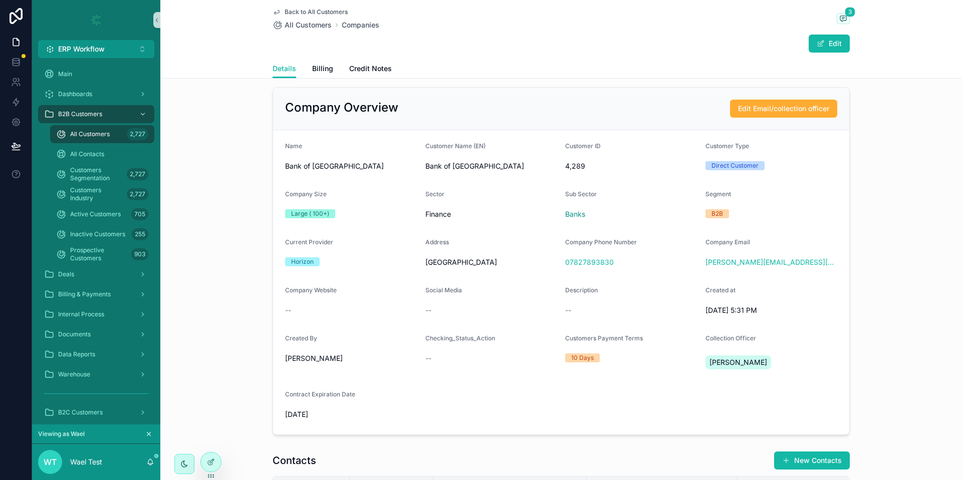
drag, startPoint x: 331, startPoint y: 420, endPoint x: 281, endPoint y: 416, distance: 49.8
click at [285, 416] on div "[DATE]" at bounding box center [351, 415] width 132 height 16
click at [381, 364] on div "[PERSON_NAME]" at bounding box center [351, 359] width 132 height 16
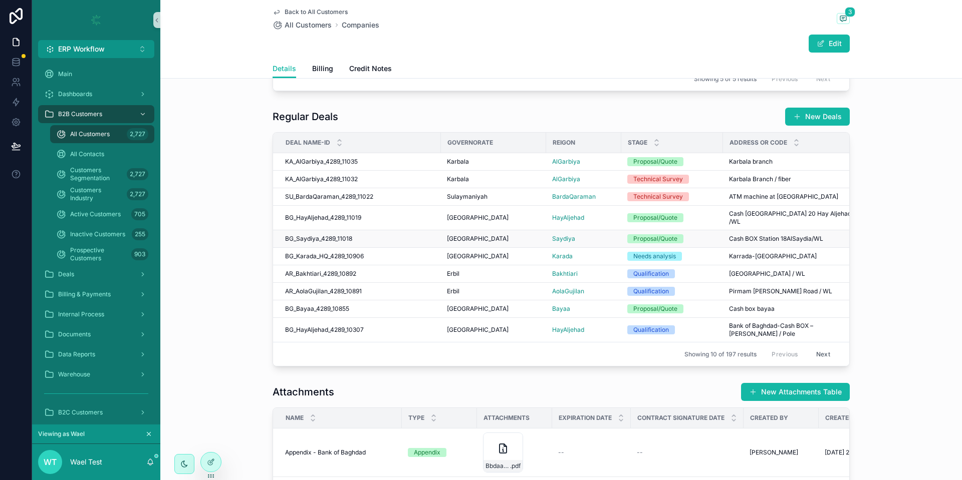
scroll to position [524, 0]
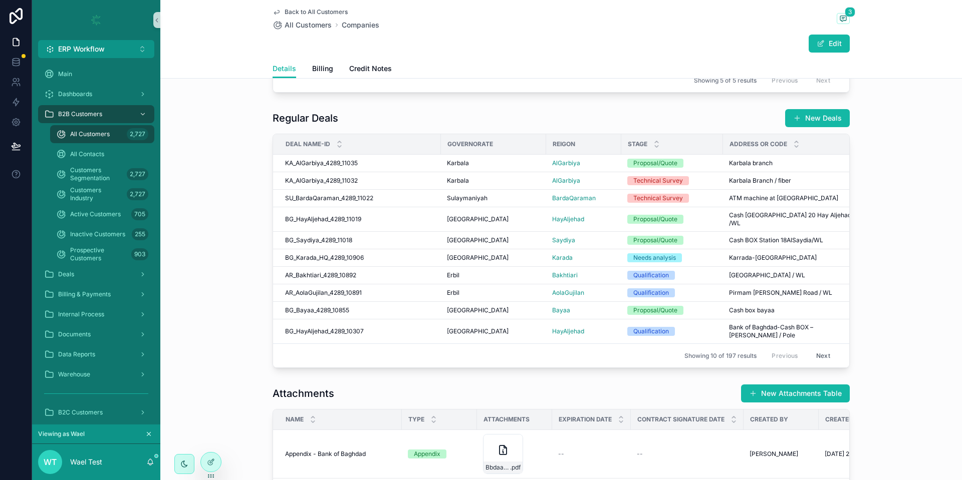
click at [818, 348] on button "Next" at bounding box center [823, 356] width 28 height 16
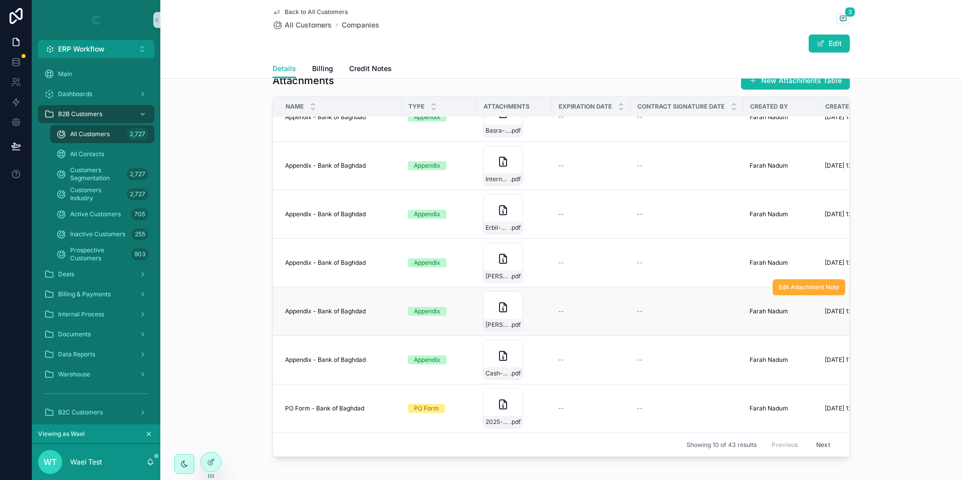
scroll to position [887, 0]
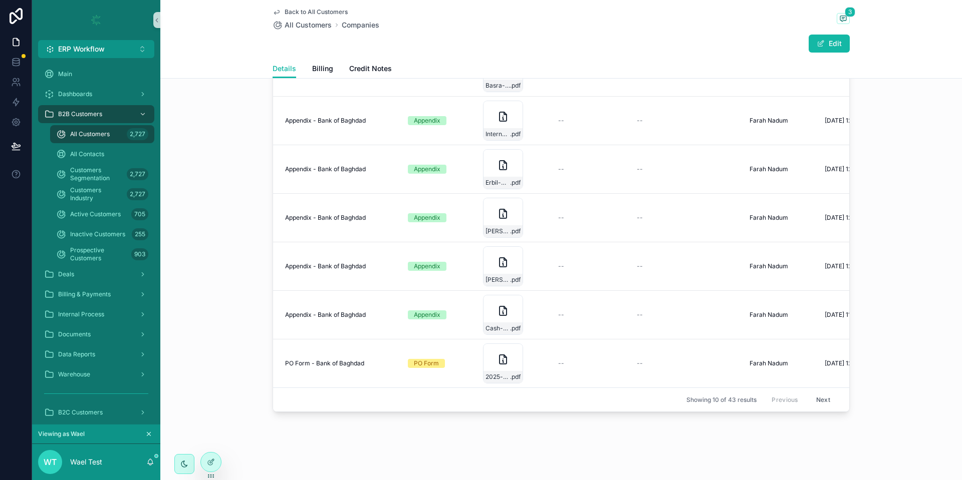
click at [813, 392] on button "Next" at bounding box center [823, 400] width 28 height 16
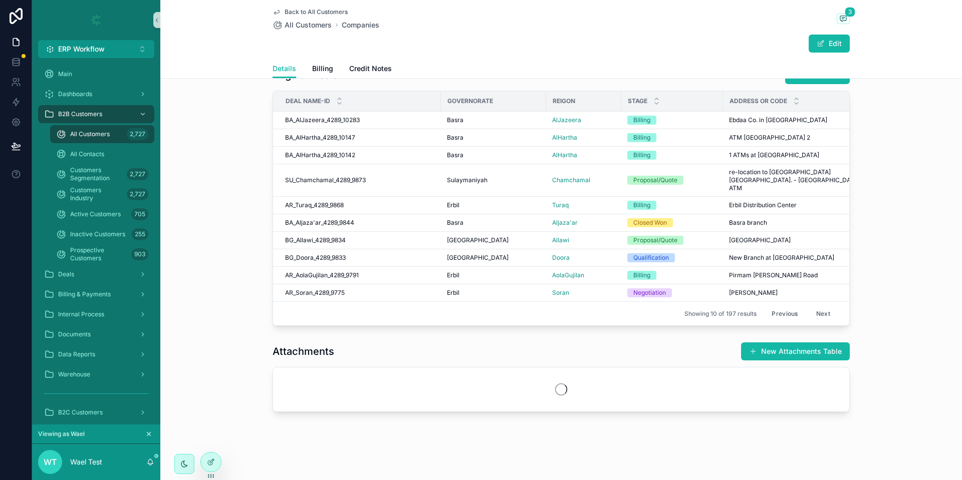
scroll to position [571, 0]
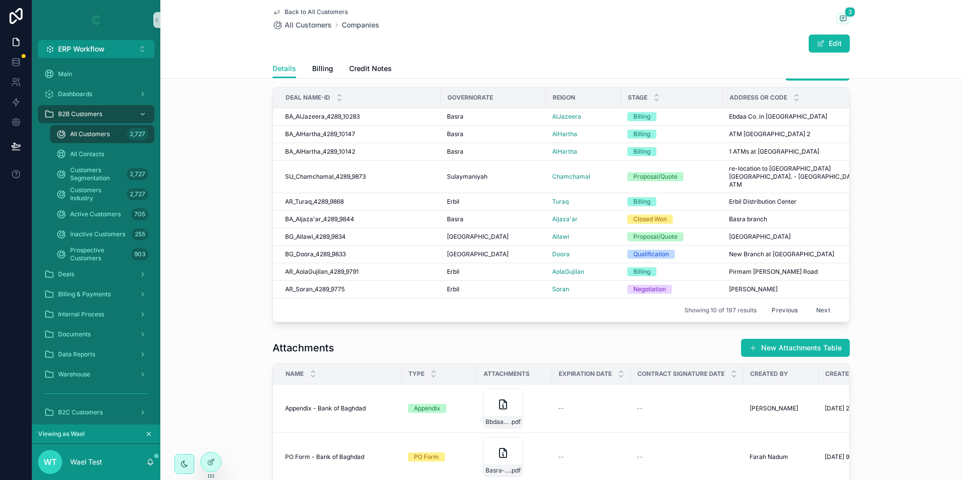
scroll to position [887, 0]
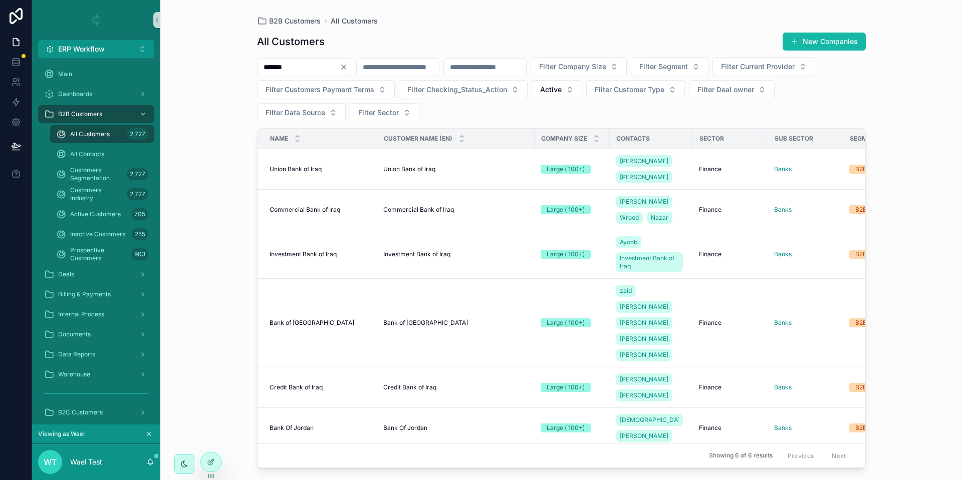
click at [306, 67] on input "*******" at bounding box center [299, 67] width 82 height 14
click at [319, 206] on span "Commercial Bank of Iraq" at bounding box center [305, 210] width 71 height 8
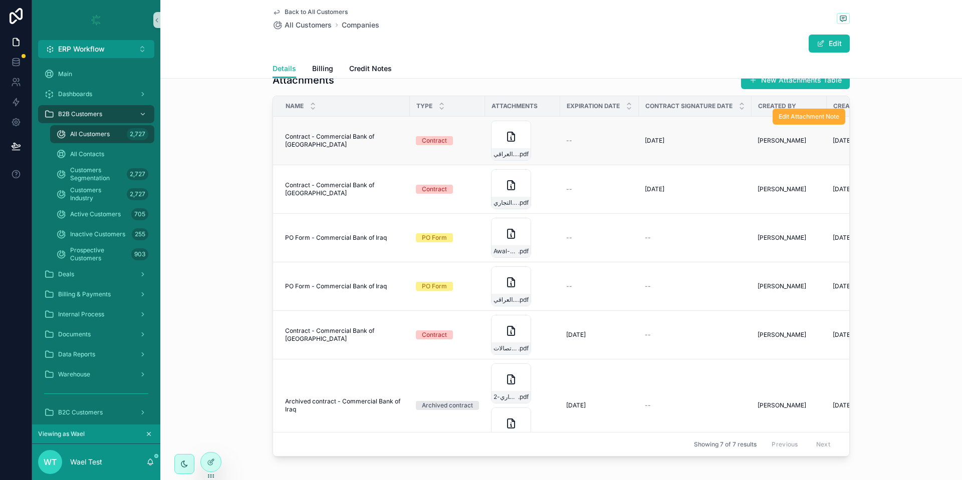
click at [343, 149] on span "Contract - Commercial Bank of [GEOGRAPHIC_DATA]" at bounding box center [344, 141] width 119 height 16
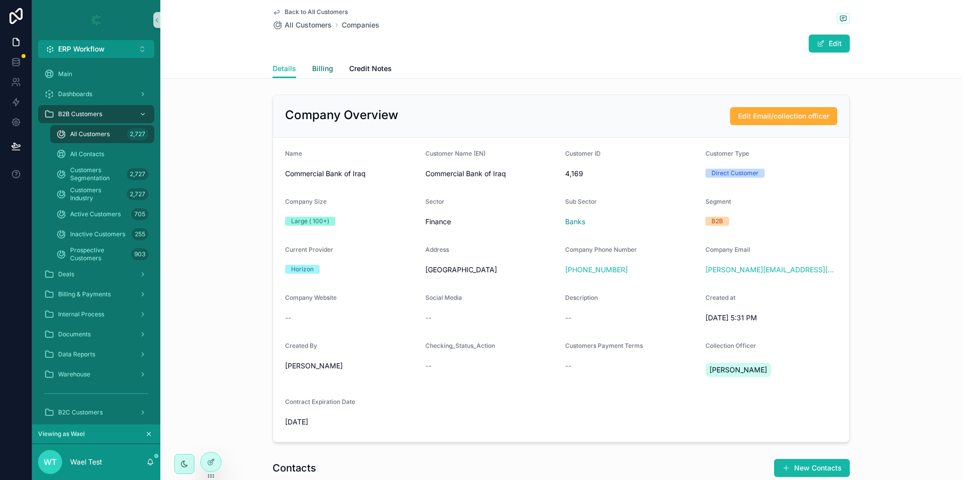
click at [312, 71] on span "Billing" at bounding box center [322, 69] width 21 height 10
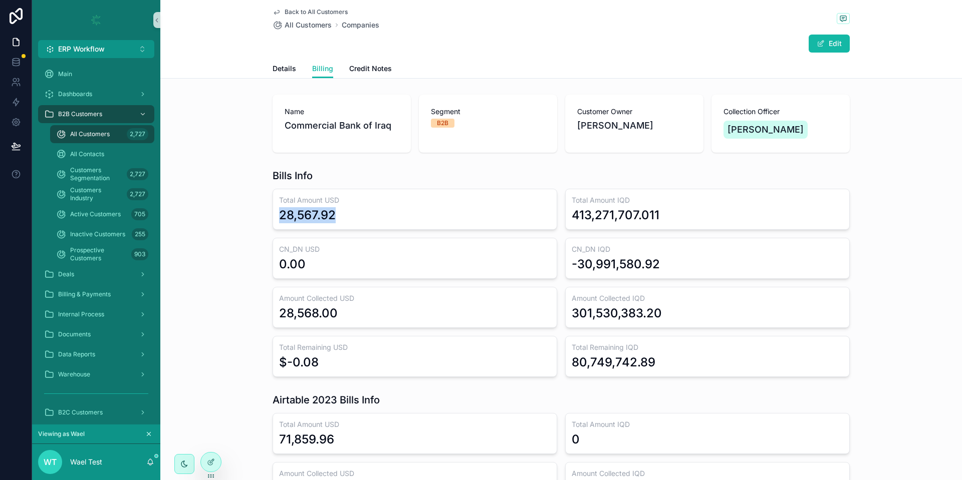
drag, startPoint x: 276, startPoint y: 216, endPoint x: 335, endPoint y: 215, distance: 58.6
click at [335, 215] on div "28,567.92" at bounding box center [415, 215] width 272 height 16
drag, startPoint x: 567, startPoint y: 212, endPoint x: 662, endPoint y: 210, distance: 95.2
click at [662, 210] on div "413,271,707.011" at bounding box center [708, 215] width 272 height 16
click at [219, 320] on div "Bills Info Total Amount USD 28,567.92 Total Amount IQD 413,271,707.011 CN_DN US…" at bounding box center [561, 273] width 802 height 216
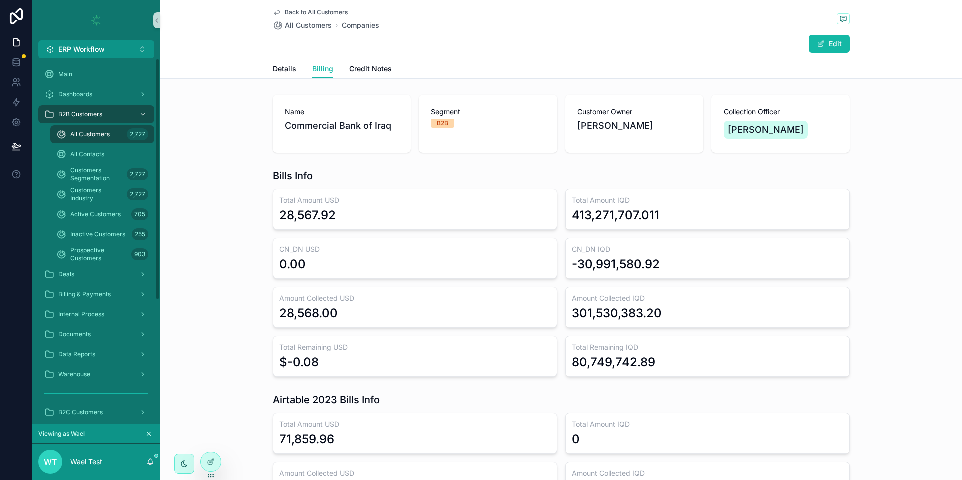
click at [89, 128] on div "All Customers 2,727" at bounding box center [102, 134] width 92 height 16
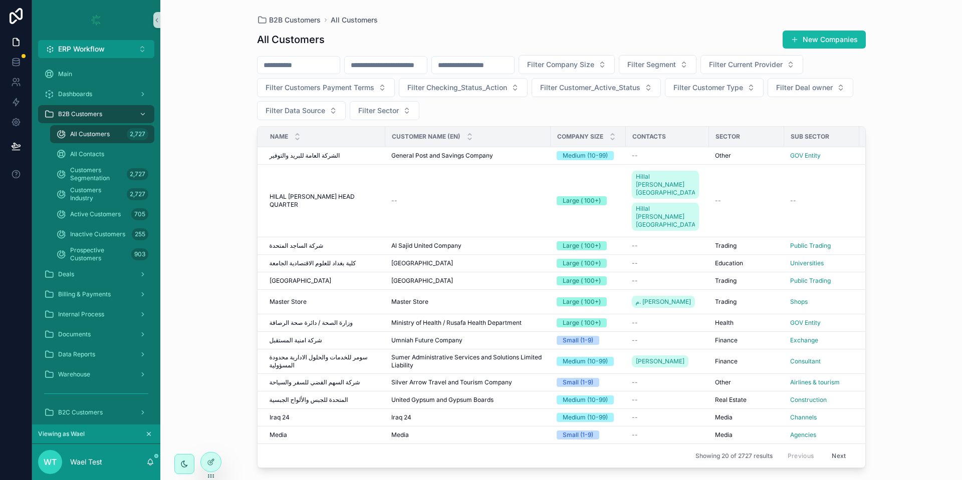
click at [325, 62] on input "scrollable content" at bounding box center [299, 65] width 82 height 14
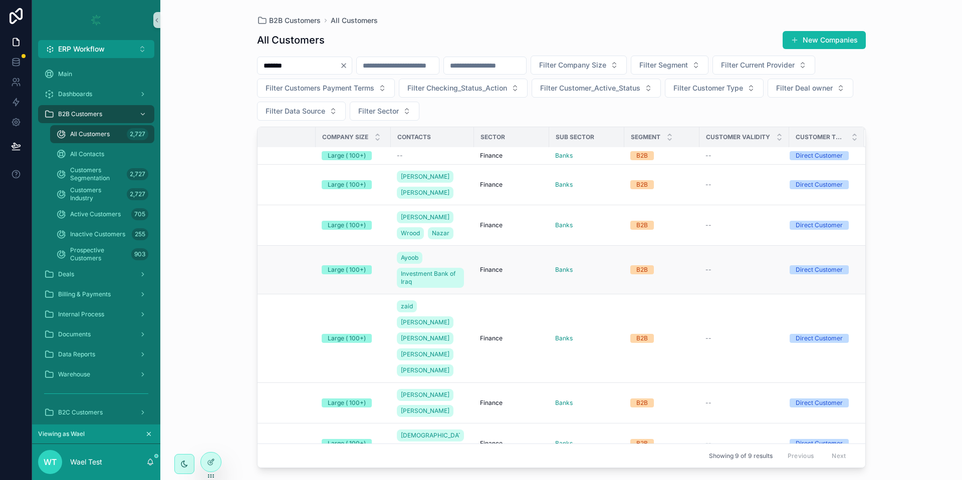
scroll to position [43, 0]
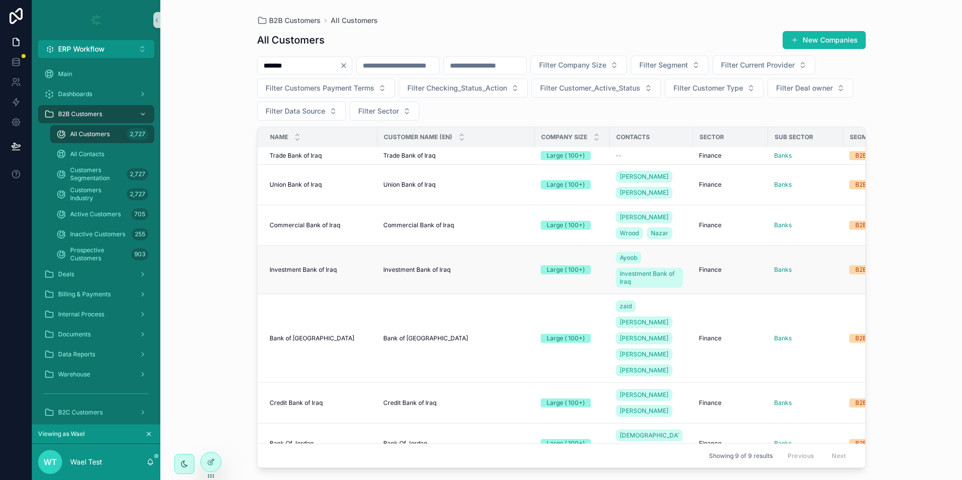
type input "*******"
click at [289, 266] on span "Investment Bank of Iraq" at bounding box center [303, 270] width 67 height 8
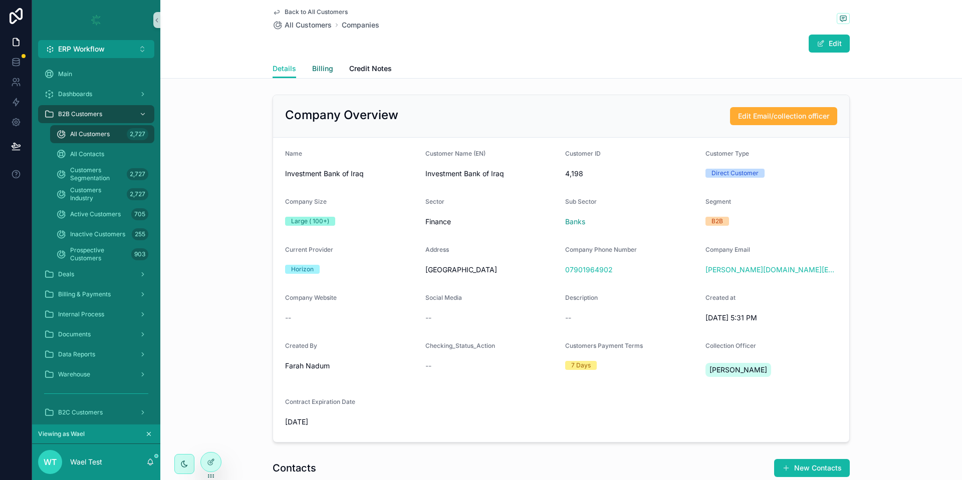
click at [325, 72] on span "Billing" at bounding box center [322, 69] width 21 height 10
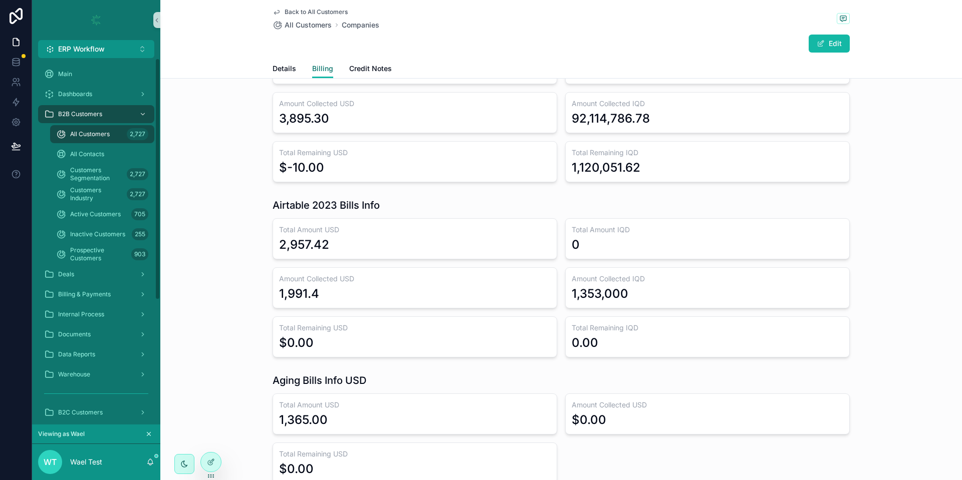
scroll to position [198, 0]
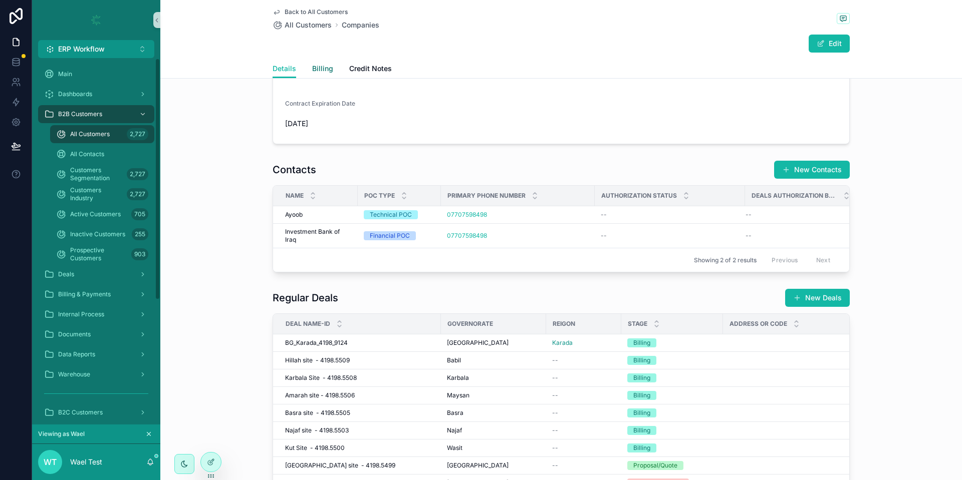
scroll to position [299, 0]
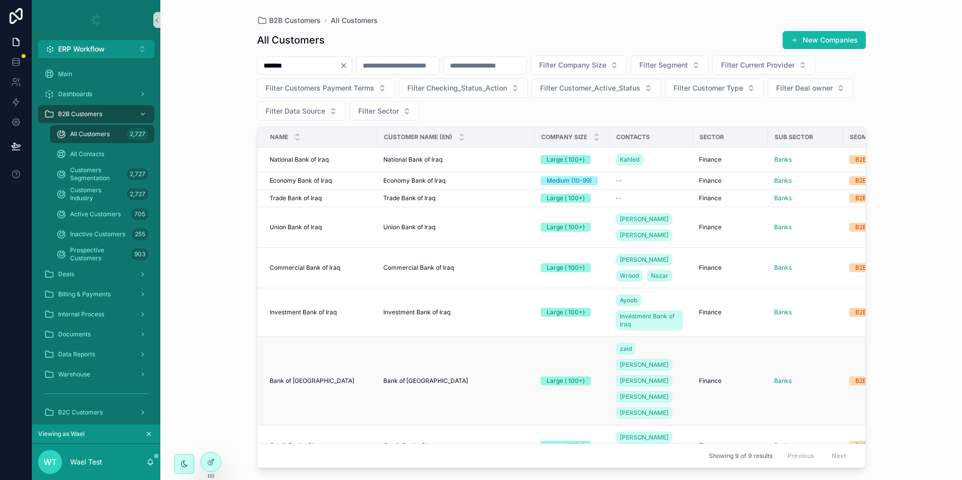
scroll to position [43, 0]
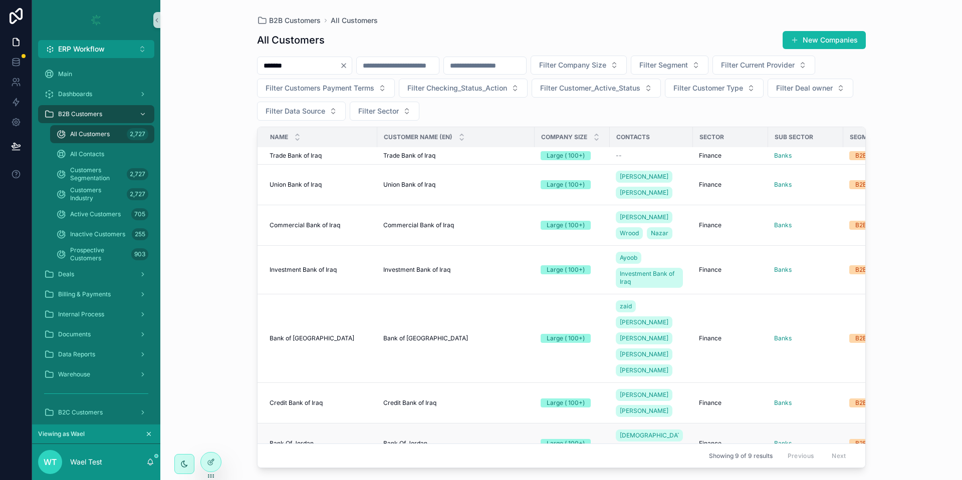
click at [307, 440] on span "Bank Of Jordan" at bounding box center [292, 444] width 44 height 8
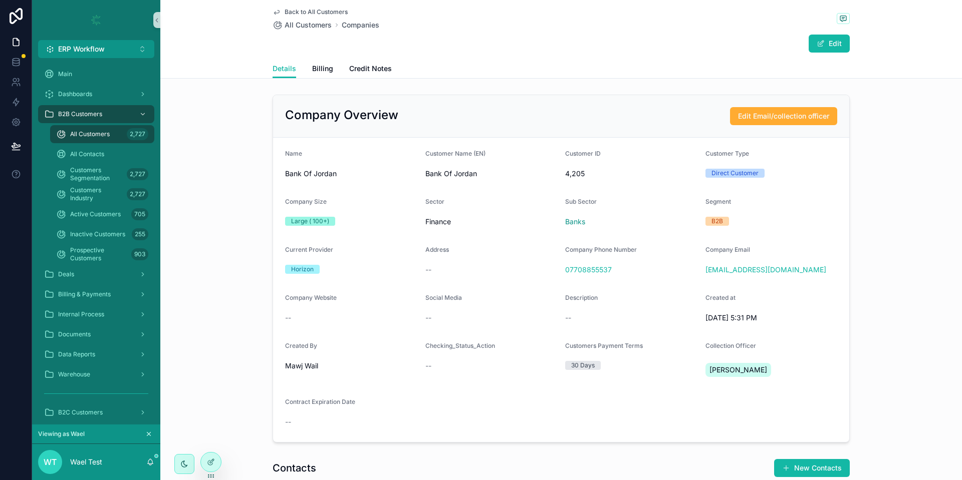
click at [327, 63] on div "Details Billing Credit Notes" at bounding box center [561, 68] width 577 height 19
click at [316, 67] on span "Billing" at bounding box center [322, 69] width 21 height 10
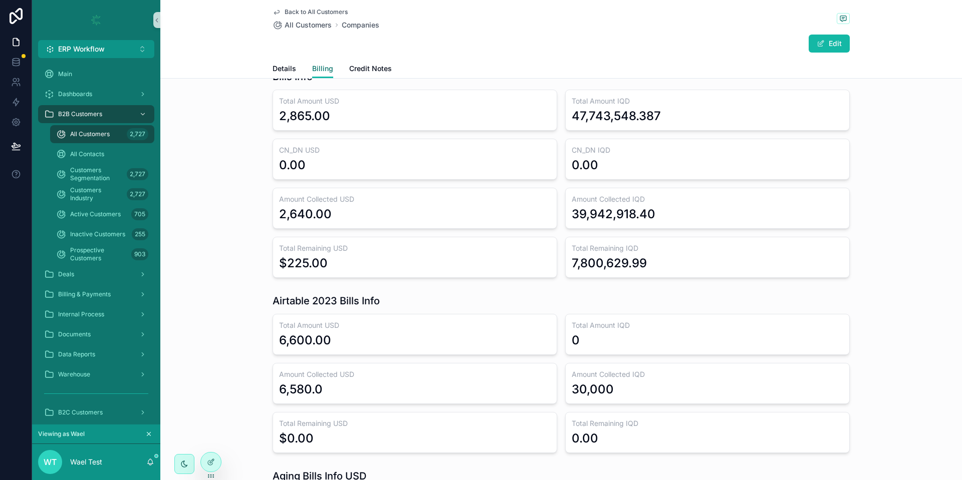
scroll to position [101, 0]
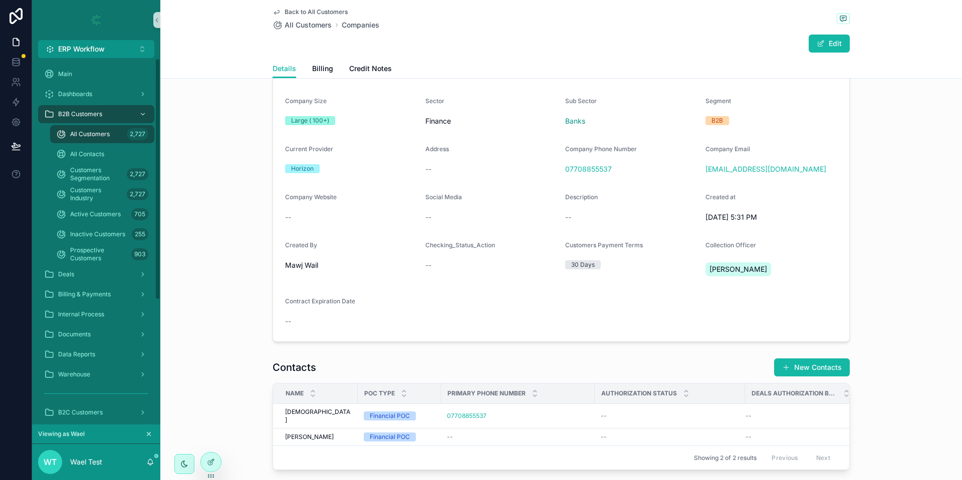
click at [92, 137] on span "All Customers" at bounding box center [90, 134] width 40 height 8
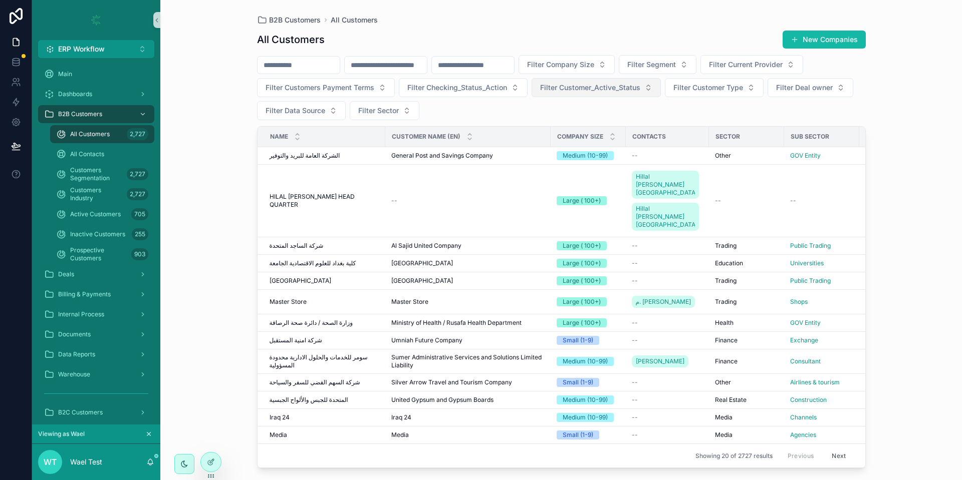
click at [640, 91] on span "Filter Customer_Active_Status" at bounding box center [590, 88] width 100 height 10
click at [679, 139] on div "Active" at bounding box center [704, 144] width 125 height 16
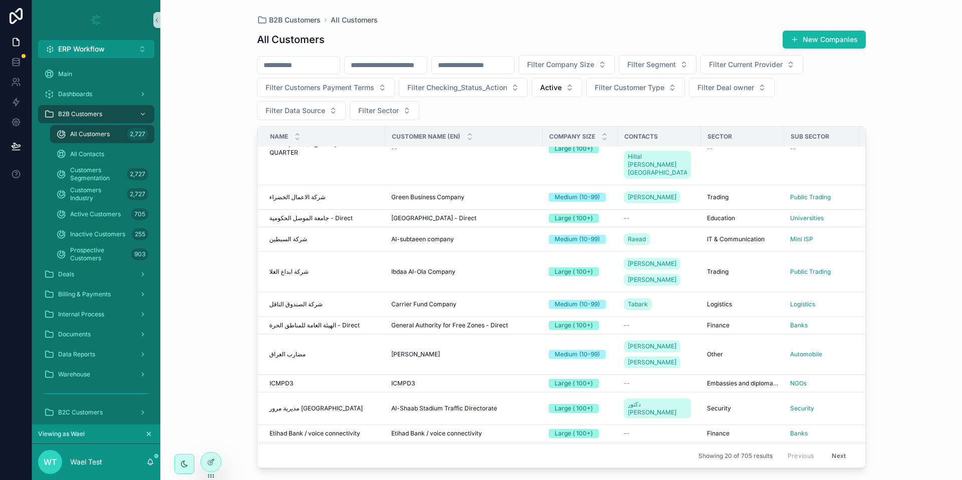
scroll to position [242, 0]
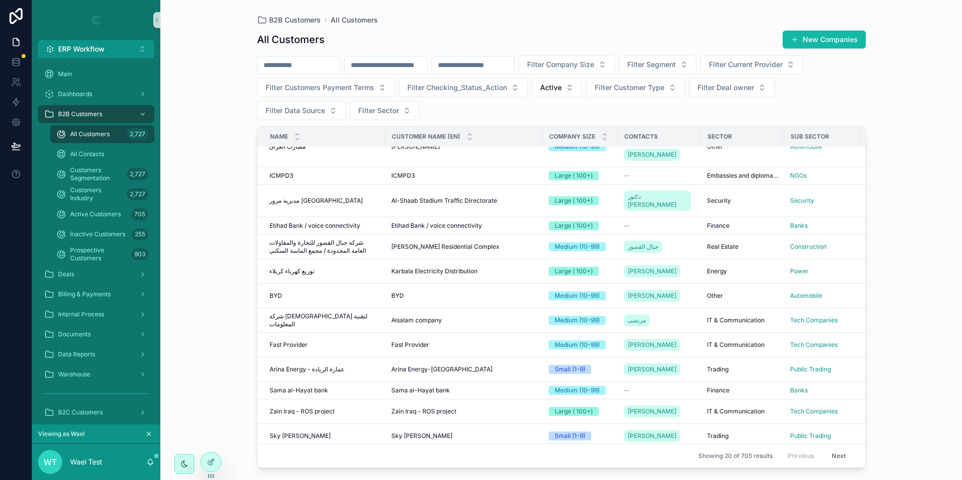
click at [825, 448] on button "Next" at bounding box center [839, 456] width 28 height 16
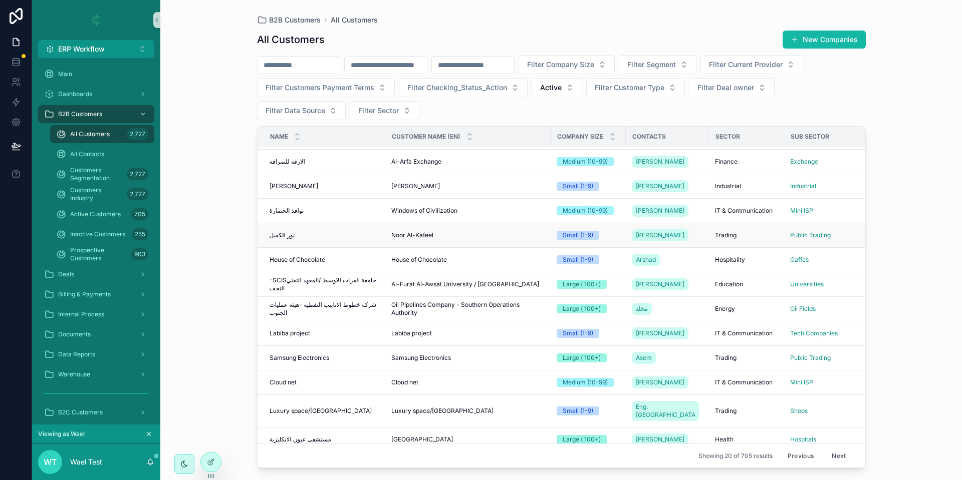
scroll to position [213, 0]
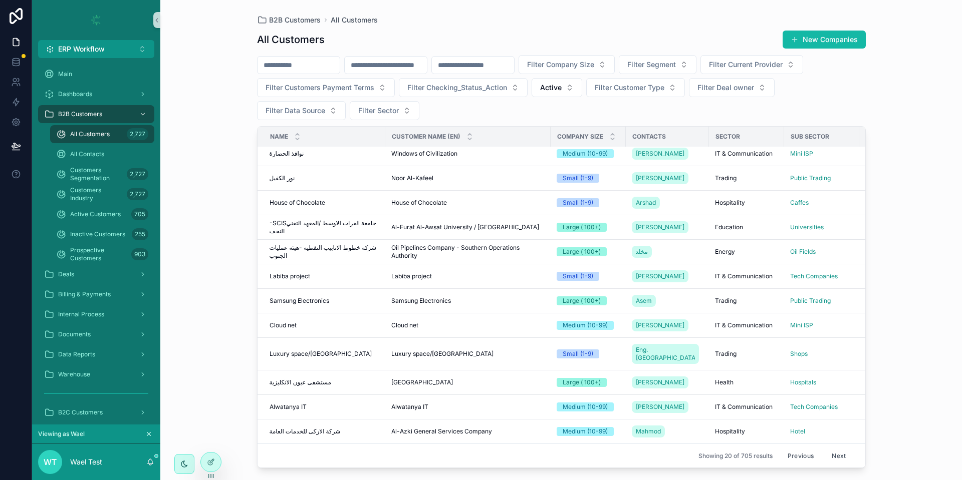
click at [830, 448] on button "Next" at bounding box center [839, 456] width 28 height 16
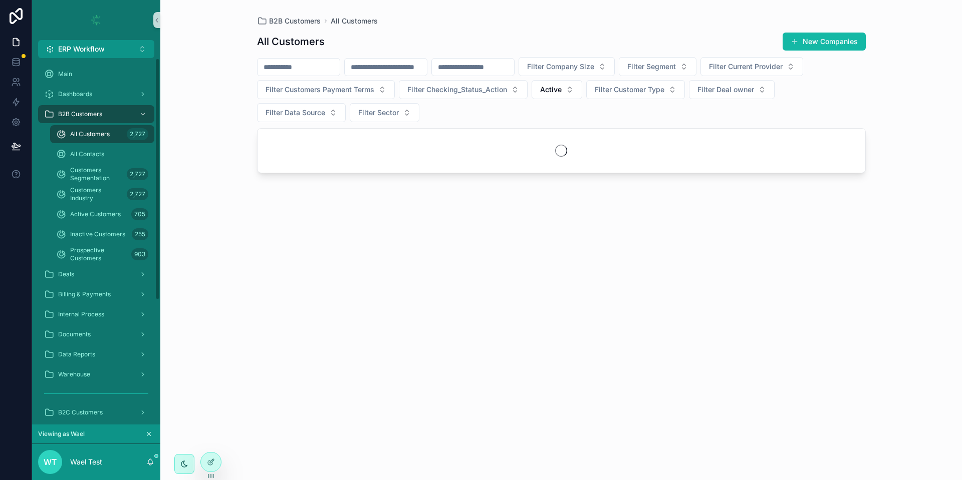
click at [83, 137] on span "All Customers" at bounding box center [90, 134] width 40 height 8
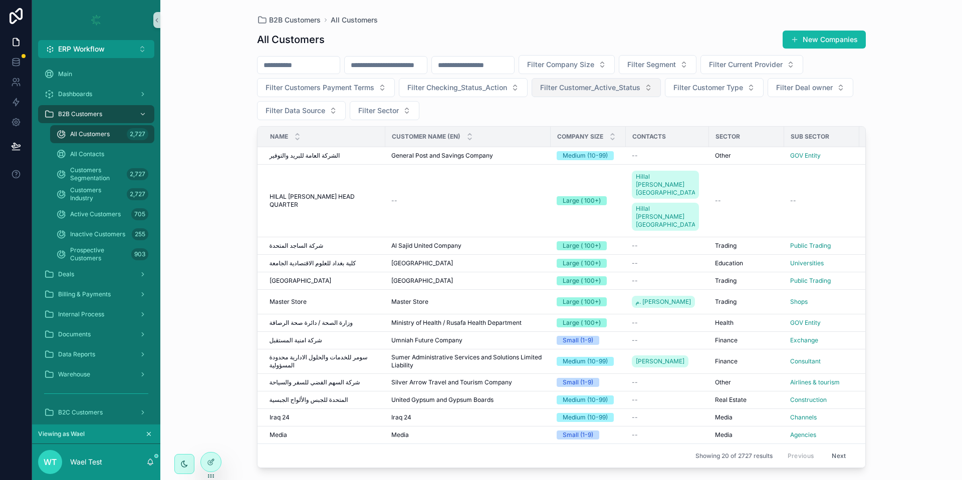
click at [640, 84] on span "Filter Customer_Active_Status" at bounding box center [590, 88] width 100 height 10
click at [663, 140] on div "Active" at bounding box center [704, 144] width 125 height 16
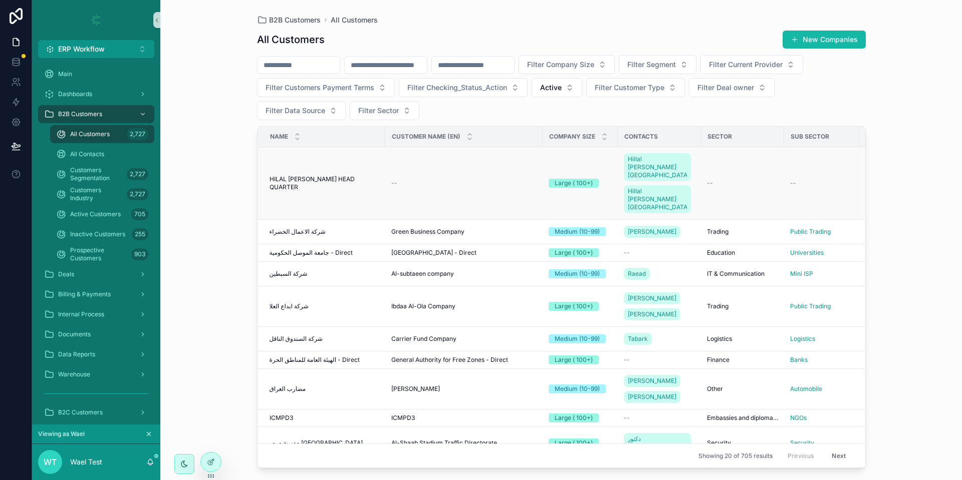
click at [324, 179] on span "HILAL [PERSON_NAME] HEAD QUARTER" at bounding box center [325, 183] width 110 height 16
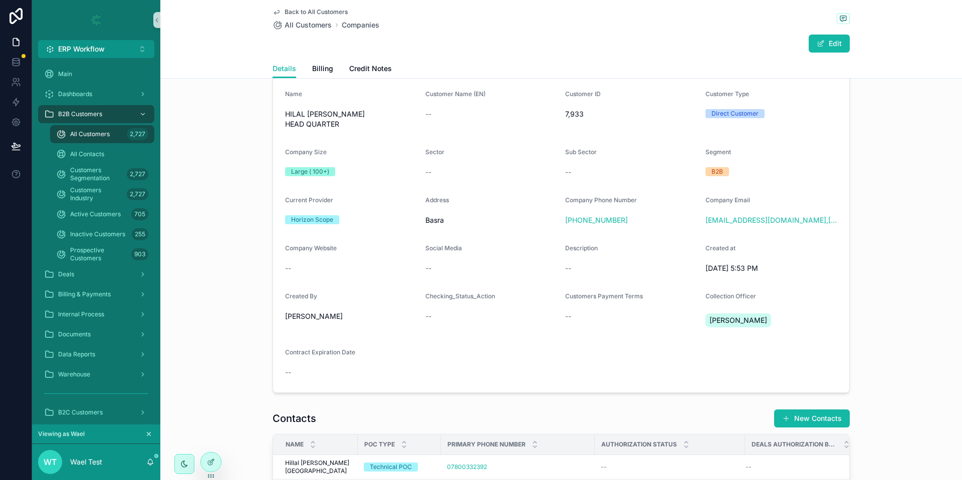
scroll to position [3, 0]
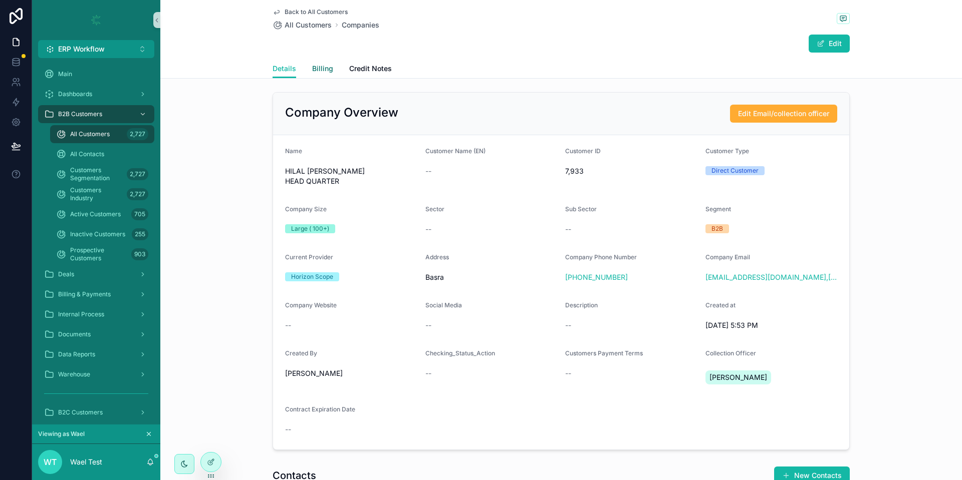
click at [312, 73] on span "Billing" at bounding box center [322, 69] width 21 height 10
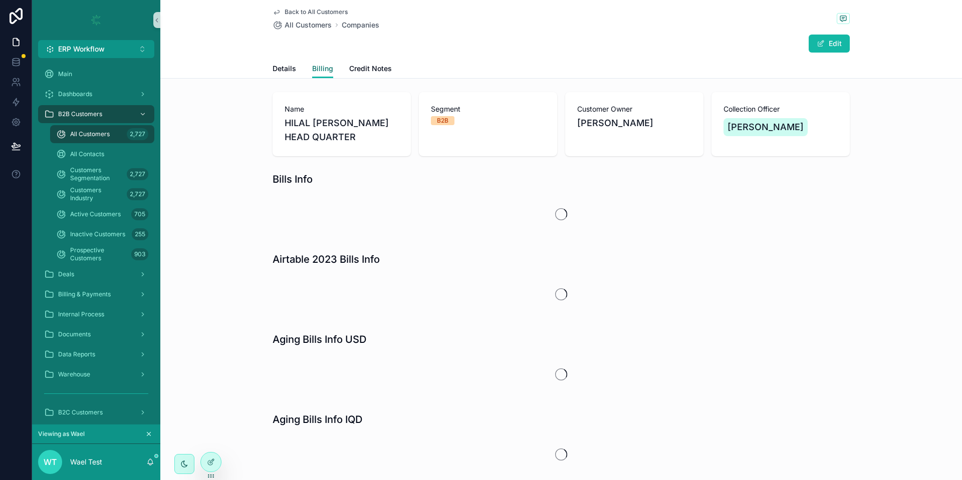
scroll to position [1, 0]
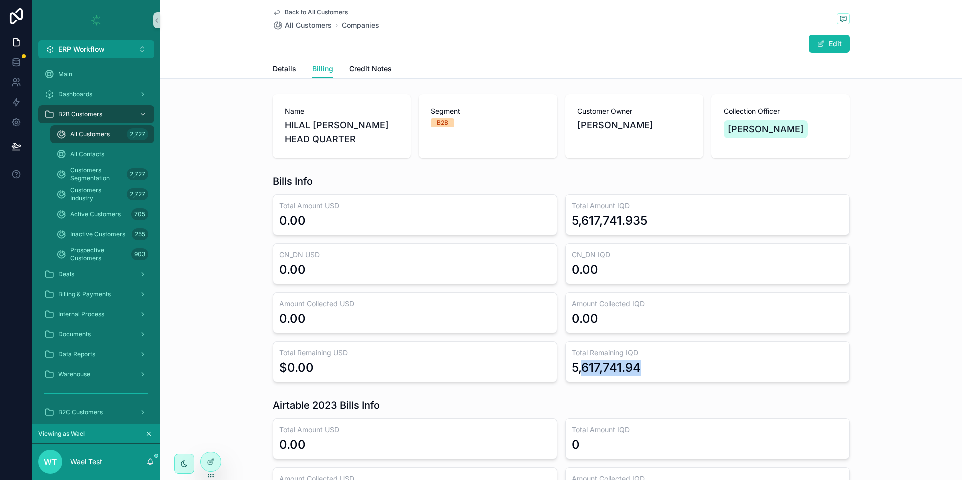
drag, startPoint x: 576, startPoint y: 372, endPoint x: 658, endPoint y: 369, distance: 82.2
click at [658, 369] on div "5,617,741.94" at bounding box center [708, 368] width 272 height 16
click at [214, 249] on div "Bills Info Total Amount USD 0.00 Total Amount IQD 5,617,741.935 CN_DN USD 0.00 …" at bounding box center [561, 278] width 802 height 216
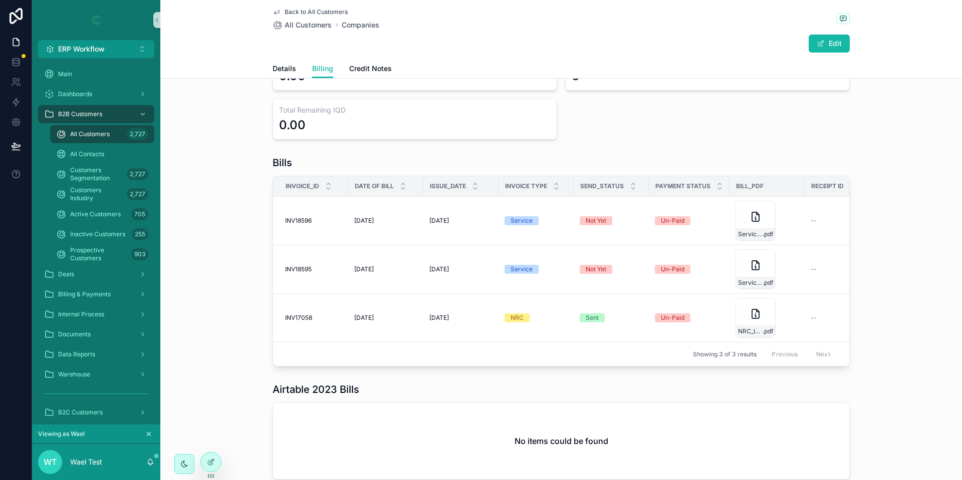
scroll to position [672, 0]
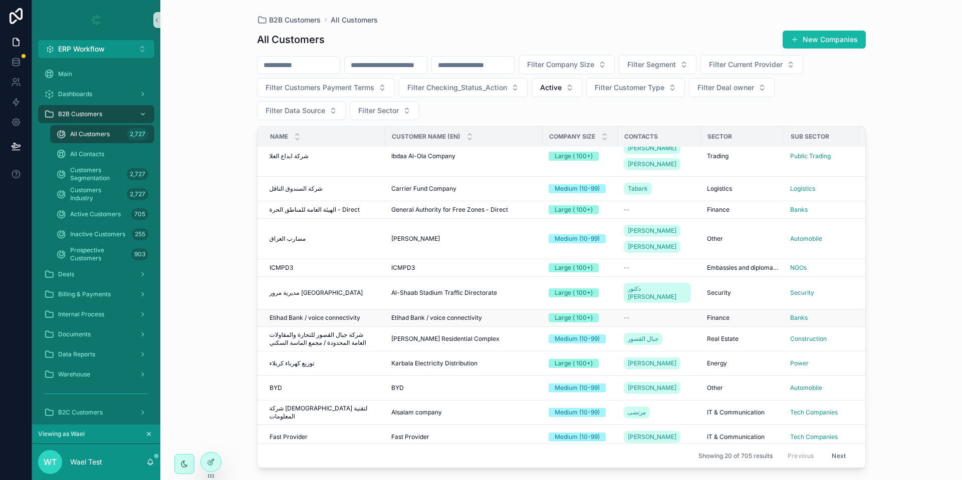
scroll to position [242, 0]
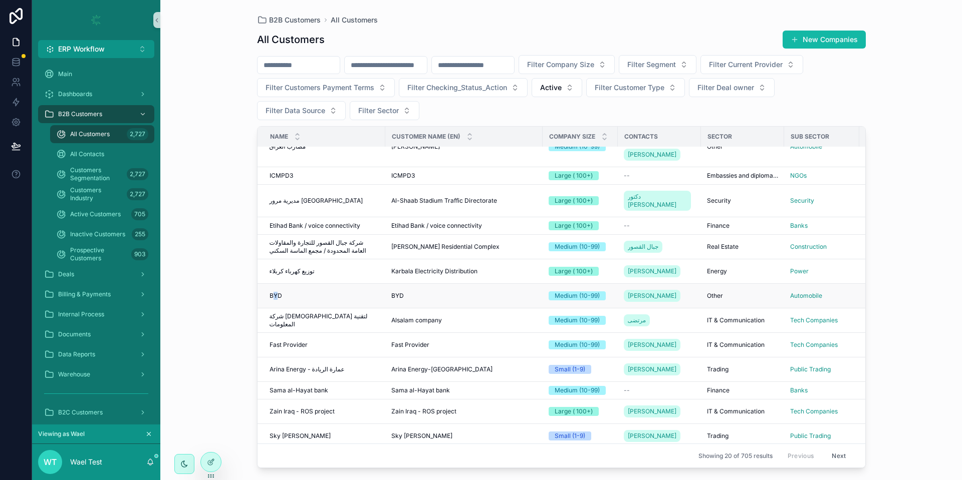
click at [275, 284] on td "BYD BYD" at bounding box center [322, 296] width 128 height 25
click at [279, 292] on span "BYD" at bounding box center [276, 296] width 13 height 8
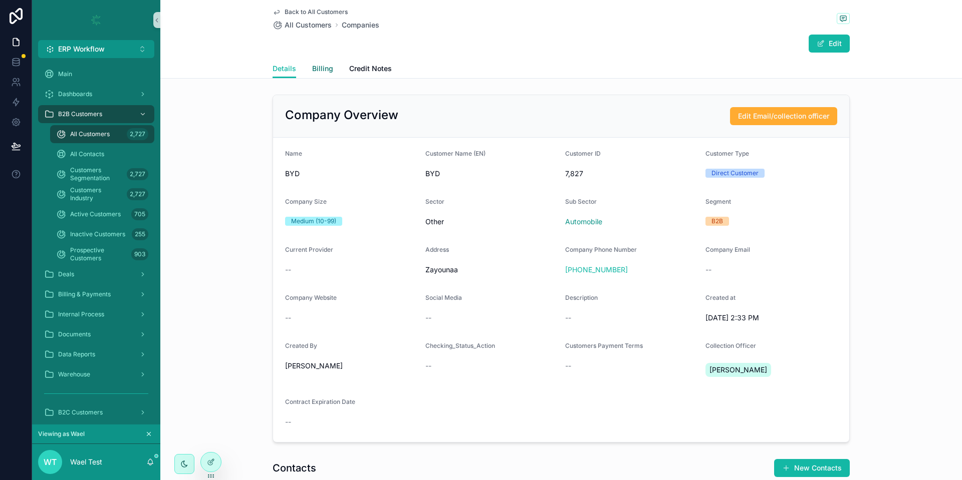
click at [321, 68] on span "Billing" at bounding box center [322, 69] width 21 height 10
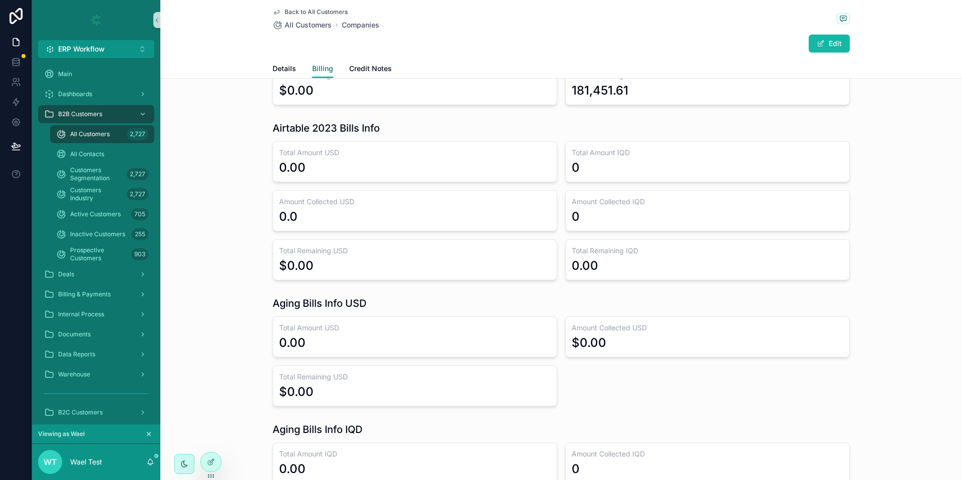
scroll to position [561, 0]
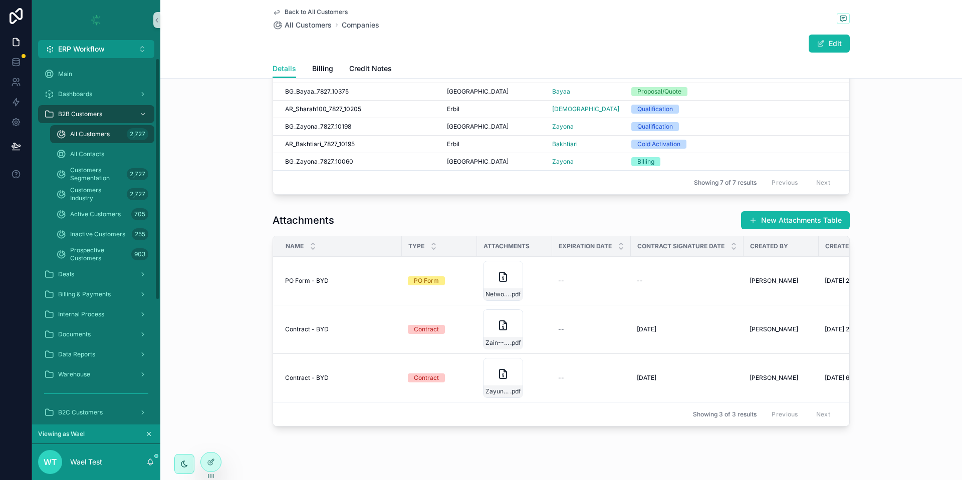
drag, startPoint x: 109, startPoint y: 130, endPoint x: 185, endPoint y: 155, distance: 80.5
click at [108, 130] on span "All Customers" at bounding box center [90, 134] width 40 height 8
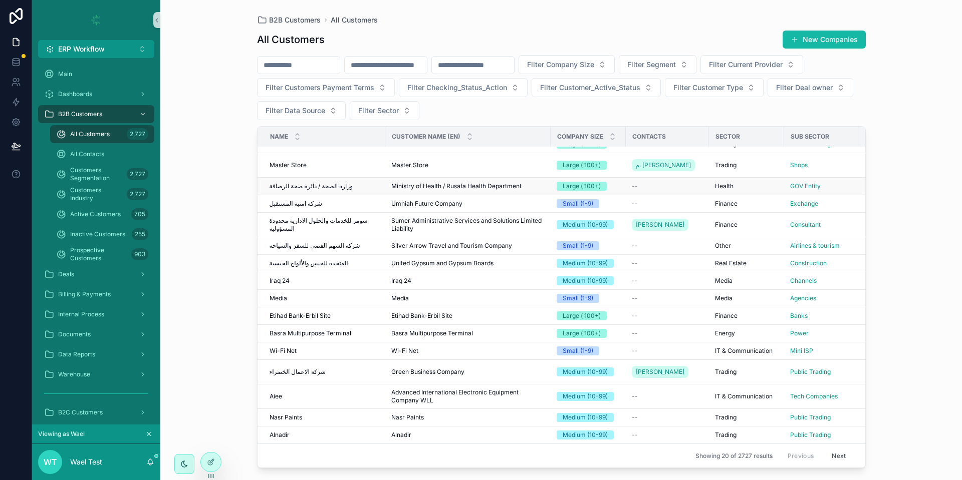
scroll to position [140, 0]
click at [98, 287] on div "Billing & Payments" at bounding box center [96, 295] width 104 height 16
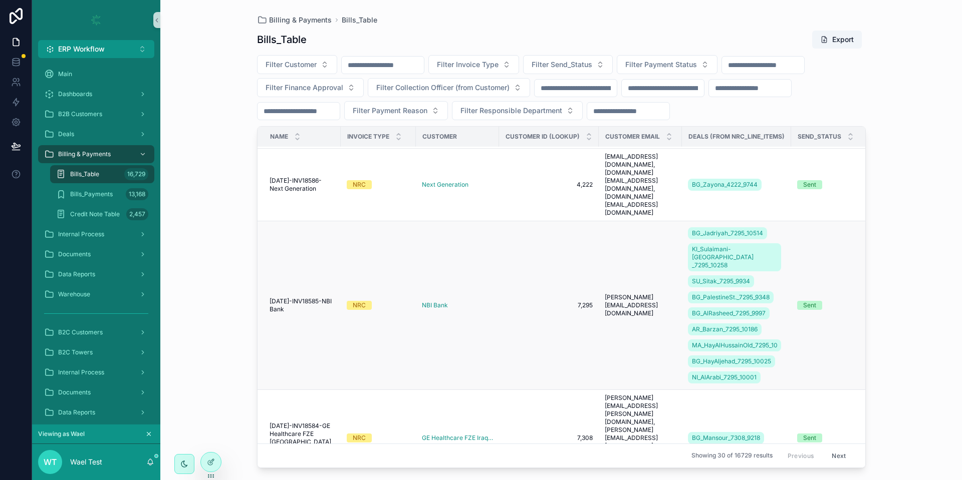
scroll to position [574, 0]
click at [431, 301] on span "NBI Bank" at bounding box center [435, 305] width 26 height 8
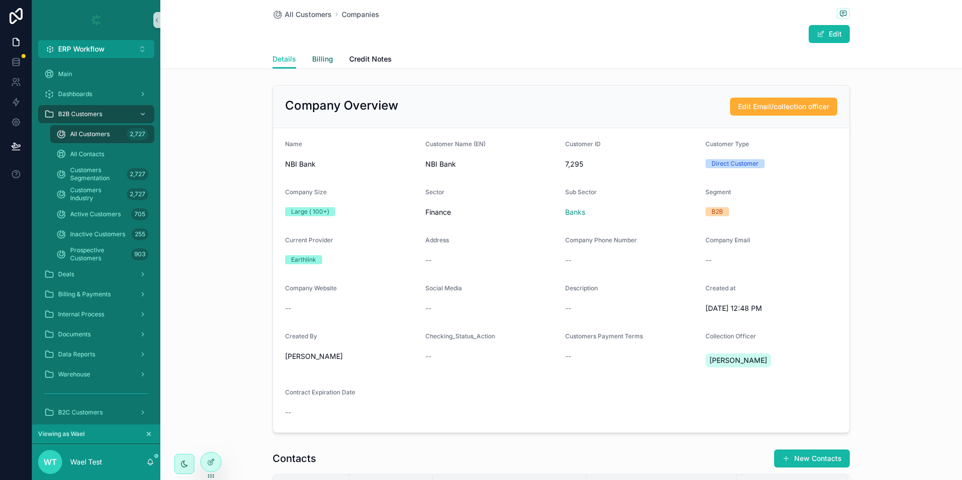
click at [319, 59] on span "Billing" at bounding box center [322, 59] width 21 height 10
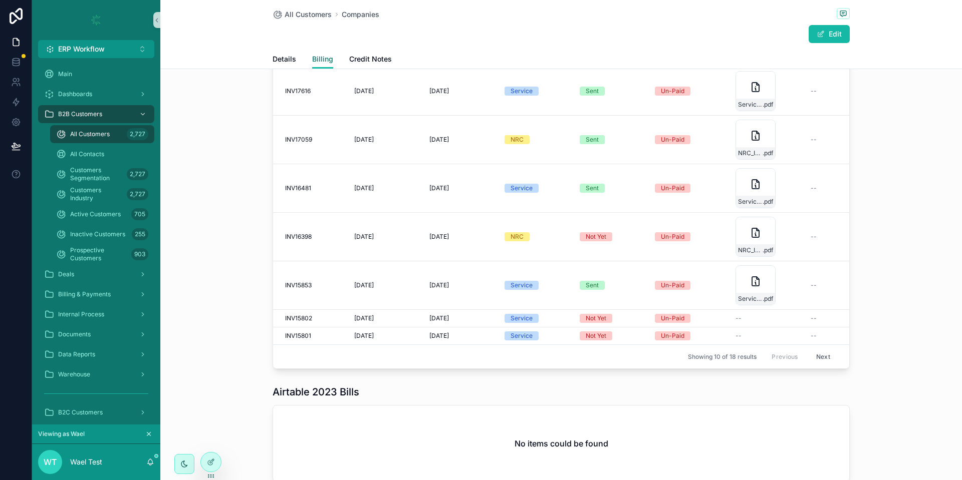
scroll to position [825, 0]
click at [812, 348] on button "Next" at bounding box center [823, 356] width 28 height 16
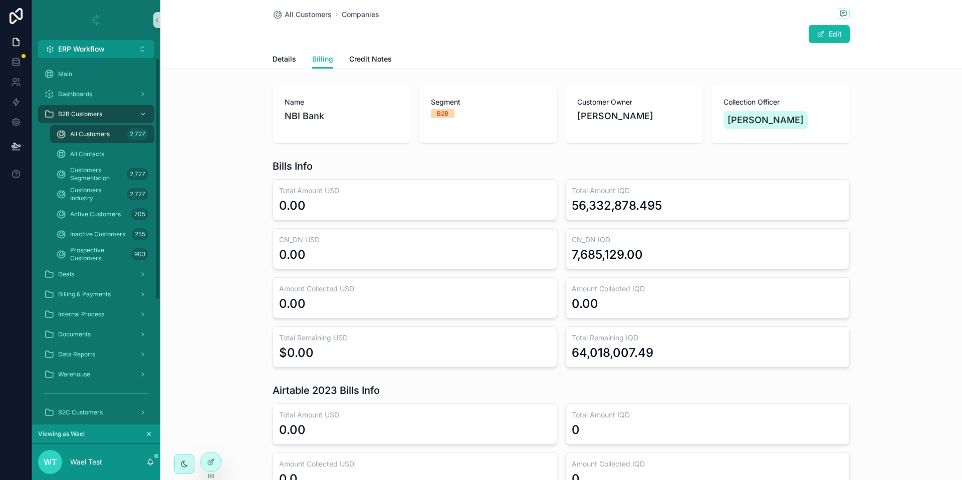
click at [86, 138] on span "All Customers" at bounding box center [90, 134] width 40 height 8
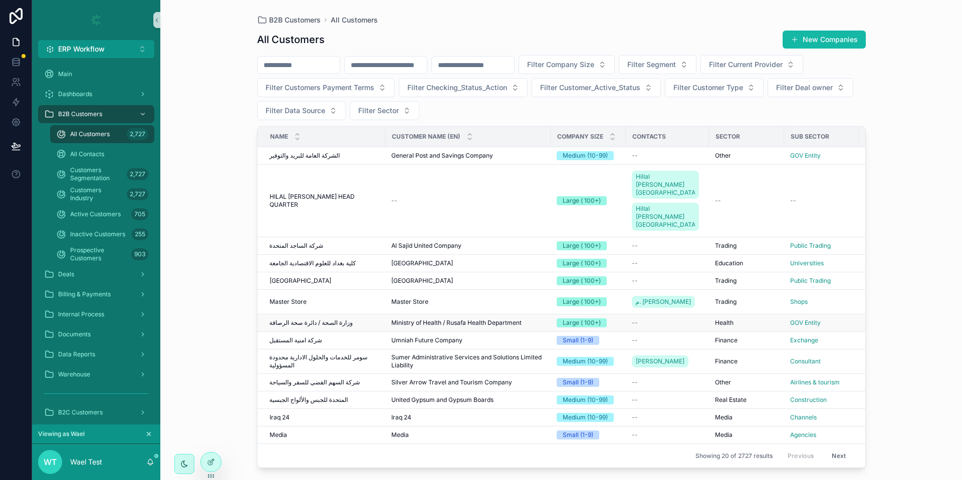
scroll to position [140, 0]
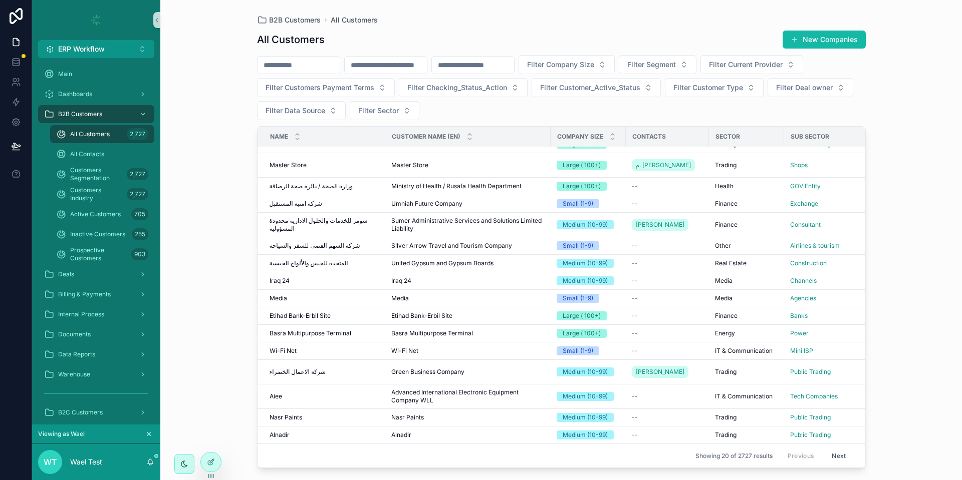
click at [505, 67] on input "scrollable content" at bounding box center [473, 65] width 82 height 14
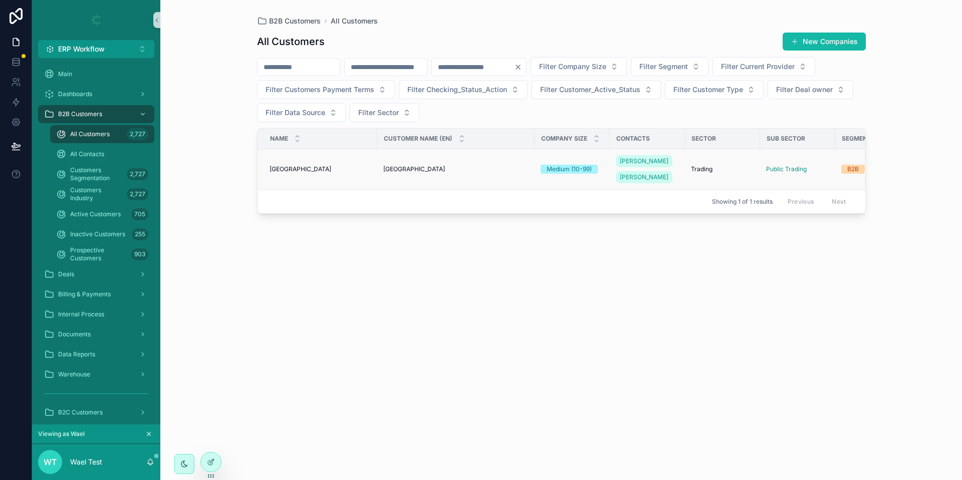
type input "****"
click at [313, 165] on div "Mazaj Center Mazaj Center" at bounding box center [321, 169] width 102 height 8
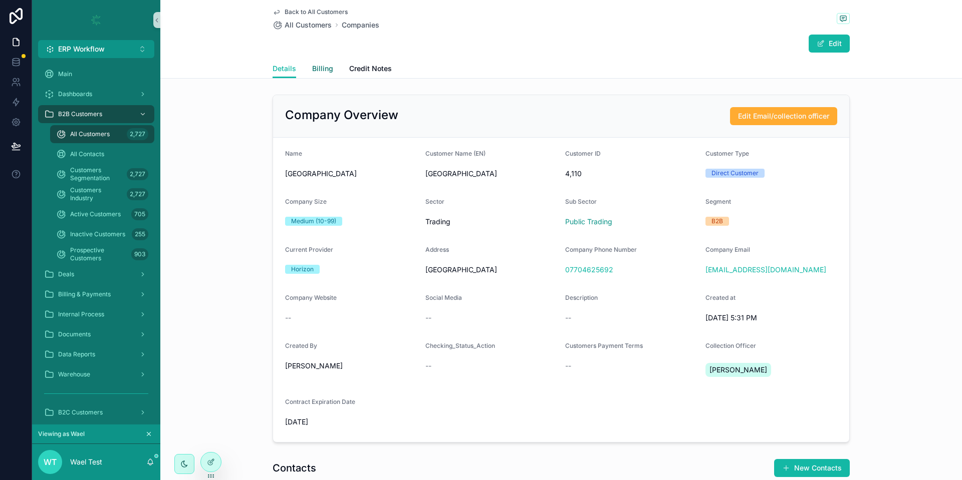
click at [312, 74] on link "Billing" at bounding box center [322, 70] width 21 height 20
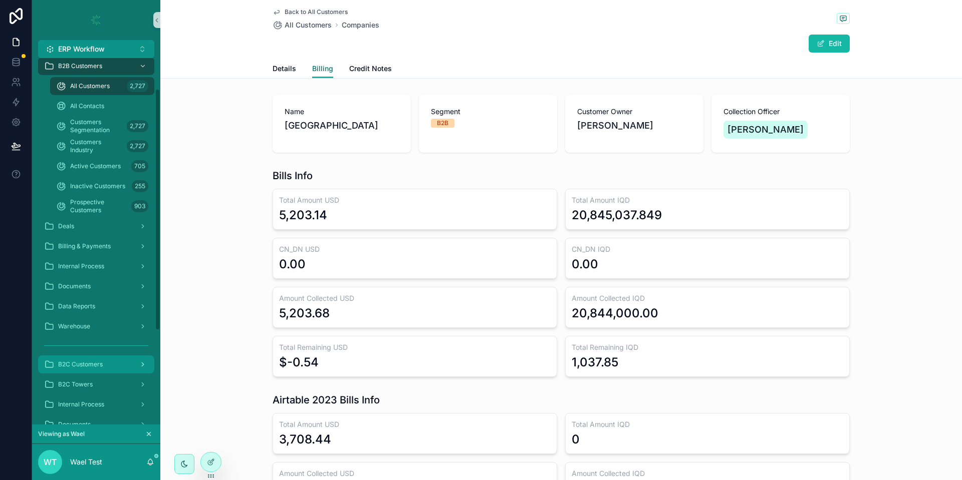
scroll to position [47, 0]
click at [97, 88] on span "All Customers" at bounding box center [90, 88] width 40 height 8
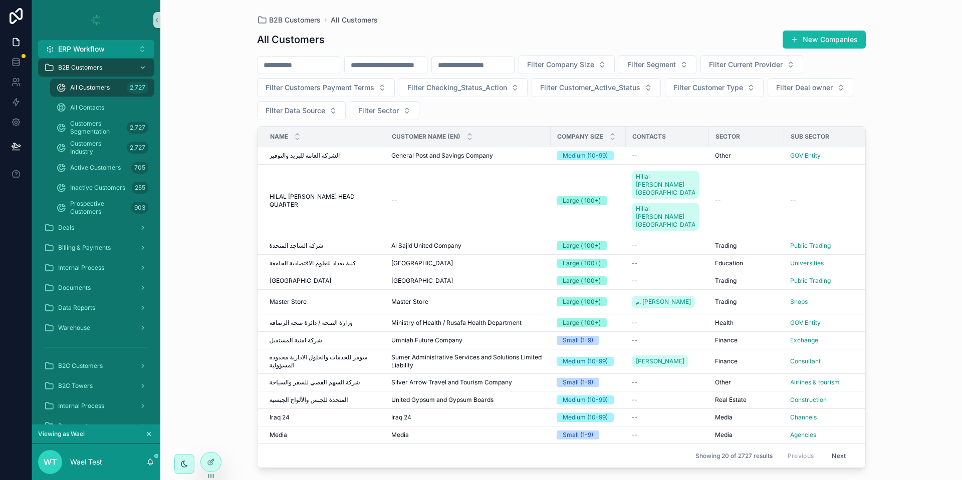
click at [514, 65] on input "scrollable content" at bounding box center [473, 65] width 82 height 14
type input "****"
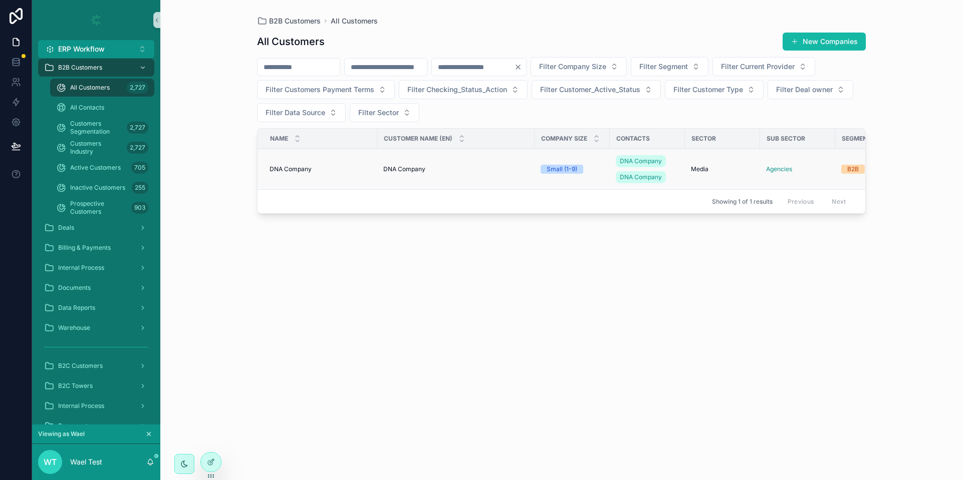
click at [290, 168] on span "DNA Company" at bounding box center [291, 169] width 42 height 8
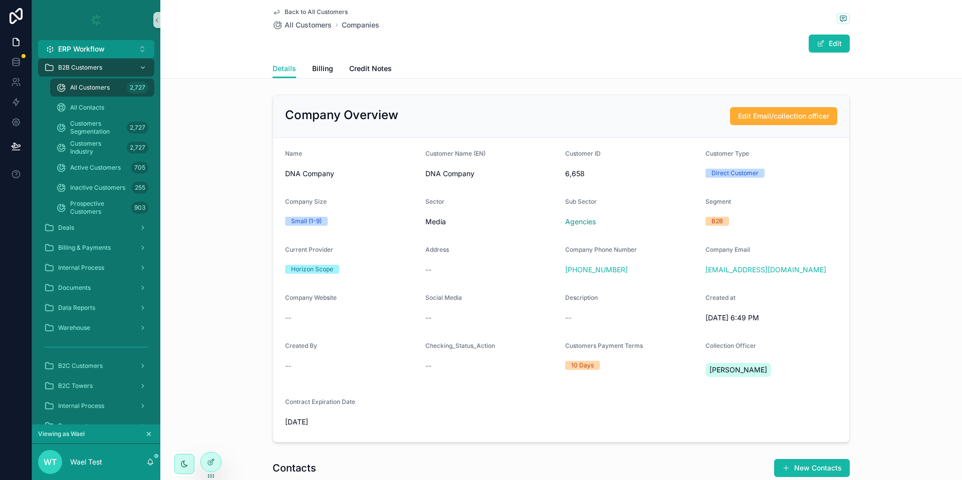
click at [302, 74] on div "Details Billing Credit Notes" at bounding box center [561, 68] width 577 height 19
click at [312, 75] on link "Billing" at bounding box center [322, 70] width 21 height 20
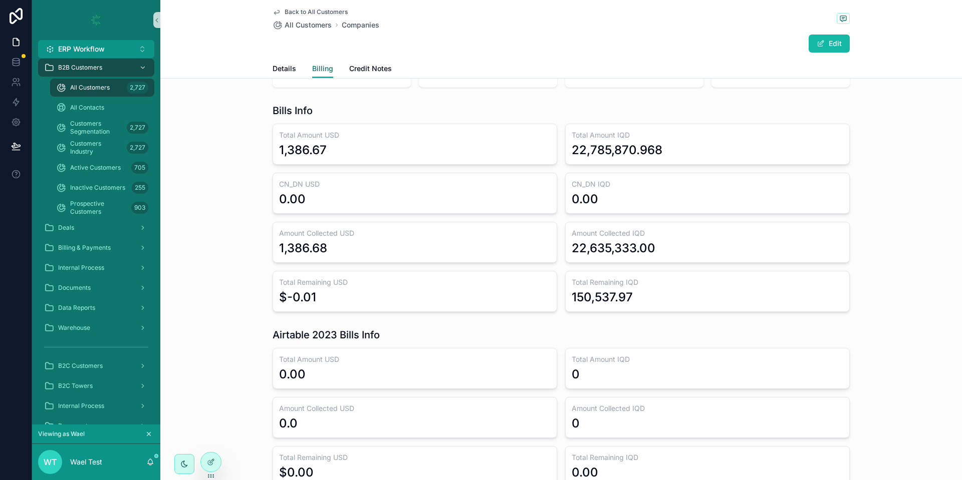
scroll to position [63, 0]
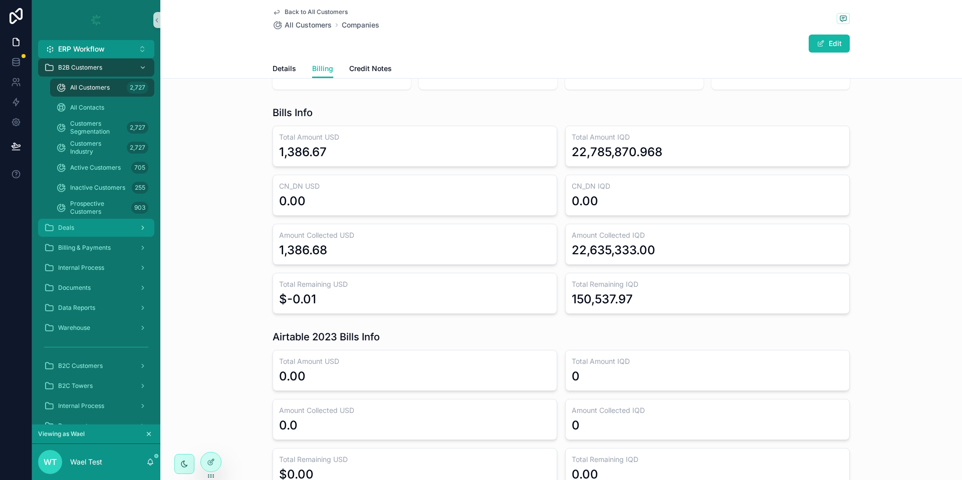
click at [97, 232] on div "Deals" at bounding box center [96, 228] width 104 height 16
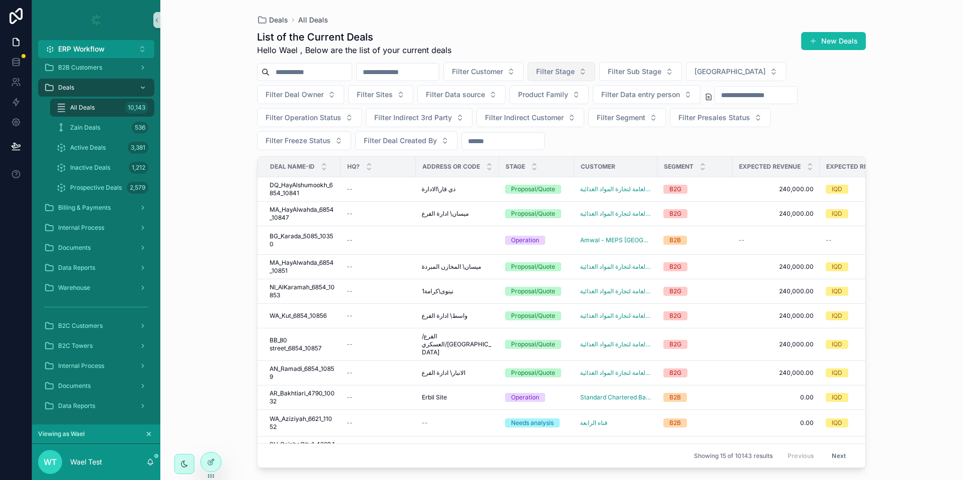
click at [585, 77] on button "Filter Stage" at bounding box center [562, 71] width 68 height 19
type input "***"
click at [592, 114] on div "Proposal/Quote" at bounding box center [613, 112] width 120 height 16
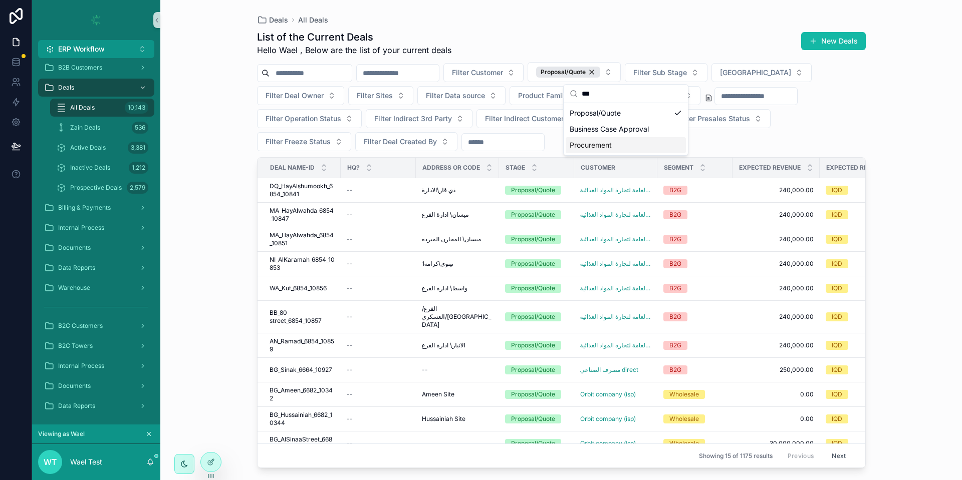
click at [229, 186] on div "Deals All Deals List of the Current Deals Hello Wael , Below are the list of yo…" at bounding box center [561, 240] width 802 height 480
click at [309, 189] on span "DQ_HayAlshumookh_6854_10841" at bounding box center [302, 190] width 65 height 16
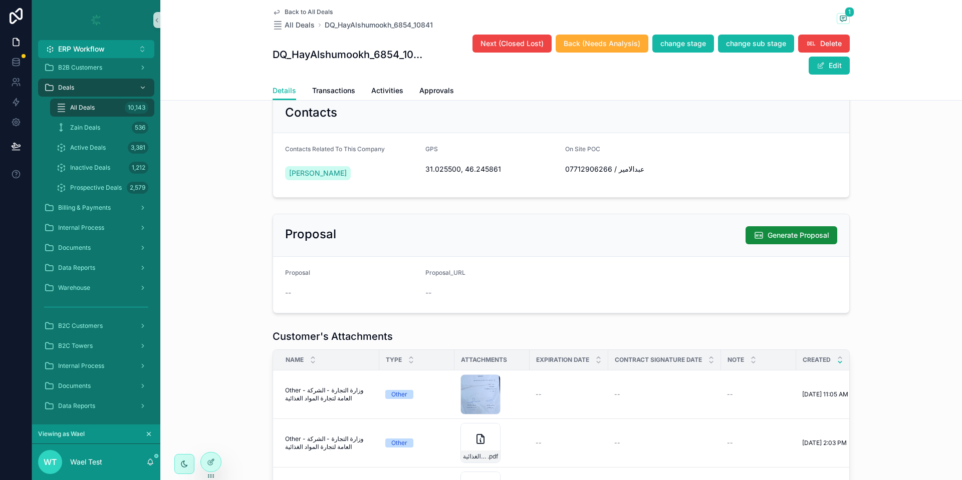
scroll to position [652, 0]
click at [799, 239] on span "Generate Proposal" at bounding box center [799, 234] width 62 height 10
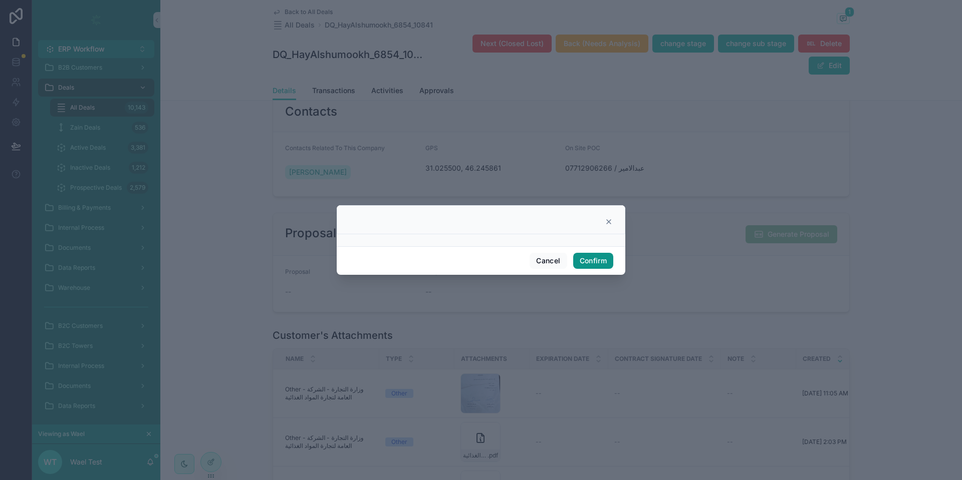
click at [594, 265] on button "Confirm" at bounding box center [593, 261] width 40 height 16
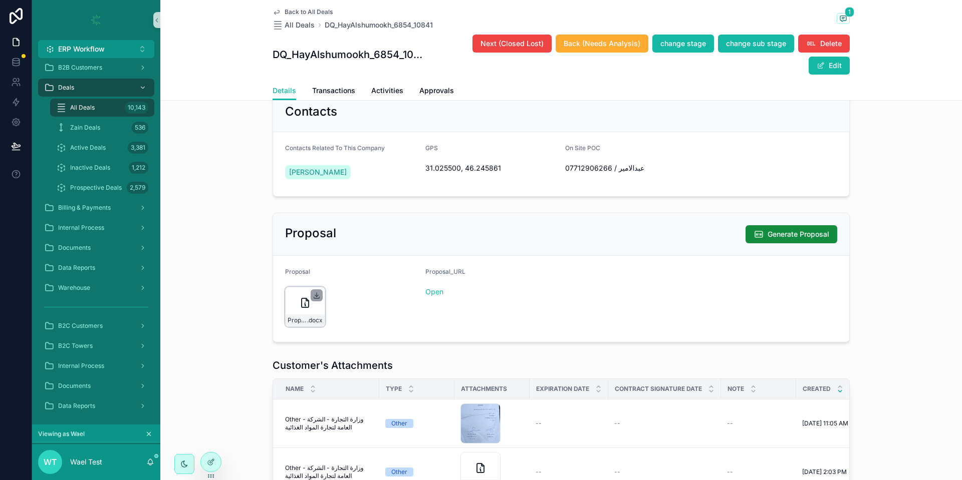
click at [313, 300] on icon "scrollable content" at bounding box center [317, 296] width 8 height 8
click at [432, 296] on link "Open" at bounding box center [434, 292] width 18 height 9
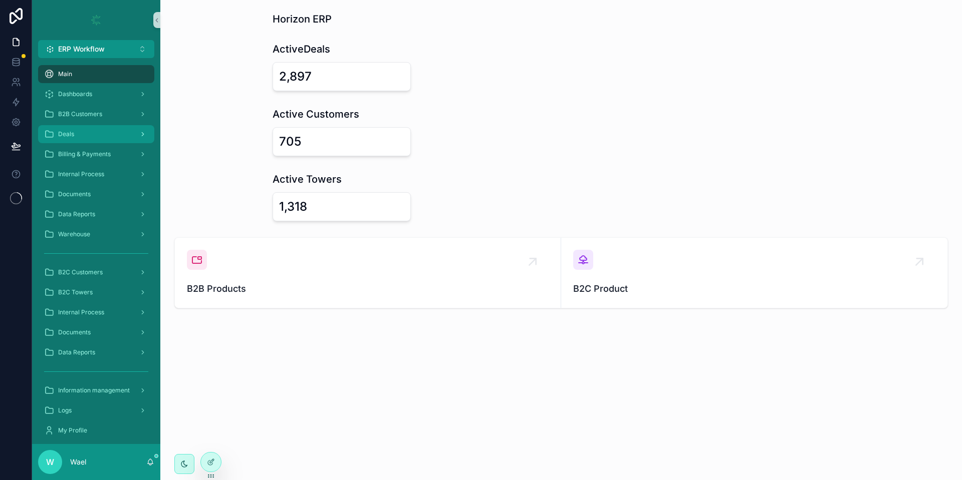
click at [114, 130] on div "Deals" at bounding box center [96, 134] width 104 height 16
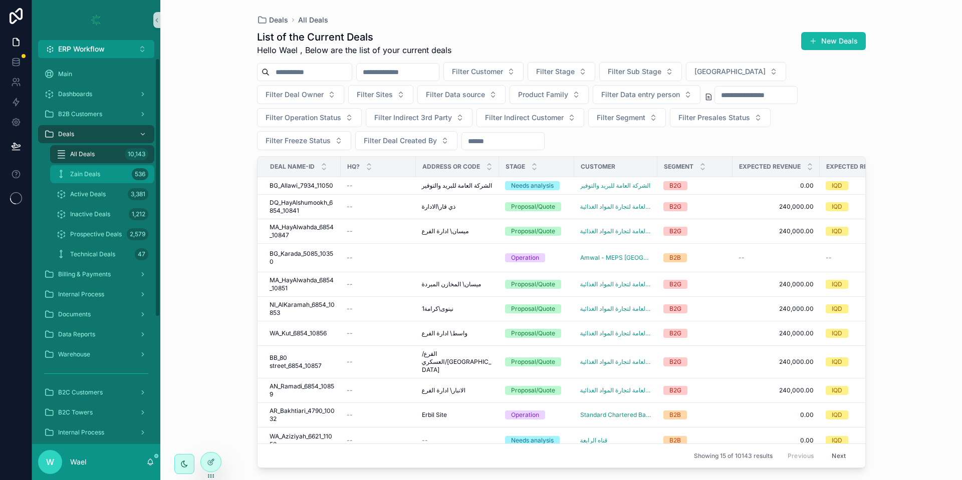
click at [97, 180] on div "Zain Deals 536" at bounding box center [102, 174] width 92 height 16
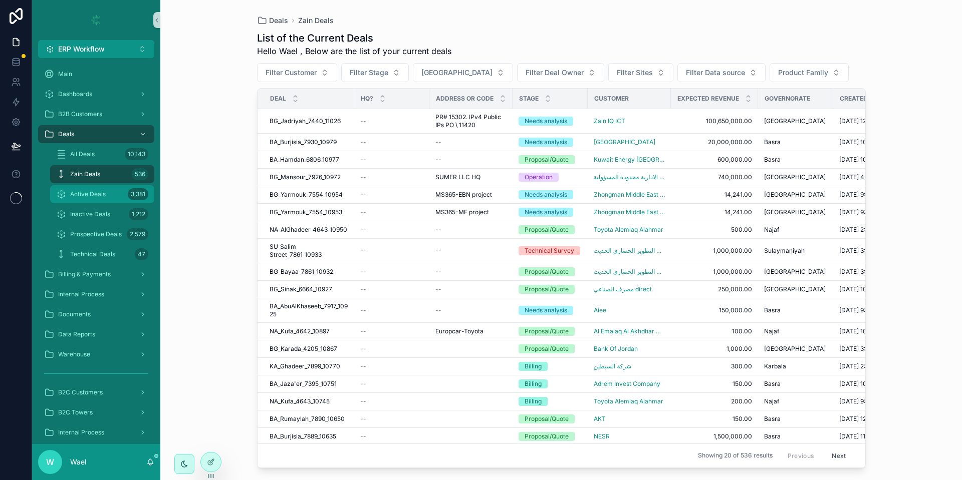
click at [110, 191] on div "Active Deals 3,381" at bounding box center [102, 194] width 92 height 16
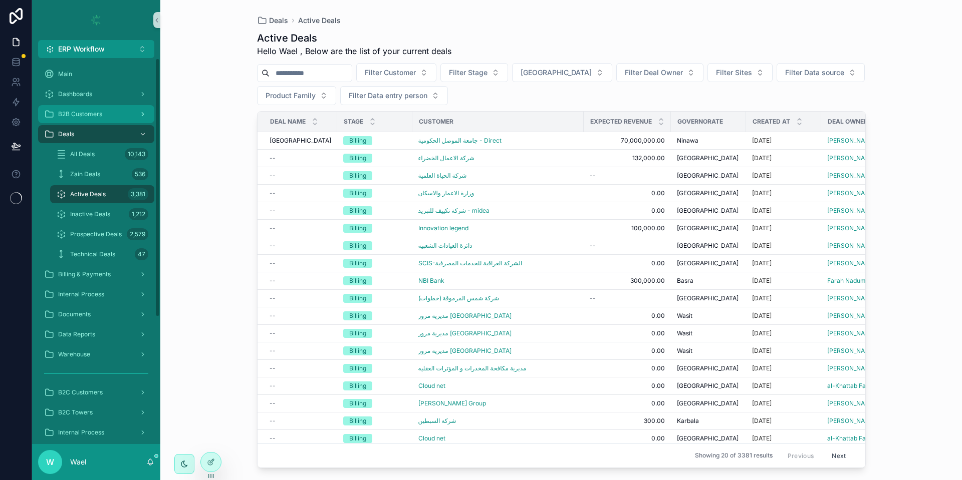
click at [106, 115] on div "B2B Customers" at bounding box center [96, 114] width 104 height 16
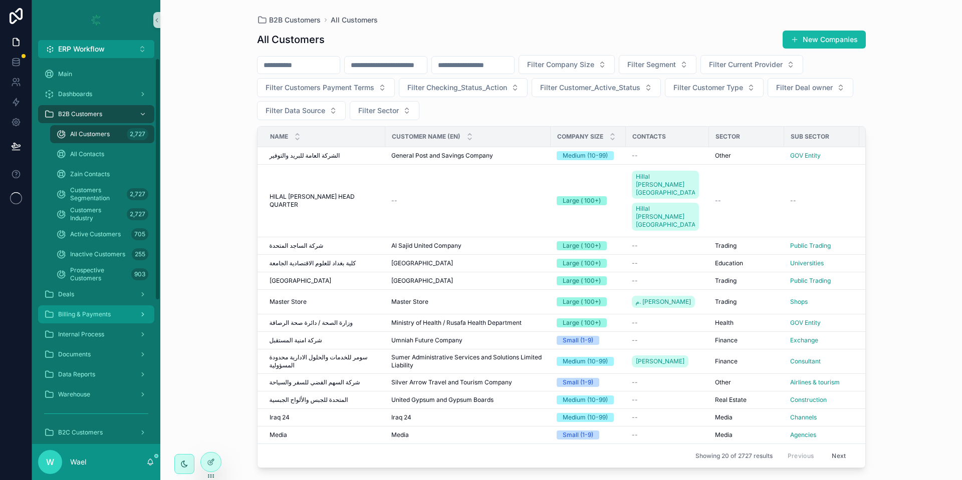
click at [85, 320] on div "Billing & Payments" at bounding box center [96, 315] width 104 height 16
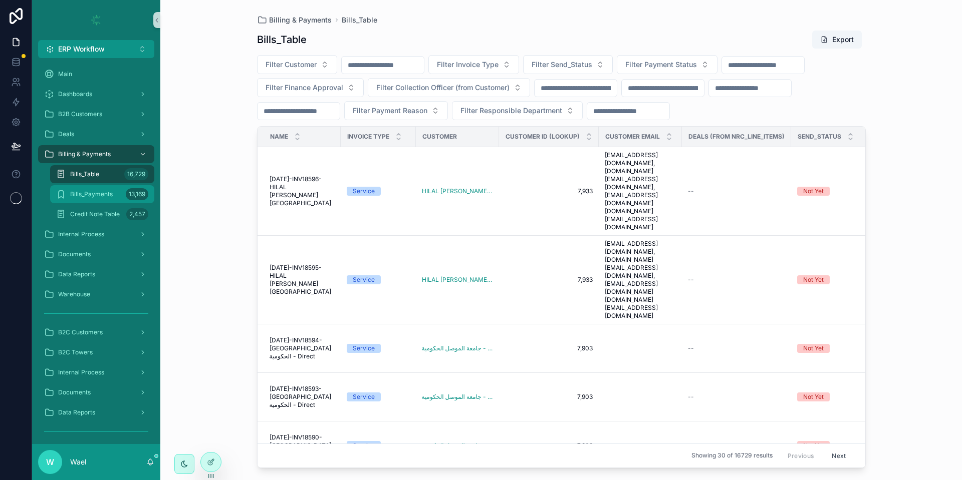
click at [104, 201] on div "Bills_Payments 13,169" at bounding box center [102, 194] width 92 height 16
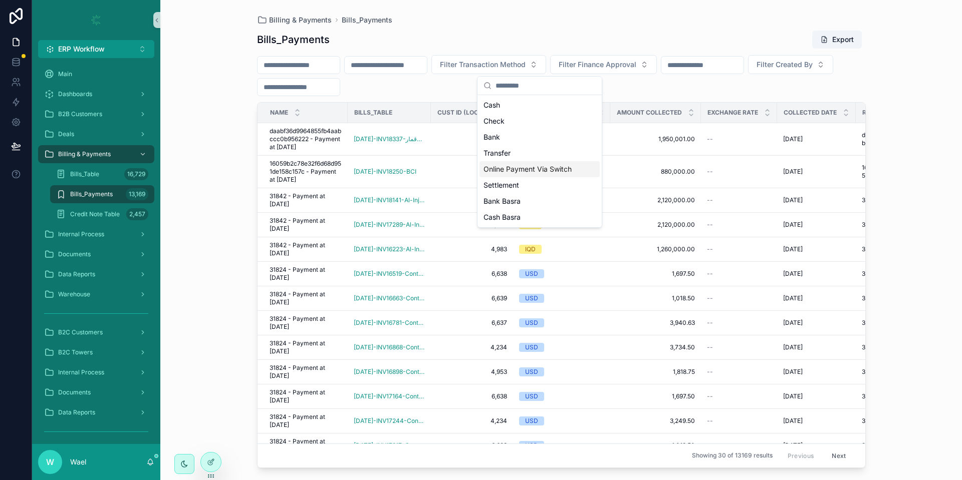
click at [508, 170] on div "Online Payment Via Switch" at bounding box center [539, 169] width 120 height 16
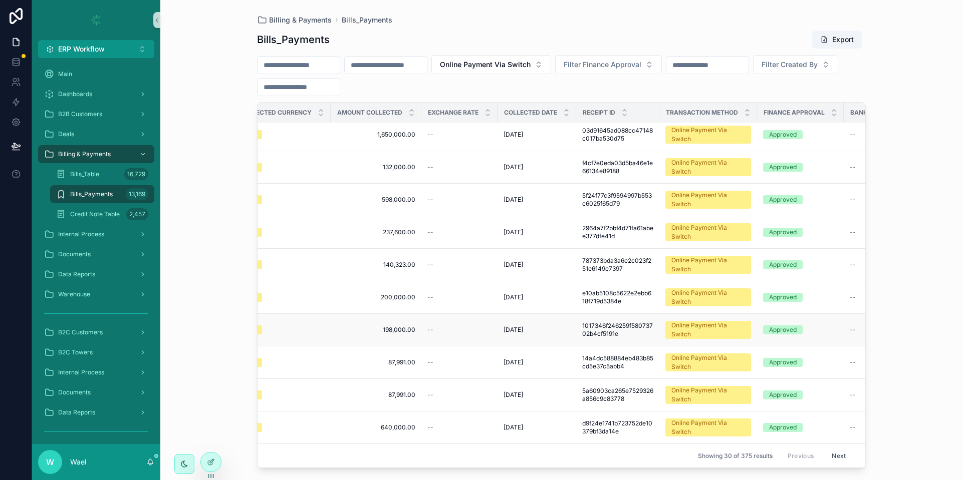
scroll to position [668, 0]
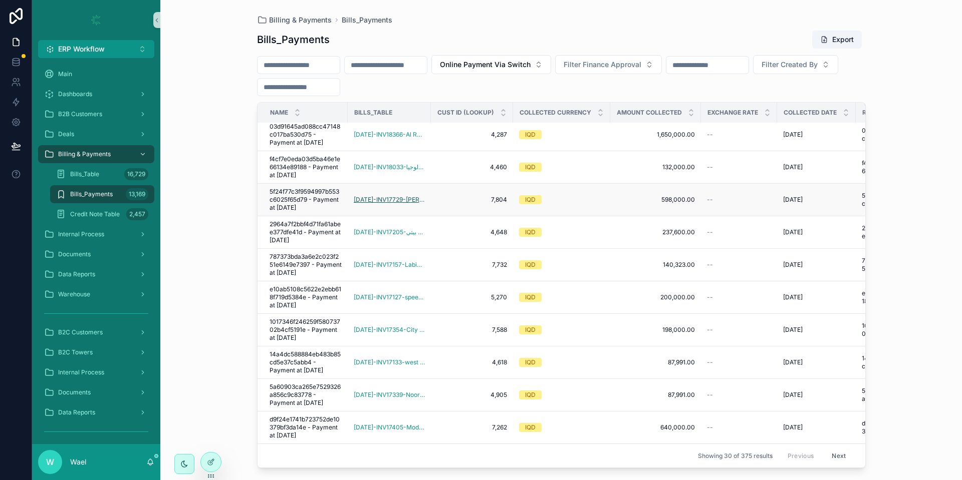
click at [382, 196] on span "July 2025-INV17729-Sky Ward" at bounding box center [389, 200] width 71 height 8
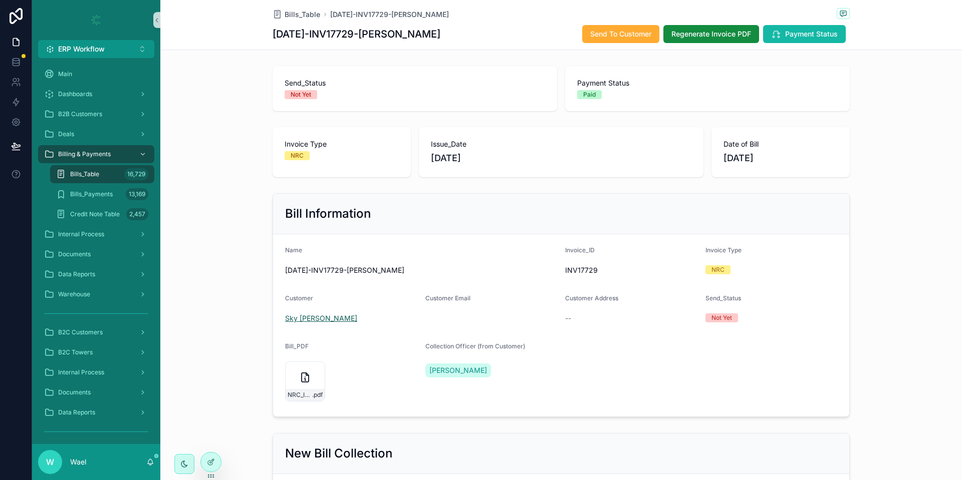
click at [300, 315] on span "Sky [PERSON_NAME]" at bounding box center [321, 319] width 72 height 10
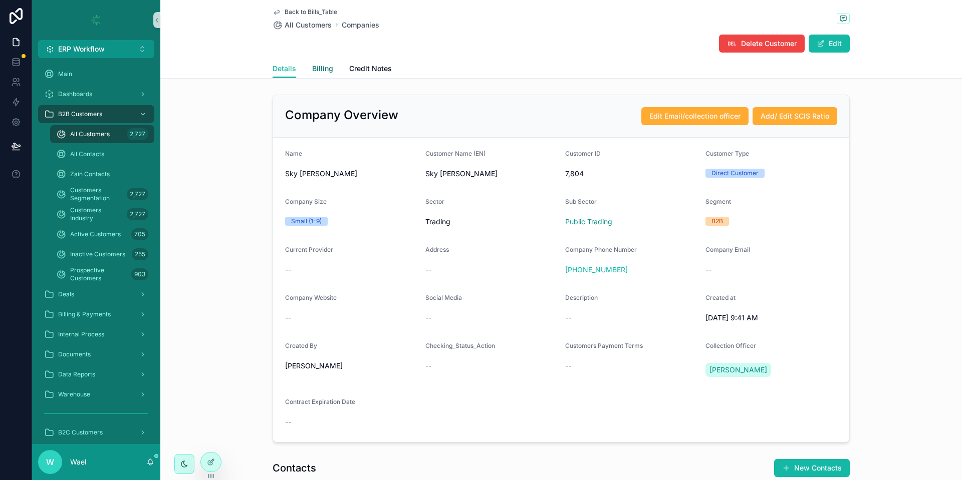
click at [312, 69] on span "Billing" at bounding box center [322, 69] width 21 height 10
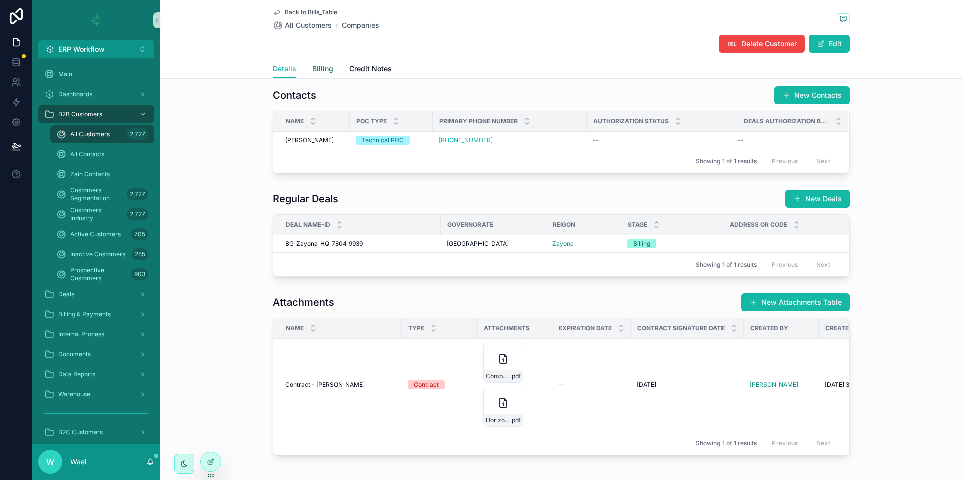
scroll to position [371, 0]
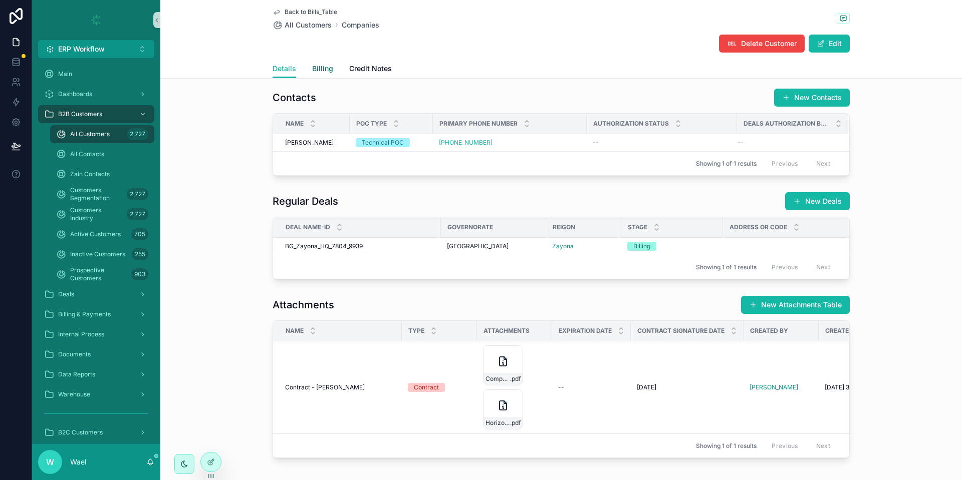
click at [312, 69] on span "Billing" at bounding box center [322, 69] width 21 height 10
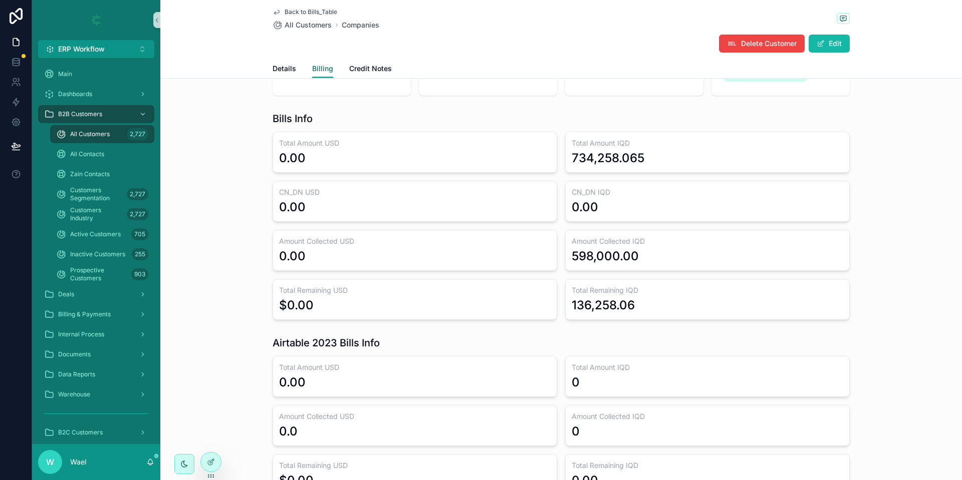
scroll to position [58, 0]
drag, startPoint x: 637, startPoint y: 296, endPoint x: 562, endPoint y: 301, distance: 75.3
click at [565, 301] on div "Total Remaining IQD 136,258.06" at bounding box center [707, 298] width 285 height 41
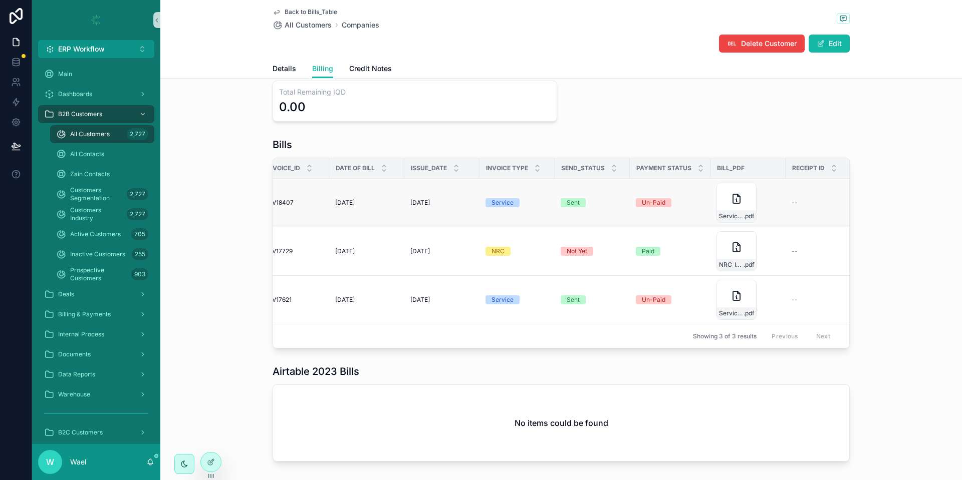
scroll to position [0, 0]
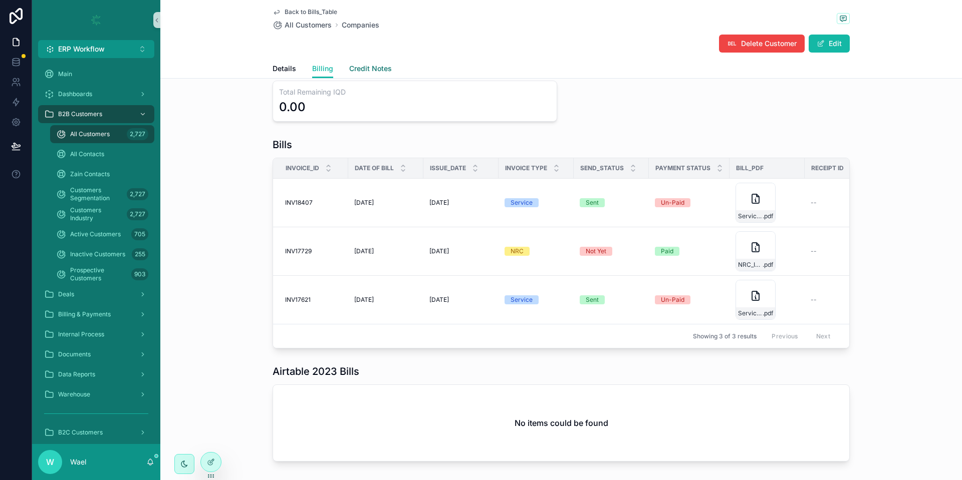
click at [372, 72] on span "Credit Notes" at bounding box center [370, 69] width 43 height 10
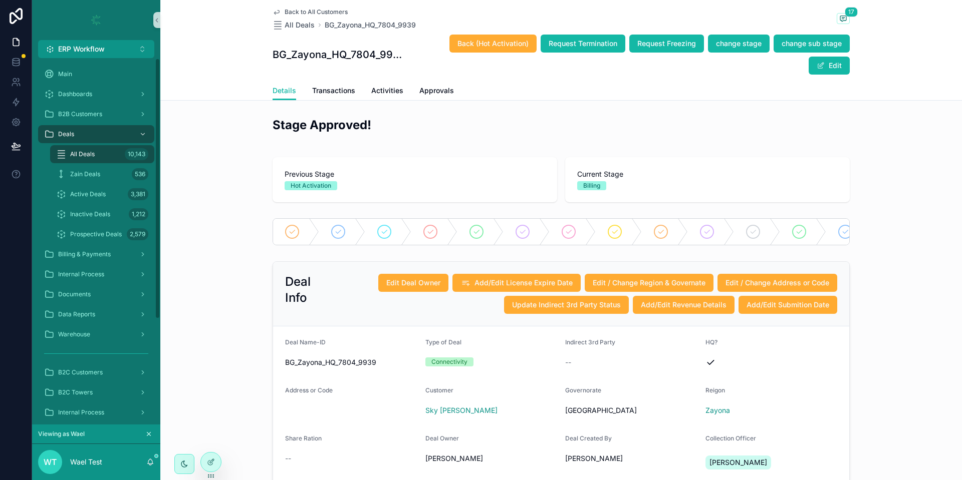
click at [118, 154] on div "All Deals 10,143" at bounding box center [102, 154] width 92 height 16
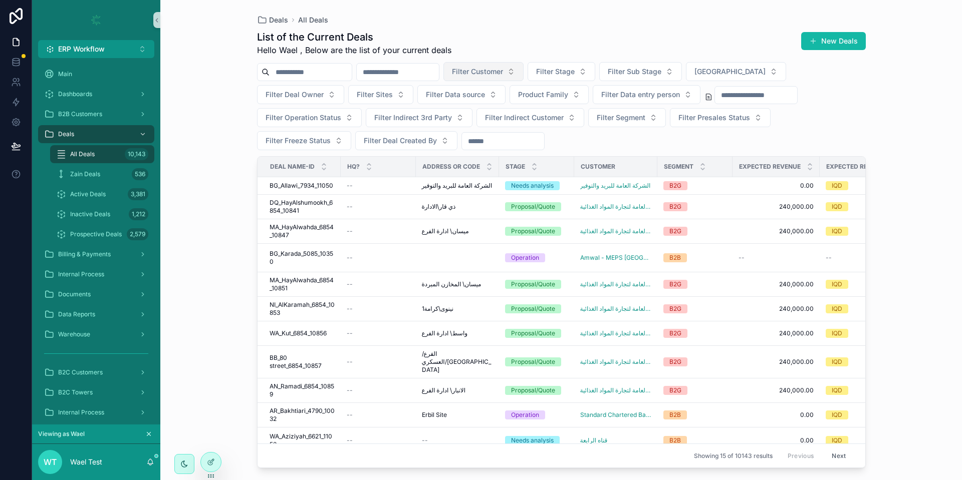
click at [524, 79] on button "Filter Customer" at bounding box center [483, 71] width 80 height 19
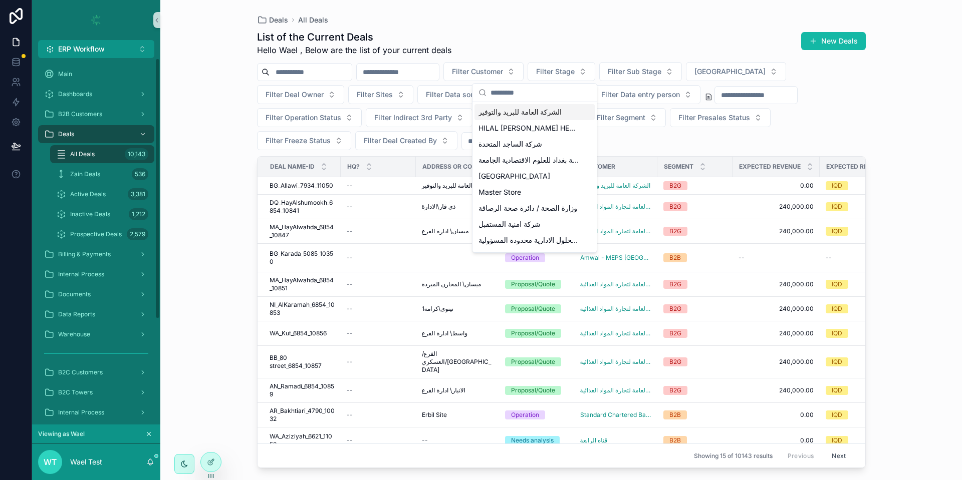
click at [194, 163] on div "Deals All Deals List of the Current Deals Hello Wael , Below are the list of yo…" at bounding box center [561, 240] width 802 height 480
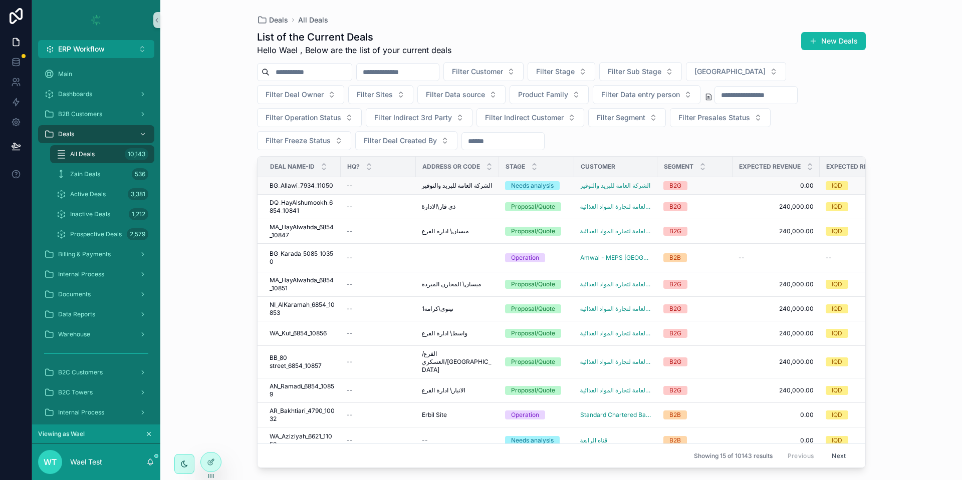
click at [315, 184] on span "BG_Allawi_7934_11050" at bounding box center [302, 186] width 64 height 8
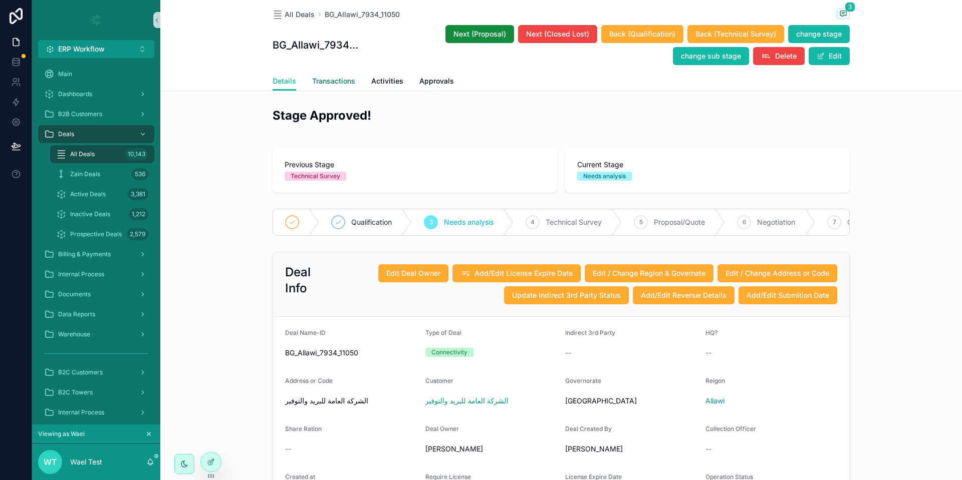
click at [328, 83] on span "Transactions" at bounding box center [333, 81] width 43 height 10
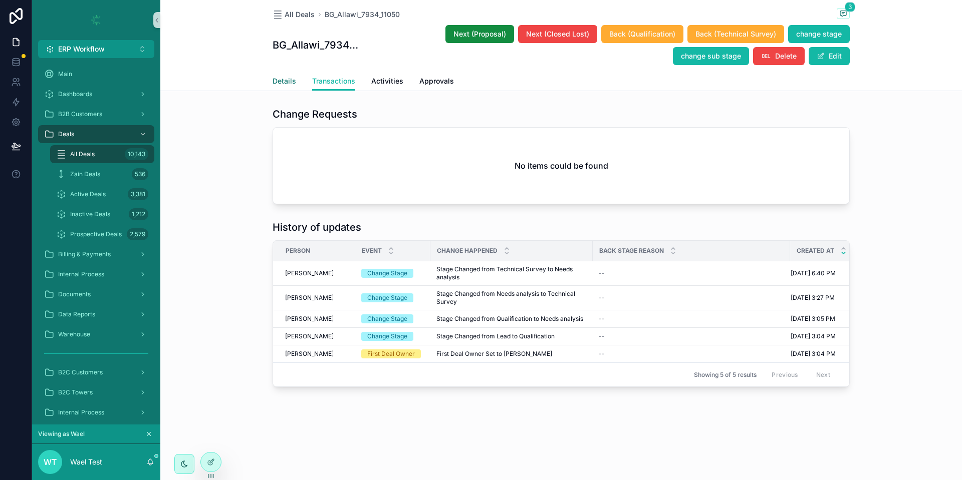
click at [283, 87] on link "Details" at bounding box center [285, 82] width 24 height 20
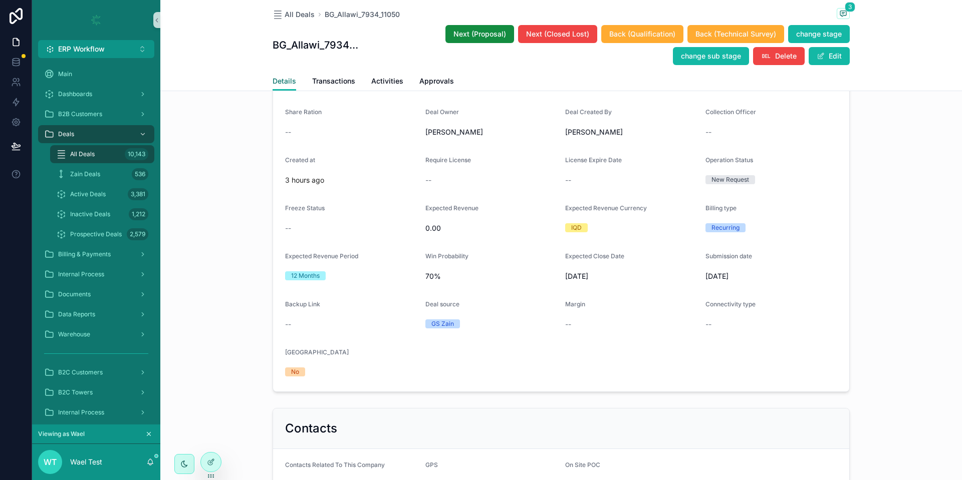
scroll to position [319, 0]
click at [98, 154] on div "All Deals 10,143" at bounding box center [102, 154] width 92 height 16
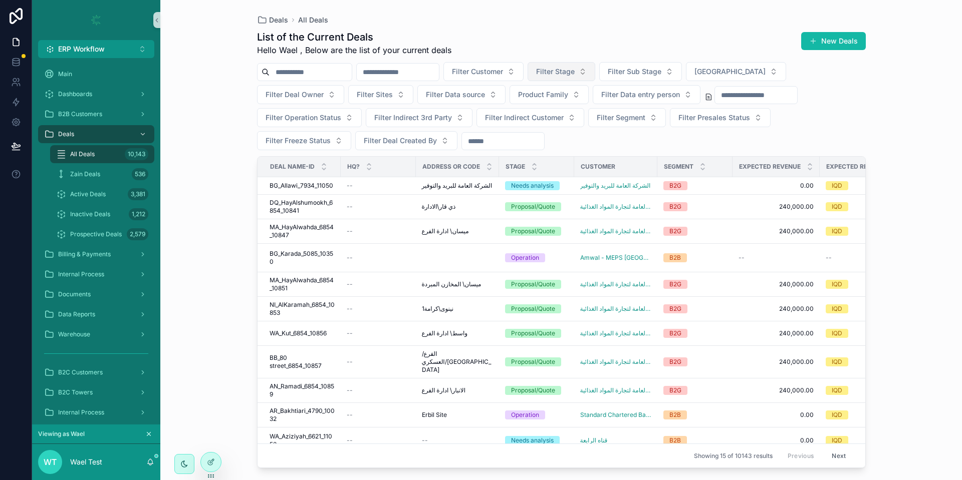
click at [575, 73] on span "Filter Stage" at bounding box center [555, 72] width 39 height 10
type input "***"
click at [565, 117] on div "Billing" at bounding box center [613, 112] width 120 height 16
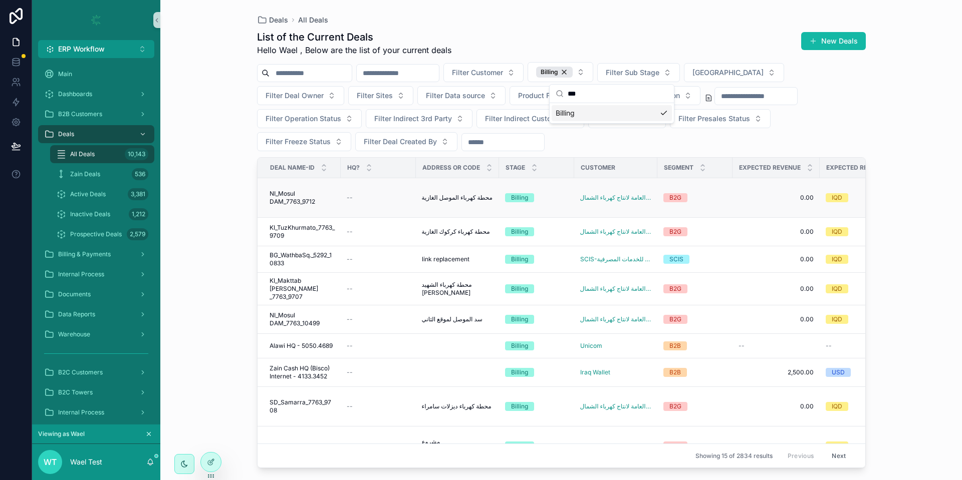
click at [299, 202] on span "NI_Mosul DAM_7763_9712" at bounding box center [302, 198] width 65 height 16
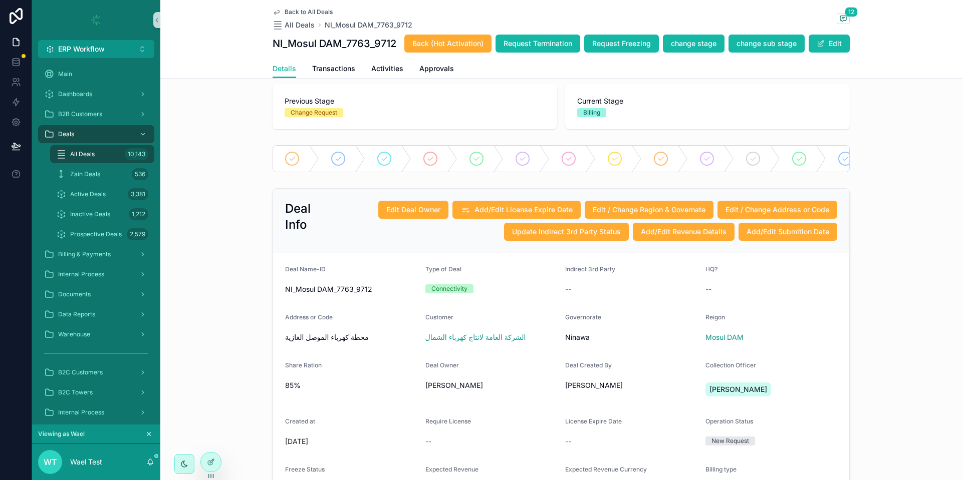
scroll to position [52, 0]
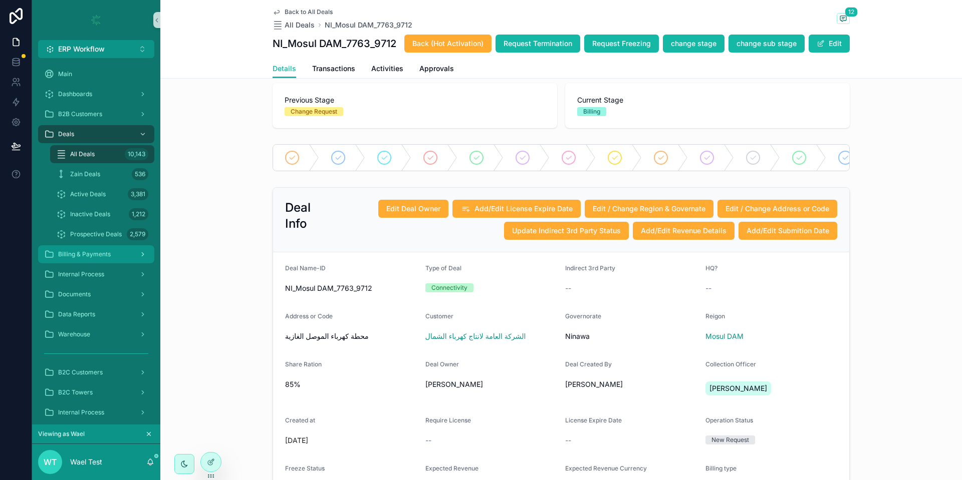
click at [118, 261] on div "Billing & Payments" at bounding box center [96, 255] width 104 height 16
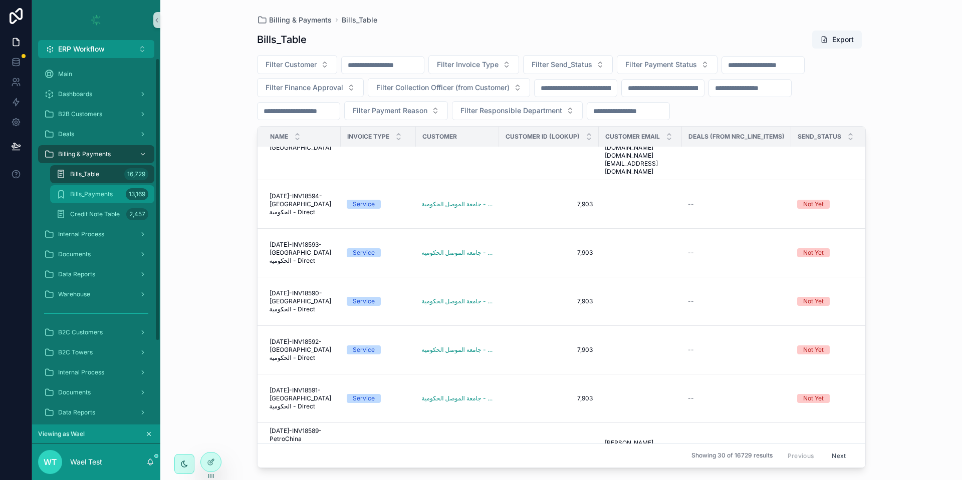
scroll to position [135, 0]
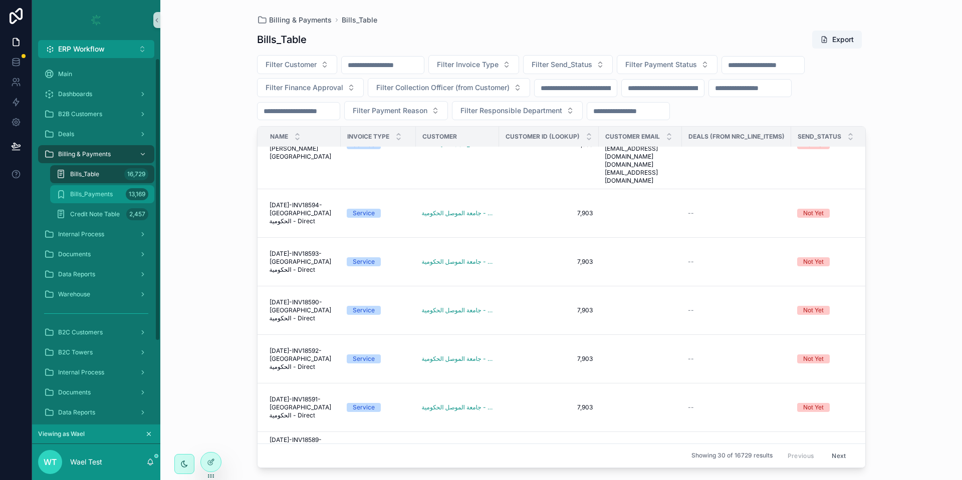
click at [111, 190] on span "Bills_Payments" at bounding box center [91, 194] width 43 height 8
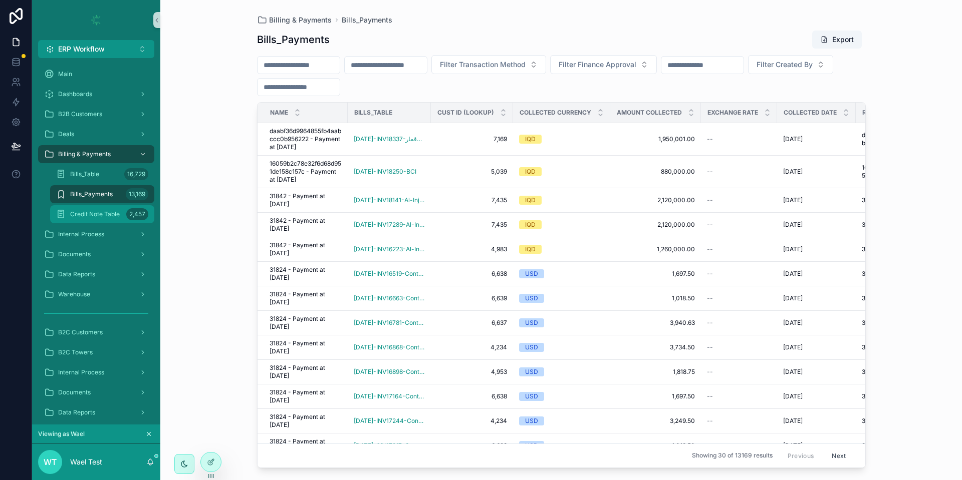
click at [100, 213] on span "Credit Note Table" at bounding box center [95, 214] width 50 height 8
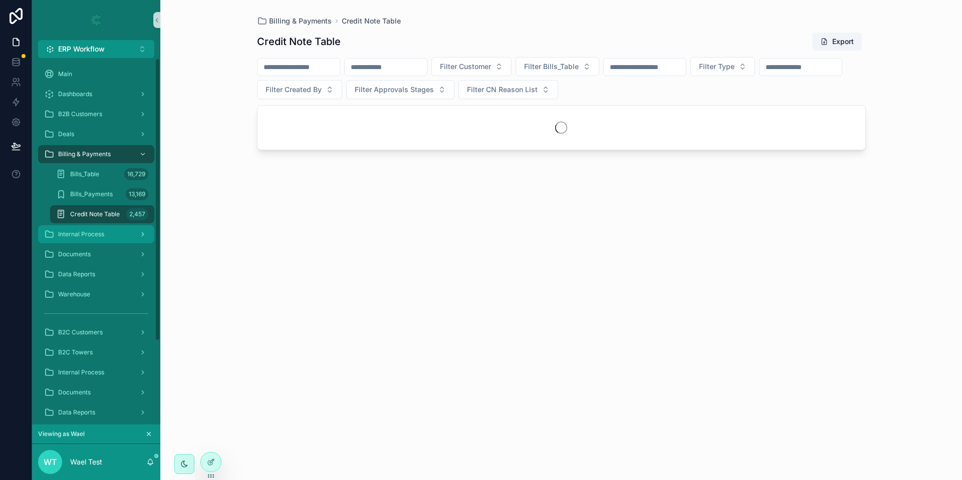
click at [90, 232] on span "Internal Process" at bounding box center [81, 234] width 46 height 8
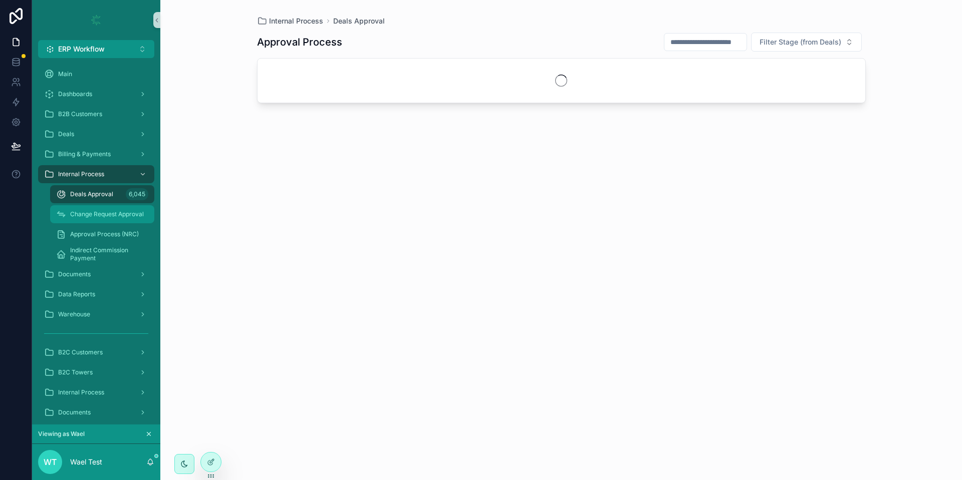
click at [117, 217] on span "Change Request Approval" at bounding box center [107, 214] width 74 height 8
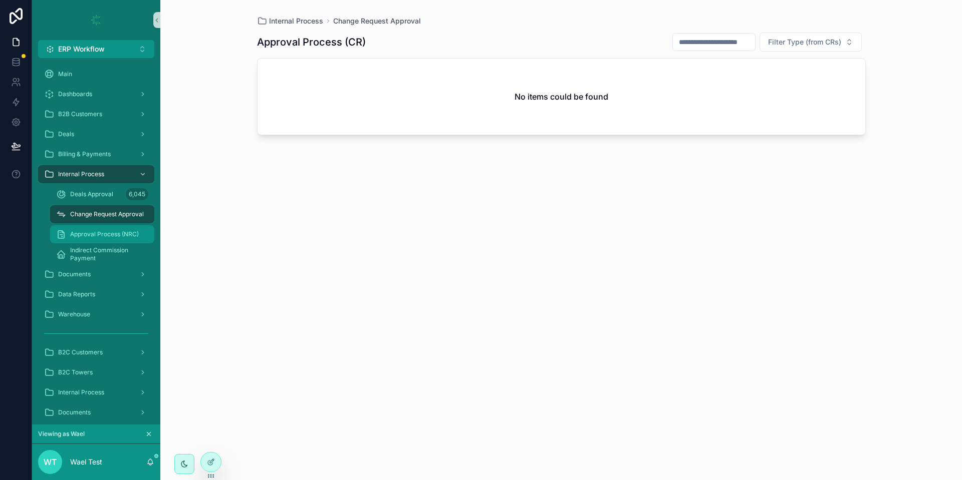
click at [108, 235] on span "Approval Process (NRC)" at bounding box center [104, 234] width 69 height 8
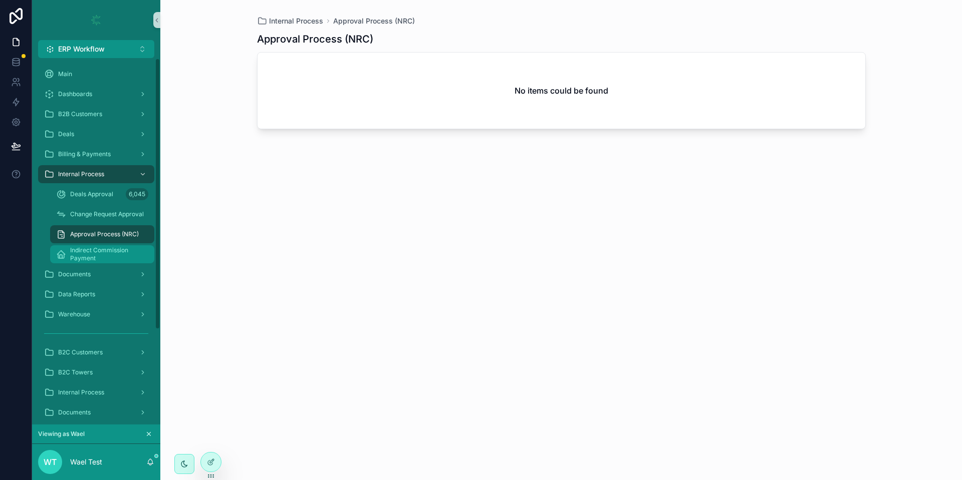
click at [101, 261] on span "Indirect Commission Payment" at bounding box center [107, 255] width 74 height 16
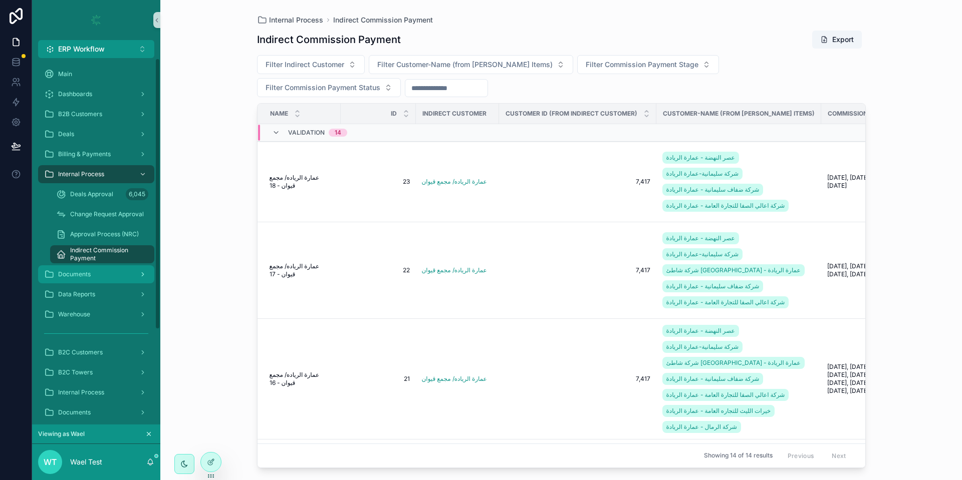
click at [74, 270] on div "Documents" at bounding box center [96, 275] width 104 height 16
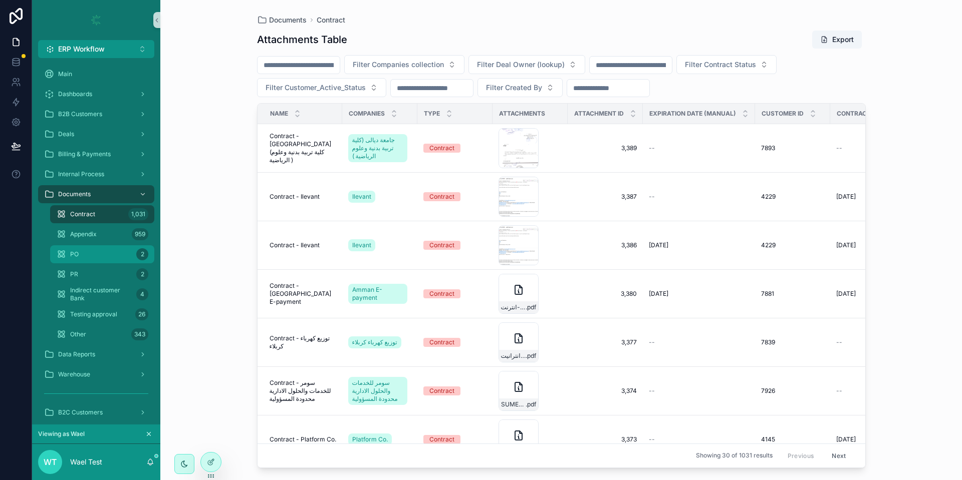
click at [101, 254] on div "PO 2" at bounding box center [102, 255] width 92 height 16
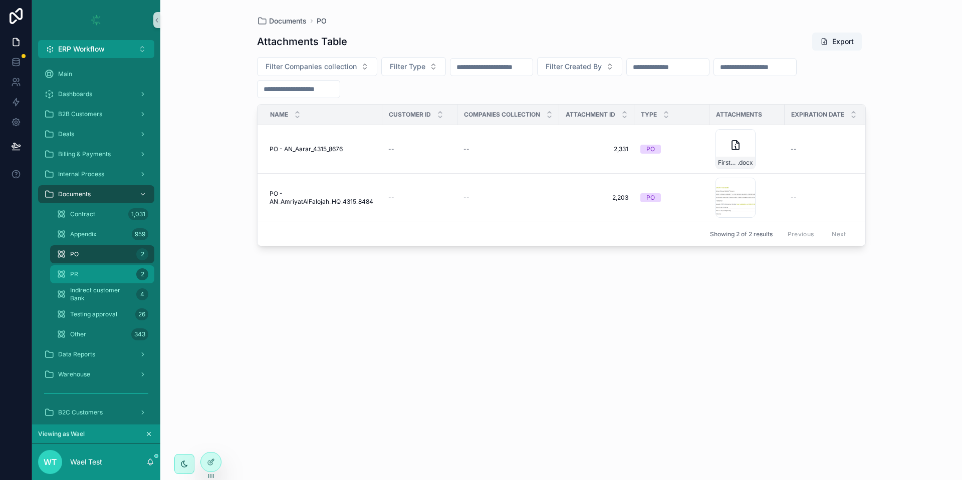
click at [114, 277] on div "PR 2" at bounding box center [102, 275] width 92 height 16
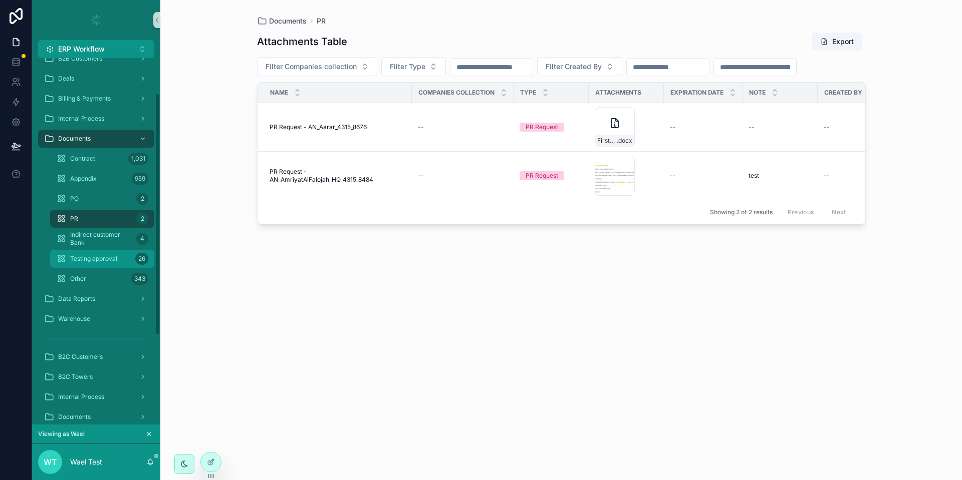
scroll to position [60, 0]
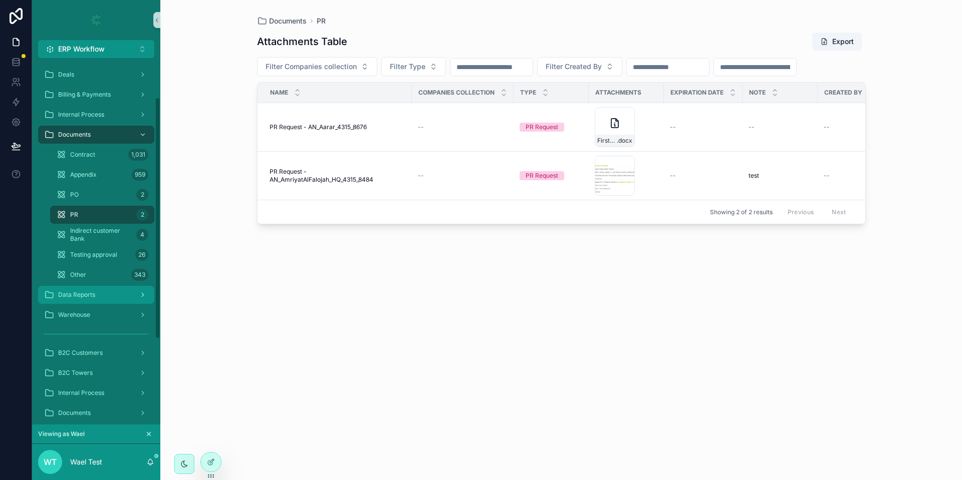
click at [104, 293] on div "Data Reports" at bounding box center [96, 295] width 104 height 16
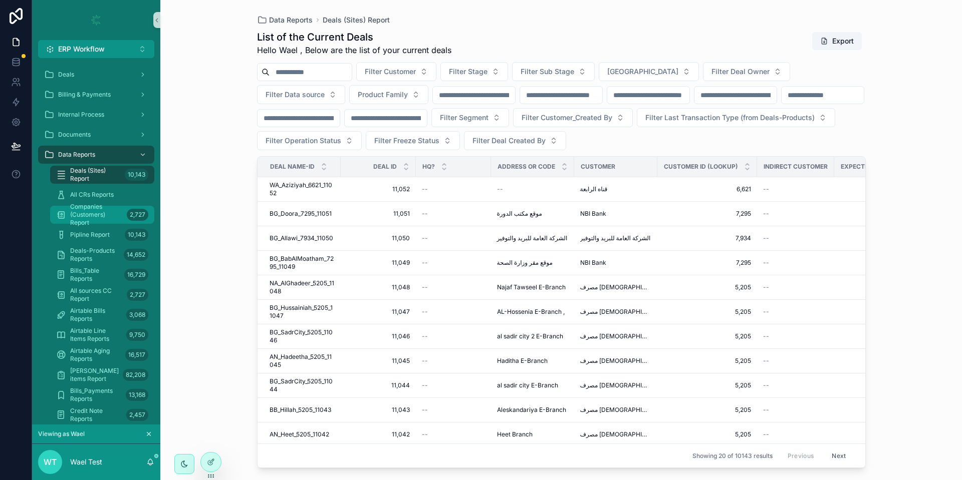
click at [105, 214] on span "Companies (Customers) Report" at bounding box center [96, 215] width 53 height 24
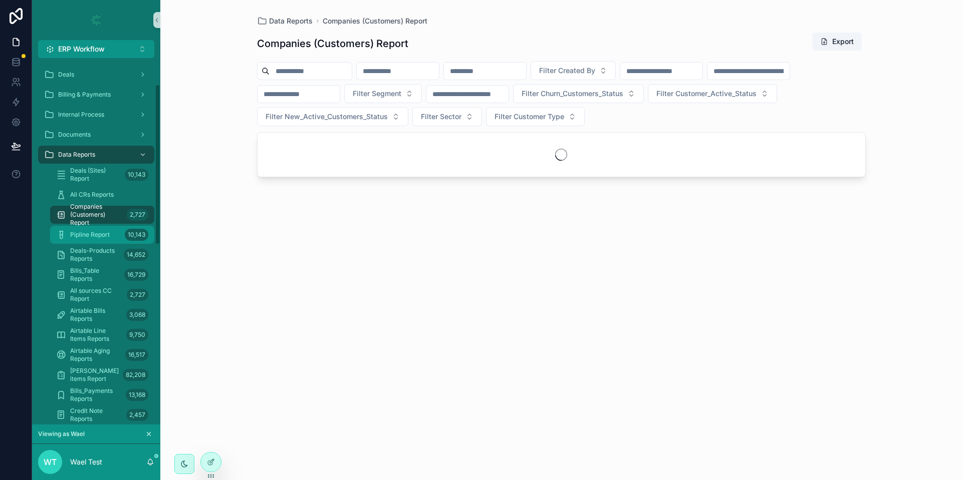
click at [107, 242] on div "Pipline Report 10,143" at bounding box center [102, 235] width 92 height 16
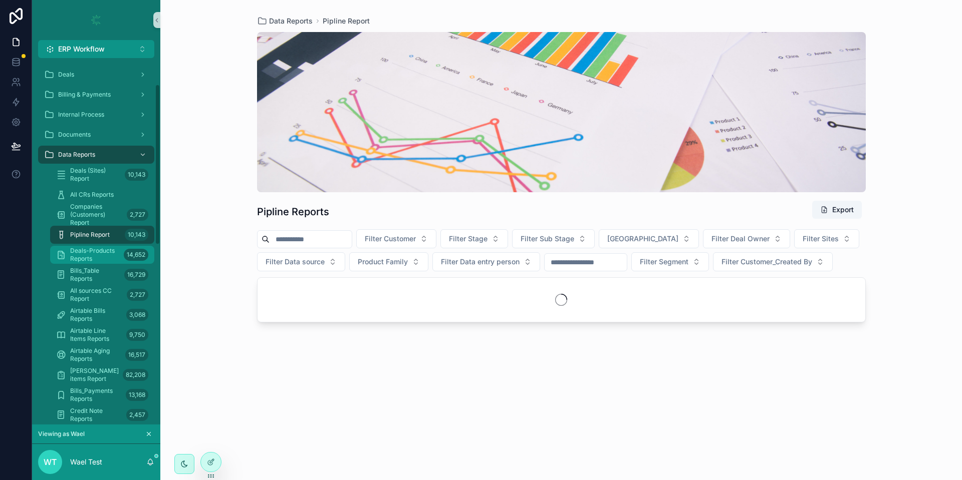
click at [110, 253] on span "Deals-Products Reports" at bounding box center [95, 255] width 50 height 16
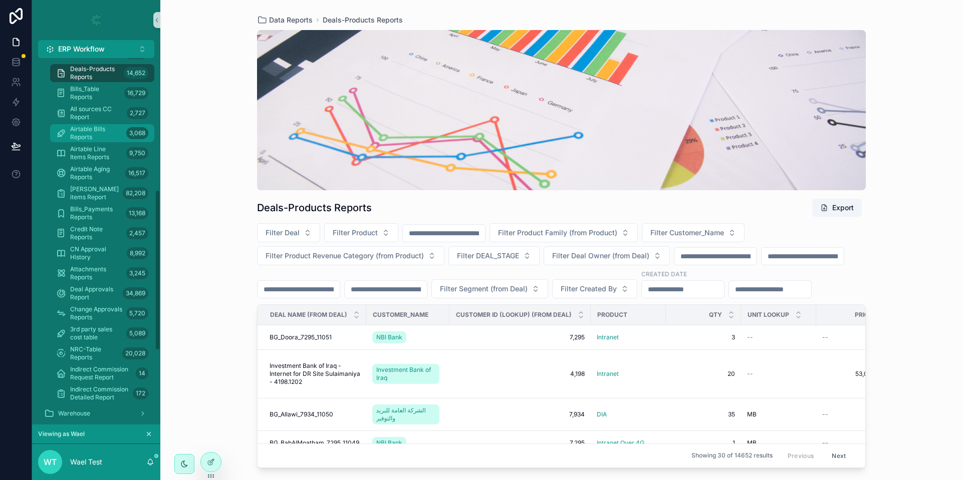
scroll to position [469, 0]
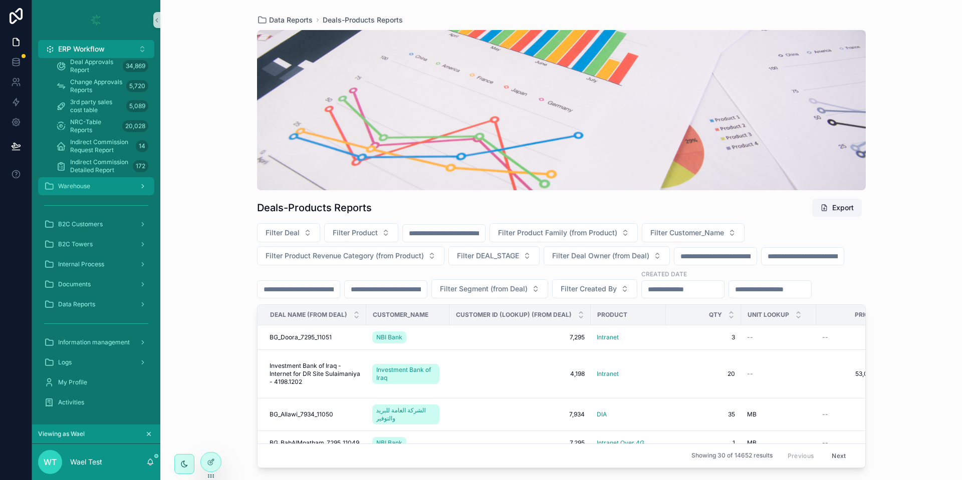
click at [94, 187] on div "Warehouse" at bounding box center [96, 186] width 104 height 16
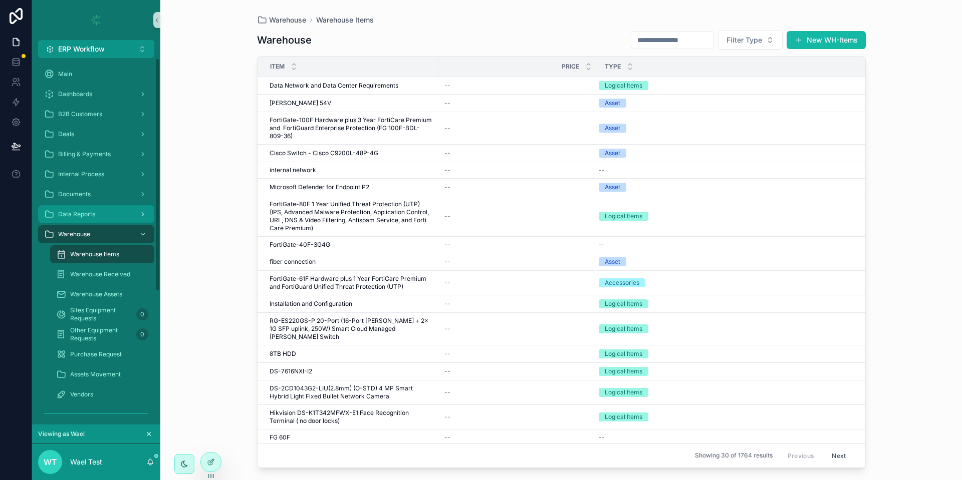
click at [106, 219] on div "Data Reports" at bounding box center [96, 214] width 104 height 16
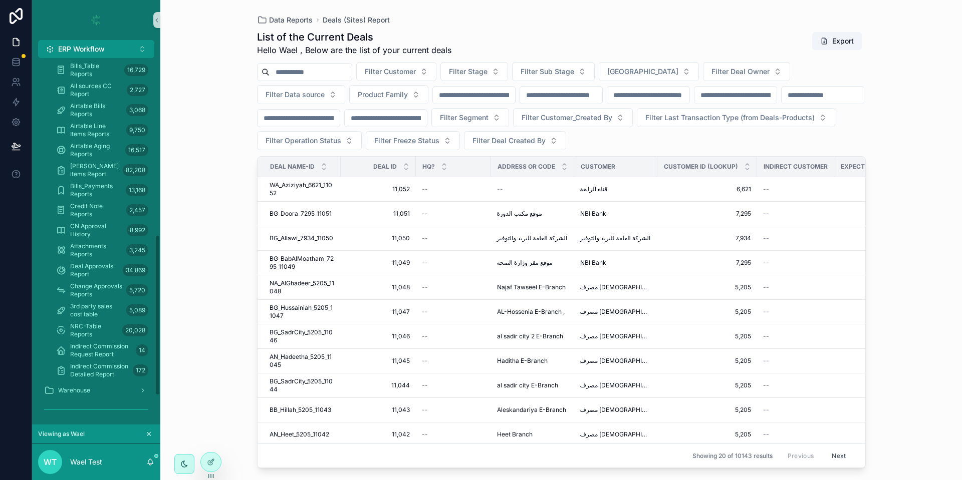
scroll to position [449, 0]
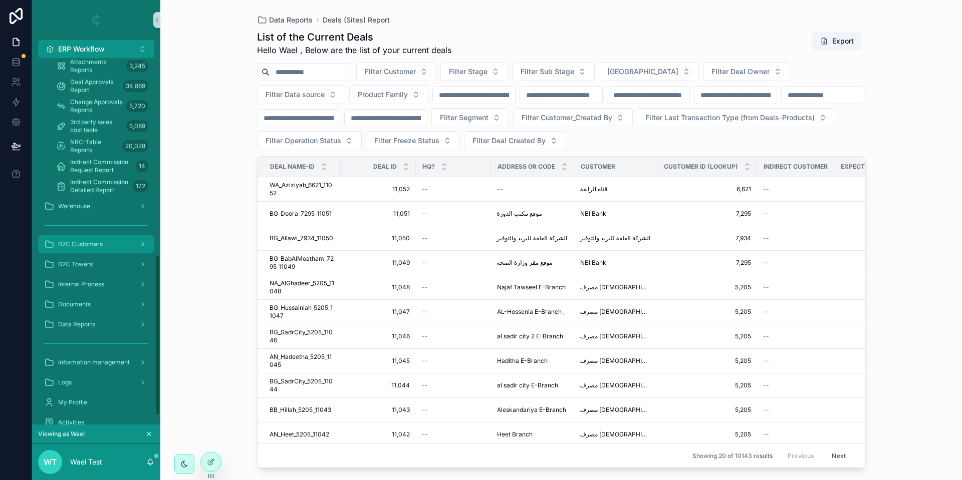
click at [108, 246] on div "B2C Customers" at bounding box center [96, 244] width 104 height 16
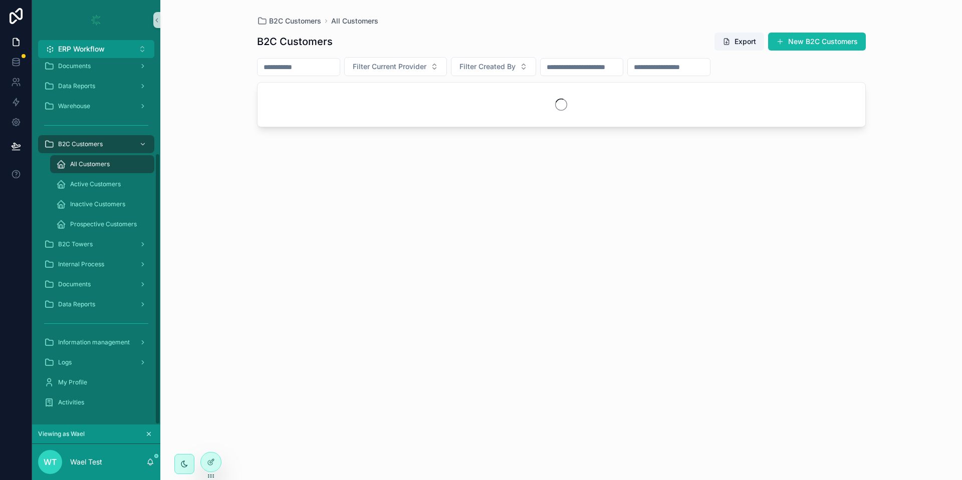
scroll to position [128, 0]
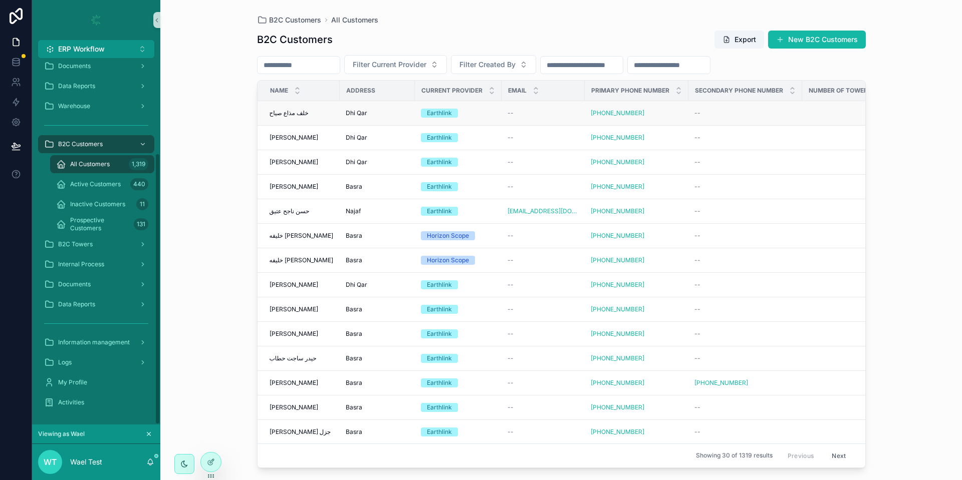
click at [300, 113] on span "خلف مذاع صياح" at bounding box center [289, 113] width 39 height 8
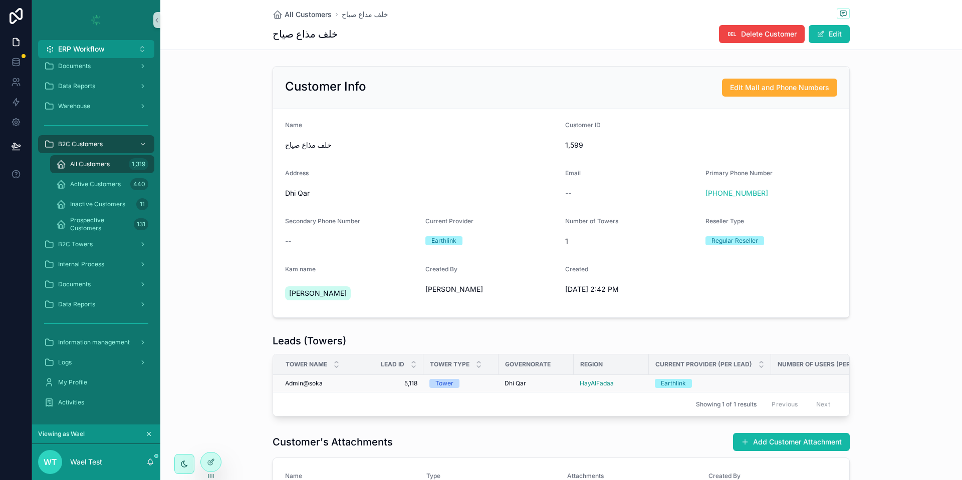
click at [377, 380] on span "5,118" at bounding box center [385, 384] width 63 height 8
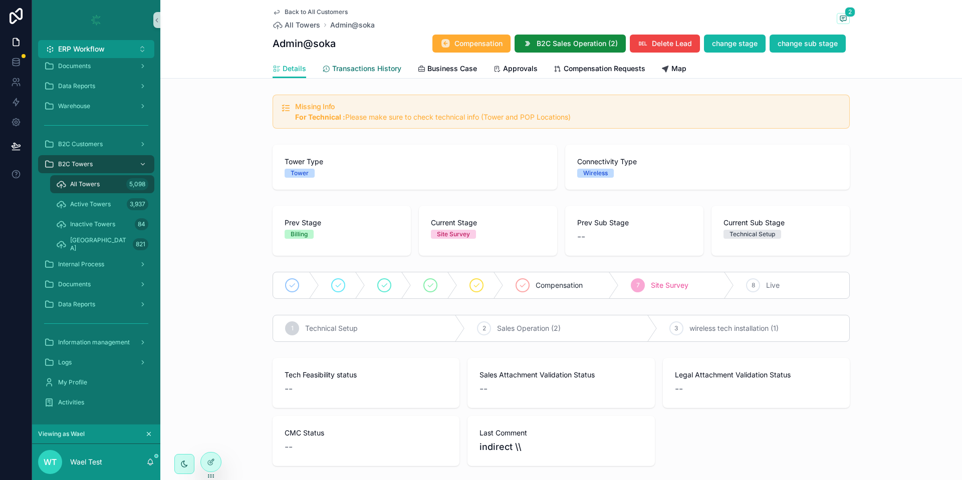
click at [373, 67] on span "Transactions History" at bounding box center [366, 69] width 69 height 10
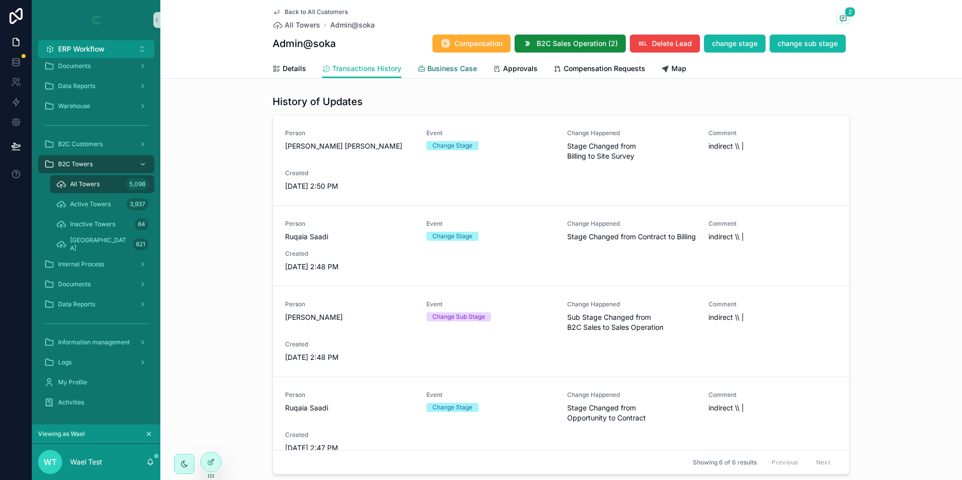
click at [463, 74] on link "Business Case" at bounding box center [447, 70] width 60 height 20
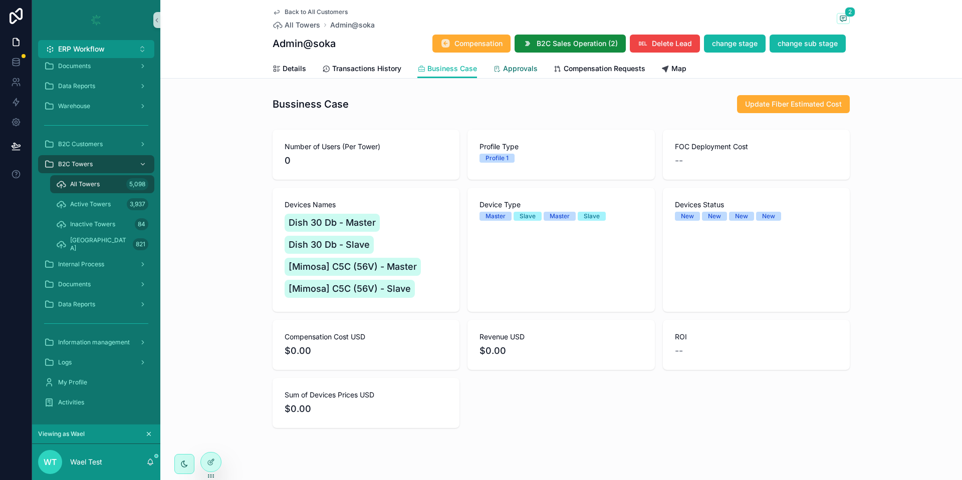
click at [504, 72] on span "Approvals" at bounding box center [520, 69] width 35 height 10
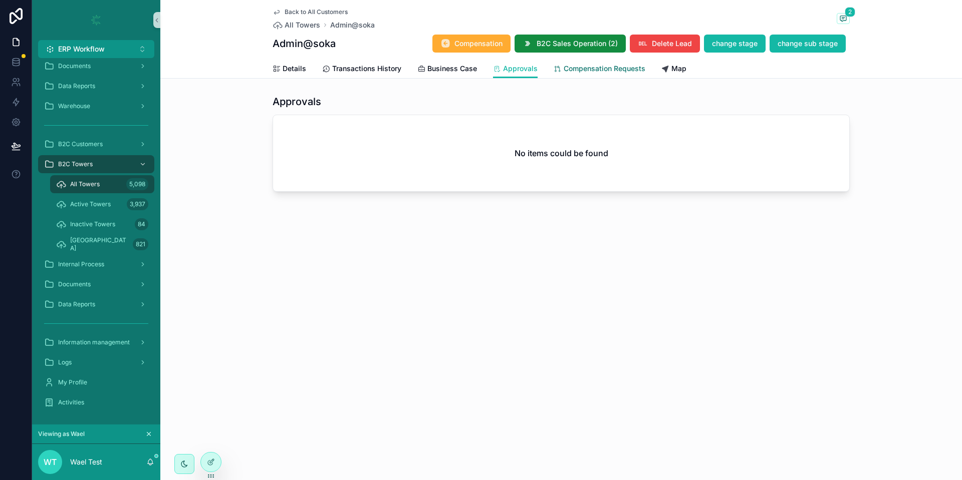
click at [600, 70] on span "Compensation Requests" at bounding box center [605, 69] width 82 height 10
click at [677, 69] on span "Map" at bounding box center [678, 69] width 15 height 10
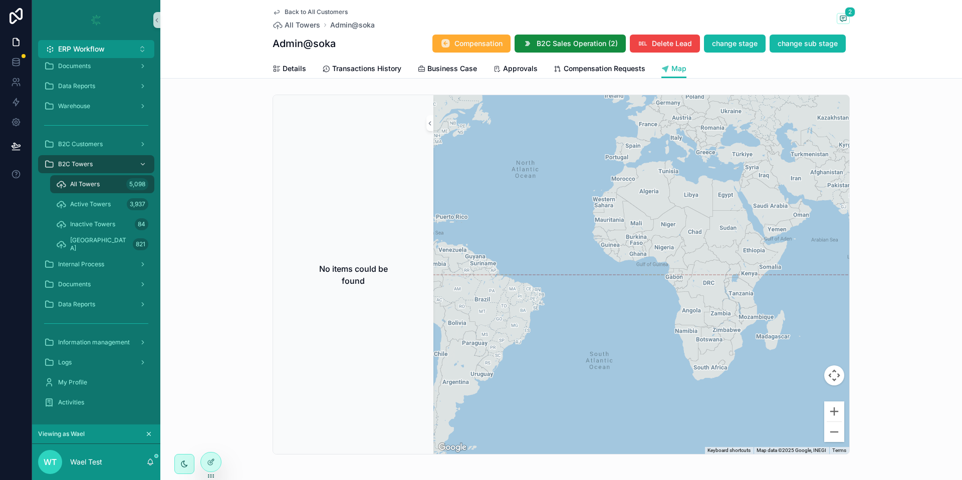
click at [109, 189] on div "All Towers 5,098" at bounding box center [102, 184] width 92 height 16
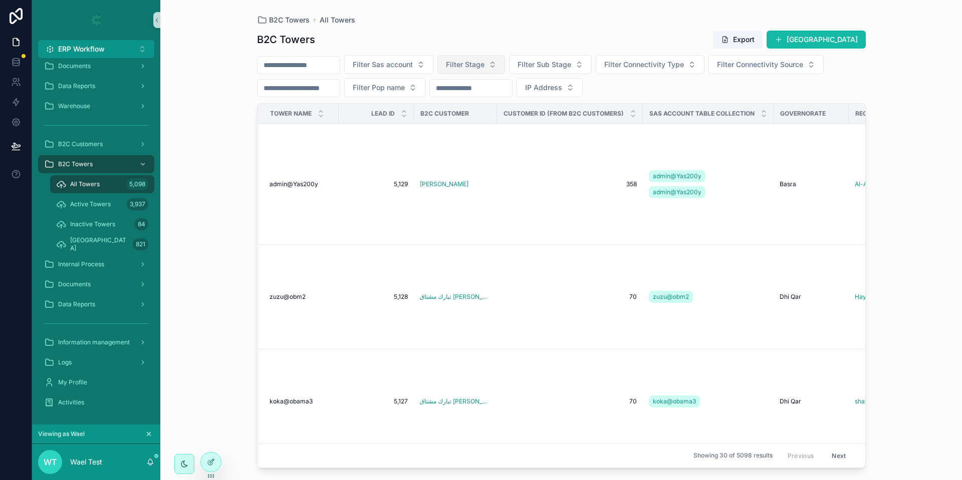
click at [484, 66] on span "Filter Stage" at bounding box center [465, 65] width 39 height 10
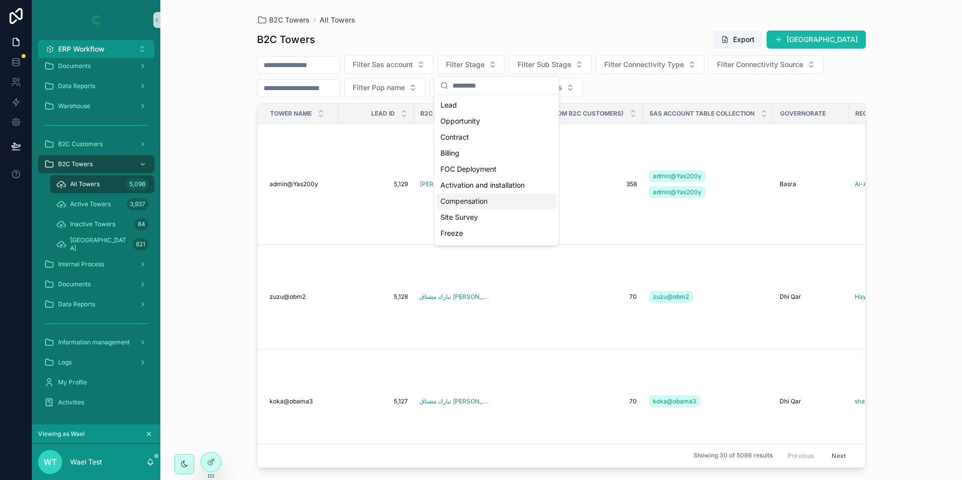
scroll to position [46, 0]
click at [471, 213] on div "Live" at bounding box center [496, 219] width 120 height 16
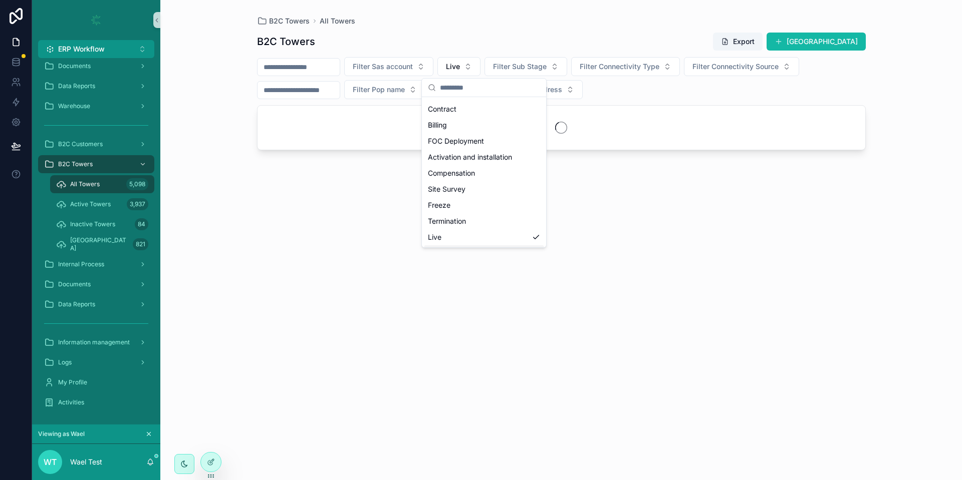
scroll to position [62, 0]
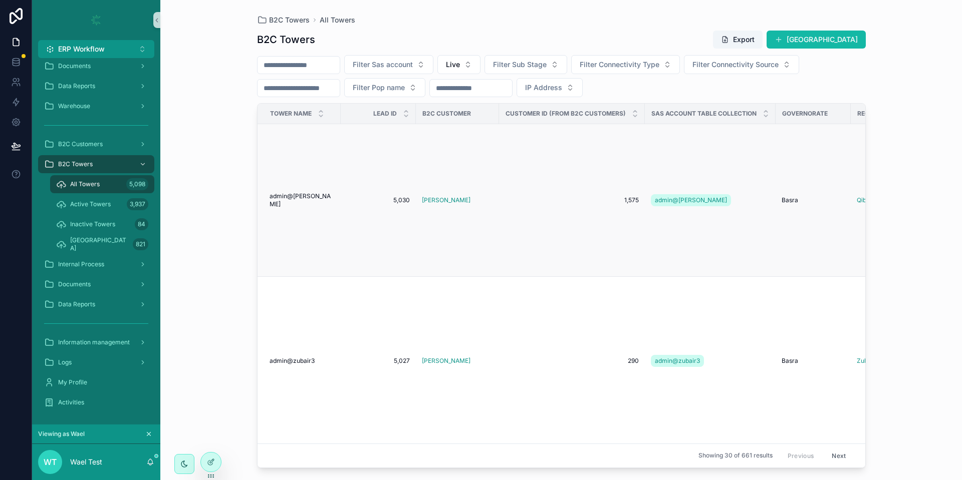
click at [292, 208] on span "admin@[PERSON_NAME]" at bounding box center [302, 200] width 65 height 16
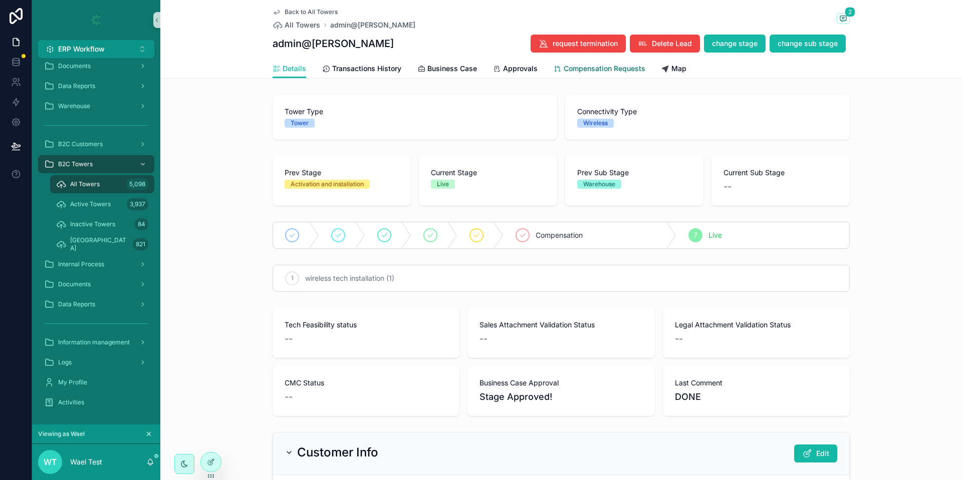
click at [610, 66] on span "Compensation Requests" at bounding box center [605, 69] width 82 height 10
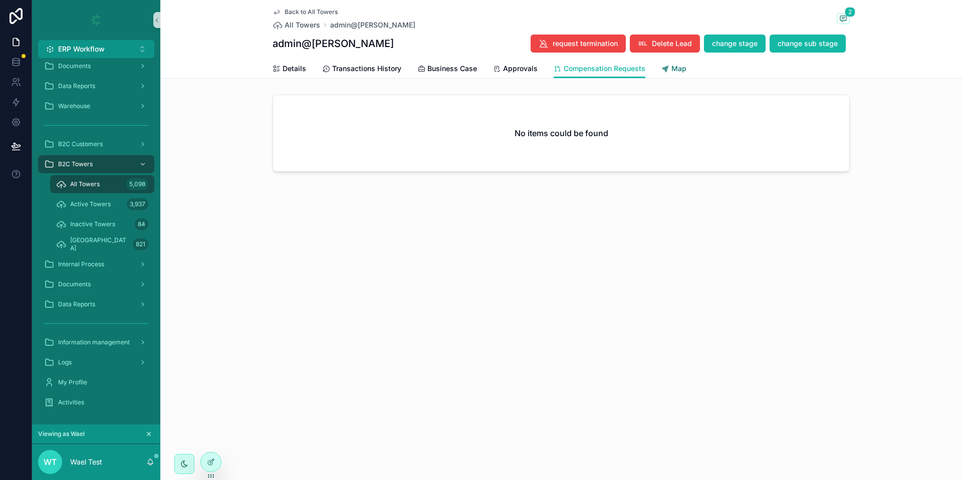
click at [675, 70] on span "Map" at bounding box center [678, 69] width 15 height 10
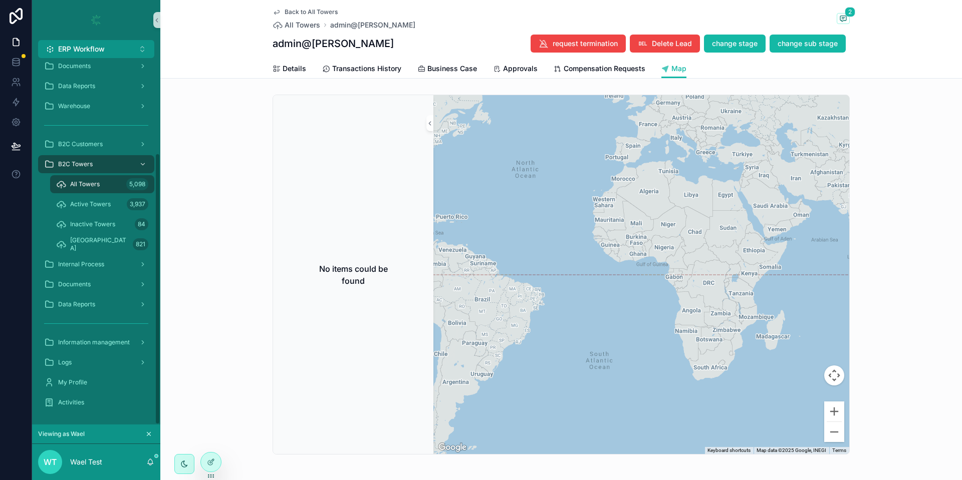
click at [99, 179] on div "All Towers 5,098" at bounding box center [102, 184] width 92 height 16
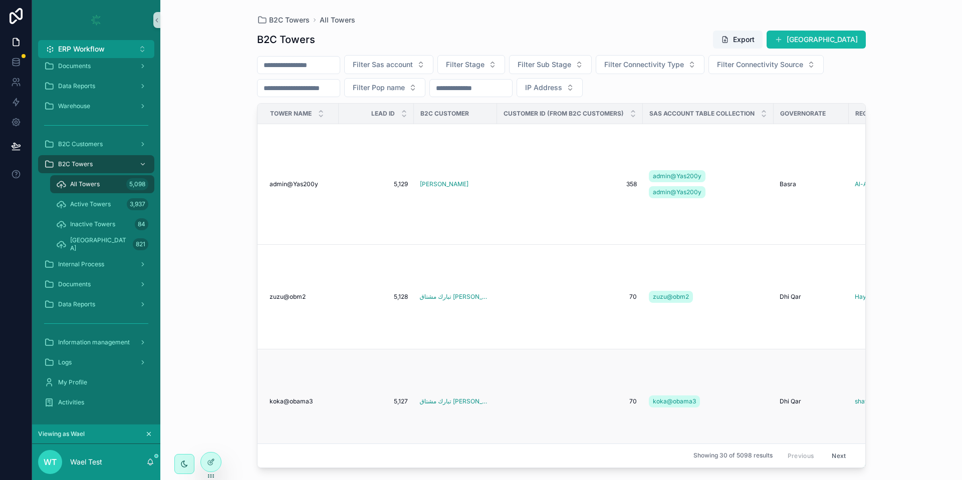
click at [306, 398] on span "koka@obama3" at bounding box center [291, 402] width 43 height 8
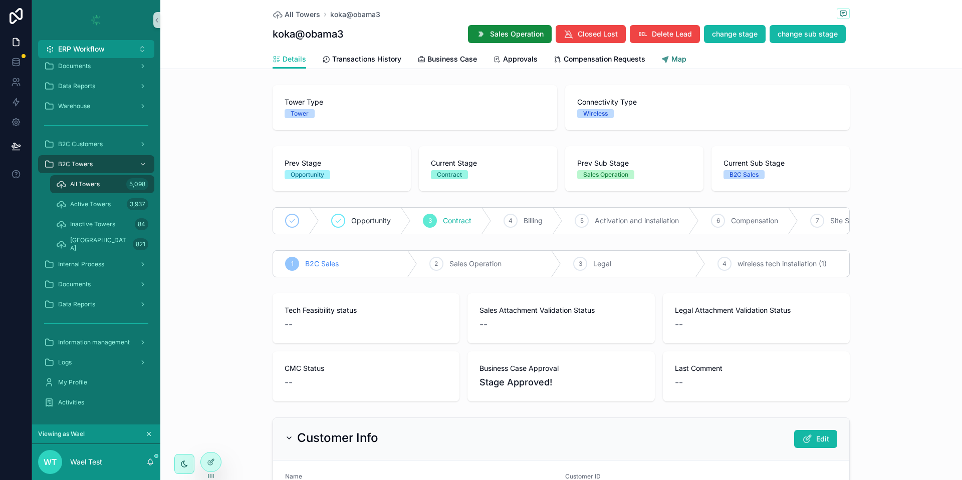
click at [671, 58] on span "Map" at bounding box center [678, 59] width 15 height 10
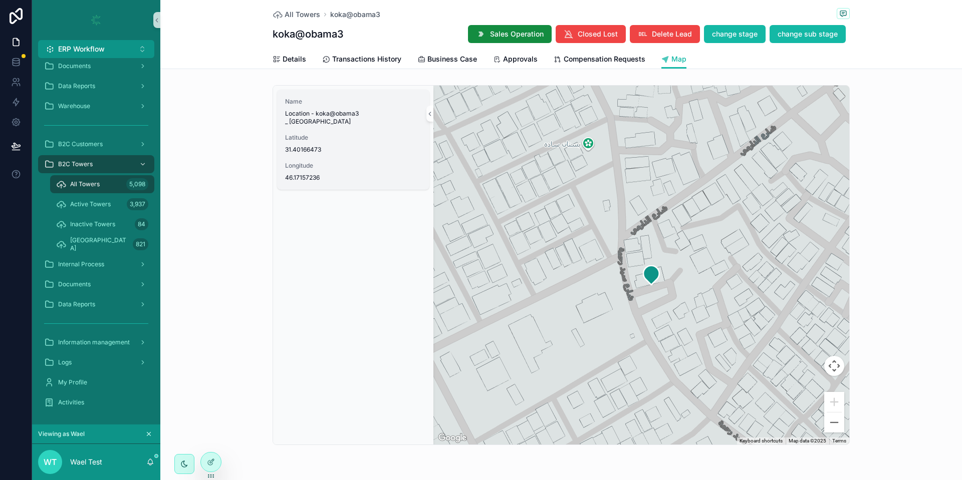
click at [345, 169] on span "Longitude" at bounding box center [353, 166] width 136 height 8
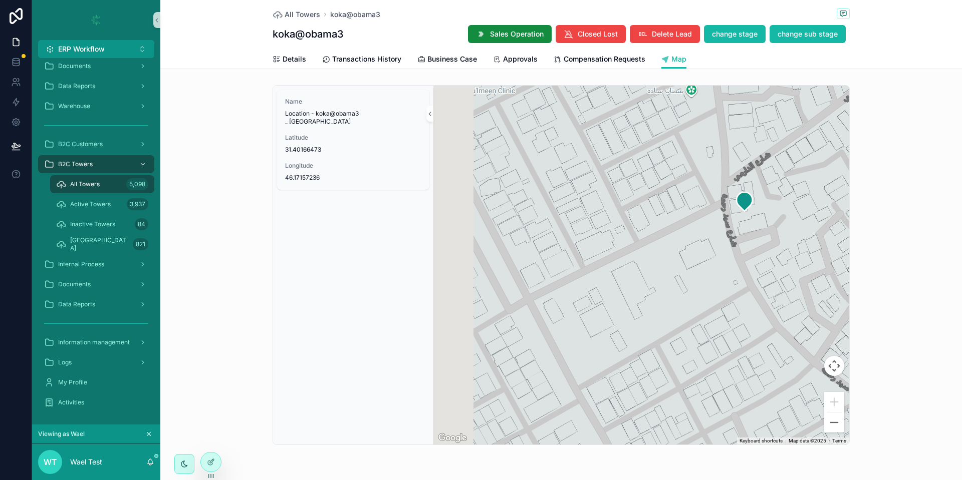
drag, startPoint x: 691, startPoint y: 261, endPoint x: 780, endPoint y: 214, distance: 100.9
click at [780, 214] on div "scrollable content" at bounding box center [641, 265] width 416 height 359
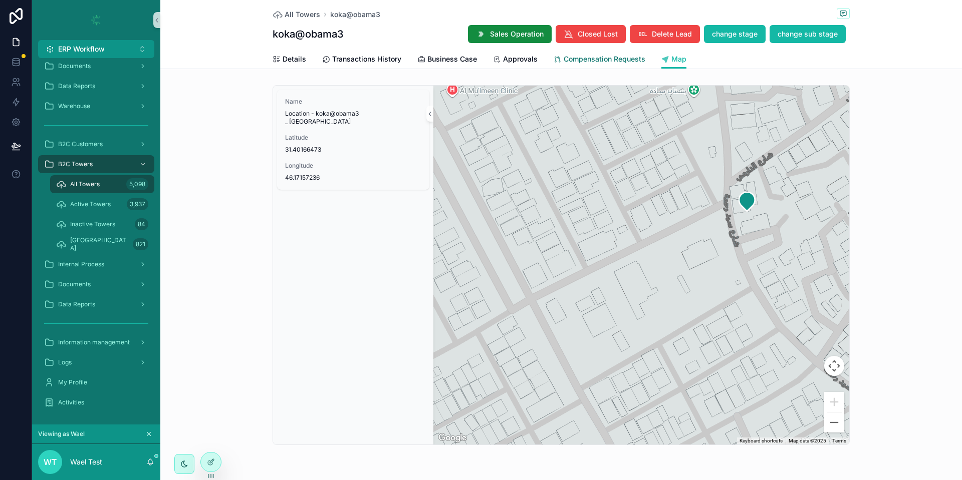
click at [620, 57] on span "Compensation Requests" at bounding box center [605, 59] width 82 height 10
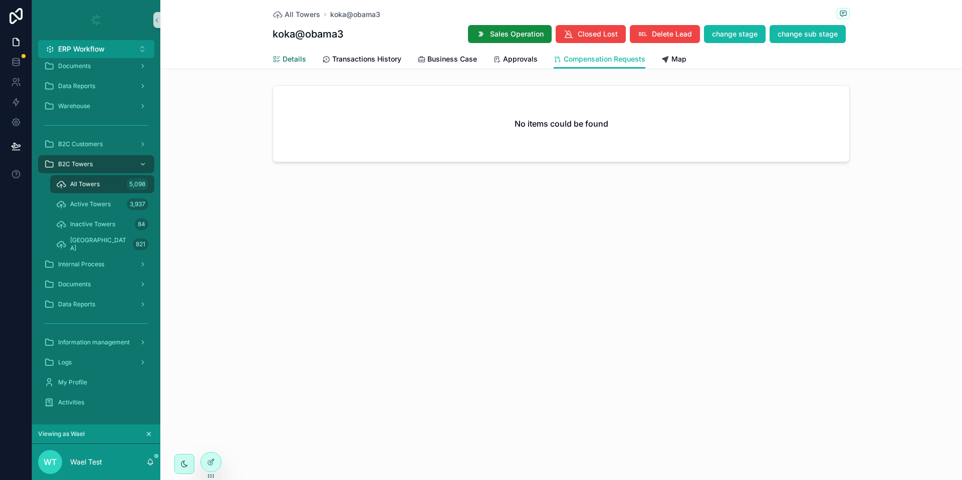
click at [276, 62] on icon "scrollable content" at bounding box center [277, 60] width 8 height 8
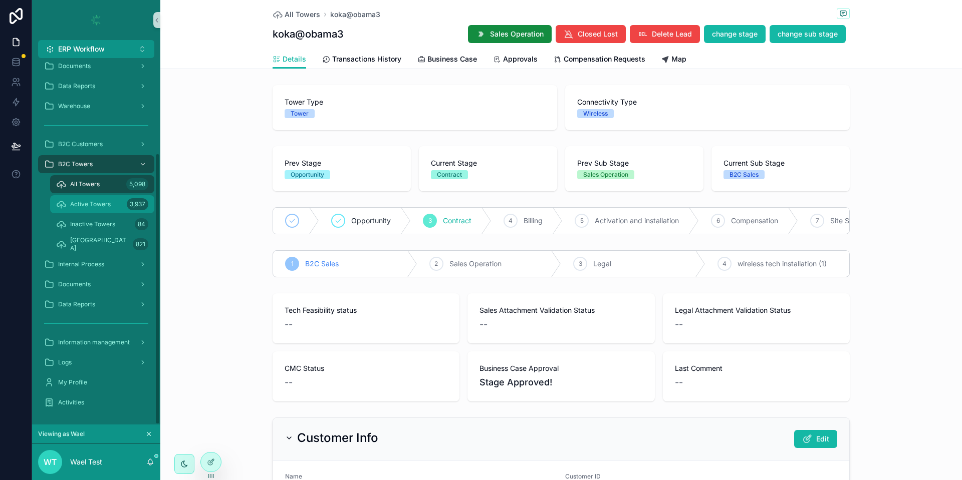
click at [99, 209] on div "Active Towers 3,937" at bounding box center [102, 204] width 92 height 16
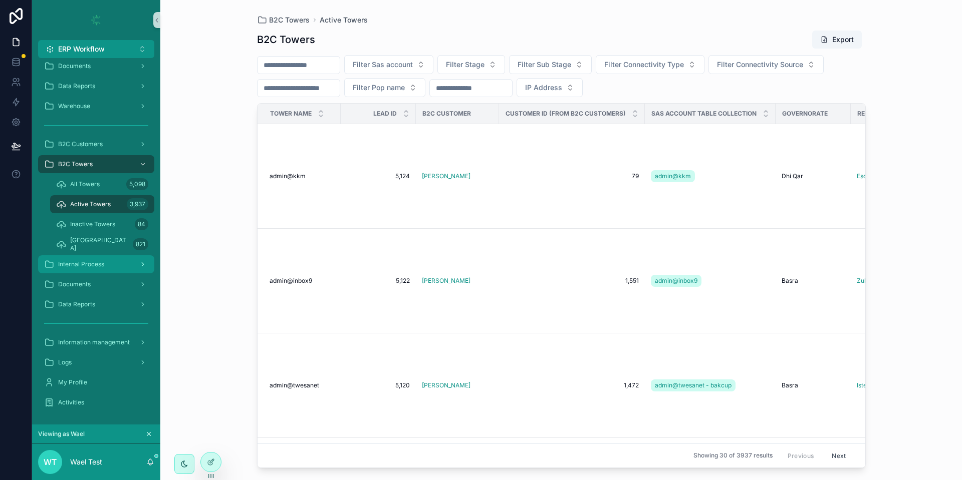
click at [121, 258] on div "Internal Process" at bounding box center [96, 265] width 104 height 16
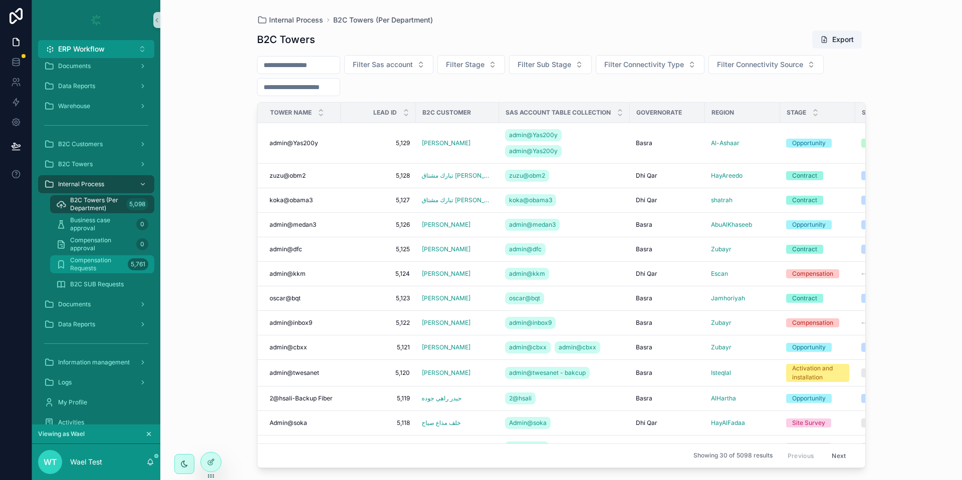
click at [120, 269] on span "Compensation Requests" at bounding box center [97, 265] width 54 height 16
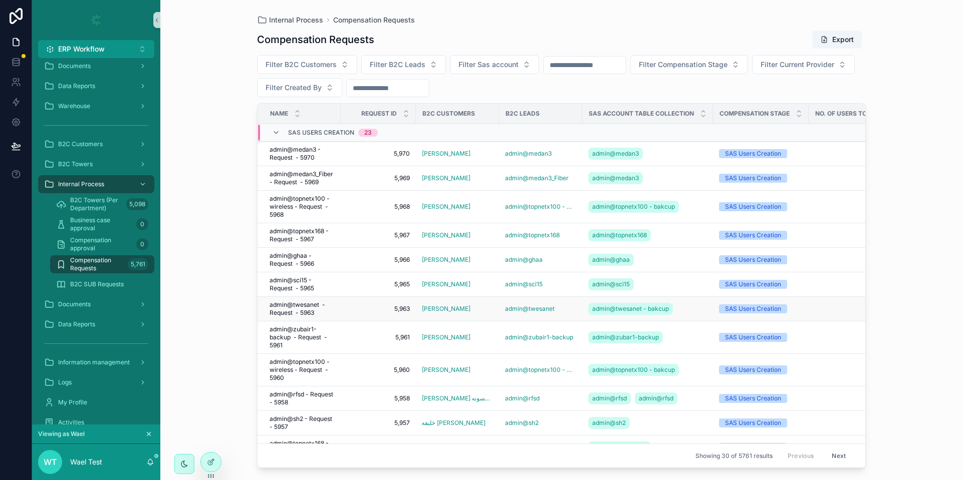
scroll to position [222, 0]
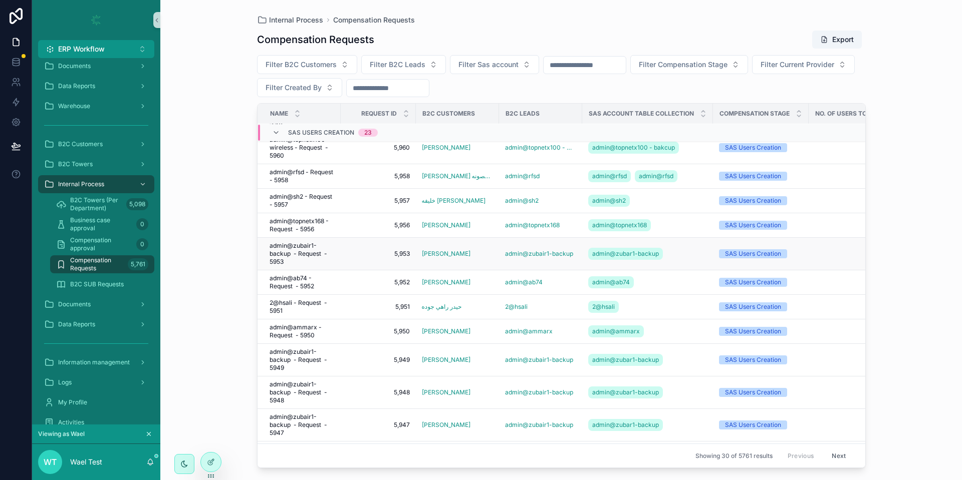
click at [308, 262] on span "admin@zubair1-backup - Request - 5953" at bounding box center [302, 254] width 65 height 24
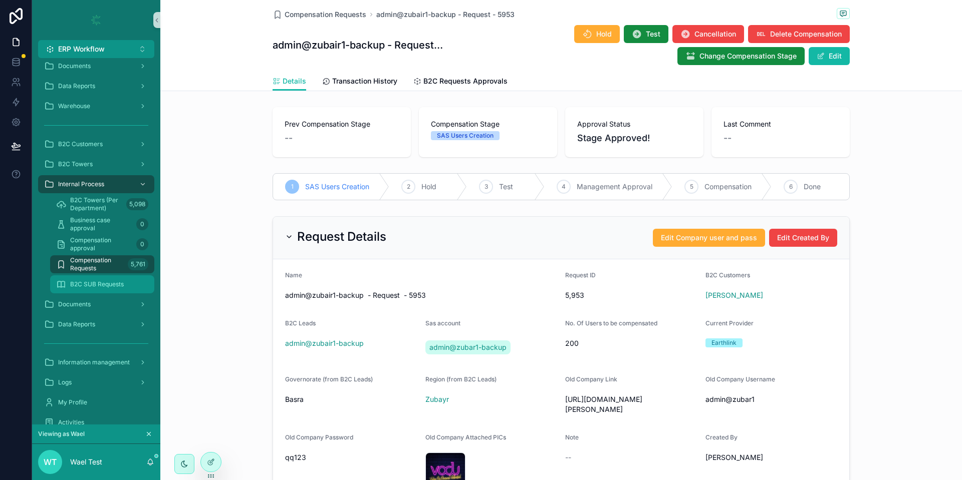
click at [82, 283] on span "B2C SUB Requests" at bounding box center [97, 285] width 54 height 8
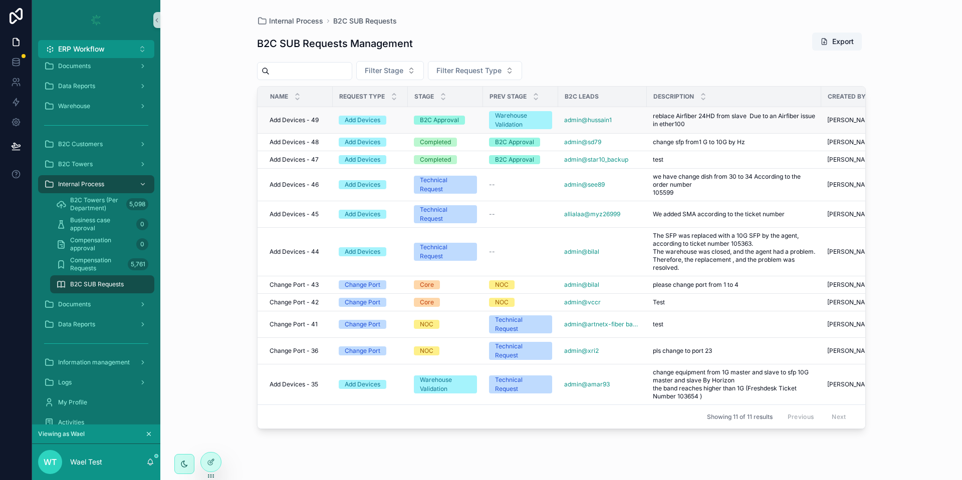
click at [311, 120] on span "Add Devices - 49" at bounding box center [294, 120] width 49 height 8
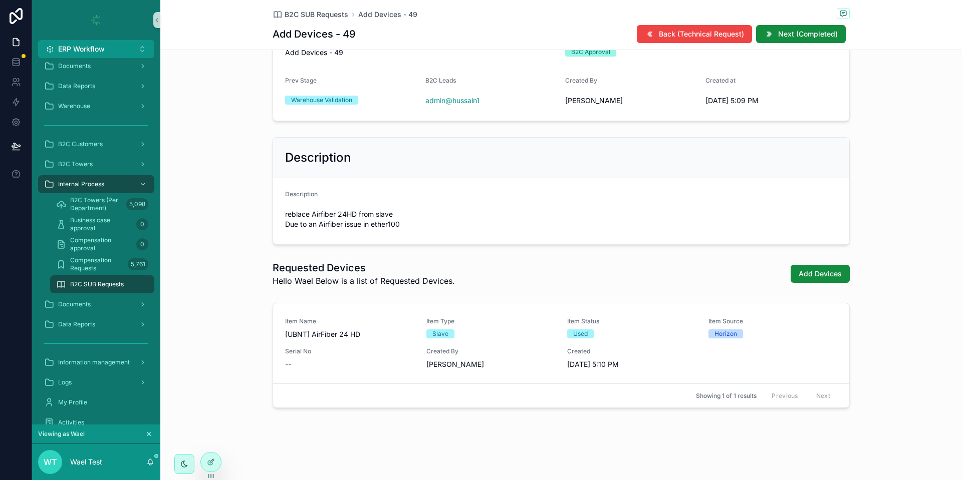
scroll to position [68, 0]
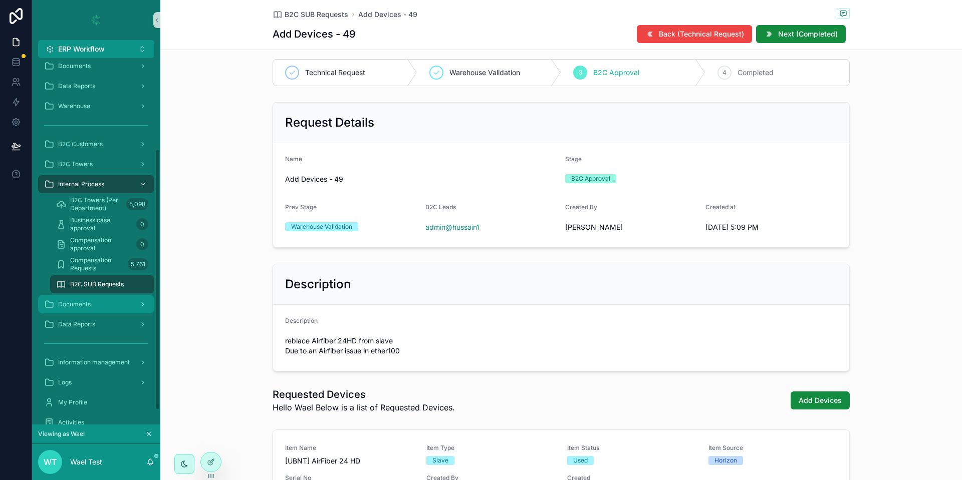
click at [89, 304] on span "Documents" at bounding box center [74, 305] width 33 height 8
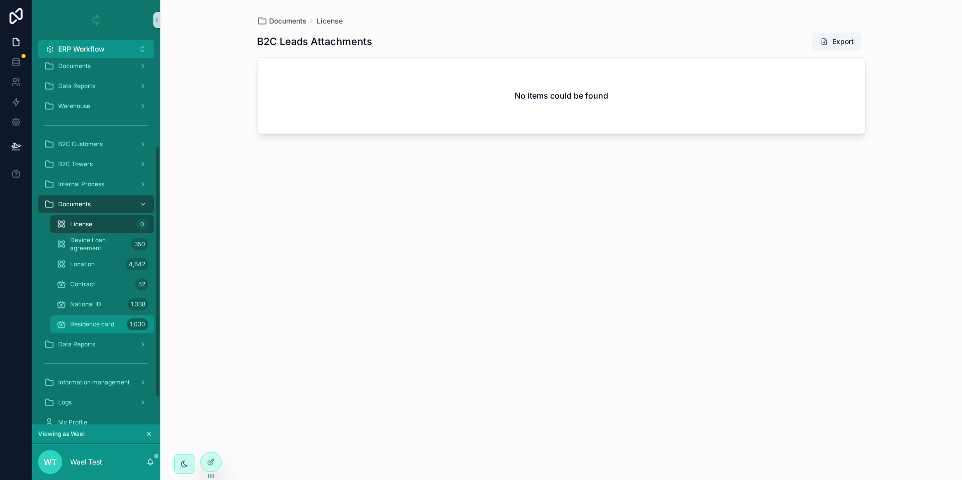
scroll to position [168, 0]
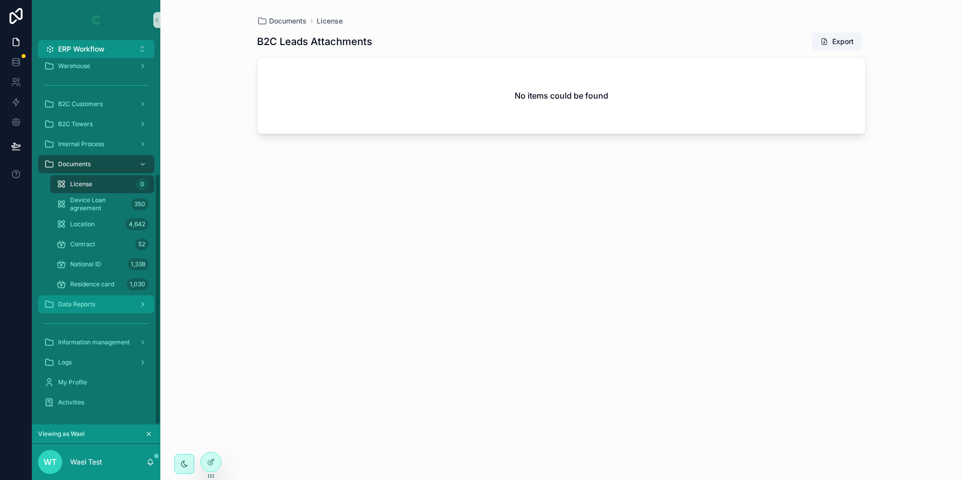
click at [94, 312] on div "Data Reports" at bounding box center [96, 305] width 104 height 16
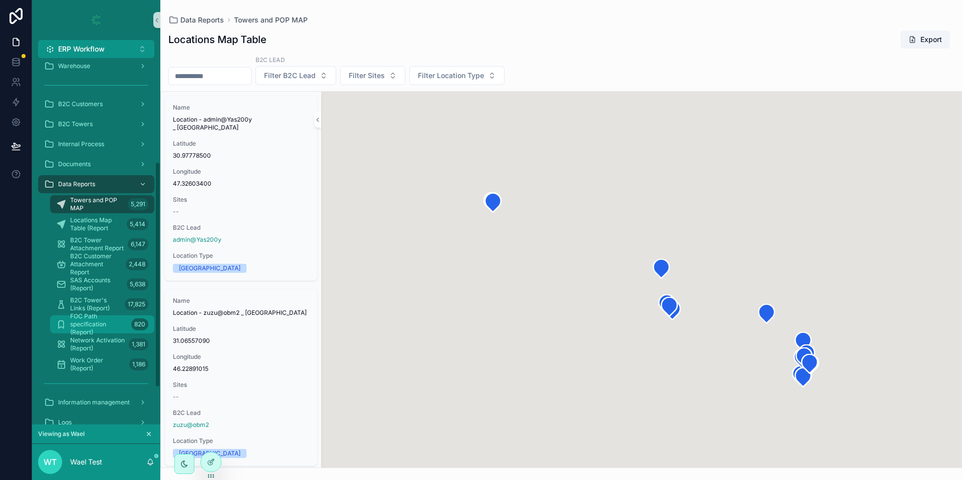
scroll to position [228, 0]
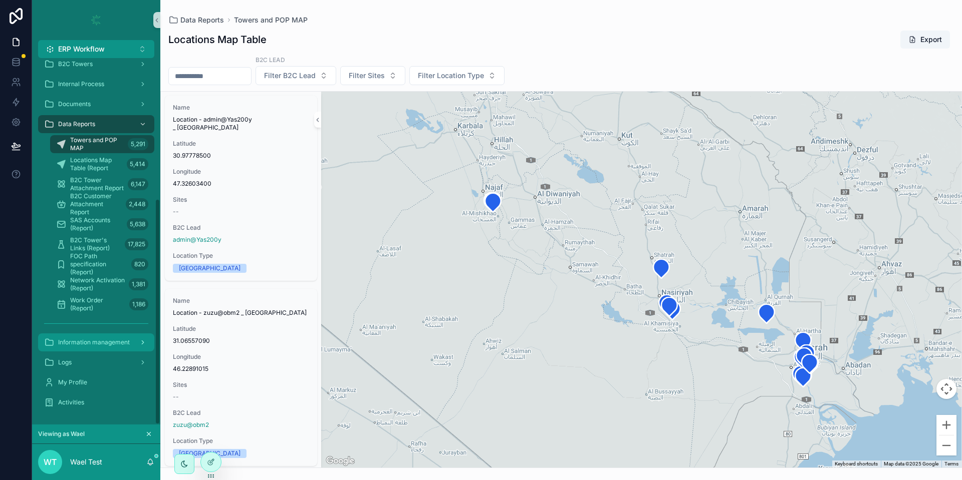
click at [105, 344] on span "Information management" at bounding box center [94, 343] width 72 height 8
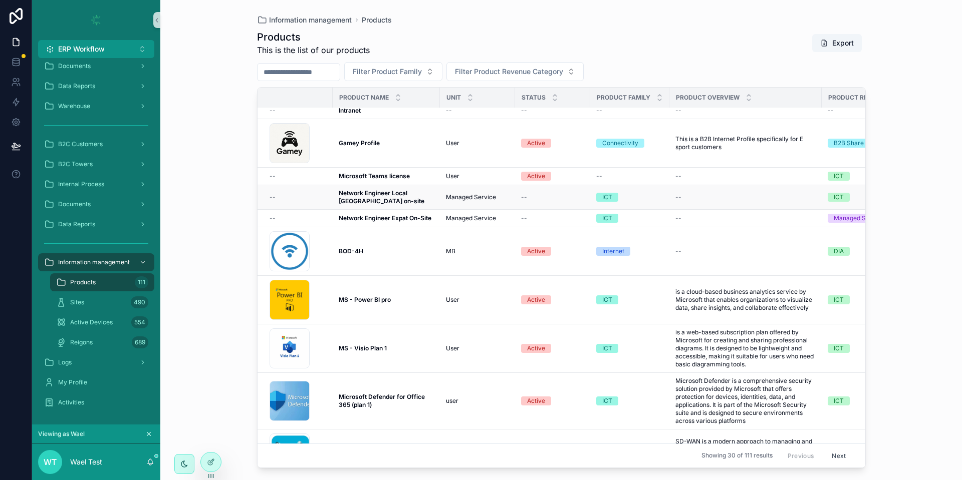
scroll to position [164, 0]
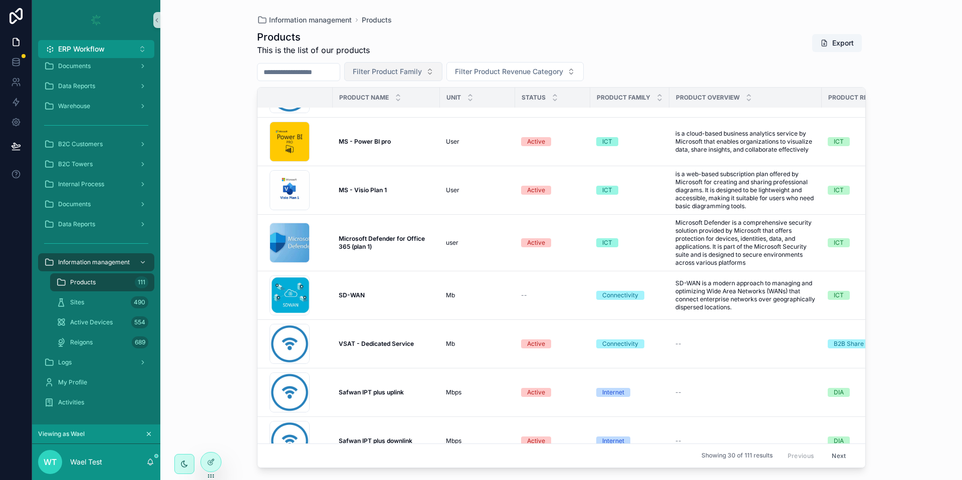
click at [414, 67] on span "Filter Product Family" at bounding box center [387, 72] width 69 height 10
click at [398, 113] on div "Internet" at bounding box center [418, 112] width 120 height 16
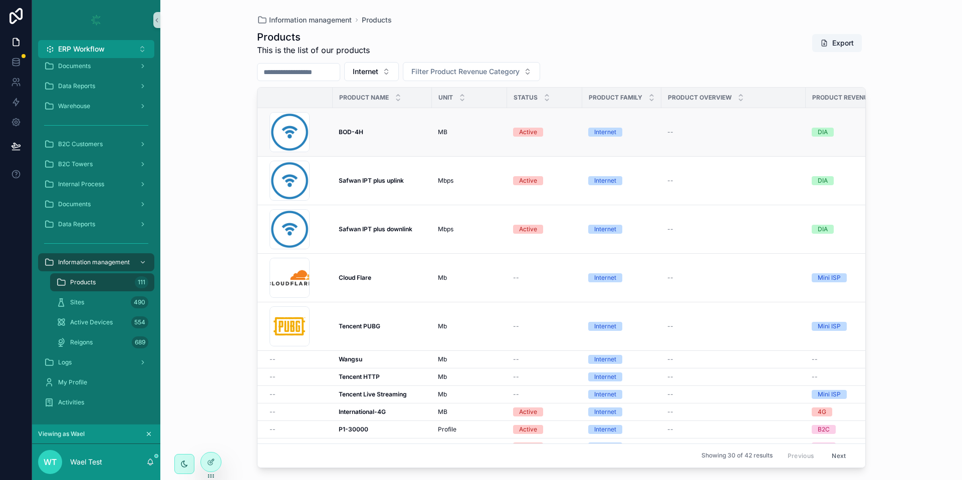
click at [353, 134] on strong "BOD-4H" at bounding box center [351, 132] width 25 height 8
click at [378, 70] on span "Internet" at bounding box center [366, 72] width 26 height 10
click at [368, 141] on div "Connectivity" at bounding box center [397, 144] width 120 height 16
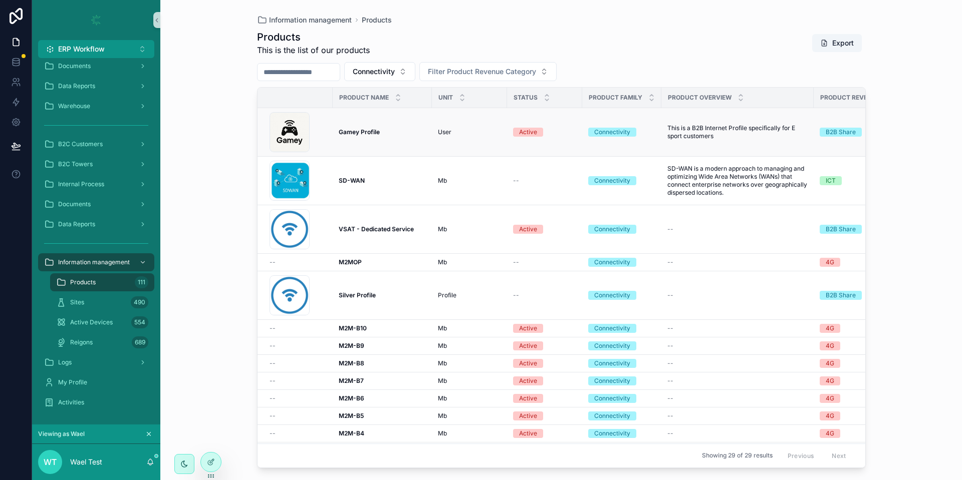
click at [352, 131] on strong "Gamey Profile" at bounding box center [359, 132] width 41 height 8
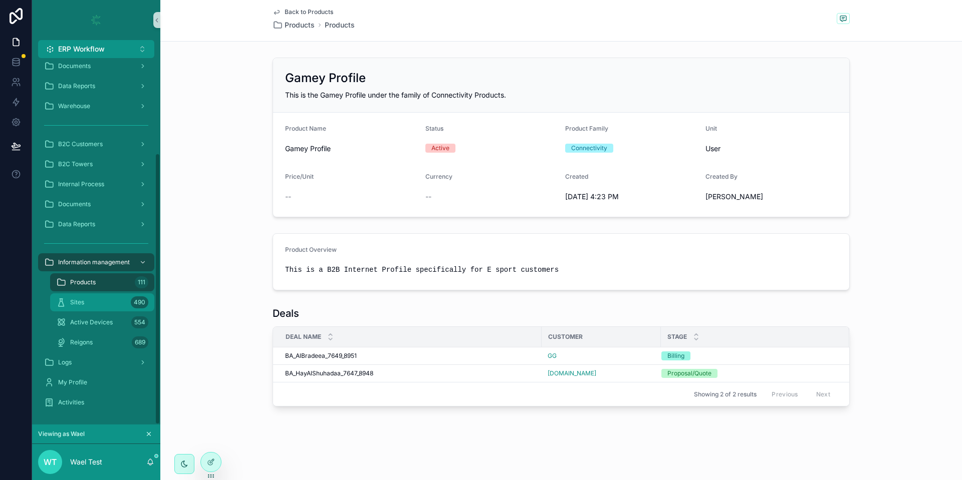
click at [93, 297] on div "Sites 490" at bounding box center [102, 303] width 92 height 16
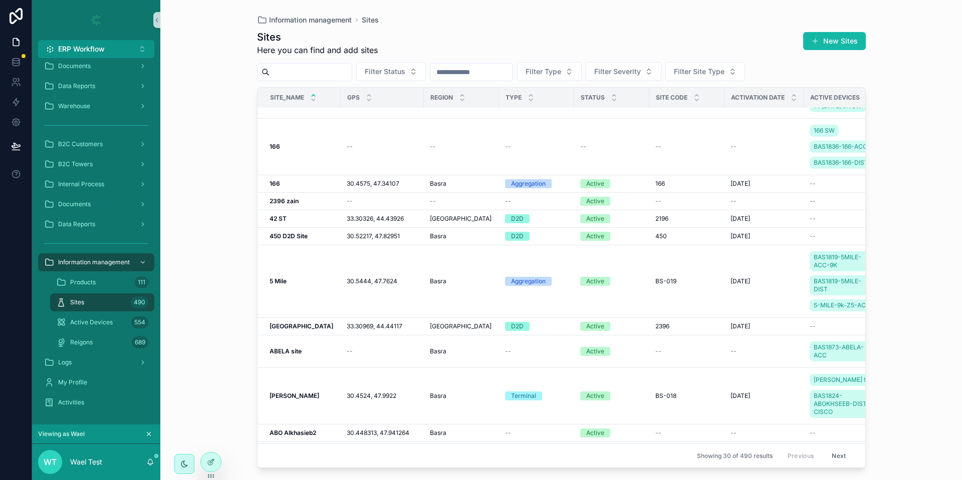
scroll to position [246, 0]
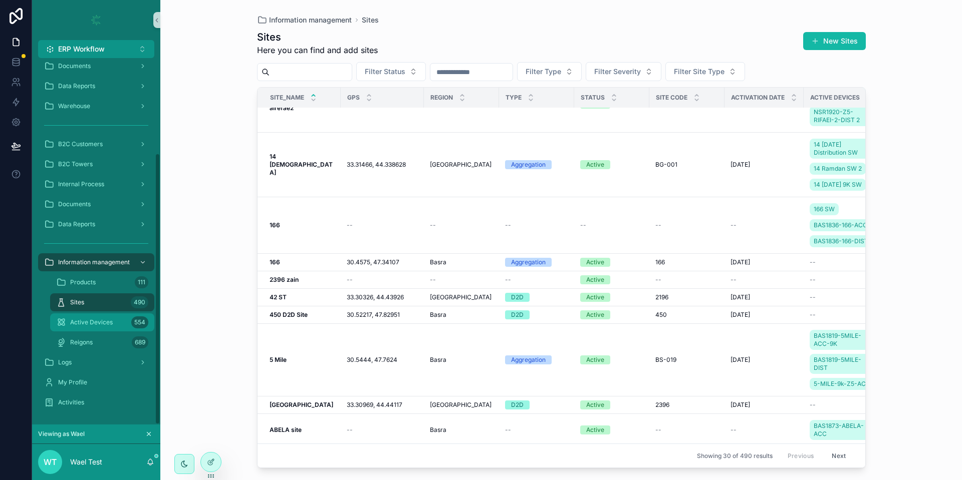
click at [113, 315] on div "Active Devices 554" at bounding box center [102, 323] width 92 height 16
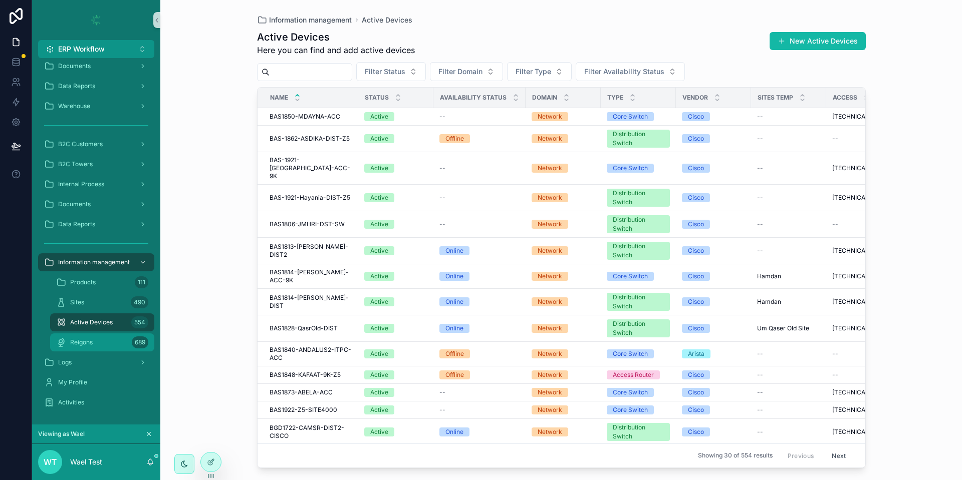
click at [95, 344] on div "Reigons 689" at bounding box center [102, 343] width 92 height 16
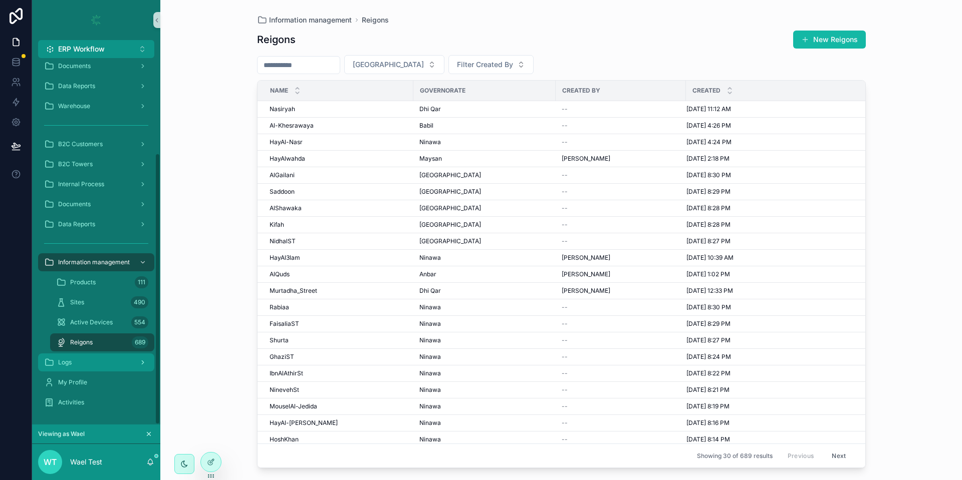
click at [92, 366] on div "Logs" at bounding box center [96, 363] width 104 height 16
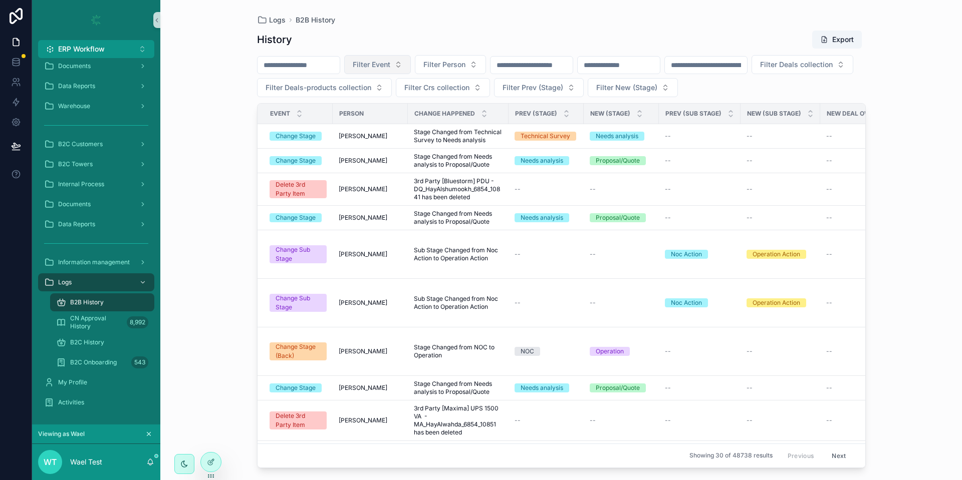
click at [390, 61] on span "Filter Event" at bounding box center [372, 65] width 38 height 10
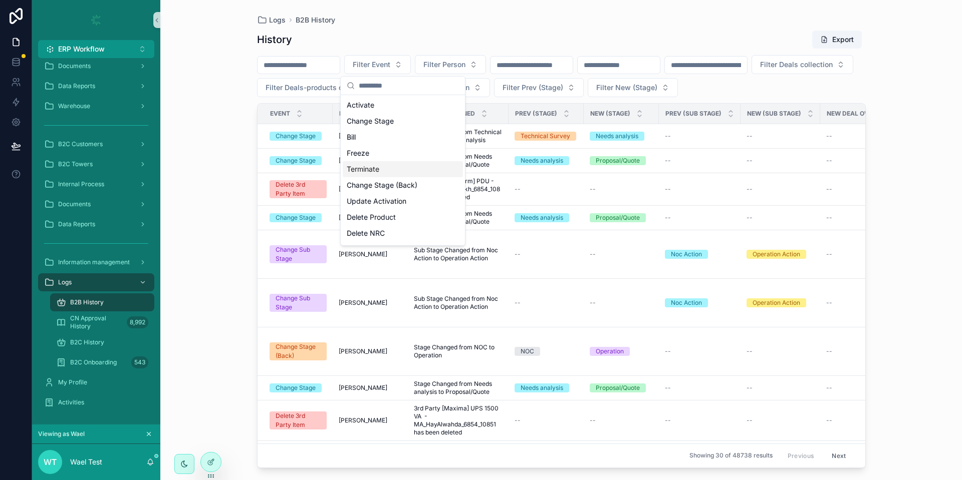
click at [385, 170] on div "Terminate" at bounding box center [403, 169] width 120 height 16
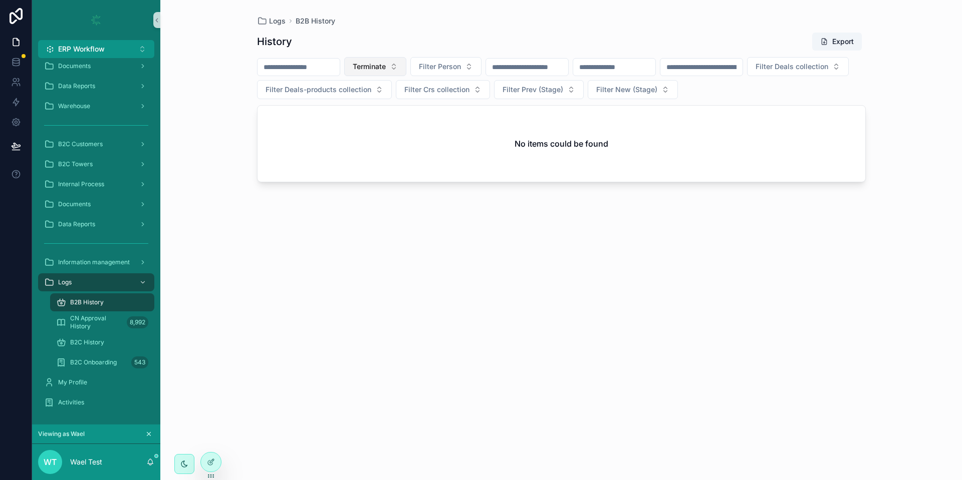
click at [406, 66] on button "Terminate" at bounding box center [375, 66] width 62 height 19
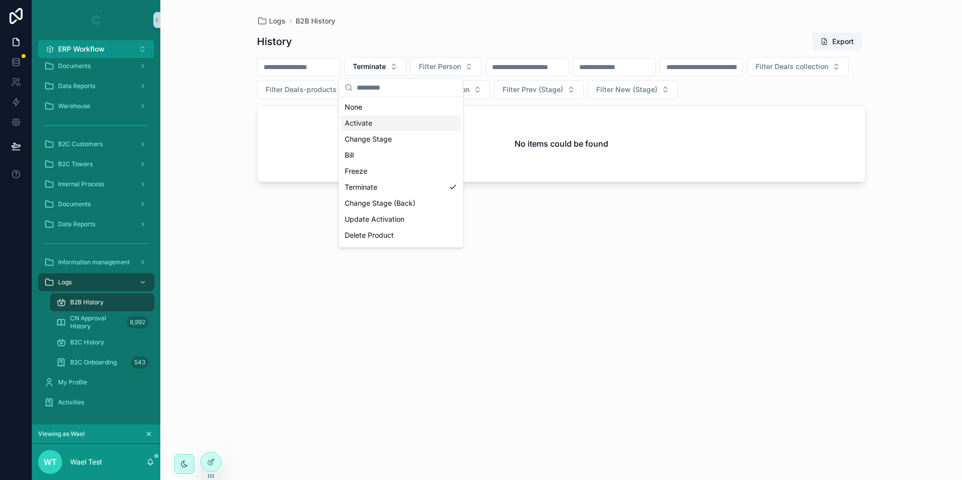
click at [370, 128] on div "Activate" at bounding box center [401, 123] width 120 height 16
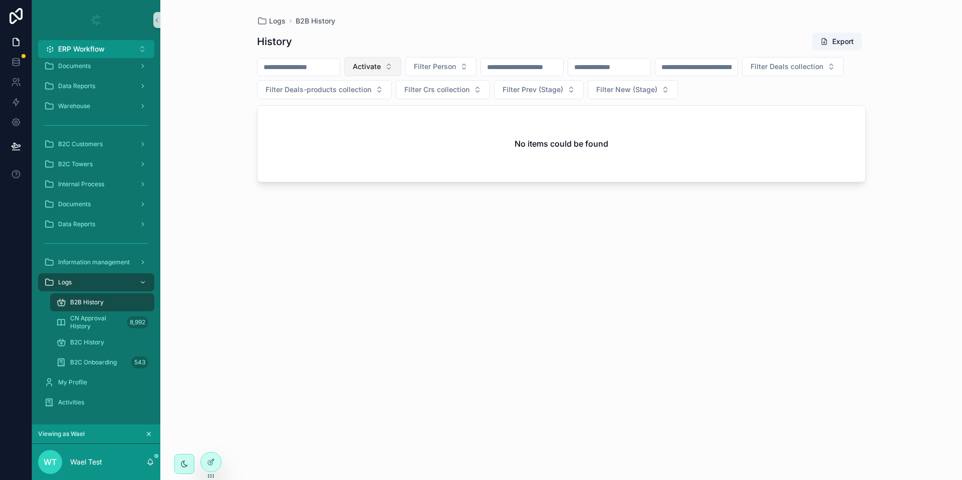
click at [401, 64] on button "Activate" at bounding box center [372, 66] width 57 height 19
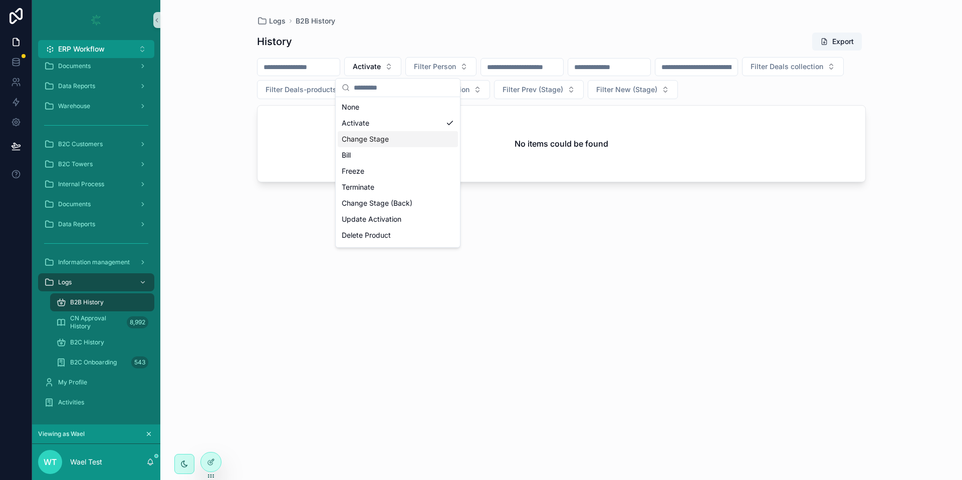
click at [376, 139] on div "Change Stage" at bounding box center [398, 139] width 120 height 16
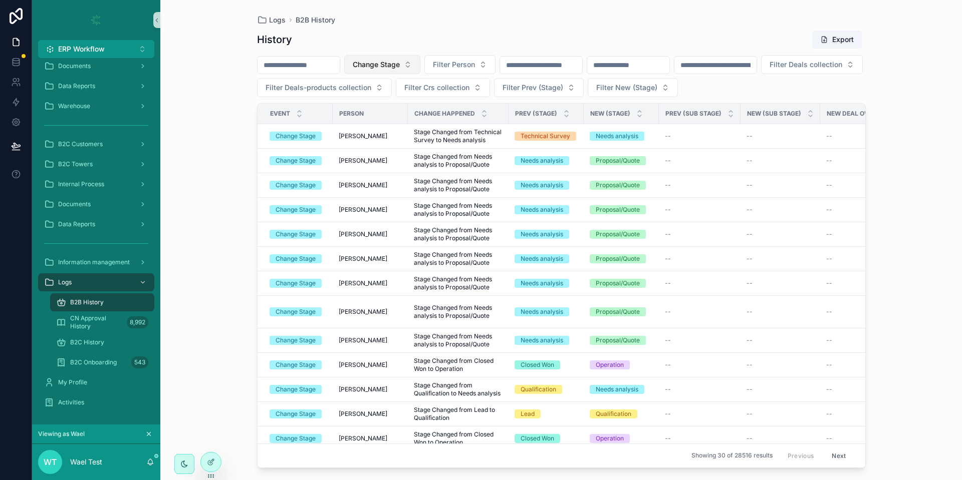
click at [400, 69] on span "Change Stage" at bounding box center [376, 65] width 47 height 10
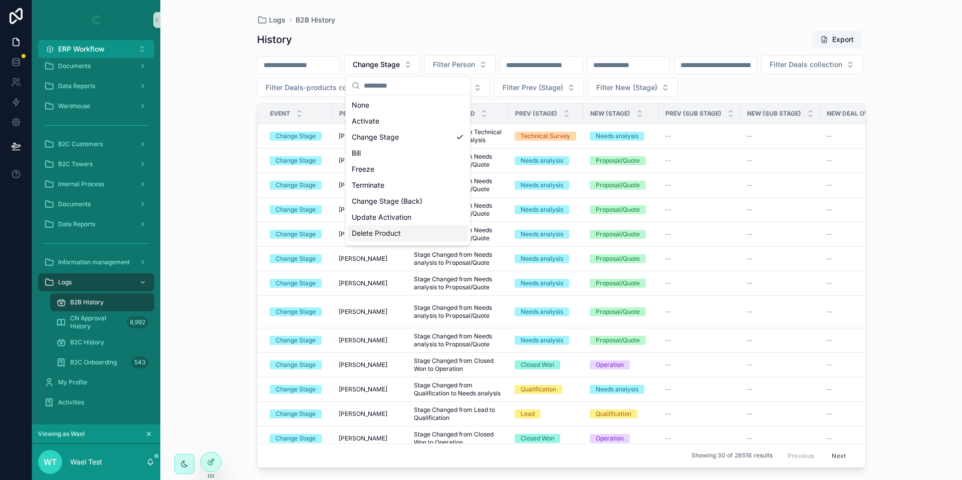
click at [406, 230] on div "Delete Product" at bounding box center [408, 233] width 120 height 16
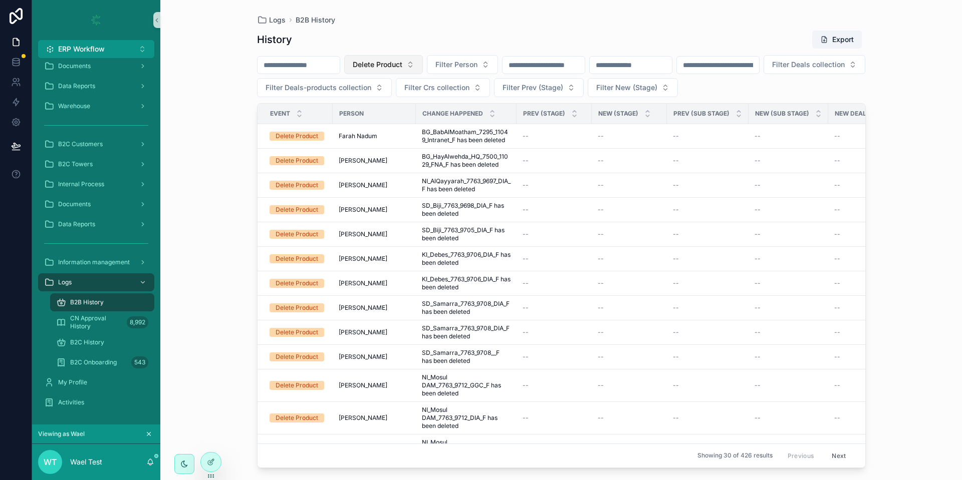
click at [402, 65] on span "Delete Product" at bounding box center [378, 65] width 50 height 10
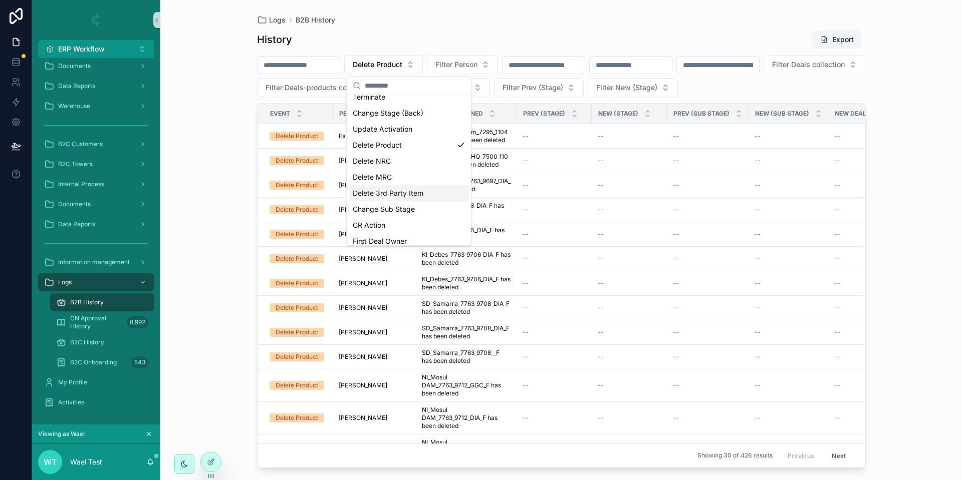
scroll to position [110, 0]
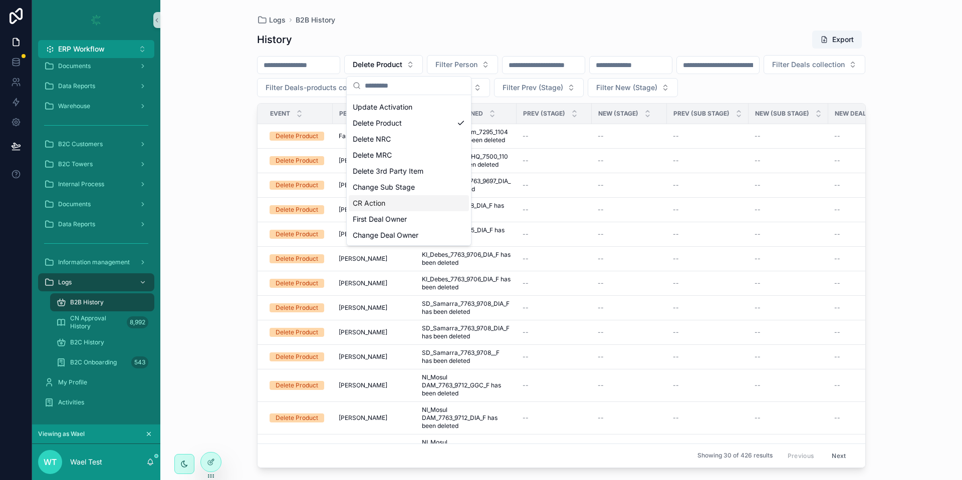
click at [392, 203] on div "CR Action" at bounding box center [409, 203] width 120 height 16
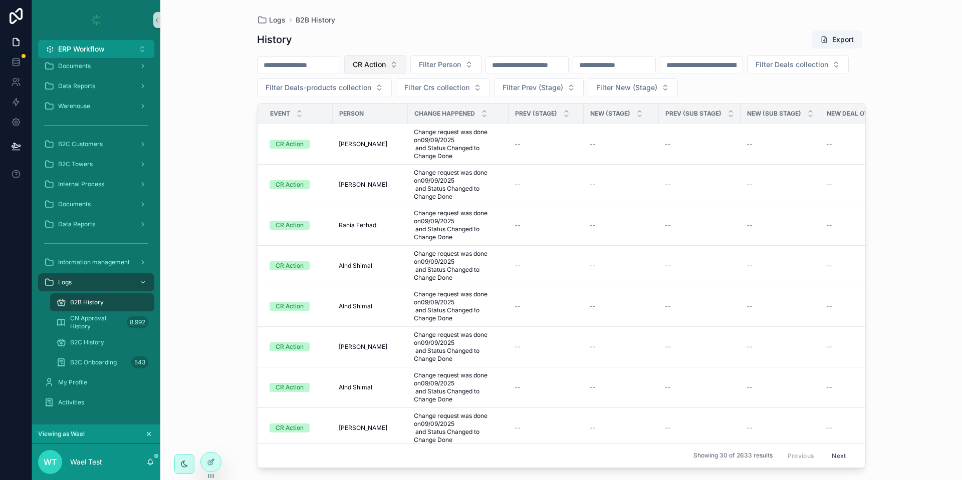
click at [386, 68] on span "CR Action" at bounding box center [369, 65] width 33 height 10
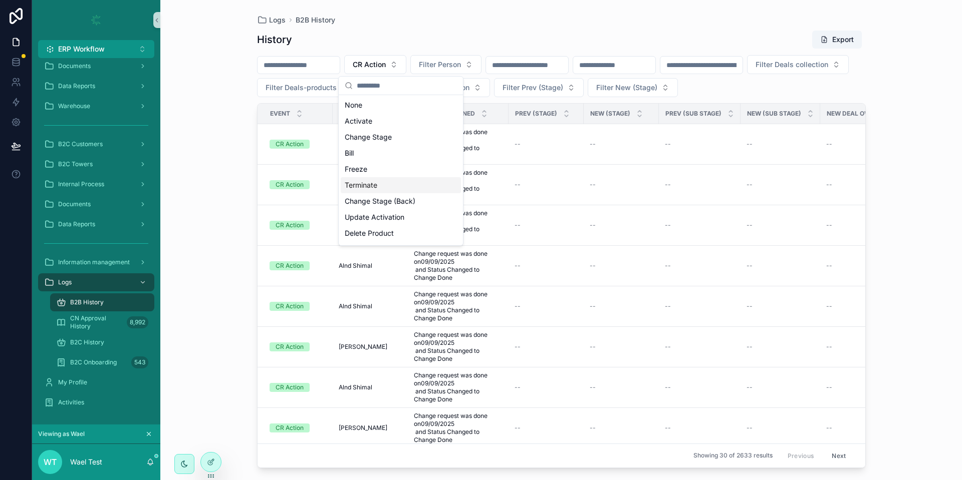
scroll to position [110, 0]
click at [395, 233] on div "Change Deal Owner" at bounding box center [401, 235] width 120 height 16
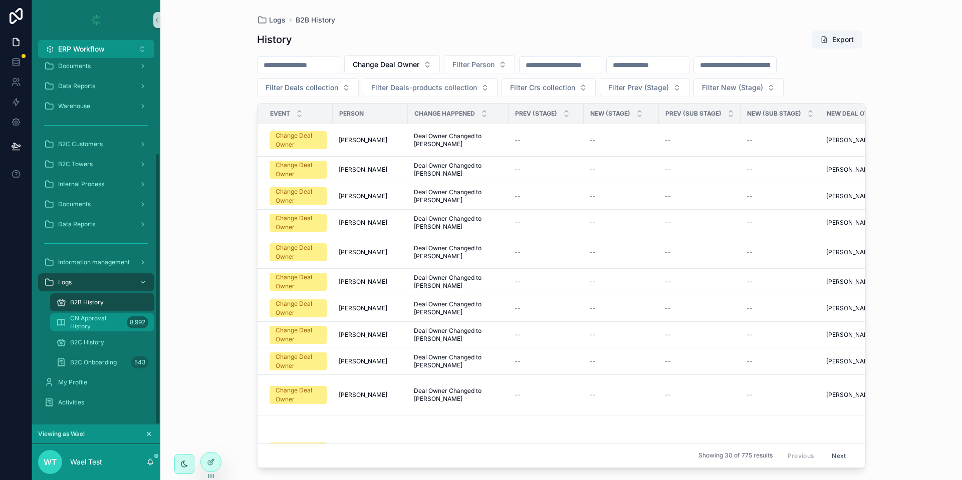
click at [78, 330] on span "CN Approval History" at bounding box center [96, 323] width 53 height 16
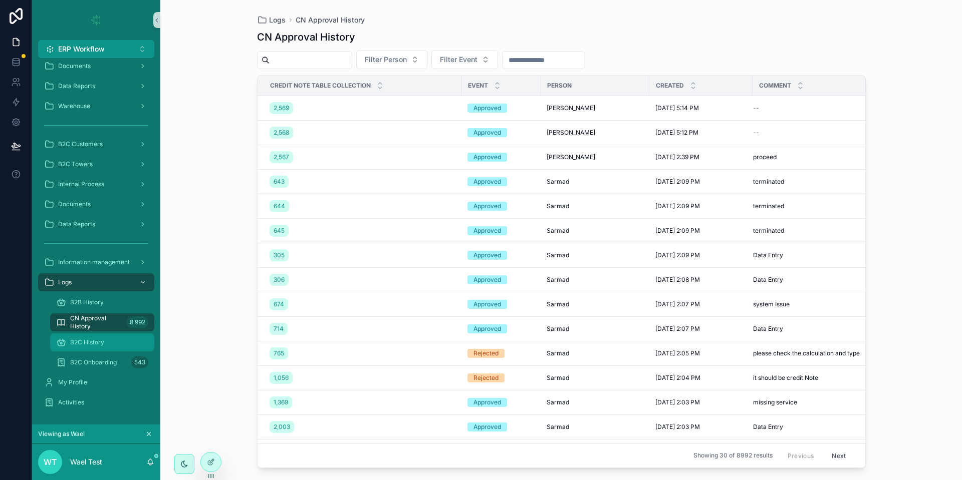
click at [121, 345] on div "B2C History" at bounding box center [102, 343] width 92 height 16
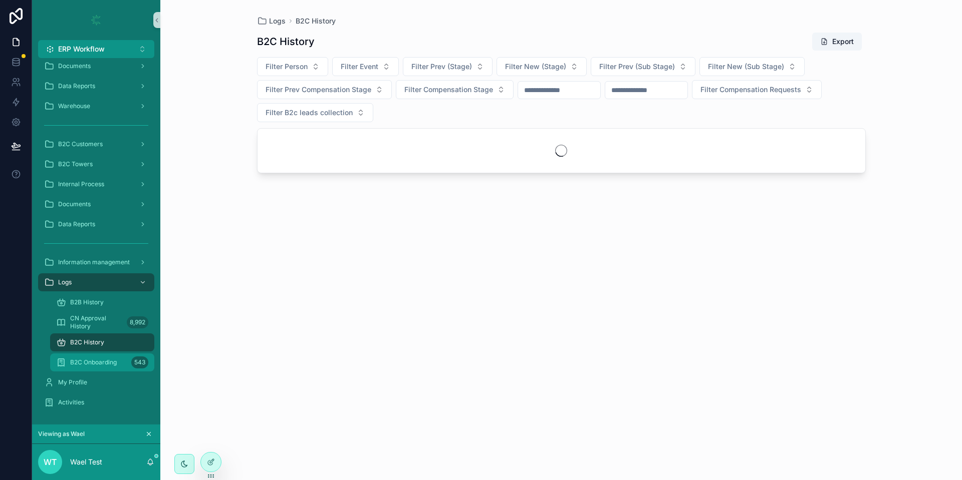
click at [98, 364] on span "B2C Onboarding" at bounding box center [93, 363] width 47 height 8
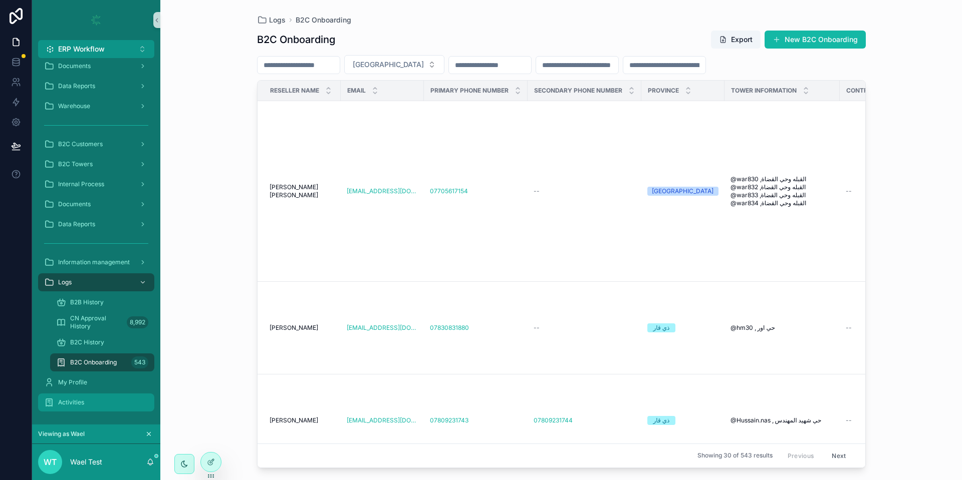
click at [79, 396] on div "Activities" at bounding box center [96, 403] width 104 height 16
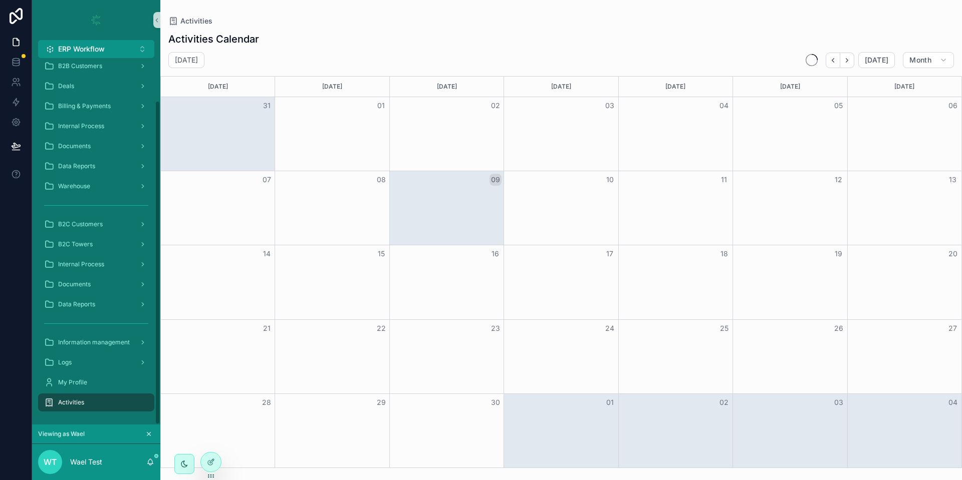
scroll to position [48, 0]
click at [451, 199] on div "Month View" at bounding box center [446, 208] width 114 height 74
click at [264, 107] on button "31" at bounding box center [267, 106] width 12 height 12
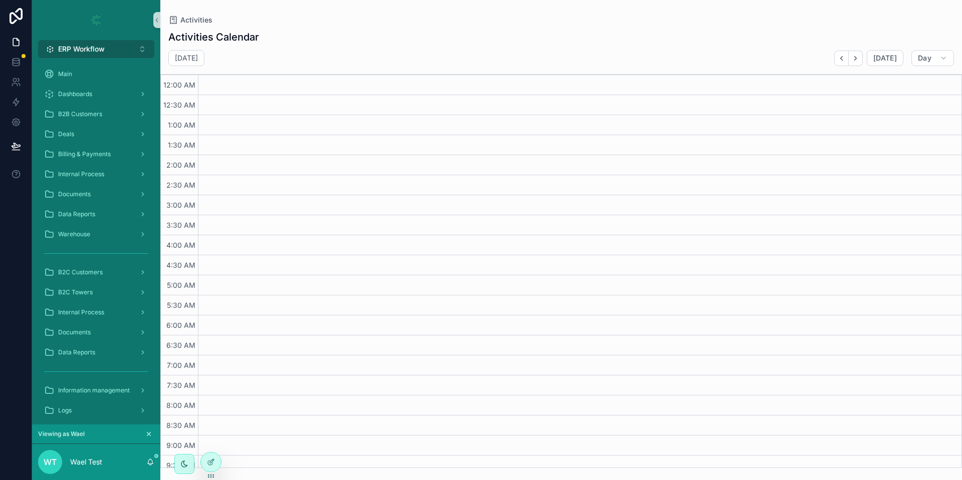
click at [109, 48] on button "ERP Workflow Alt 1" at bounding box center [96, 49] width 116 height 18
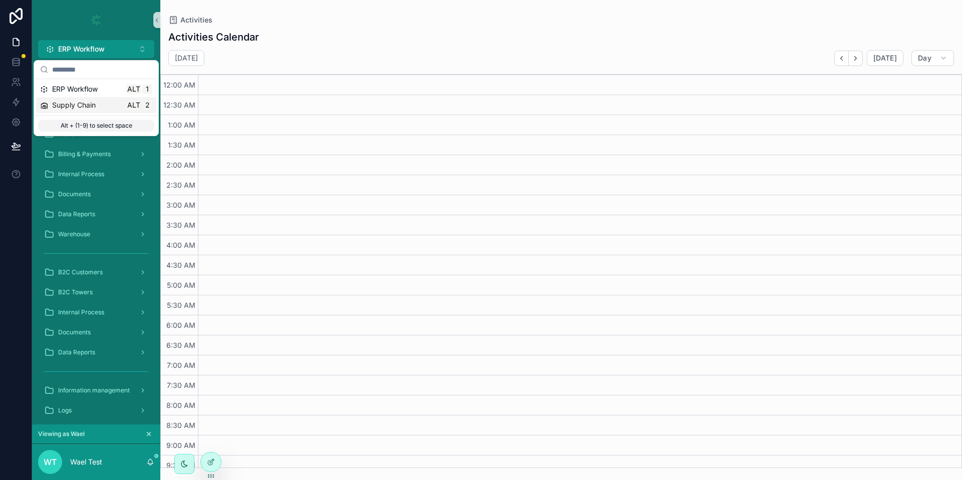
click at [94, 107] on span "Supply Chain" at bounding box center [74, 105] width 44 height 10
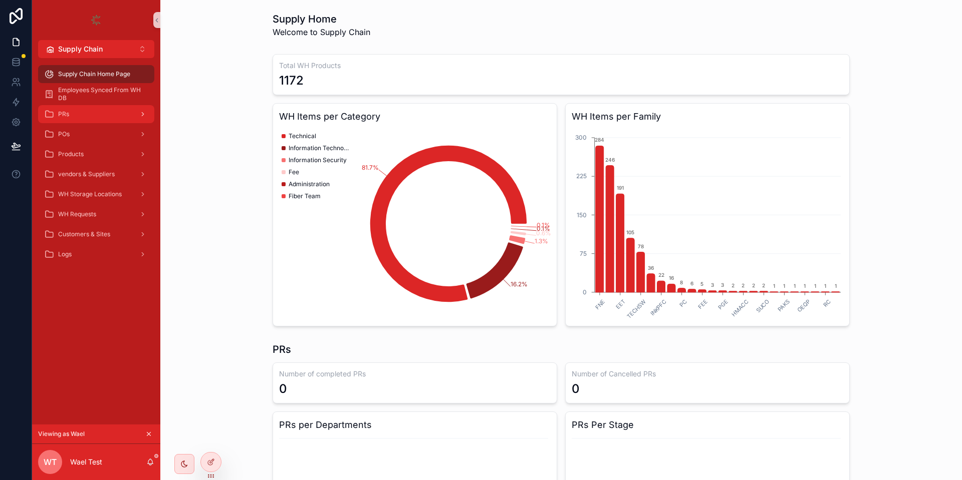
click at [97, 114] on div "PRs" at bounding box center [96, 114] width 104 height 16
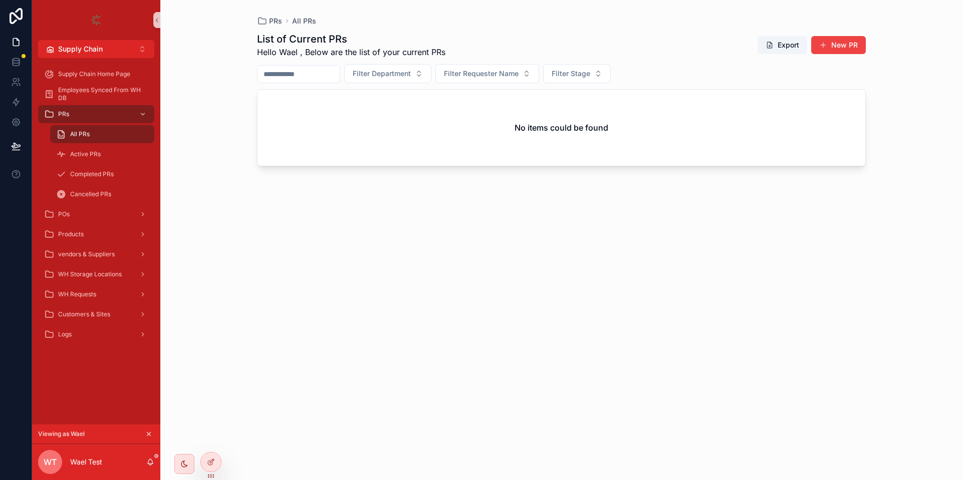
click at [149, 434] on icon "scrollable content" at bounding box center [149, 435] width 4 height 4
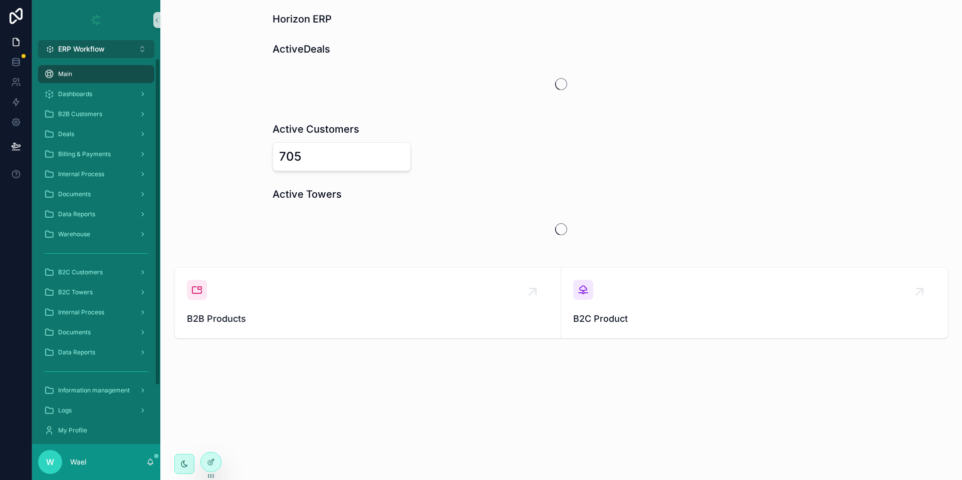
click at [82, 48] on span "ERP Workflow" at bounding box center [81, 49] width 47 height 10
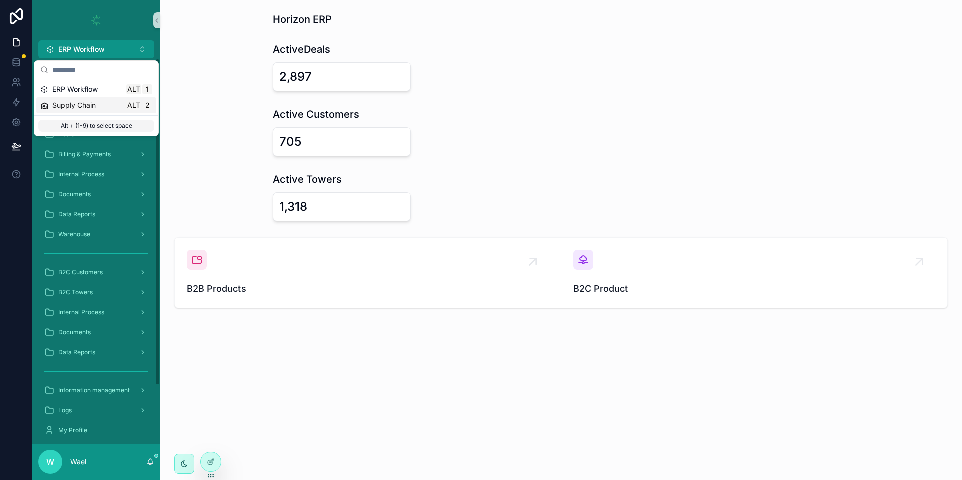
click at [99, 107] on div "Supply Chain Alt 2" at bounding box center [96, 105] width 112 height 10
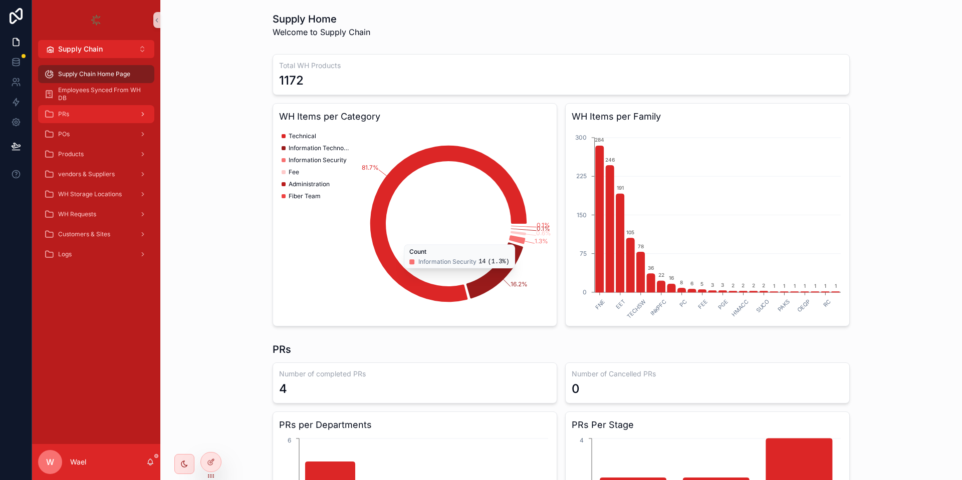
click at [92, 114] on div "PRs" at bounding box center [96, 114] width 104 height 16
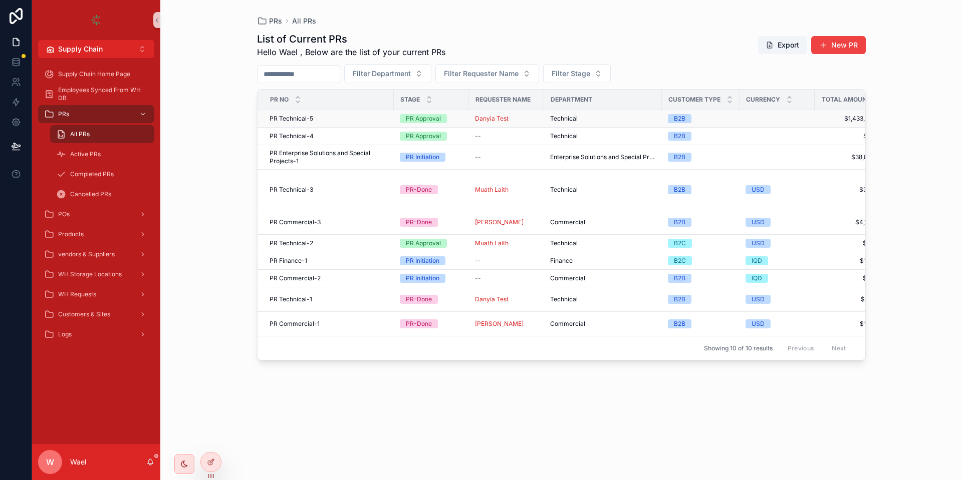
click at [304, 120] on span "PR Technical-5" at bounding box center [292, 119] width 44 height 8
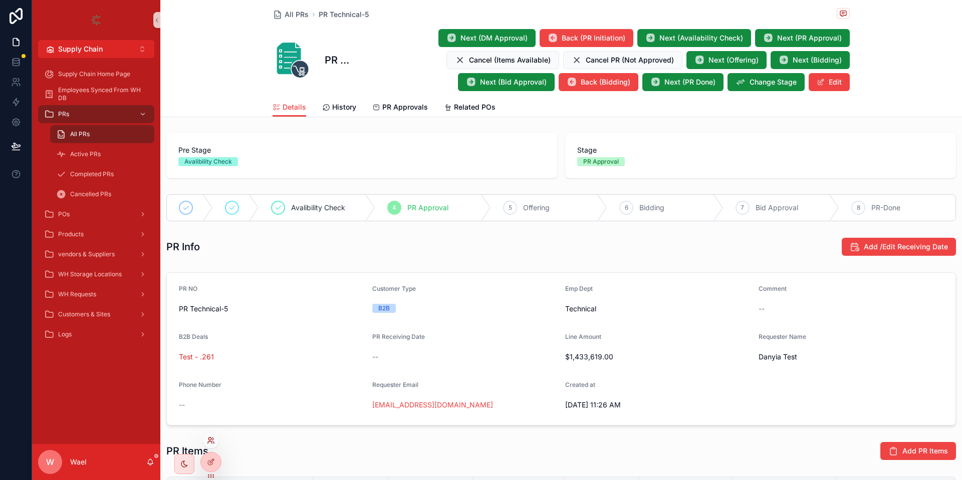
click at [208, 441] on icon at bounding box center [211, 441] width 8 height 8
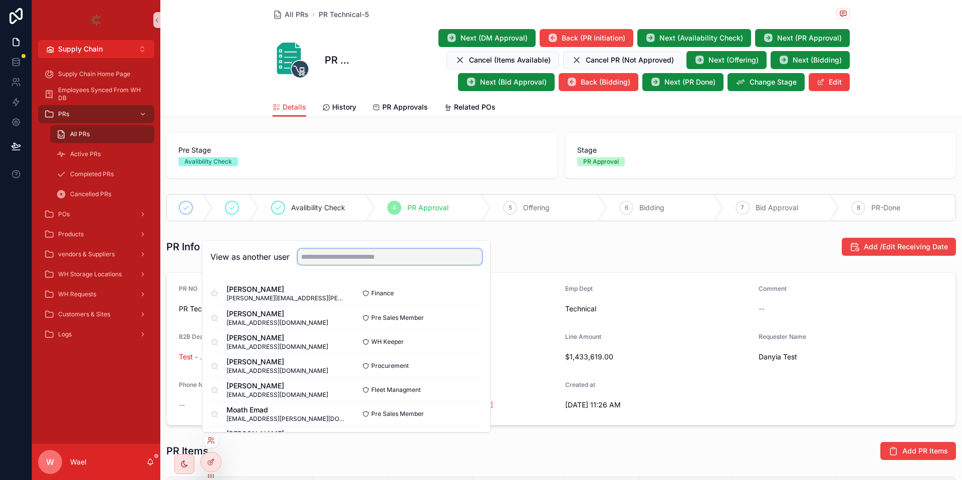
click at [317, 261] on input "text" at bounding box center [390, 257] width 184 height 16
type input "*"
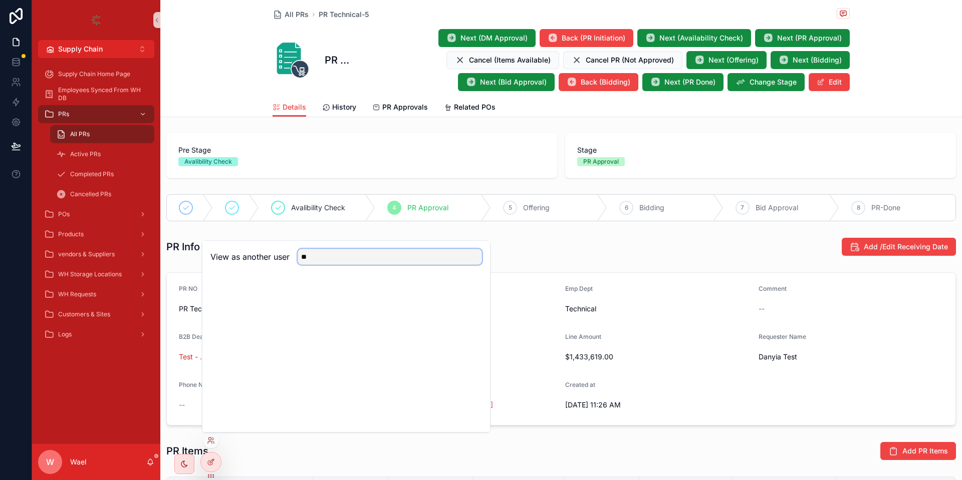
type input "*"
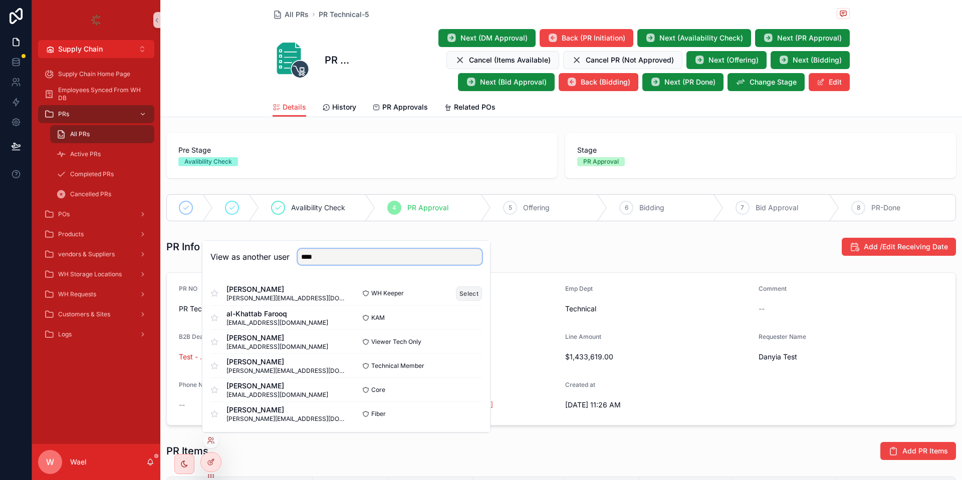
type input "****"
click at [458, 293] on button "Select" at bounding box center [469, 294] width 26 height 15
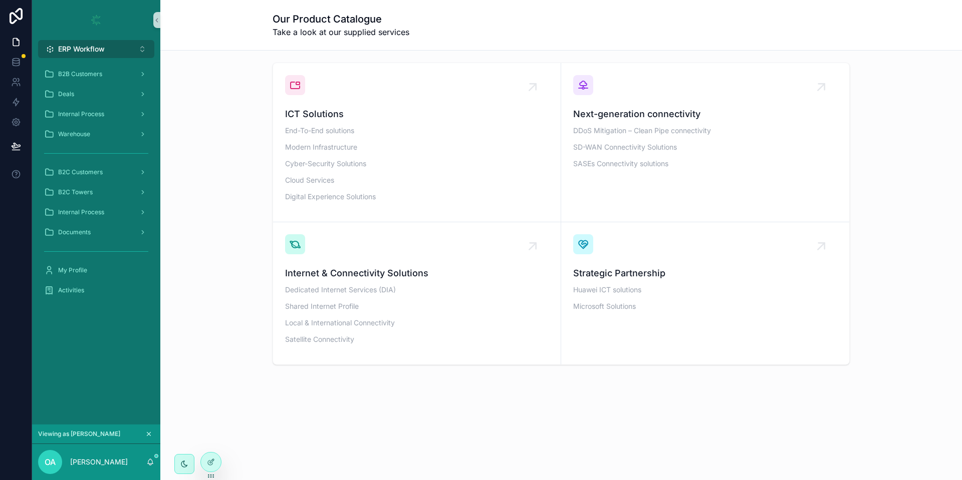
click at [85, 48] on span "ERP Workflow" at bounding box center [81, 49] width 47 height 10
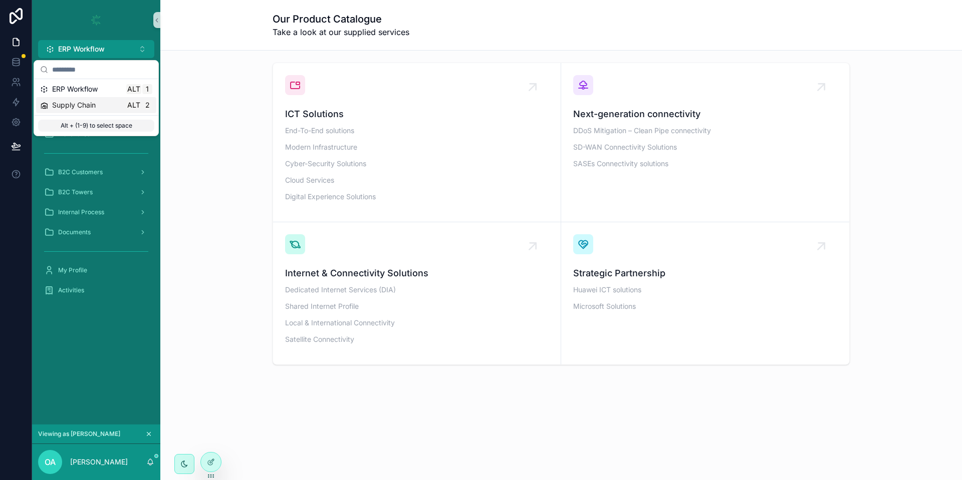
click at [101, 109] on div "Supply Chain Alt 2" at bounding box center [96, 105] width 112 height 10
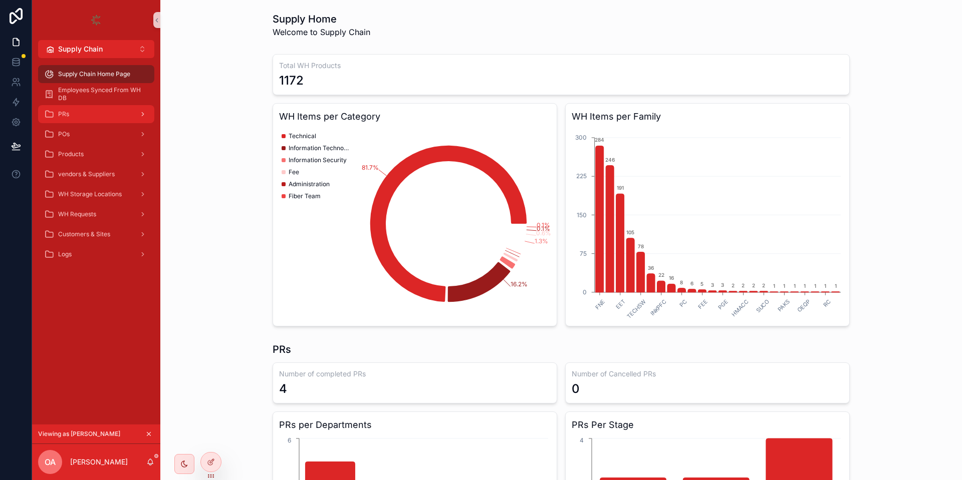
click at [94, 116] on div "PRs" at bounding box center [96, 114] width 104 height 16
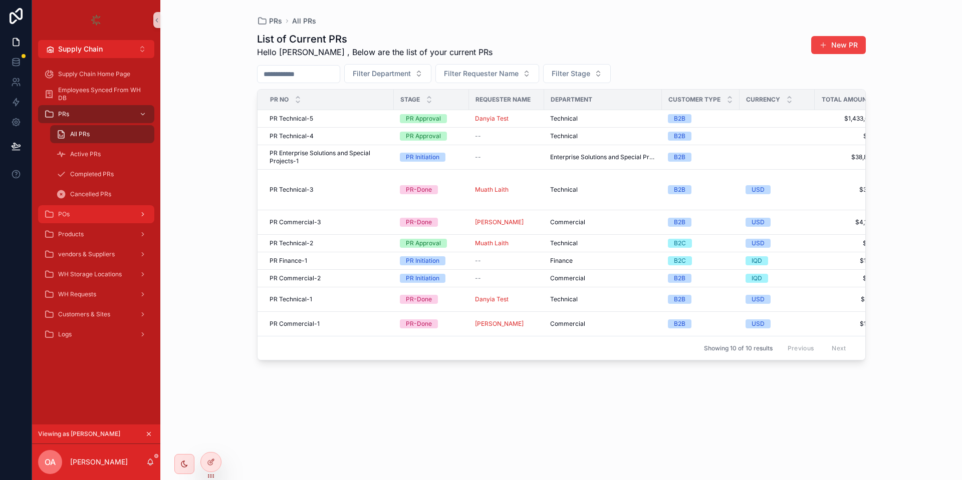
click at [108, 208] on div "POs" at bounding box center [96, 214] width 104 height 16
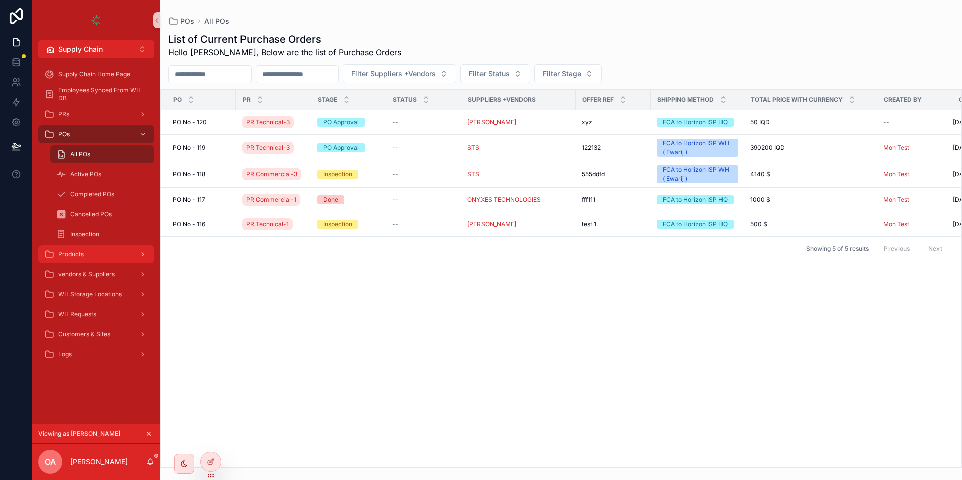
click at [103, 248] on div "Products" at bounding box center [96, 255] width 104 height 16
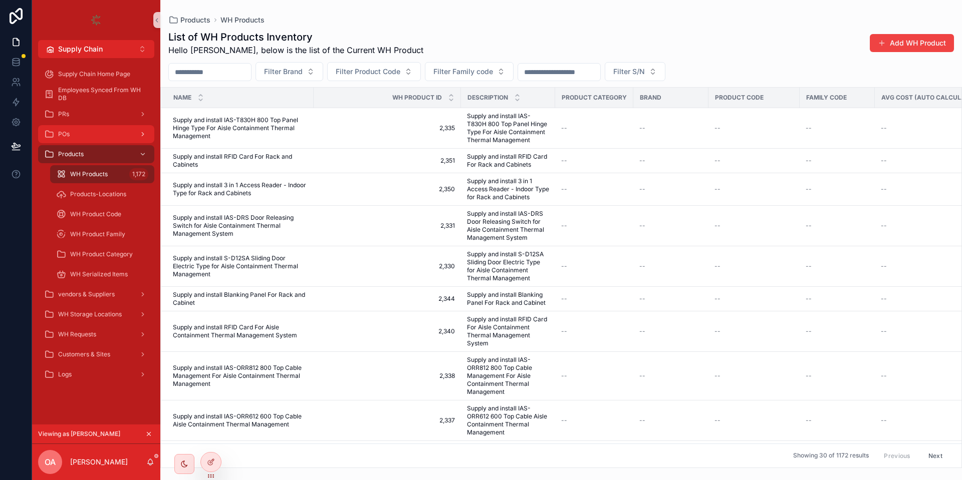
click at [100, 134] on div "POs" at bounding box center [96, 134] width 104 height 16
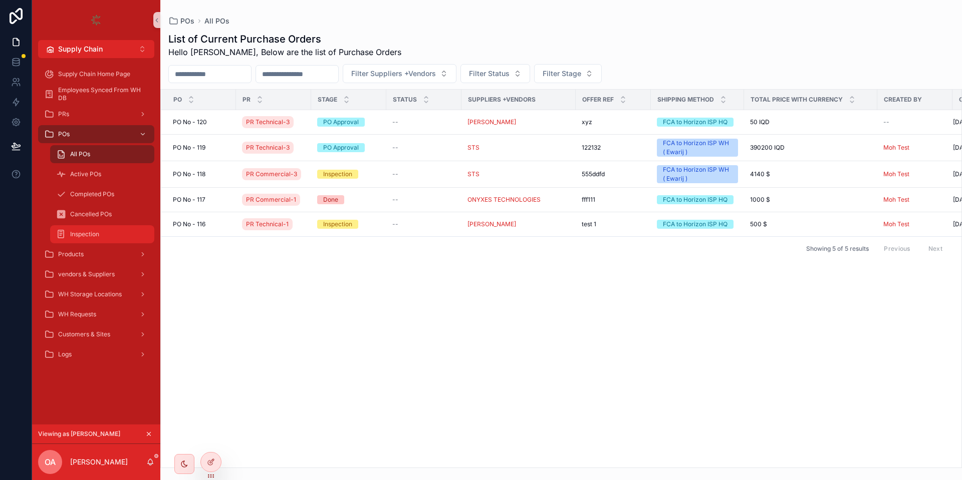
click at [109, 235] on div "Inspection" at bounding box center [102, 234] width 92 height 16
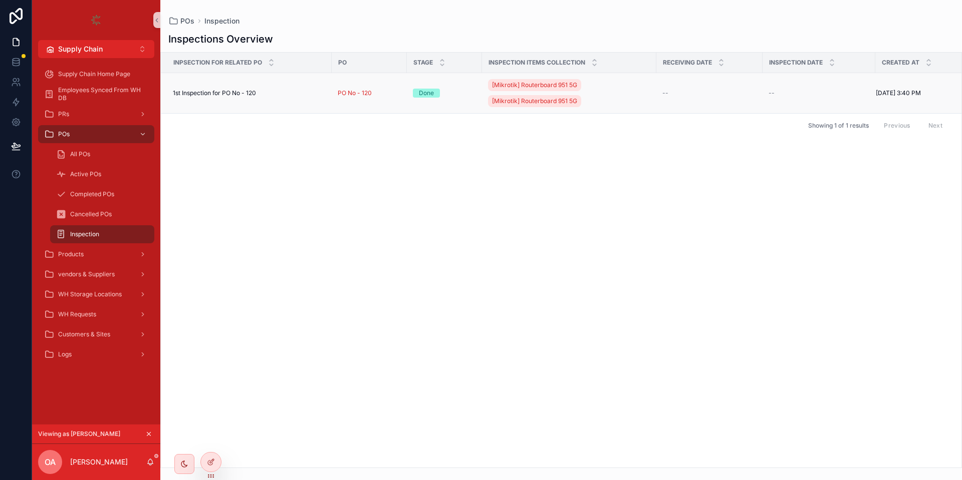
click at [242, 96] on span "1st Inspection for PO No - 120" at bounding box center [214, 93] width 83 height 8
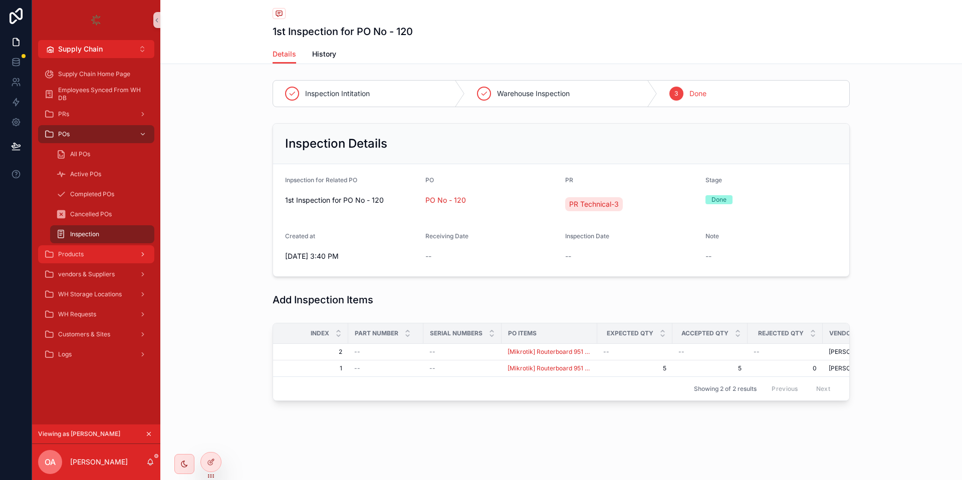
click at [71, 261] on div "Products" at bounding box center [96, 255] width 104 height 16
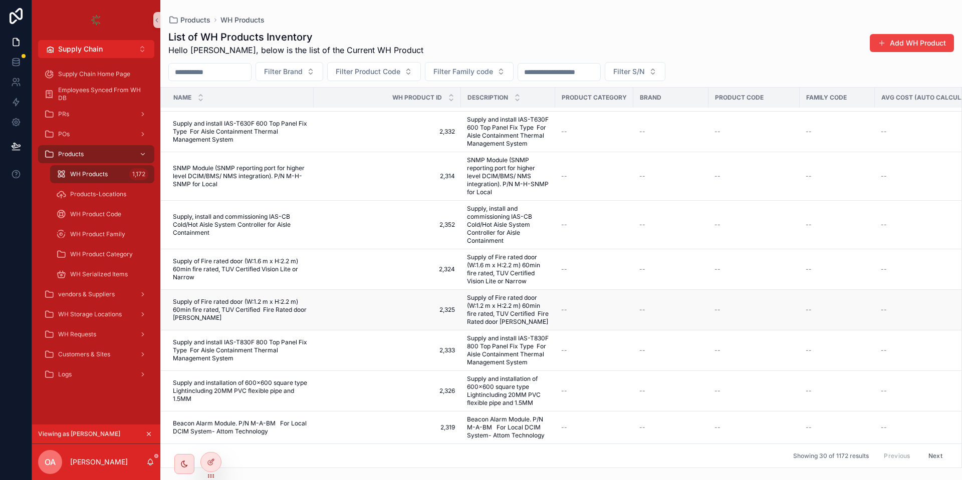
scroll to position [861, 434]
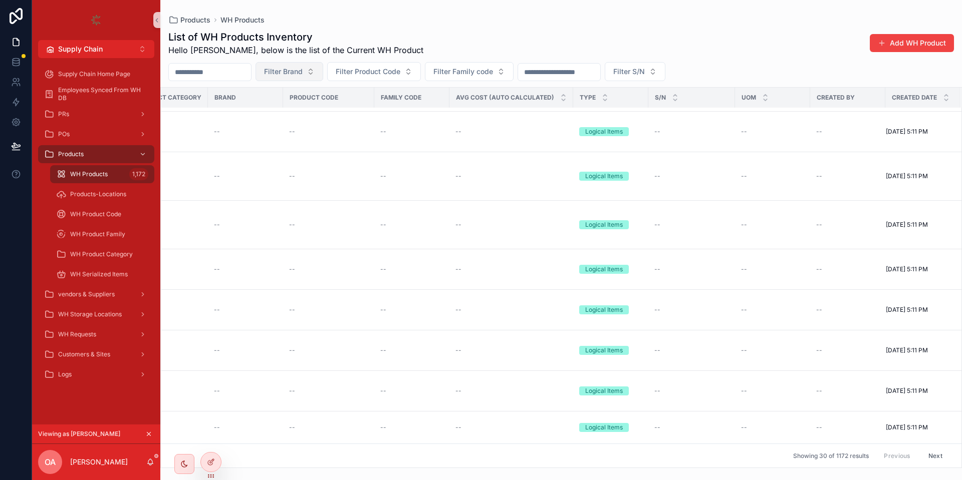
click at [303, 71] on span "Filter Brand" at bounding box center [283, 72] width 39 height 10
click at [289, 116] on div "Optical" at bounding box center [315, 112] width 120 height 16
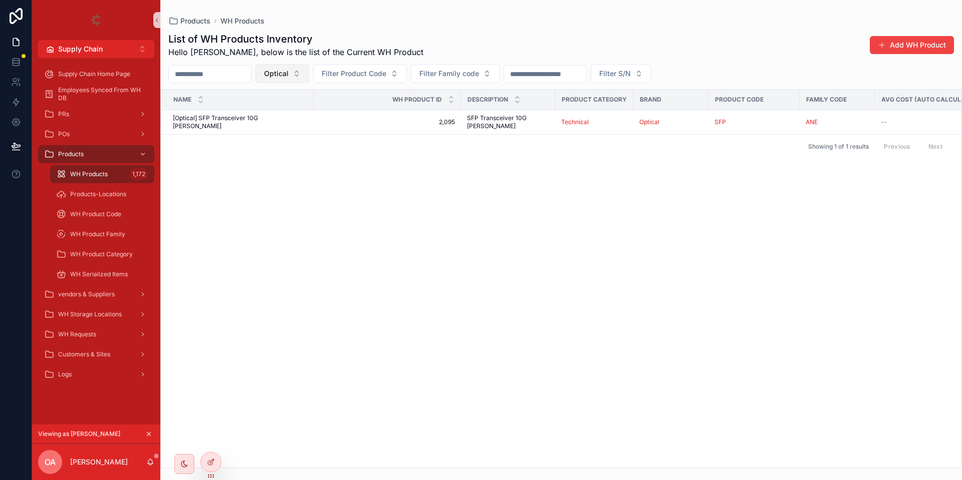
click at [304, 68] on button "Optical" at bounding box center [283, 73] width 54 height 19
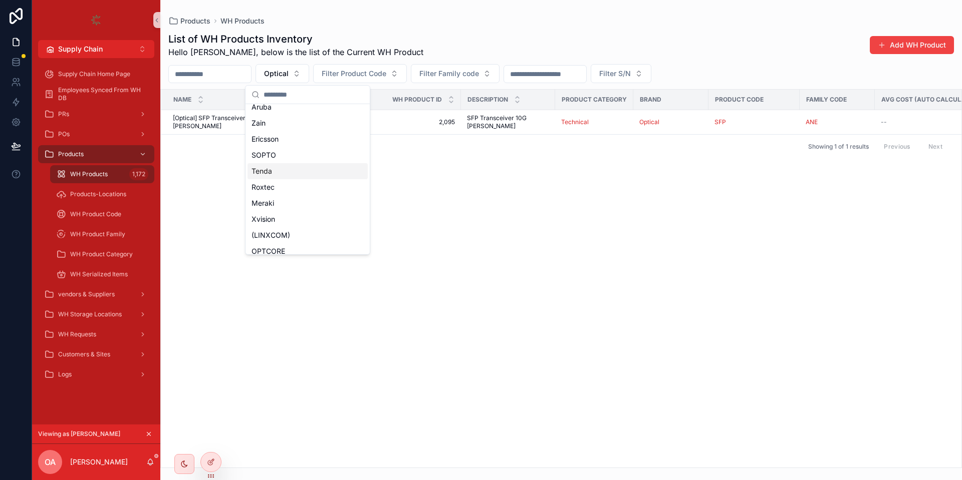
click at [279, 168] on div "Tenda" at bounding box center [308, 171] width 120 height 16
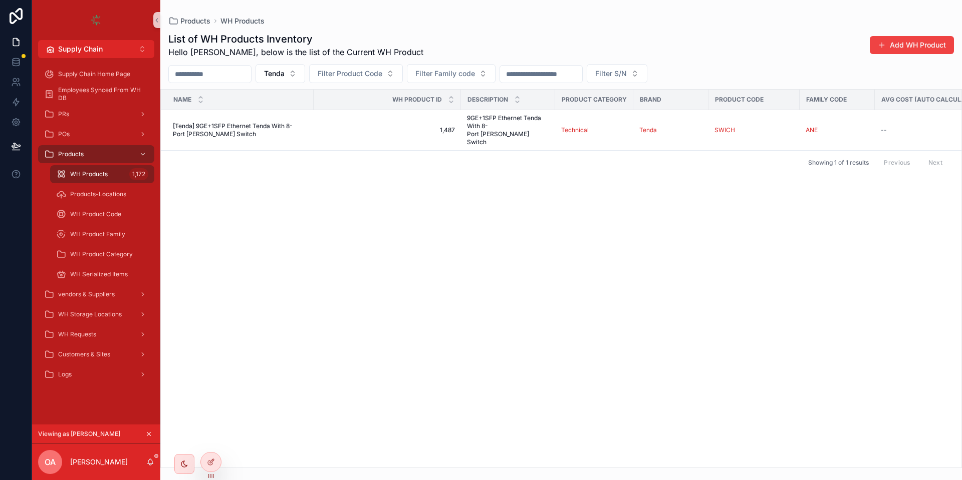
click at [251, 74] on input "scrollable content" at bounding box center [210, 74] width 82 height 14
click at [285, 76] on span "Tenda" at bounding box center [274, 74] width 21 height 10
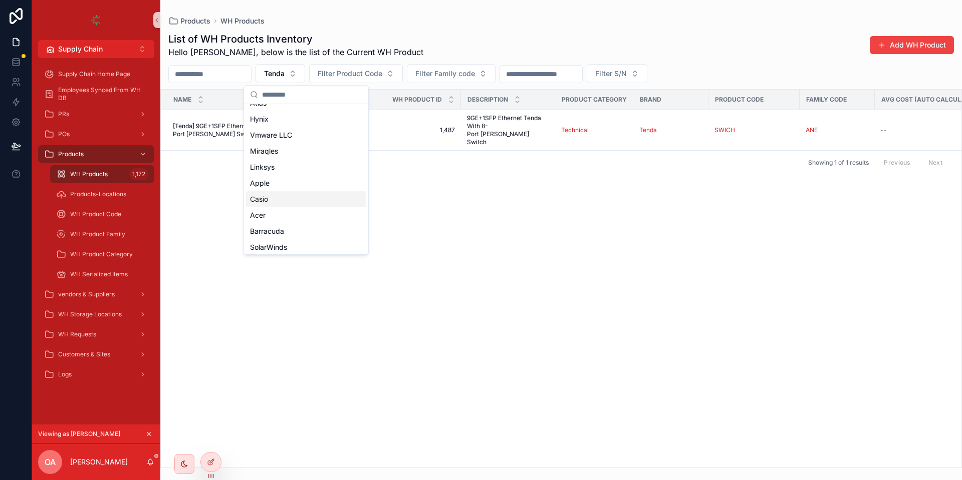
click at [281, 201] on div "Casio" at bounding box center [306, 199] width 120 height 16
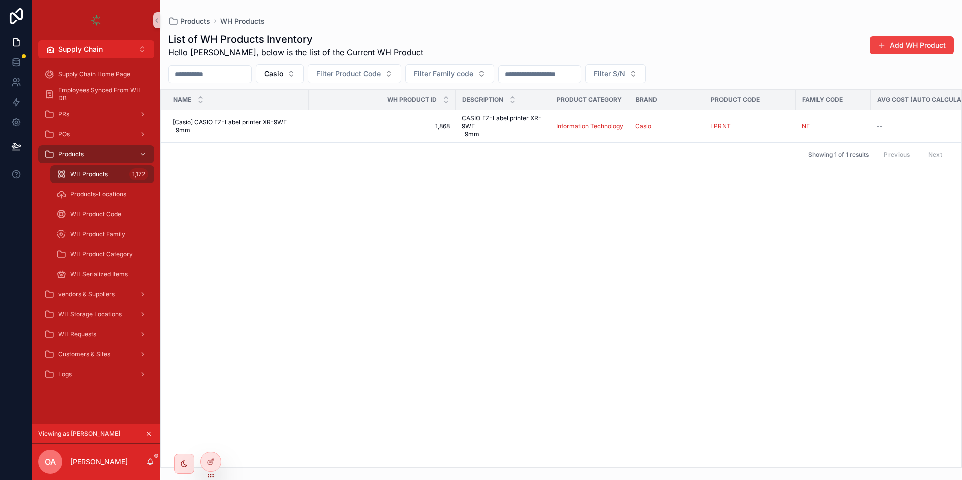
click at [304, 72] on button "Casio" at bounding box center [280, 73] width 48 height 19
click at [284, 190] on div "Netronics" at bounding box center [305, 190] width 120 height 16
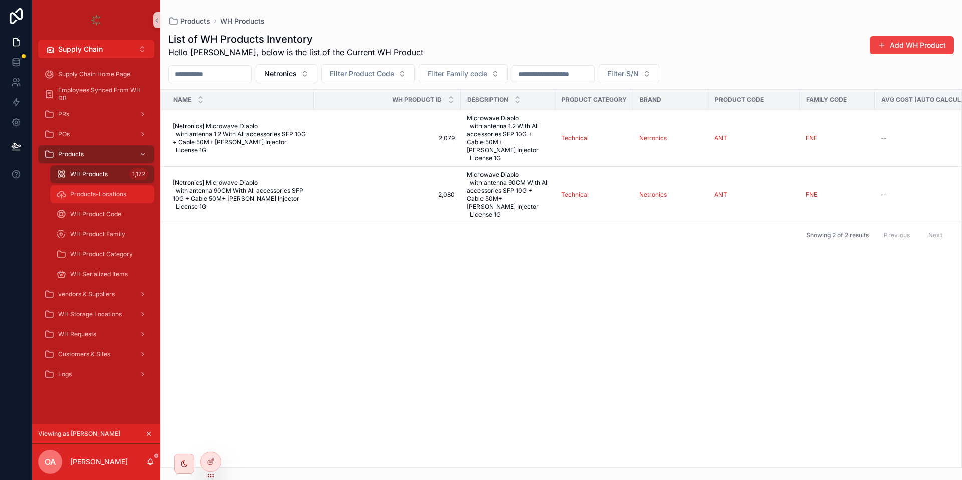
click at [93, 196] on span "Products-Locations" at bounding box center [98, 194] width 56 height 8
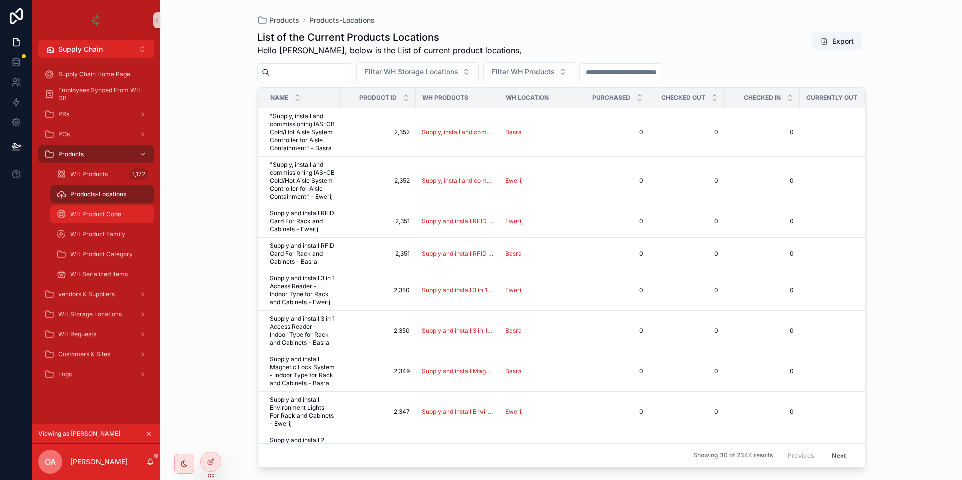
click at [108, 217] on span "WH Product Code" at bounding box center [95, 214] width 51 height 8
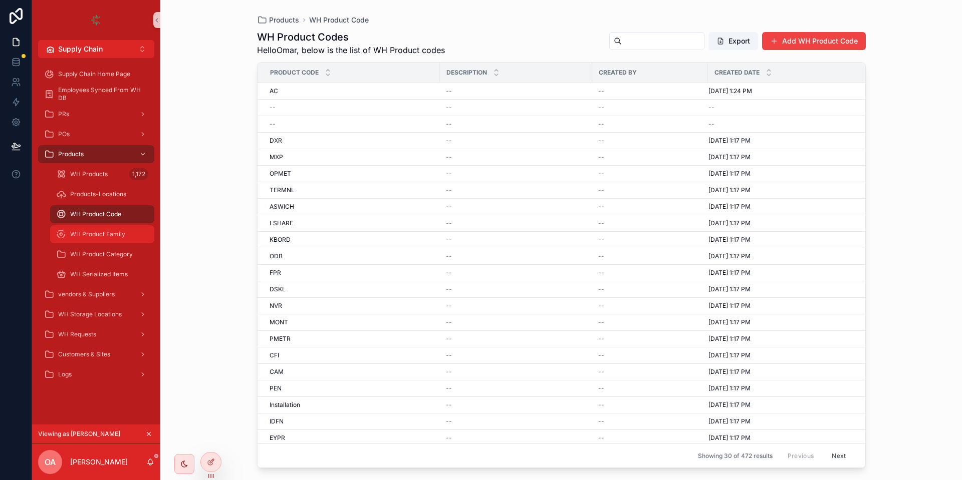
click at [88, 241] on div "WH Product Family" at bounding box center [102, 234] width 92 height 16
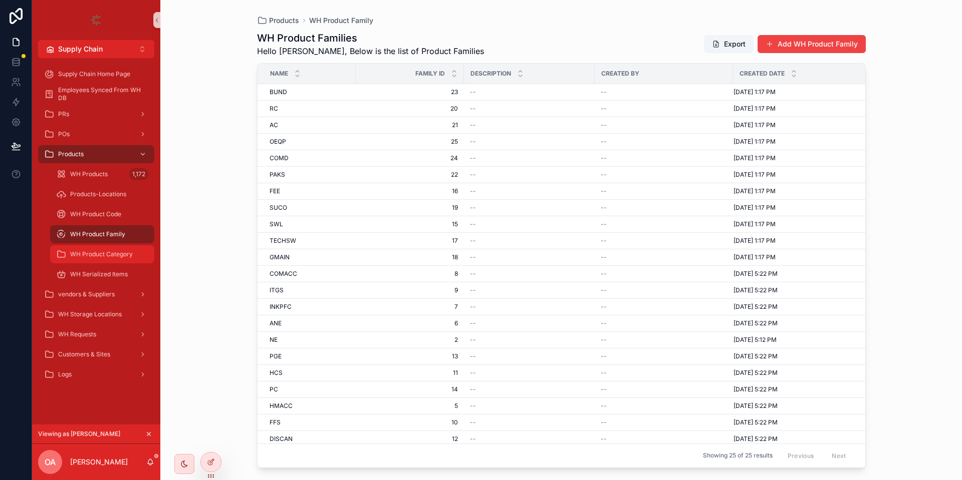
click at [92, 260] on div "WH Product Category" at bounding box center [102, 255] width 92 height 16
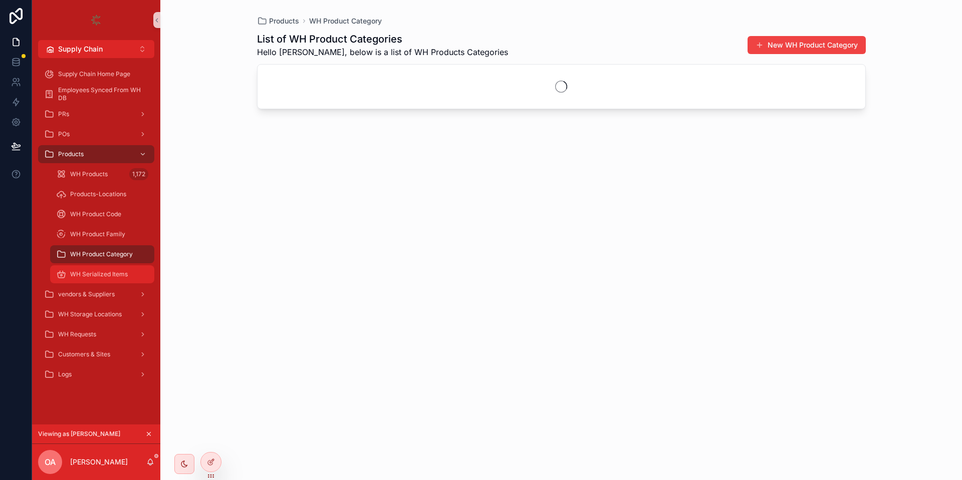
click at [93, 281] on div "WH Serialized Items" at bounding box center [102, 275] width 92 height 16
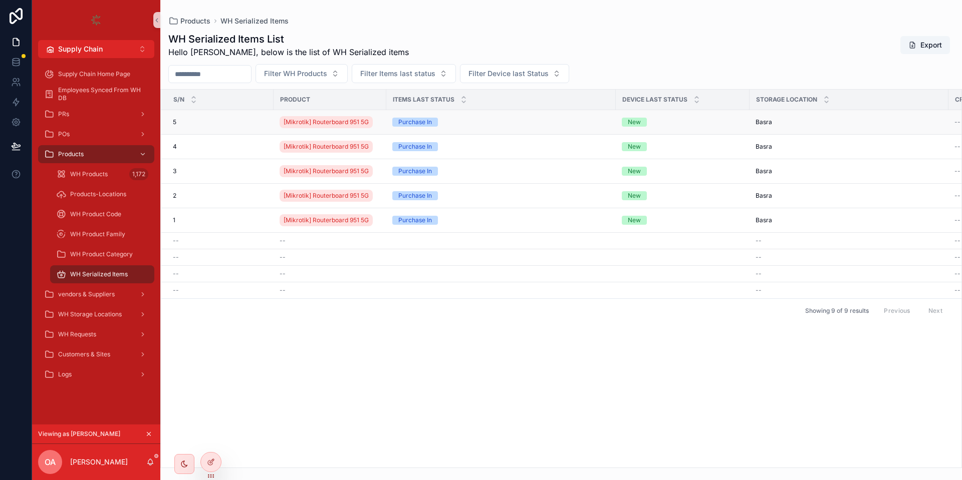
click at [258, 124] on div "5 5" at bounding box center [220, 122] width 95 height 8
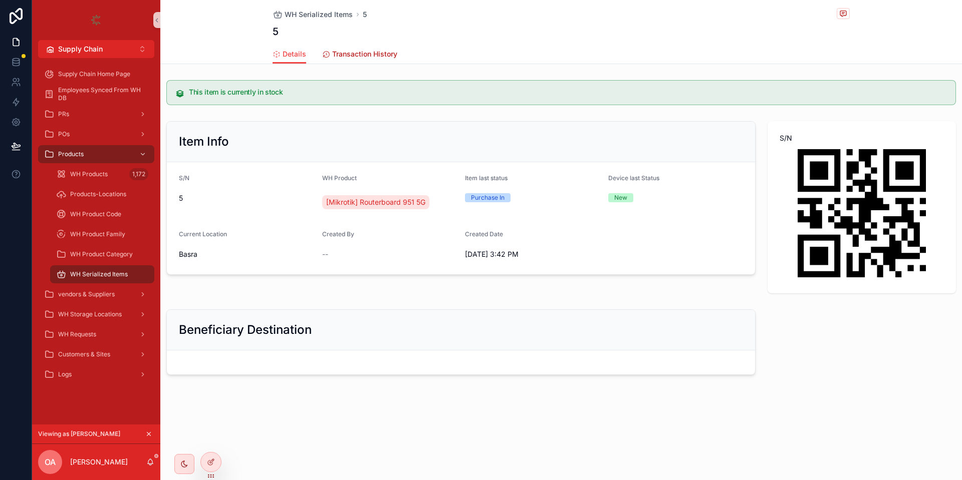
click at [358, 59] on span "Transaction History" at bounding box center [364, 54] width 65 height 10
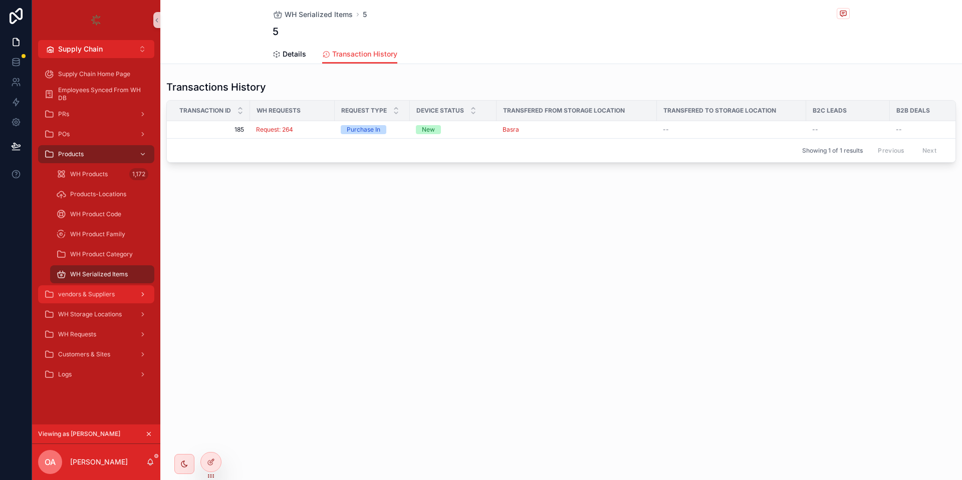
click at [86, 291] on span "vendors & Suppliers" at bounding box center [86, 295] width 57 height 8
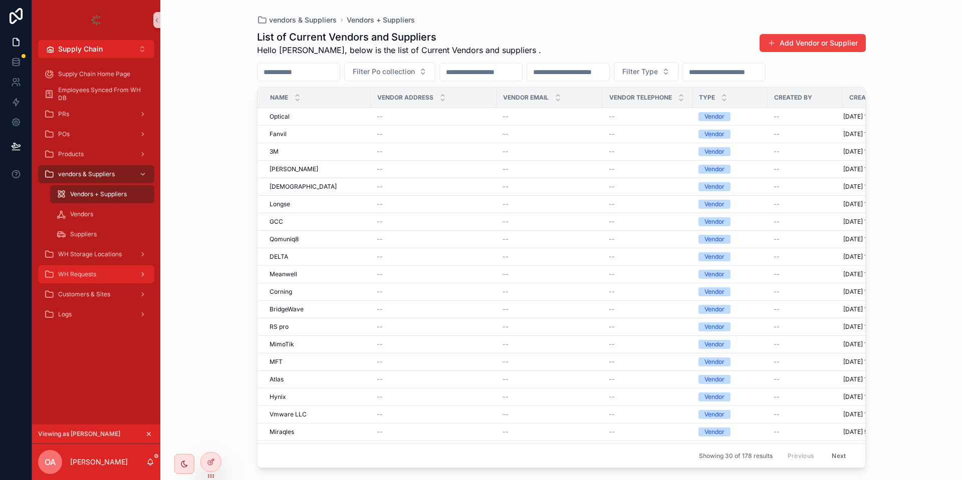
click at [89, 266] on div "WH Requests" at bounding box center [96, 275] width 128 height 20
click at [87, 257] on span "WH Storage Locations" at bounding box center [90, 255] width 64 height 8
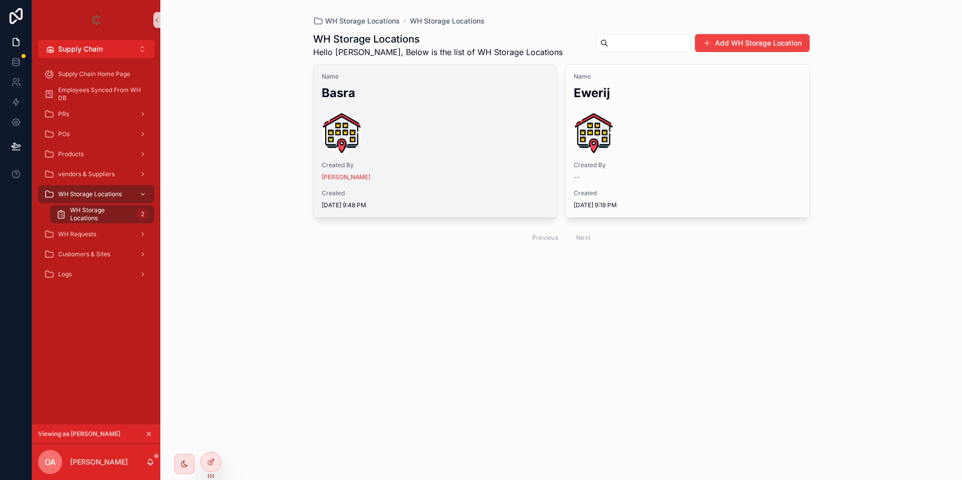
click at [475, 159] on div "Name Basra Created By Omar Alamer Created 8/24/2025 9:48 PM" at bounding box center [435, 141] width 243 height 153
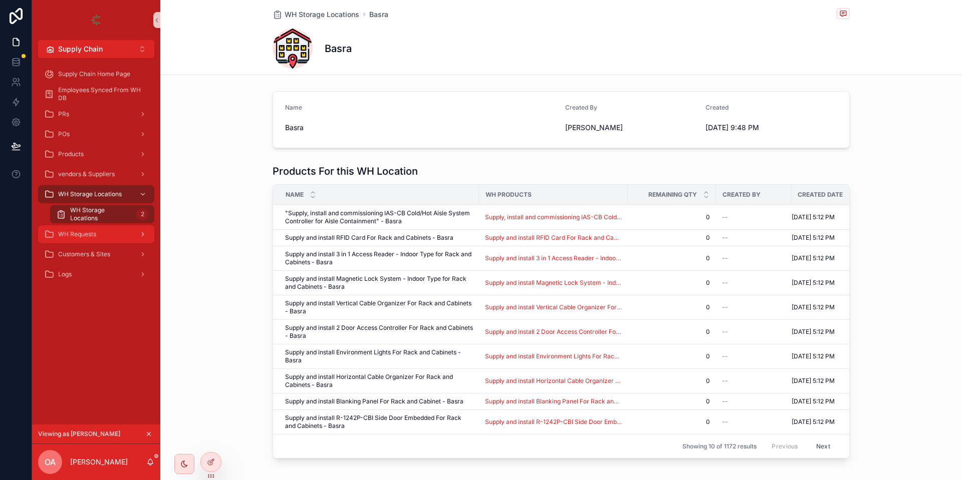
click at [61, 236] on span "WH Requests" at bounding box center [77, 234] width 38 height 8
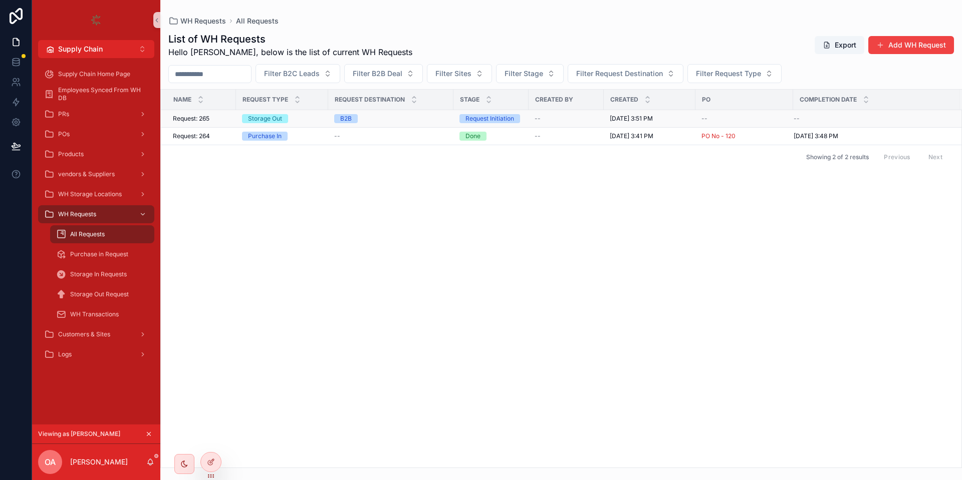
click at [251, 120] on div "Storage Out" at bounding box center [265, 118] width 34 height 9
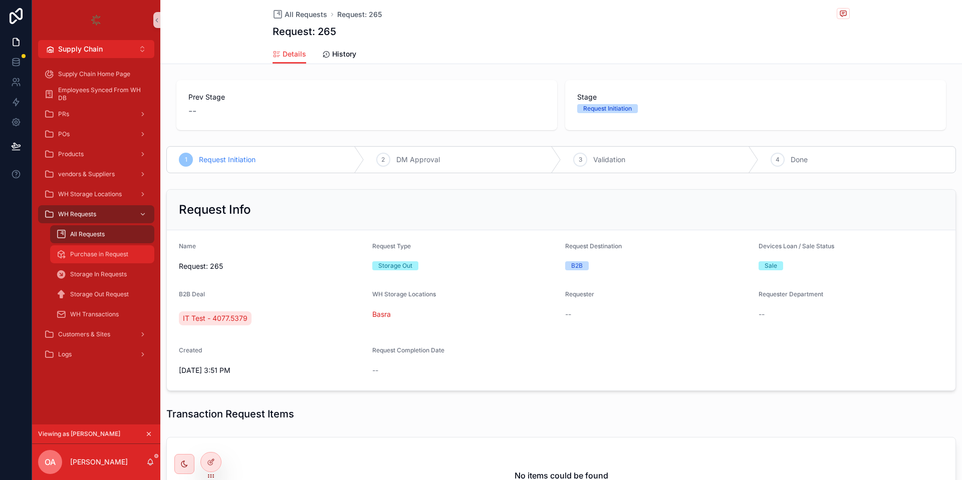
click at [85, 255] on span "Purchase in Request" at bounding box center [99, 255] width 58 height 8
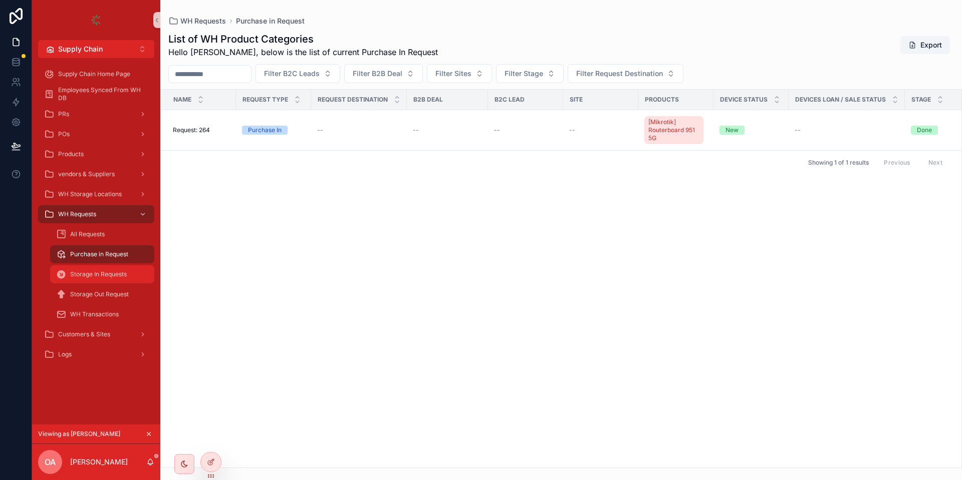
click at [93, 272] on span "Storage In Requests" at bounding box center [98, 275] width 57 height 8
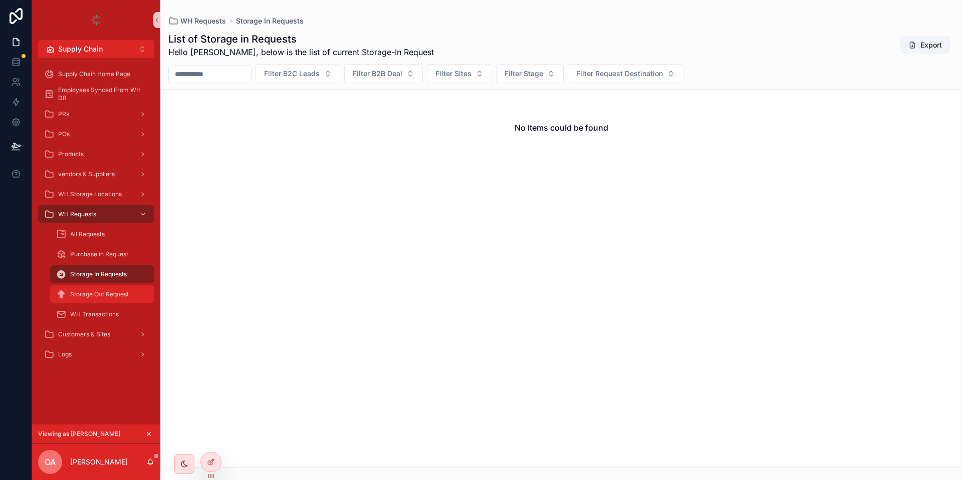
click at [100, 298] on span "Storage Out Request" at bounding box center [99, 295] width 59 height 8
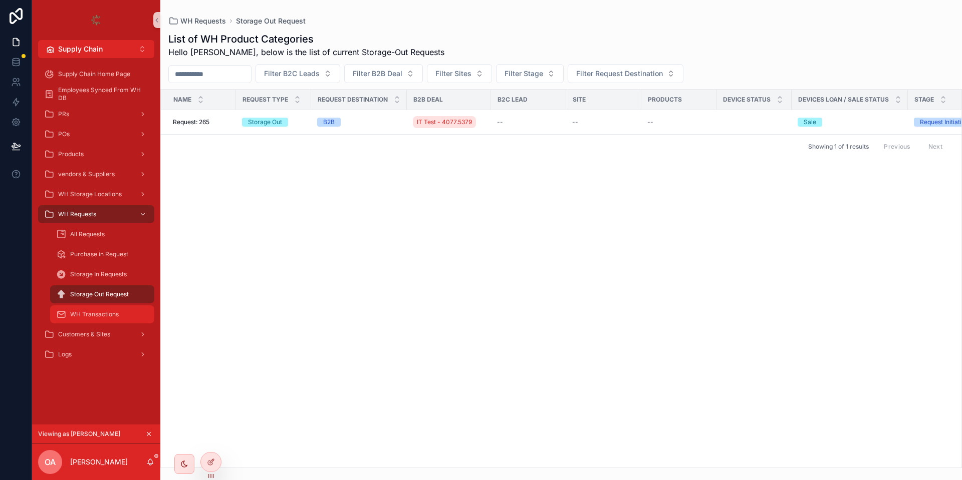
click at [101, 315] on span "WH Transactions" at bounding box center [94, 315] width 49 height 8
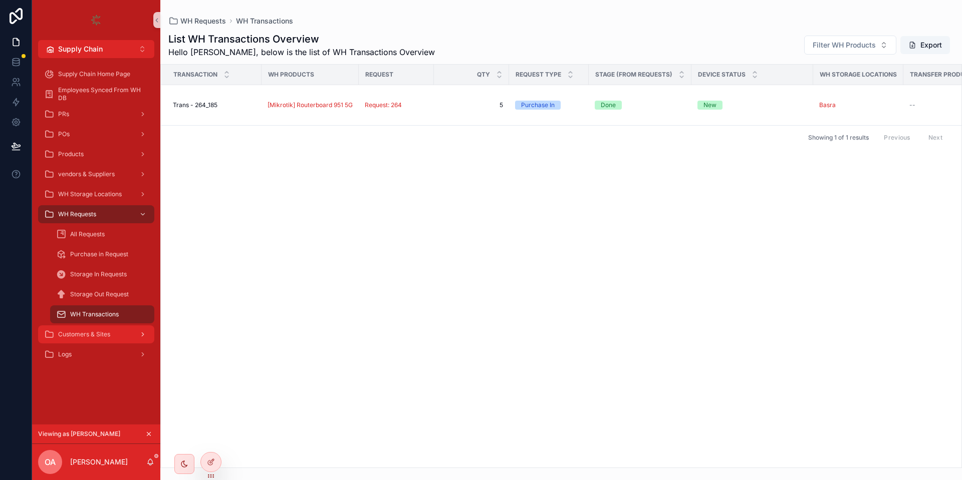
click at [101, 331] on span "Customers & Sites" at bounding box center [84, 335] width 52 height 8
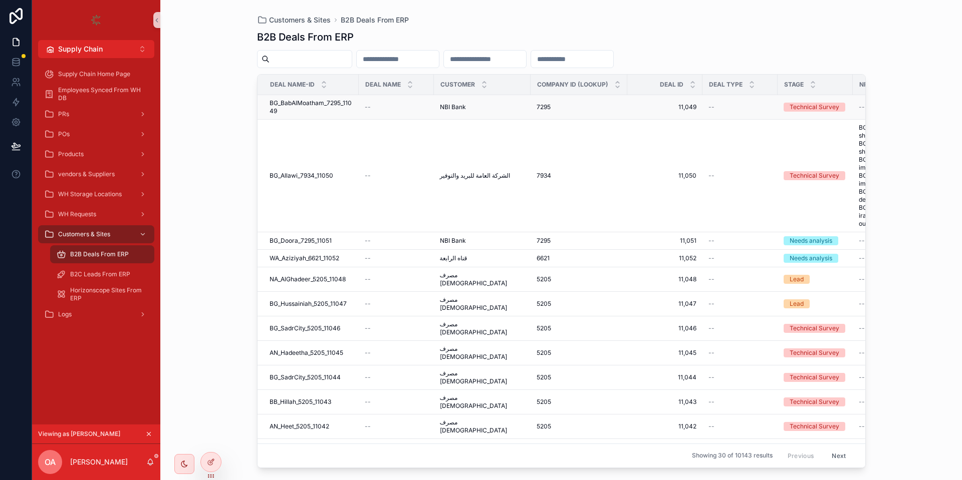
click at [314, 109] on span "BG_BabAlMoatham_7295_11049" at bounding box center [311, 107] width 83 height 16
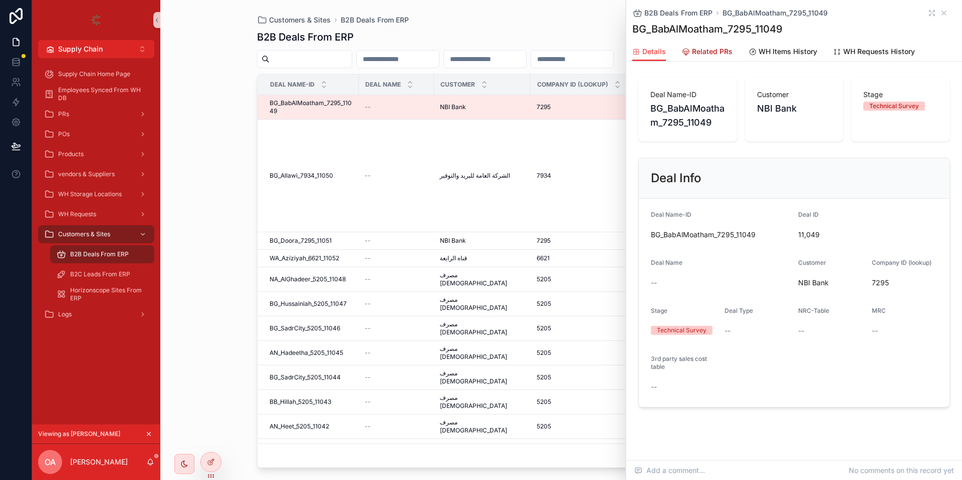
click at [695, 51] on span "Related PRs" at bounding box center [712, 52] width 41 height 10
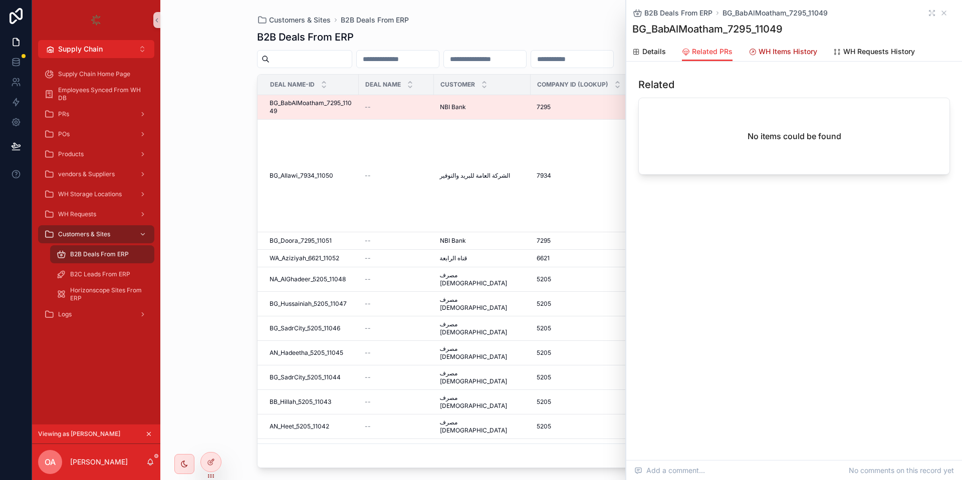
drag, startPoint x: 773, startPoint y: 53, endPoint x: 817, endPoint y: 46, distance: 44.6
click at [773, 52] on span "WH Items History" at bounding box center [788, 52] width 59 height 10
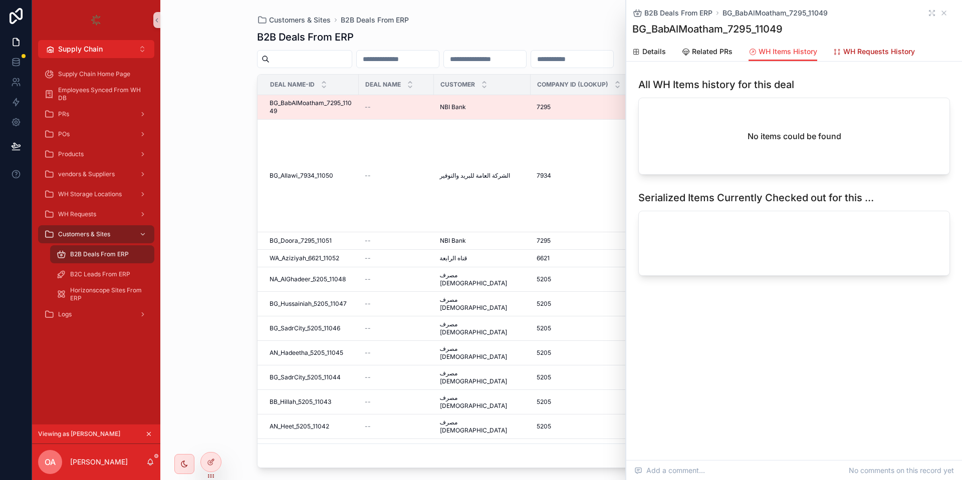
click at [855, 47] on span "WH Requests History" at bounding box center [879, 52] width 72 height 10
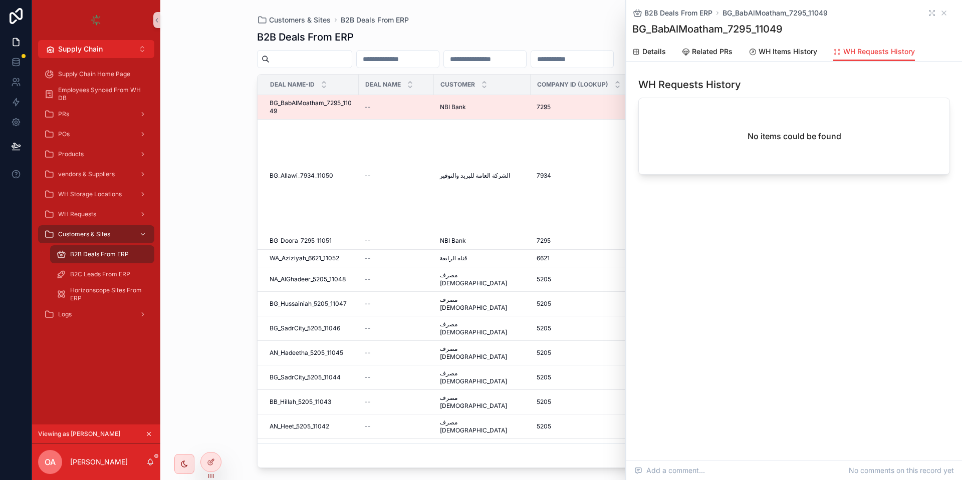
click at [948, 12] on div "B2B Deals From ERP BG_BabAlMoatham_7295_11049" at bounding box center [794, 13] width 324 height 10
click at [946, 12] on icon "scrollable content" at bounding box center [944, 13] width 8 height 8
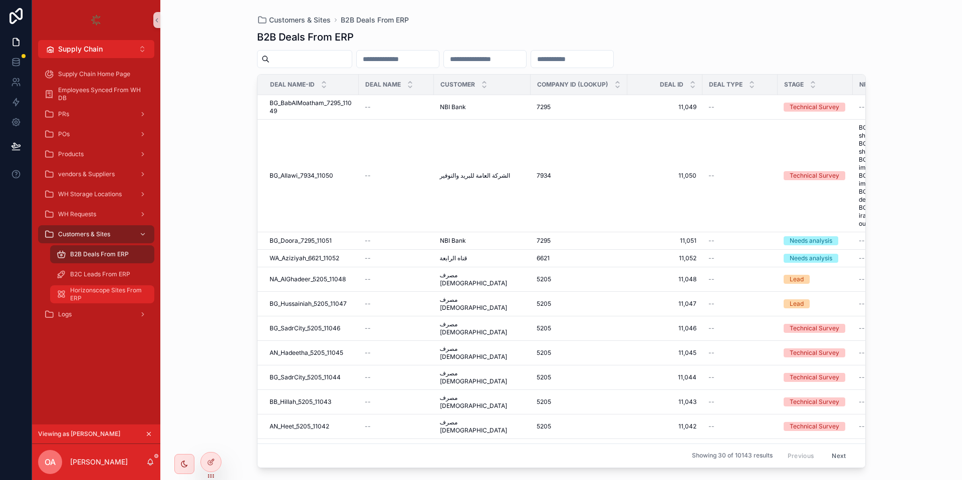
click at [88, 291] on span "Horizonscope Sites From ERP" at bounding box center [107, 295] width 74 height 16
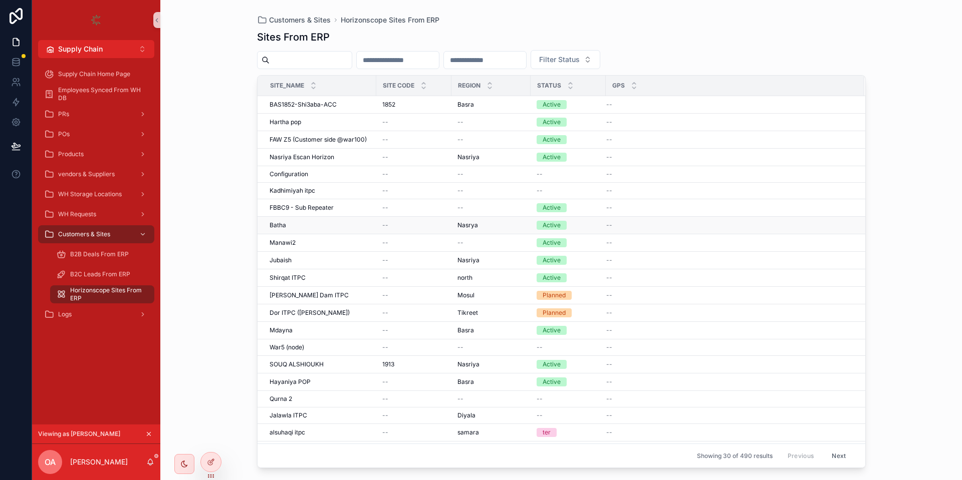
click at [286, 225] on div "Batha Batha" at bounding box center [320, 225] width 101 height 8
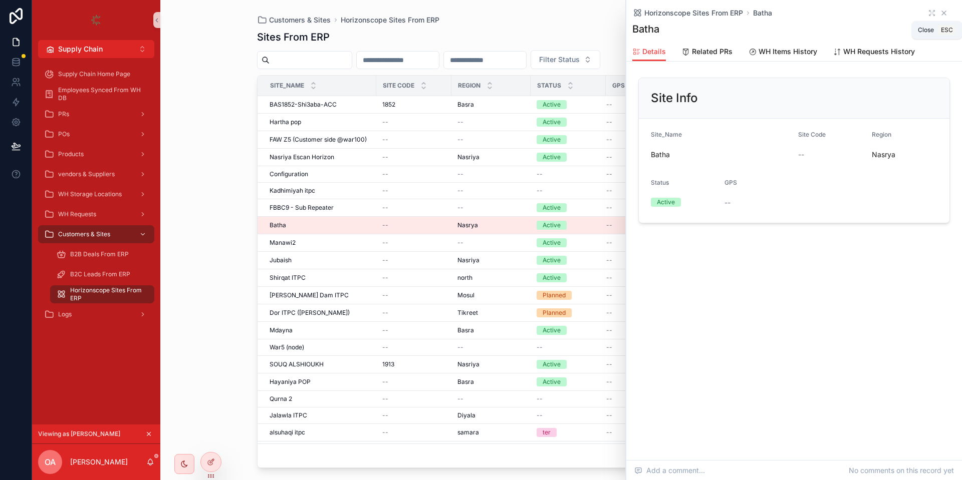
click at [947, 16] on icon "scrollable content" at bounding box center [944, 13] width 8 height 8
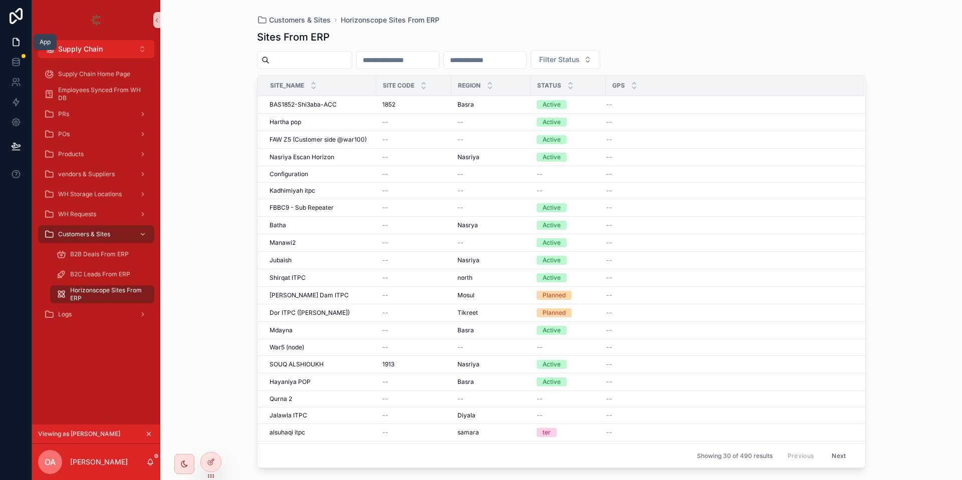
click at [15, 39] on icon at bounding box center [16, 43] width 6 height 8
click at [89, 48] on span "Supply Chain" at bounding box center [80, 49] width 45 height 10
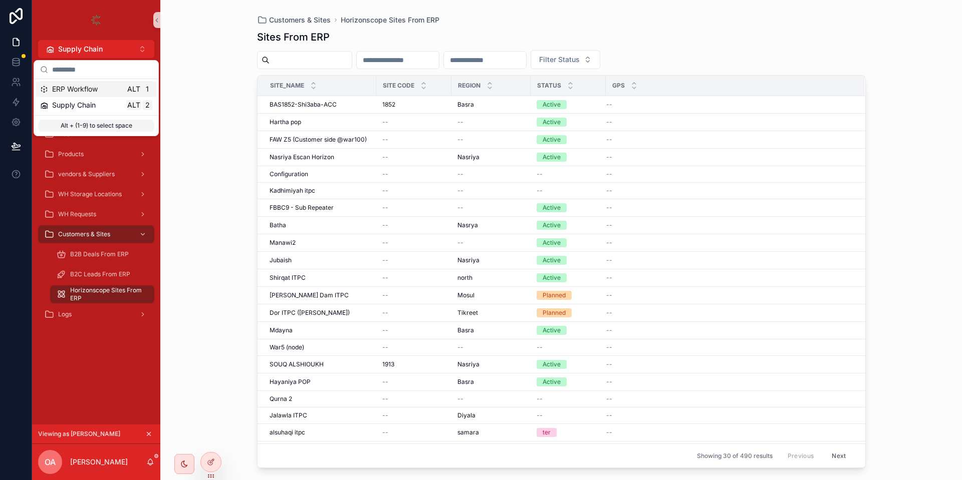
click at [102, 104] on div "Supply Chain Alt 2" at bounding box center [96, 105] width 112 height 10
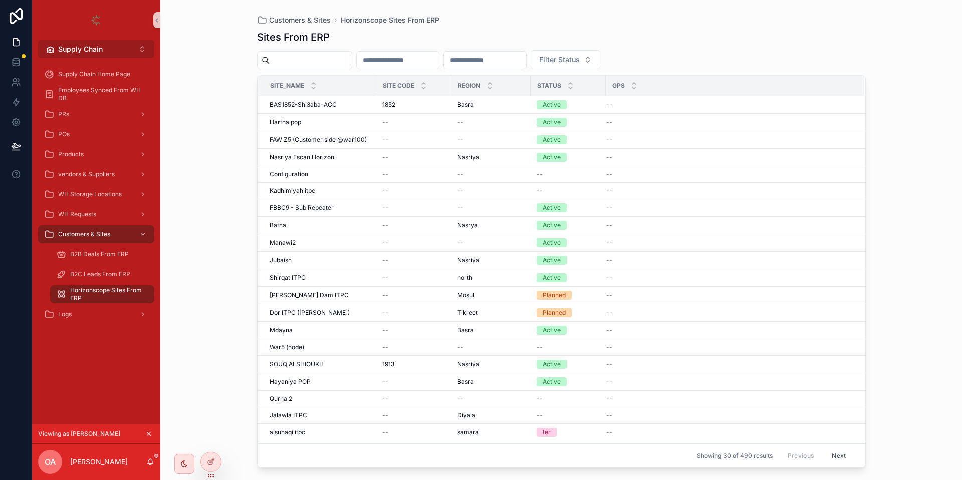
click at [95, 45] on span "Supply Chain" at bounding box center [80, 49] width 45 height 10
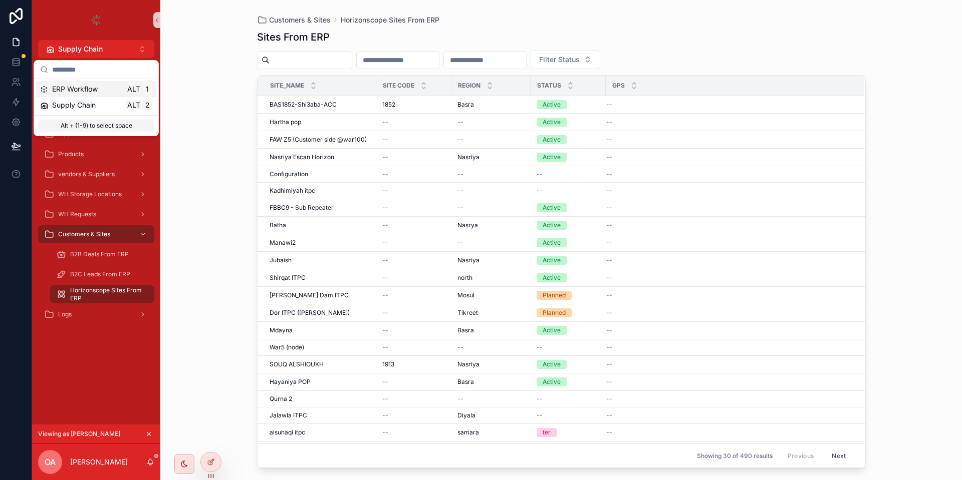
click at [106, 86] on div "ERP Workflow Alt 1" at bounding box center [96, 89] width 112 height 10
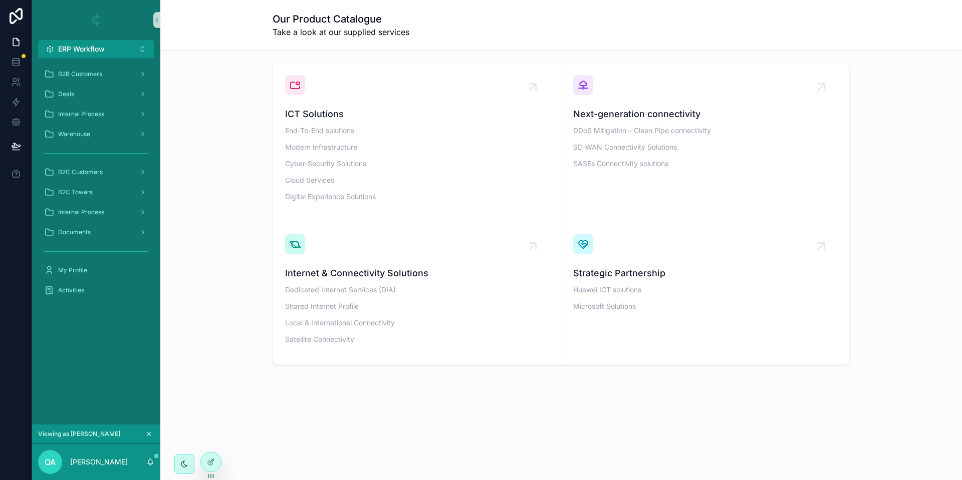
click at [146, 434] on icon "scrollable content" at bounding box center [148, 434] width 7 height 7
